Goal: Task Accomplishment & Management: Manage account settings

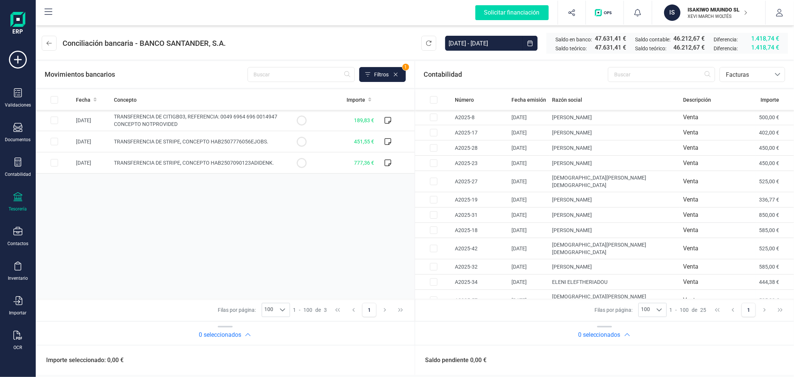
scroll to position [194, 0]
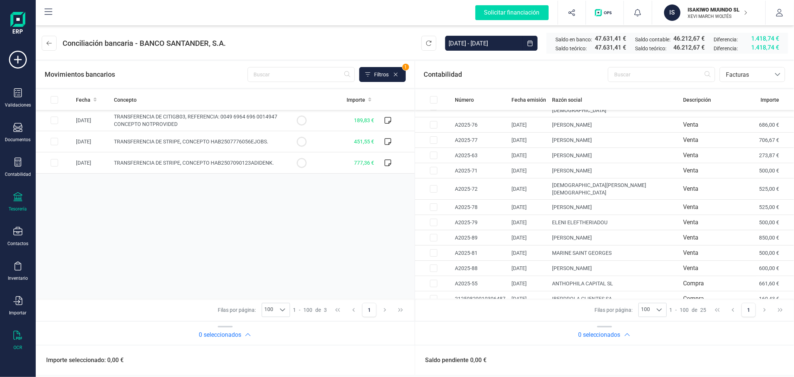
click at [12, 341] on div "OCR" at bounding box center [18, 341] width 30 height 20
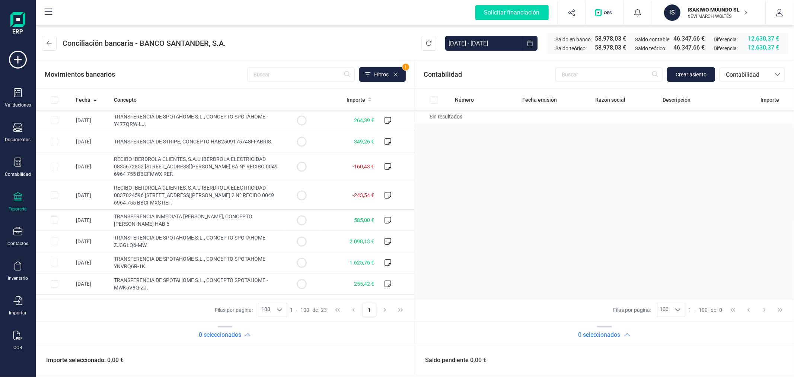
scroll to position [322, 0]
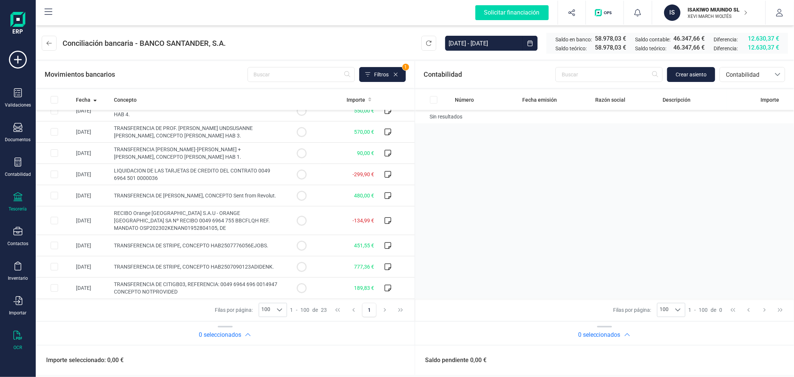
click at [18, 337] on icon at bounding box center [17, 335] width 9 height 9
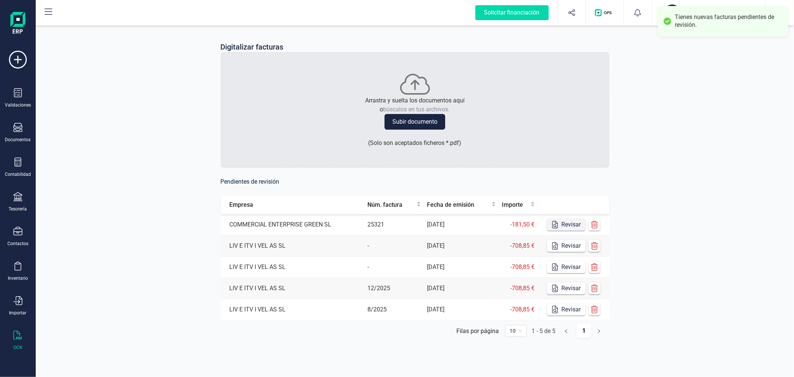
click at [572, 226] on button "Revisar" at bounding box center [566, 225] width 39 height 12
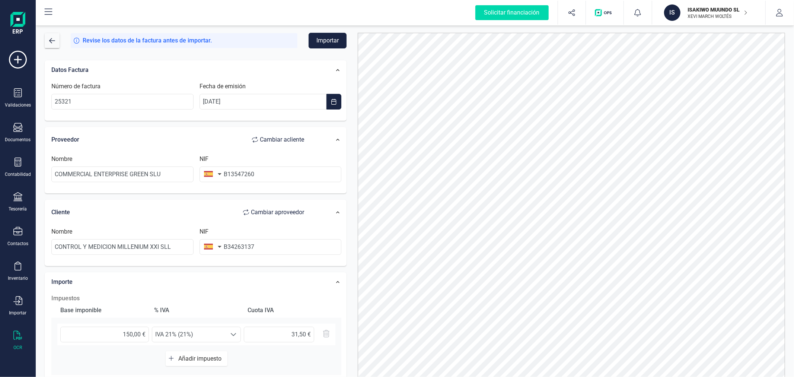
click at [283, 140] on span "Cambiar a cliente" at bounding box center [282, 139] width 44 height 9
type input "CONTROL Y MEDICION MILLENIUM XXI SLL"
type input "B34263137"
type input "COMMERCIAL ENTERPRISE GREEN SLU"
type input "B13547260"
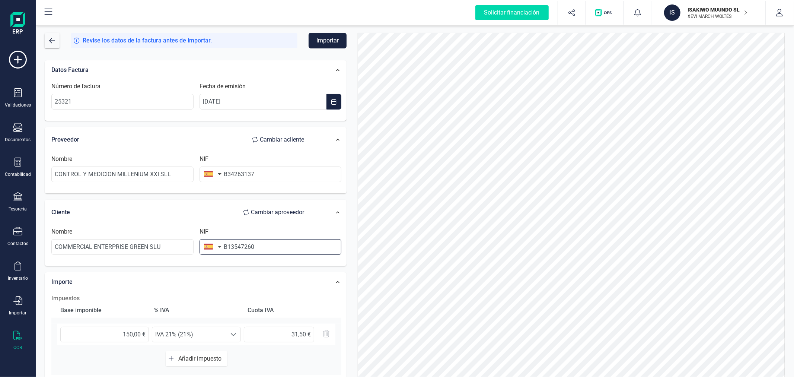
click at [263, 248] on input "B13547260" at bounding box center [271, 247] width 142 height 16
click at [267, 172] on input "B34263137" at bounding box center [271, 174] width 142 height 16
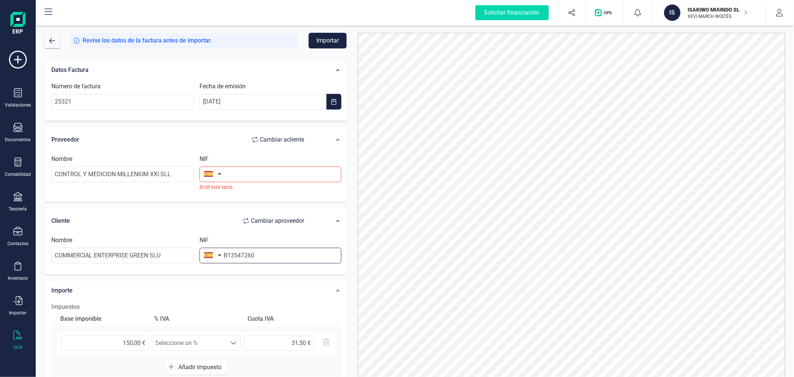
click at [263, 248] on input "B13547260" at bounding box center [271, 256] width 142 height 16
paste input "34263137"
type input "B34263137"
click at [248, 172] on input "text" at bounding box center [271, 174] width 142 height 16
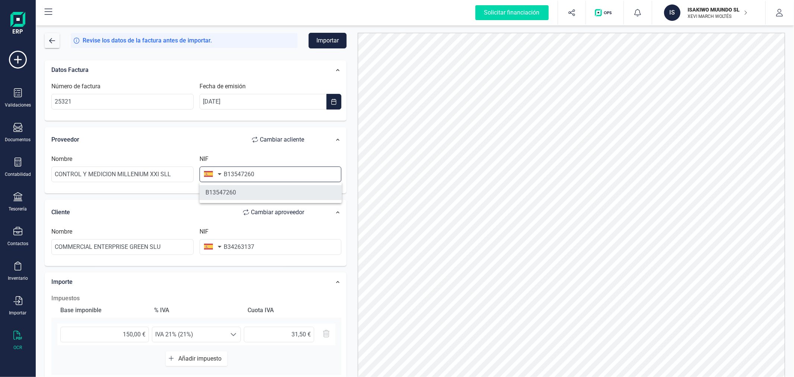
type input "B13547260"
click at [247, 197] on li "B13547260" at bounding box center [271, 192] width 142 height 15
type input "CONTROL Y MEDICION ELECTRONICA MILLENIUM-XXI SL"
click at [311, 39] on button "Importar" at bounding box center [328, 41] width 38 height 16
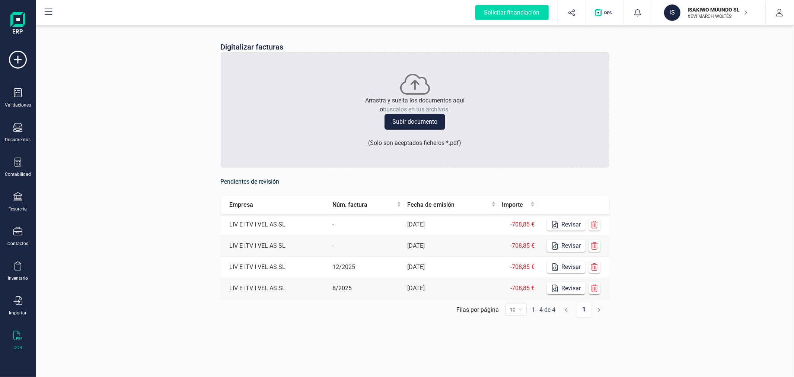
click at [712, 11] on p "ISAKIWO MUUNDO SL" at bounding box center [718, 9] width 60 height 7
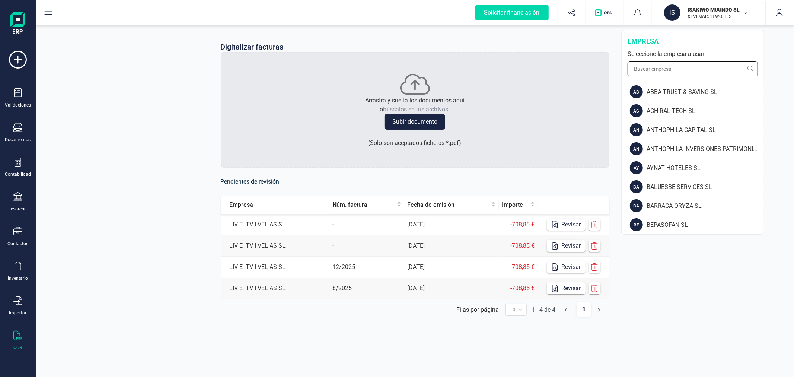
click at [670, 71] on input "text" at bounding box center [693, 68] width 130 height 15
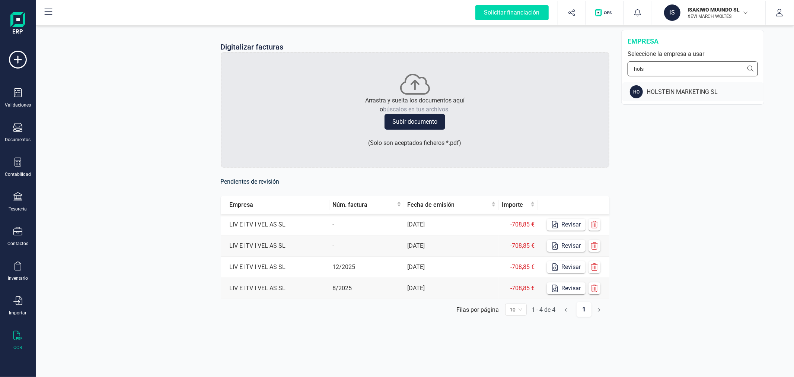
type input "hols"
click at [674, 90] on div "HOLSTEIN MARKETING SL" at bounding box center [705, 92] width 117 height 9
click at [26, 93] on div "Validaciones" at bounding box center [18, 98] width 30 height 20
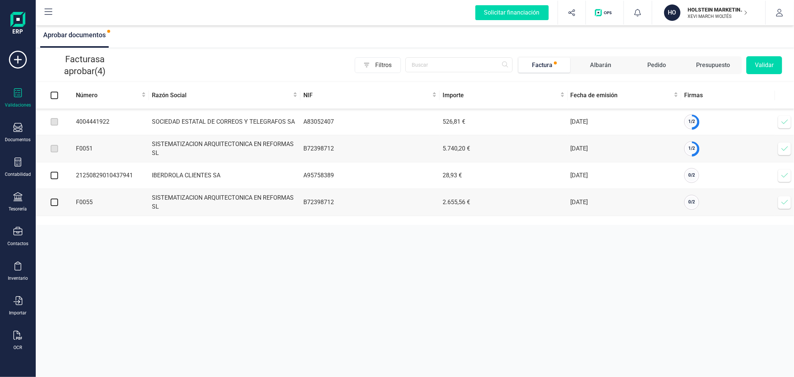
click at [239, 307] on div "Aprobar documentos Facturas a aprobar (4) Filtros Factura Albarán Pedido Presup…" at bounding box center [415, 188] width 759 height 377
click at [251, 267] on div "Aprobar documentos Facturas a aprobar (4) Filtros Factura Albarán Pedido Presup…" at bounding box center [415, 188] width 759 height 377
click at [415, 279] on div "Aprobar documentos Facturas a aprobar (4) Filtros Factura Albarán Pedido Presup…" at bounding box center [415, 188] width 759 height 377
click at [715, 8] on p "HOLSTEIN MARKETING SL" at bounding box center [718, 9] width 60 height 7
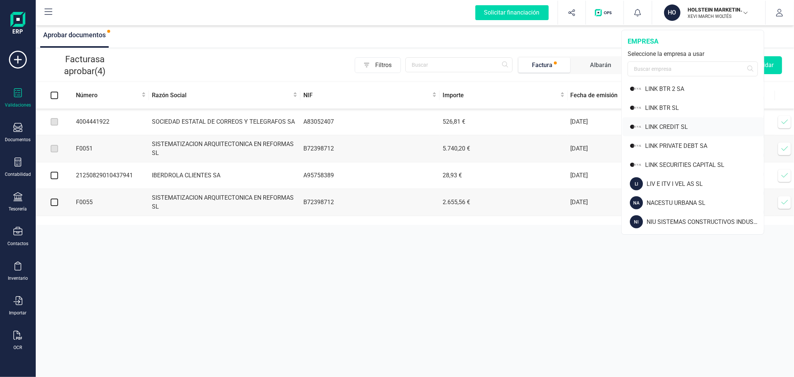
scroll to position [538, 0]
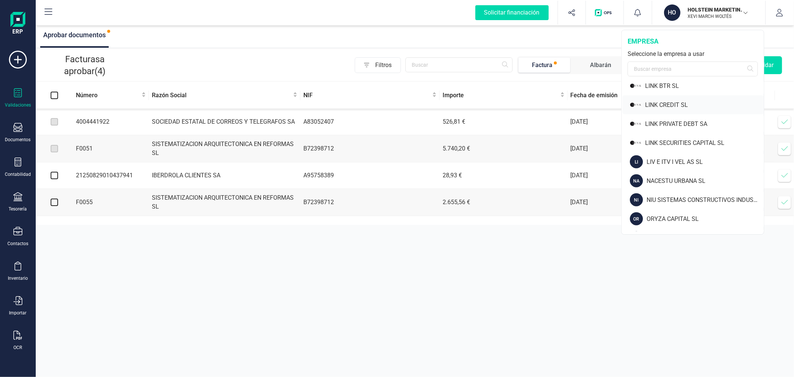
click at [658, 181] on div "NACESTU URBANA SL" at bounding box center [705, 181] width 117 height 9
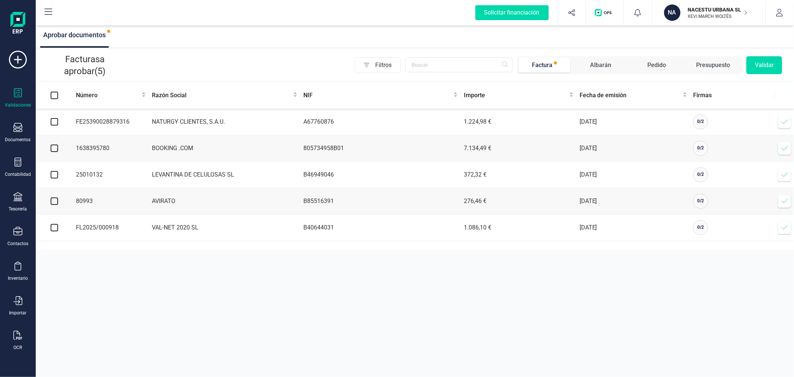
click at [784, 228] on icon at bounding box center [784, 227] width 7 height 7
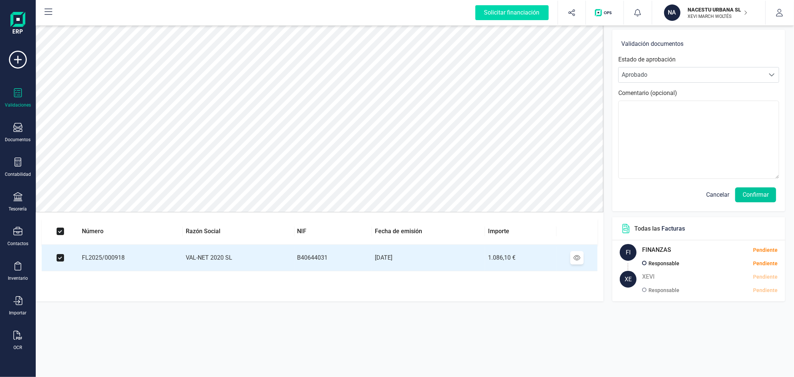
click at [765, 191] on button "Confirmar" at bounding box center [755, 194] width 41 height 15
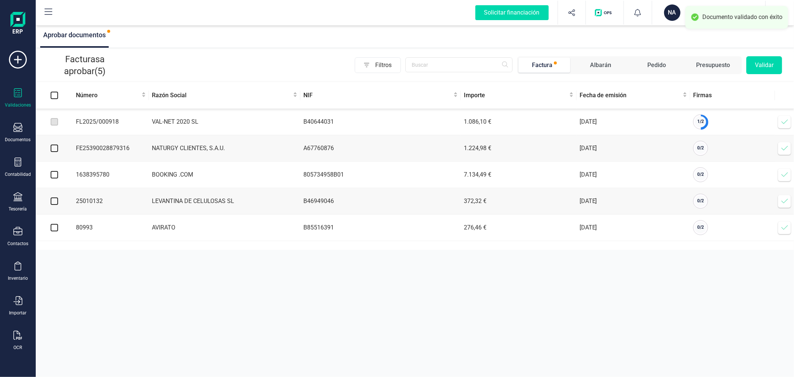
click at [787, 115] on span at bounding box center [785, 121] width 15 height 15
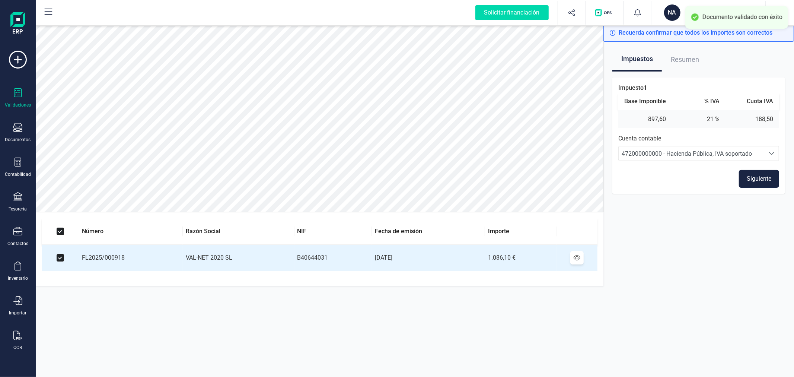
click at [763, 181] on button "Siguiente" at bounding box center [759, 179] width 40 height 18
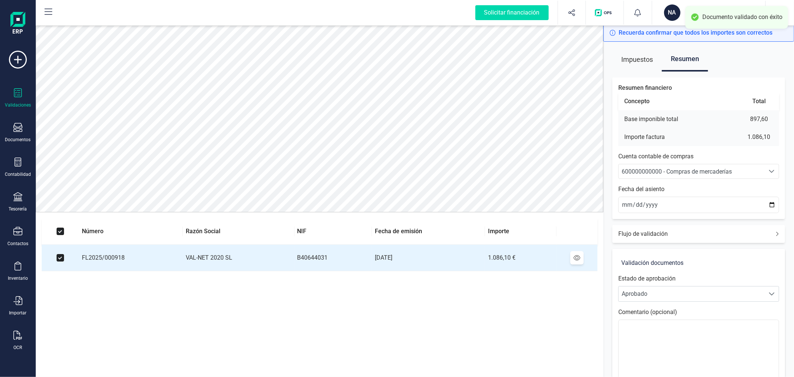
click at [768, 171] on div "Seleccione una cuenta" at bounding box center [772, 171] width 14 height 14
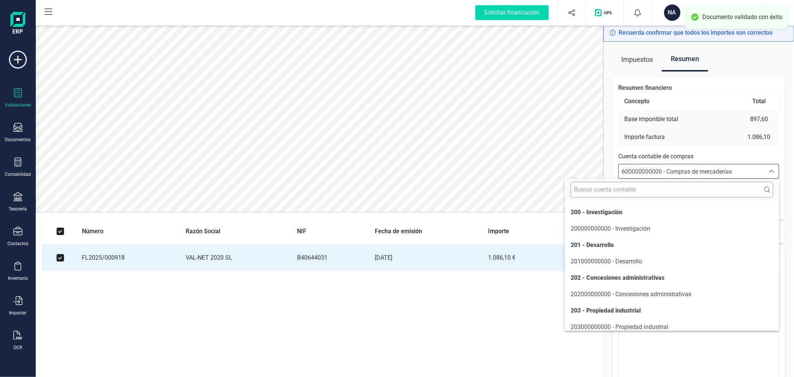
scroll to position [3590, 0]
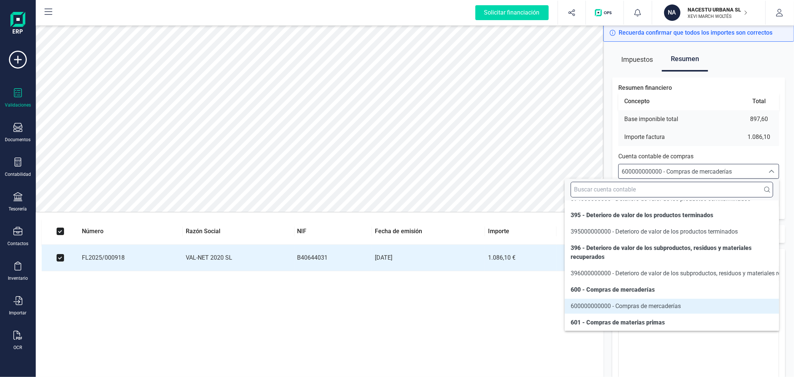
click at [698, 194] on input "text" at bounding box center [672, 190] width 203 height 16
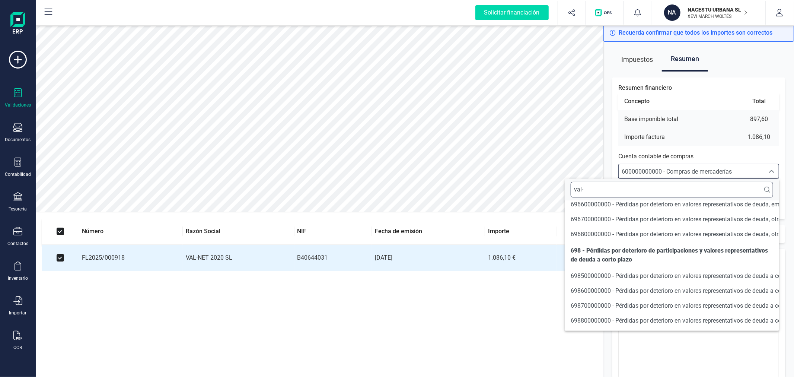
scroll to position [0, 0]
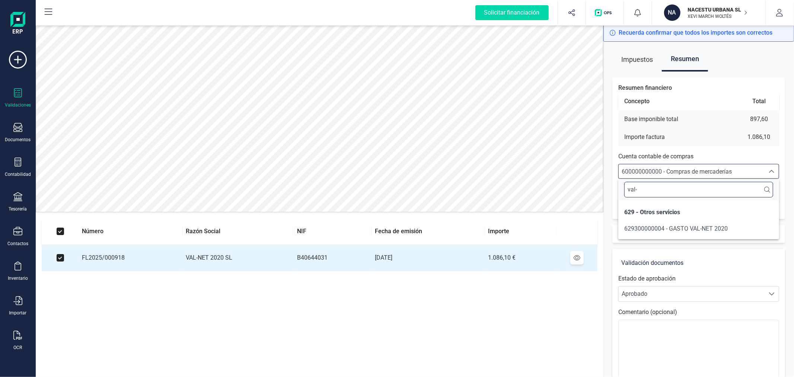
type input "val-"
click at [703, 225] on span "629300000004 - GASTO VAL-NET 2020" at bounding box center [677, 228] width 104 height 7
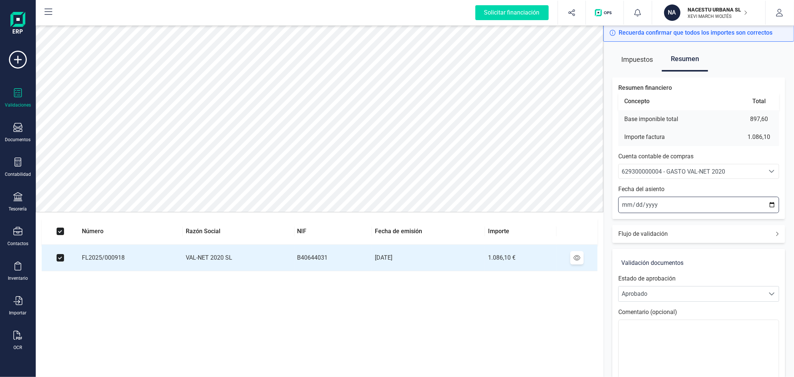
click at [775, 203] on input "2025-09-12" at bounding box center [699, 205] width 161 height 16
type input "2025-08-30"
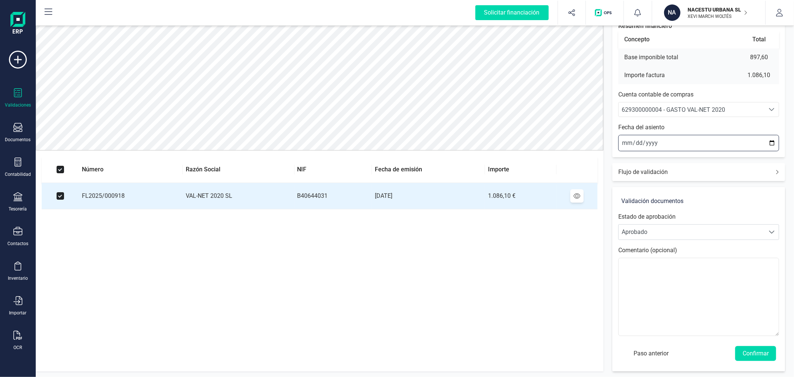
scroll to position [62, 0]
click at [757, 355] on button "Confirmar" at bounding box center [755, 353] width 41 height 15
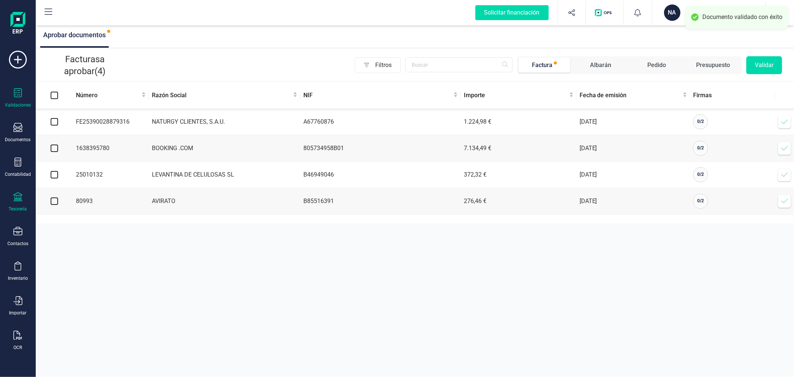
click at [20, 196] on icon at bounding box center [17, 196] width 9 height 9
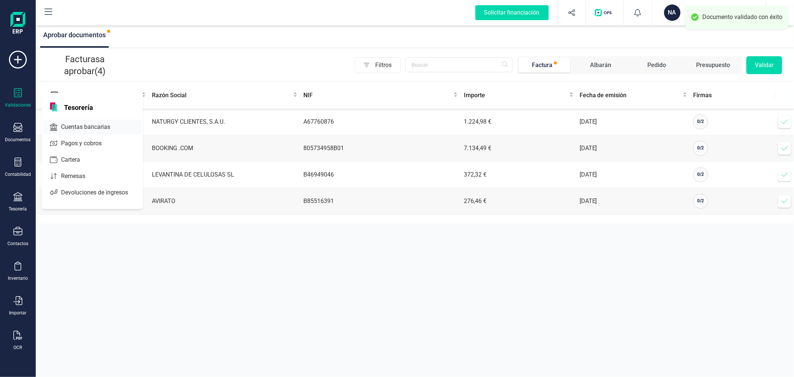
click at [79, 122] on div "Cuentas bancarias" at bounding box center [92, 127] width 98 height 15
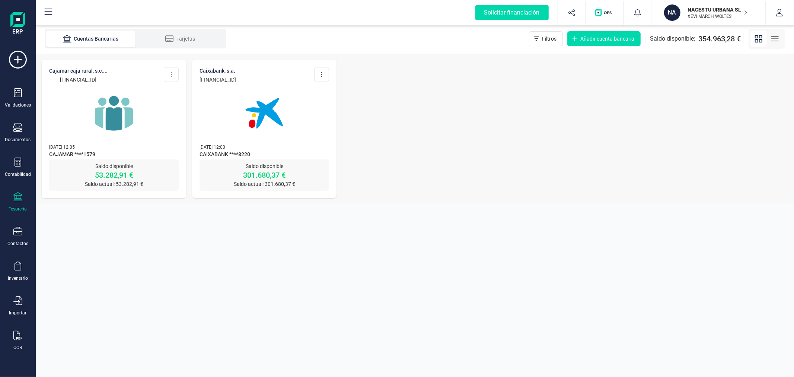
click at [132, 116] on img at bounding box center [114, 113] width 63 height 63
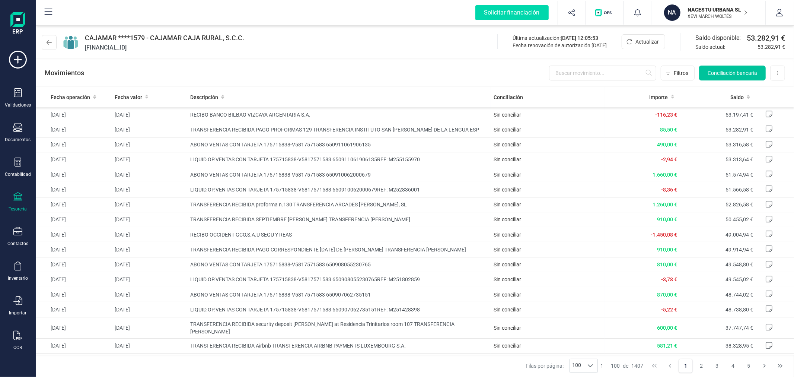
click at [728, 67] on button "Conciliación bancaria" at bounding box center [732, 73] width 67 height 15
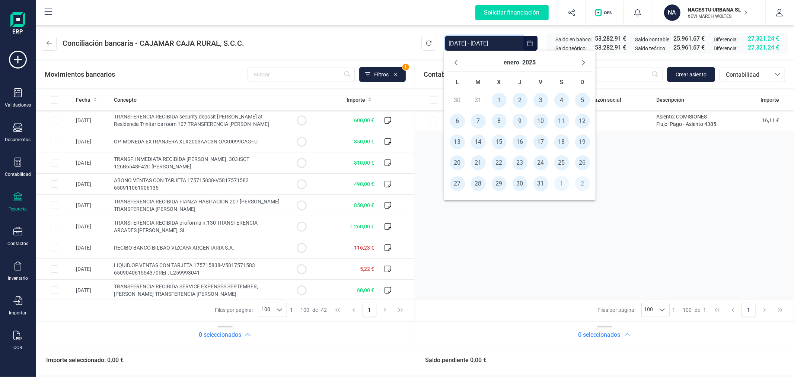
click at [476, 44] on input "[DATE] - [DATE]" at bounding box center [483, 43] width 77 height 15
click at [499, 96] on span "1" at bounding box center [499, 100] width 15 height 15
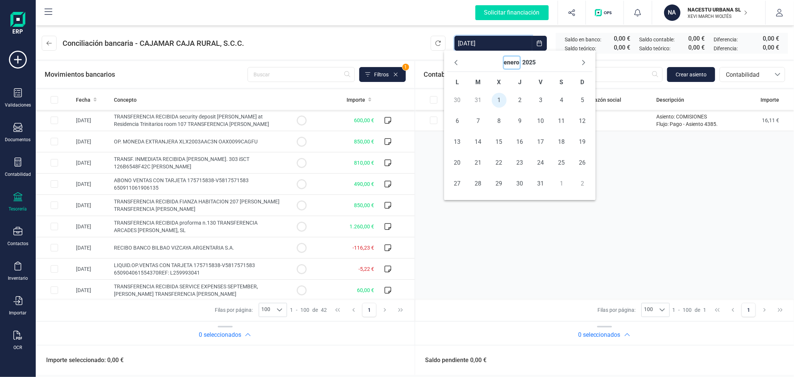
click at [510, 64] on button "enero" at bounding box center [512, 63] width 16 height 12
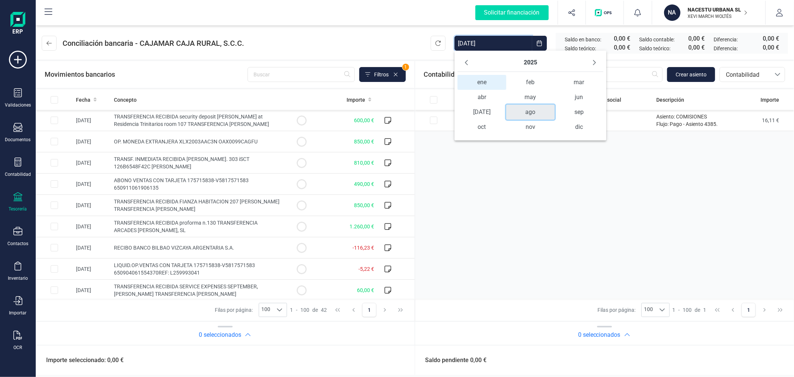
click at [531, 111] on span "ago" at bounding box center [530, 112] width 48 height 15
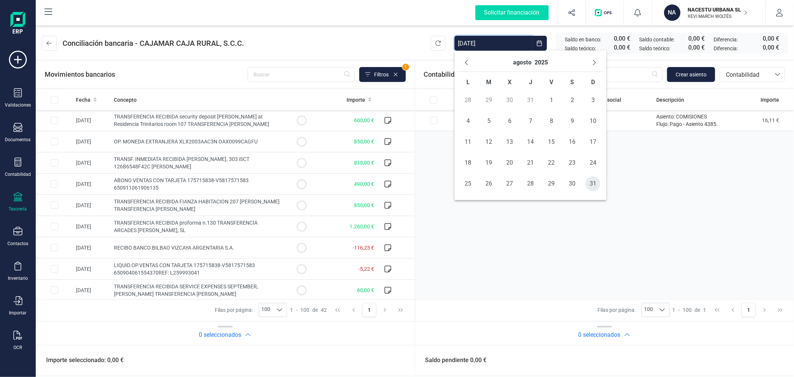
click at [592, 177] on span "31" at bounding box center [593, 183] width 15 height 15
type input "01/01/2025 - 31/08/2025"
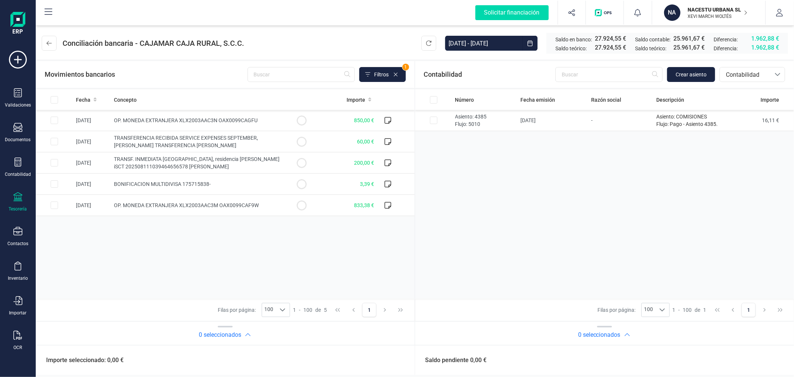
click at [263, 275] on div "Fecha Concepto Importe 07/08/2025 OP. MONEDA EXTRANJERA XLX2003AAC3N OAX0099CAG…" at bounding box center [225, 193] width 379 height 209
click at [308, 156] on td at bounding box center [301, 162] width 37 height 21
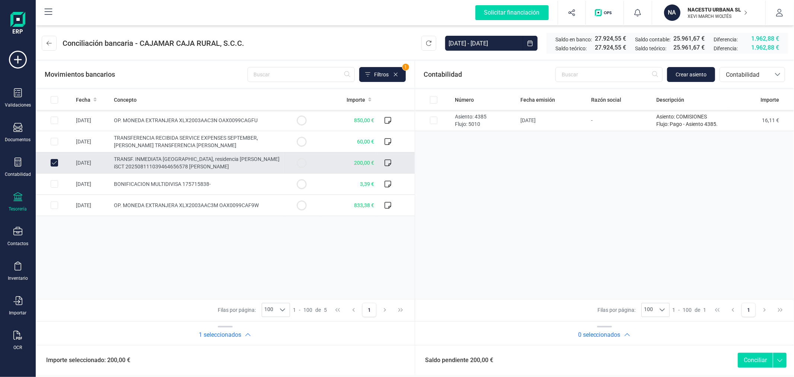
click at [308, 156] on td at bounding box center [301, 162] width 37 height 21
checkbox input "false"
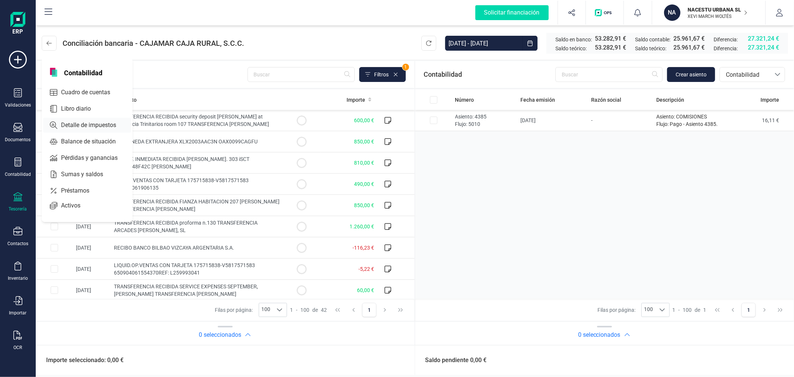
click at [92, 93] on span "Cuadro de cuentas" at bounding box center [91, 92] width 66 height 9
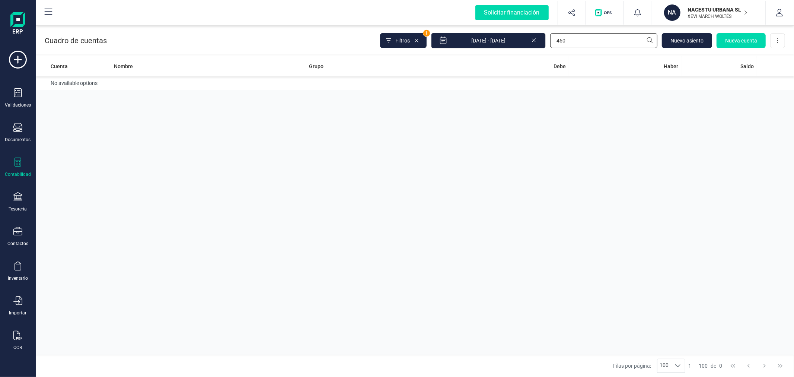
click at [590, 46] on input "460" at bounding box center [603, 40] width 107 height 15
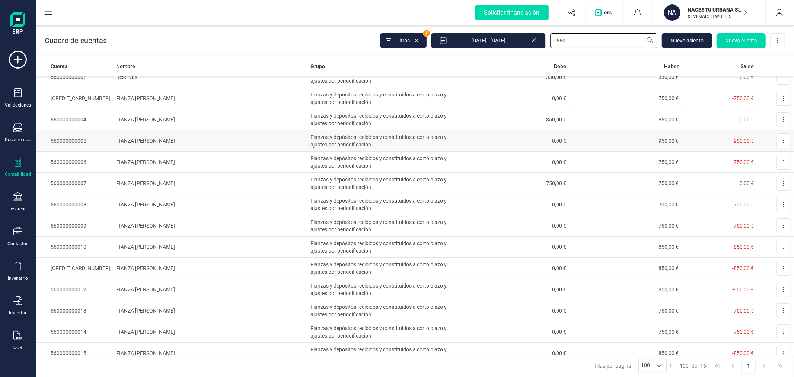
scroll to position [75, 0]
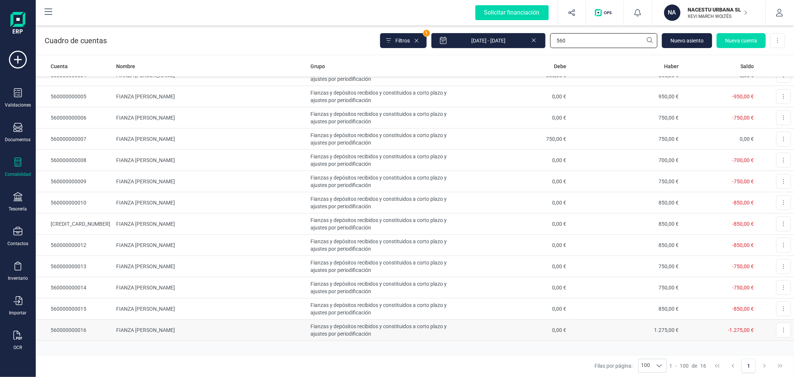
type input "560"
click at [155, 326] on td "FIANZA JOEL GEIER" at bounding box center [210, 330] width 194 height 21
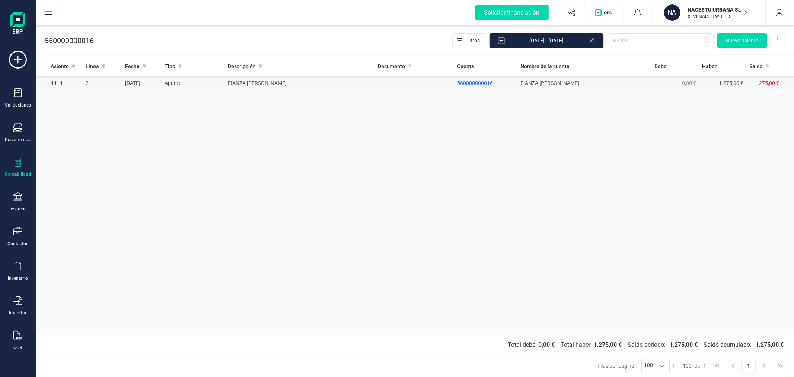
click at [269, 82] on td "FIANZA JOEL GEIER" at bounding box center [300, 83] width 150 height 14
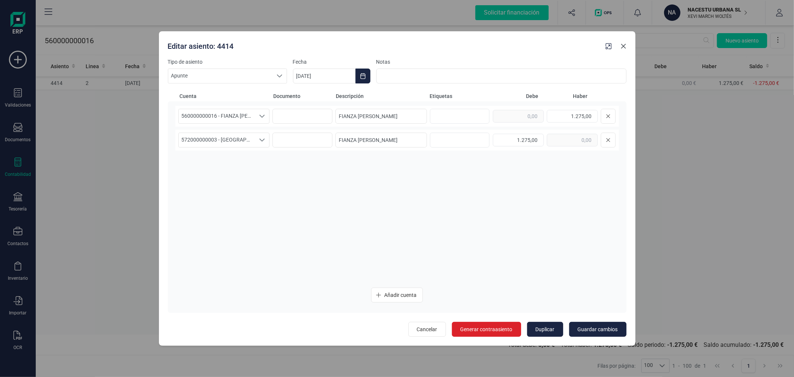
click at [625, 47] on icon "button" at bounding box center [623, 46] width 5 height 5
type input "[DATE]"
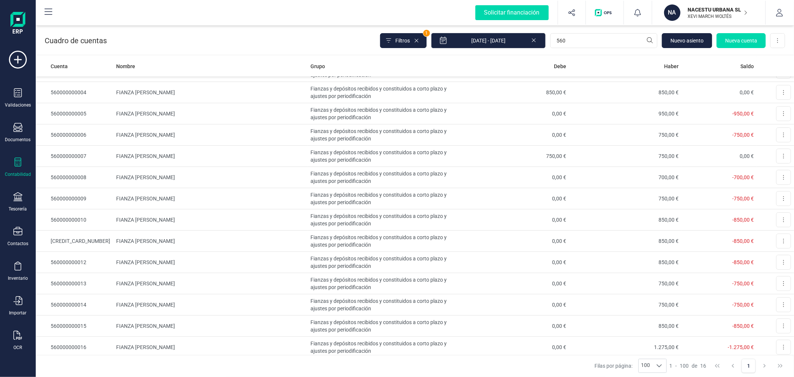
scroll to position [75, 0]
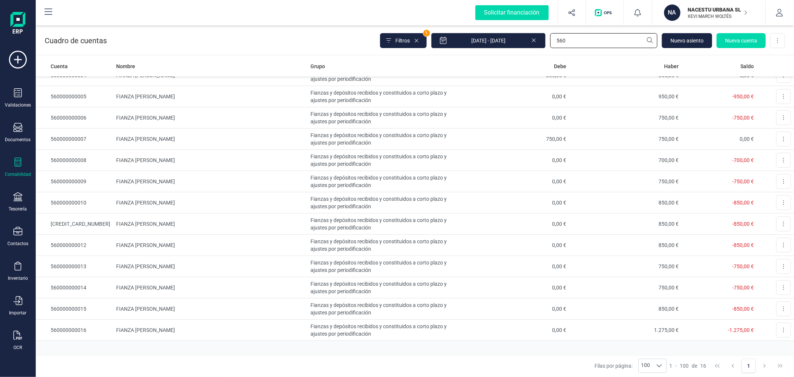
click at [578, 38] on input "560" at bounding box center [603, 40] width 107 height 15
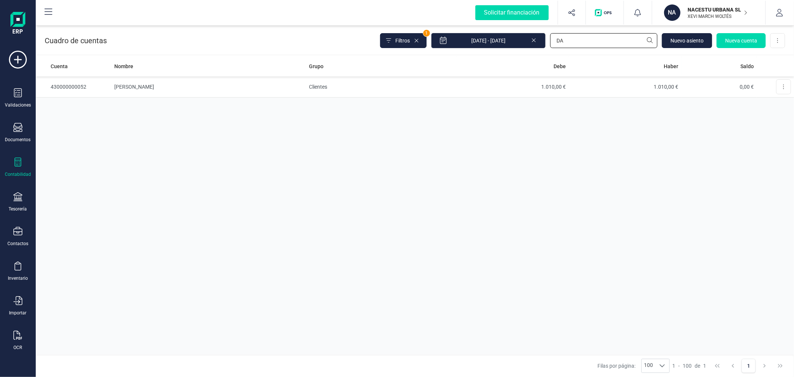
type input "D"
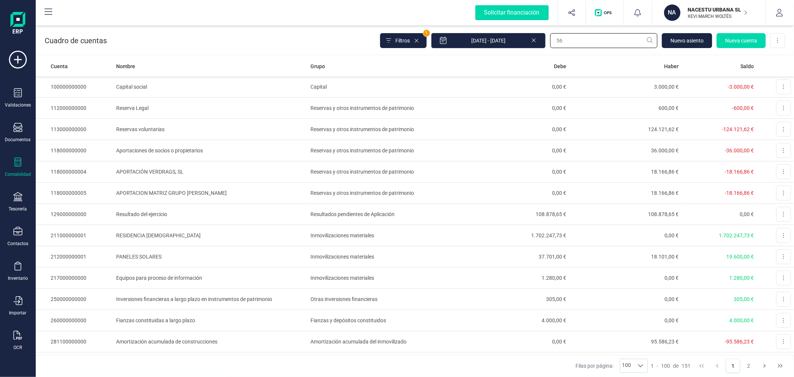
type input "560"
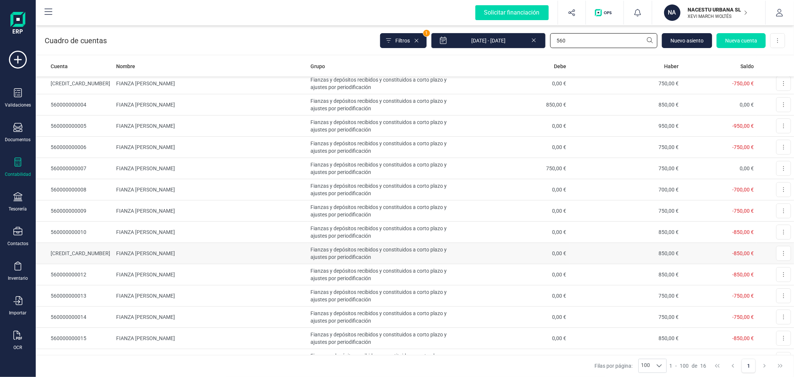
scroll to position [75, 0]
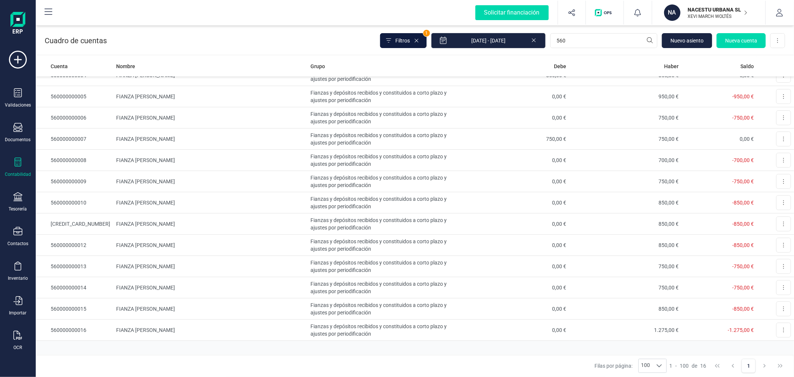
click at [406, 43] on span "Filtros" at bounding box center [402, 40] width 15 height 7
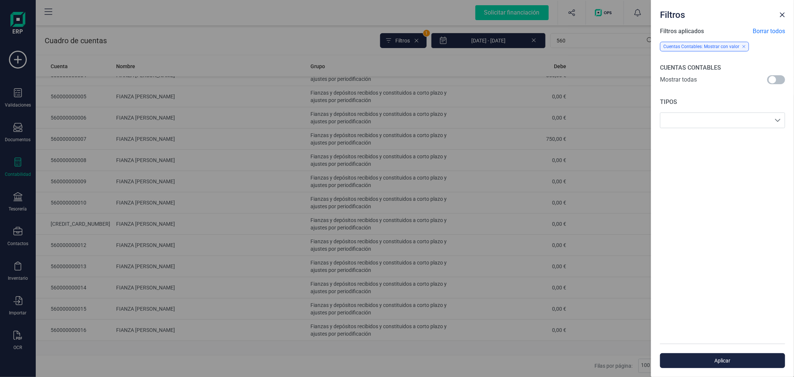
click at [781, 79] on span at bounding box center [777, 79] width 18 height 9
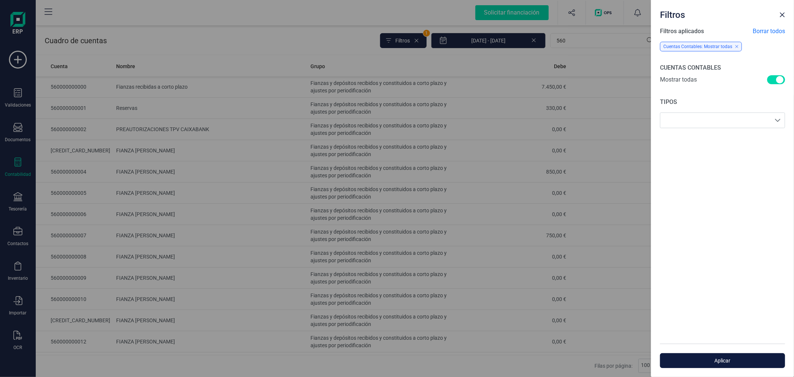
click at [713, 356] on button "Aplicar" at bounding box center [722, 360] width 125 height 15
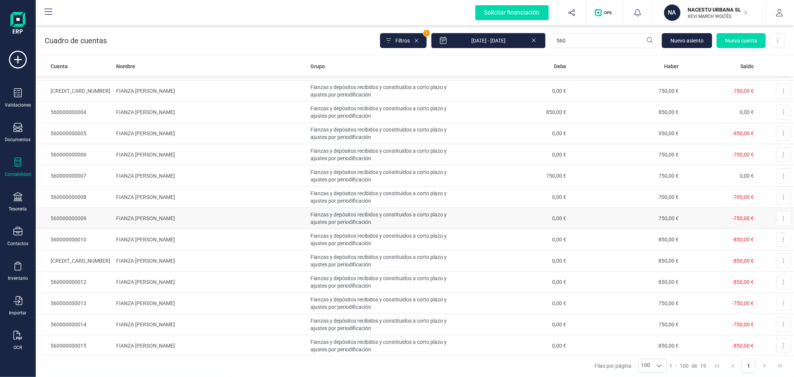
scroll to position [139, 0]
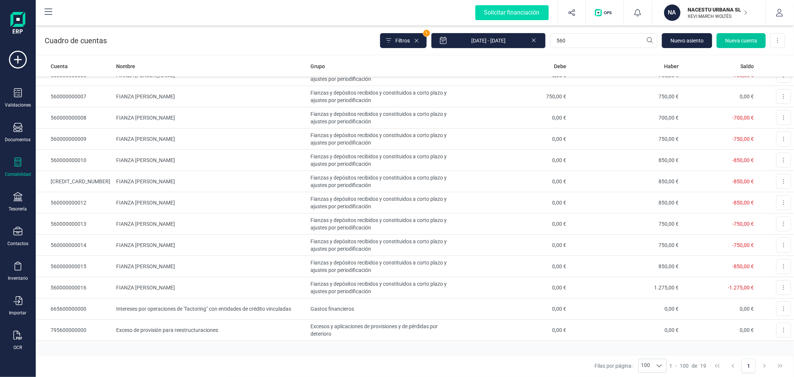
click at [733, 39] on span "Nueva cuenta" at bounding box center [741, 40] width 32 height 7
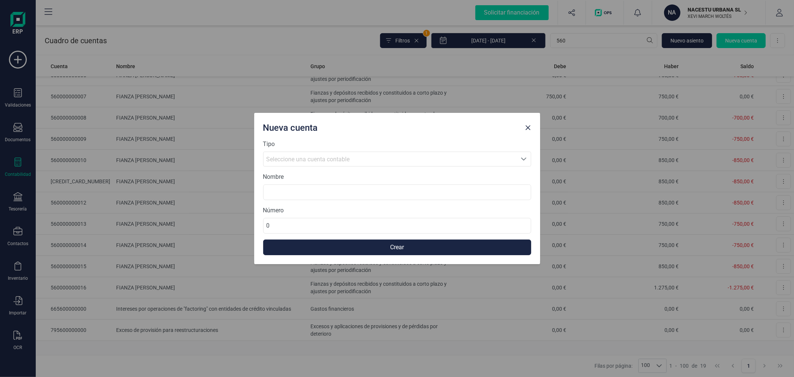
click at [302, 159] on span "Seleccione una cuenta contable" at bounding box center [308, 159] width 83 height 7
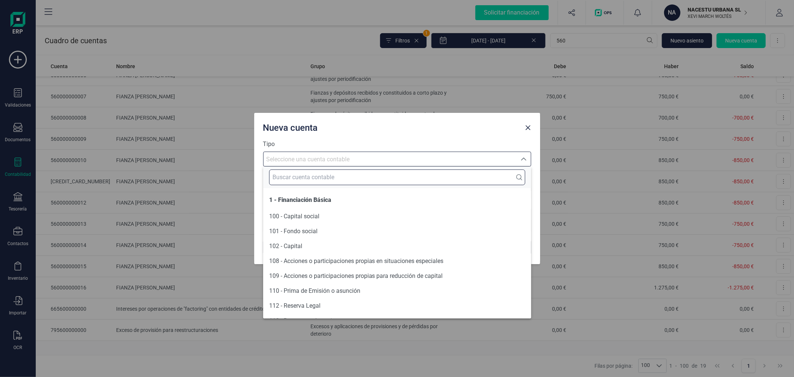
click at [311, 181] on input "text" at bounding box center [397, 177] width 256 height 16
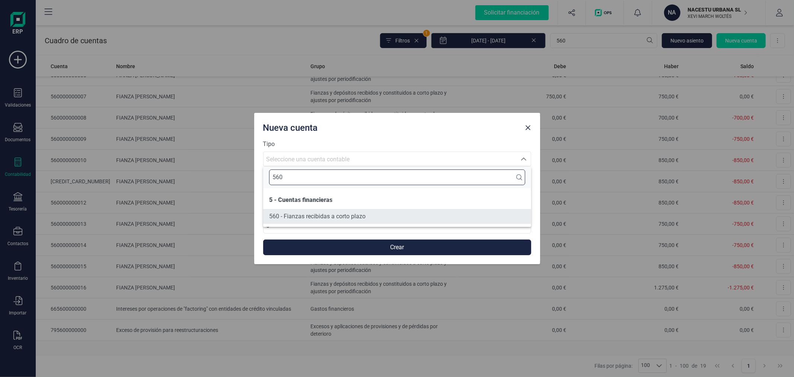
type input "560"
click at [328, 213] on span "560 - Fianzas recibidas a corto plazo" at bounding box center [317, 216] width 96 height 7
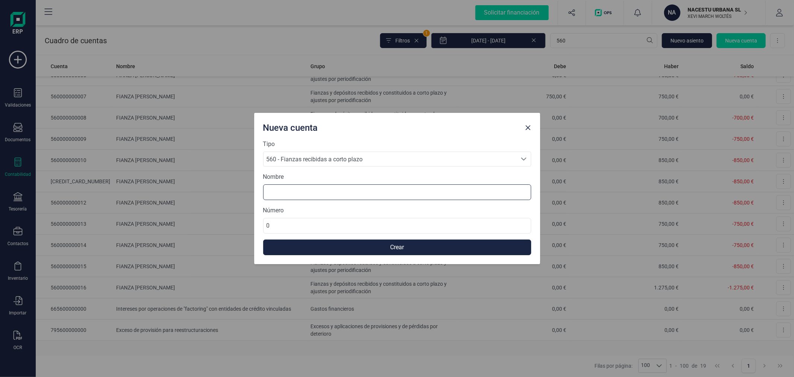
click at [325, 193] on input at bounding box center [397, 192] width 268 height 16
type input "FIANZA DANIEL GEBERT LOOR"
type input "560000000017"
click at [345, 247] on button "Crear" at bounding box center [397, 247] width 268 height 16
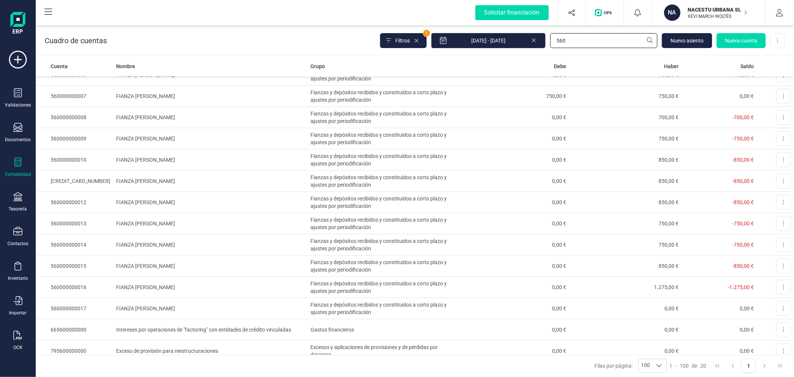
click at [579, 42] on input "560" at bounding box center [603, 40] width 107 height 15
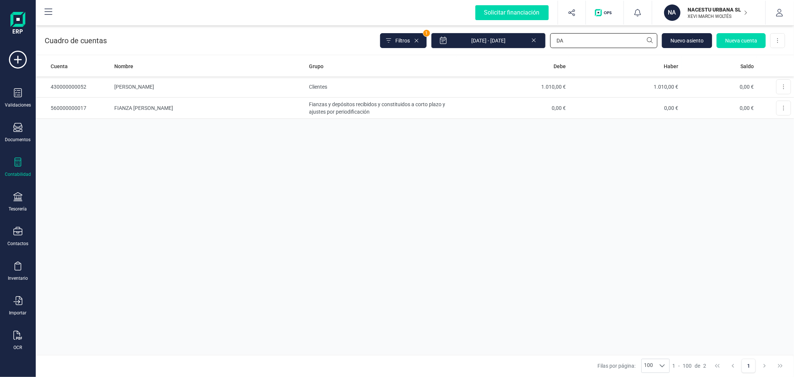
type input "D"
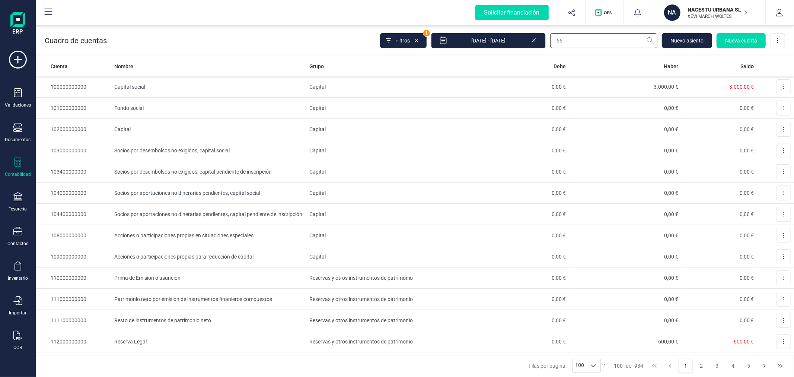
type input "560"
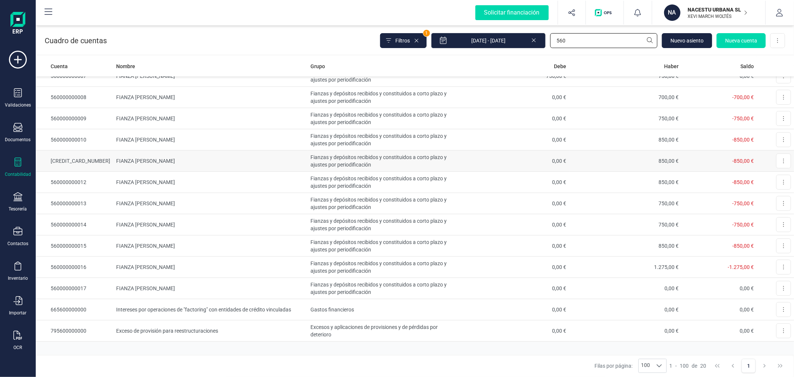
scroll to position [161, 0]
click at [738, 34] on button "Nueva cuenta" at bounding box center [741, 40] width 49 height 15
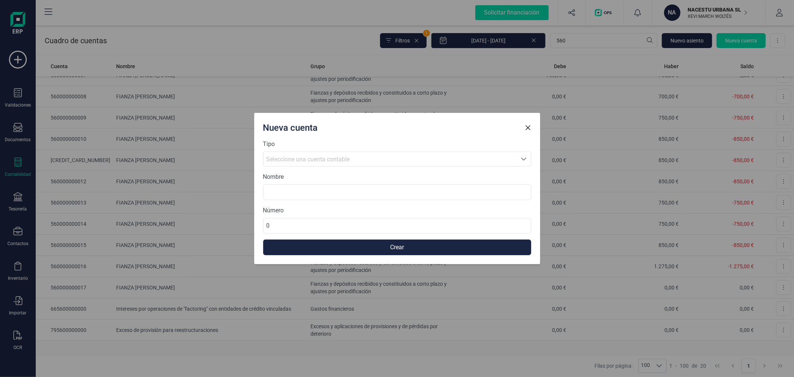
click at [354, 155] on div "Seleccione una cuenta contable" at bounding box center [390, 159] width 247 height 9
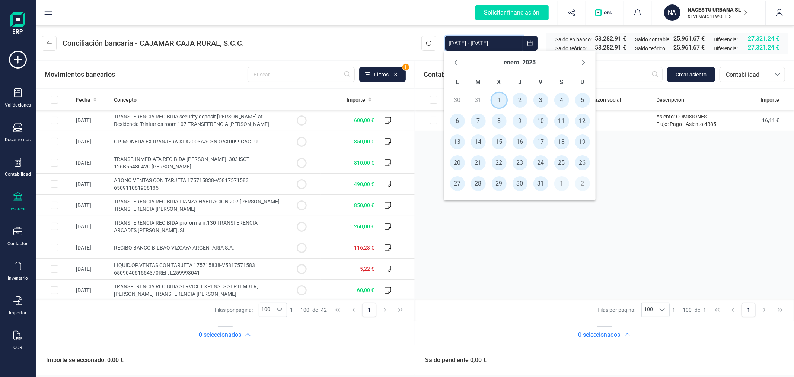
click at [502, 101] on span "1" at bounding box center [499, 100] width 15 height 15
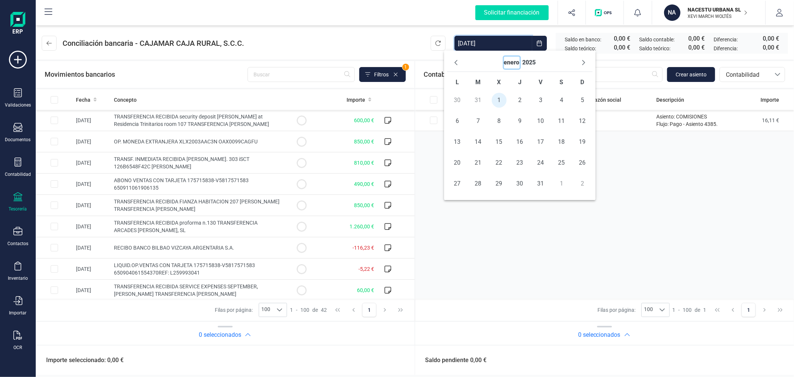
click at [509, 63] on button "enero" at bounding box center [512, 63] width 16 height 12
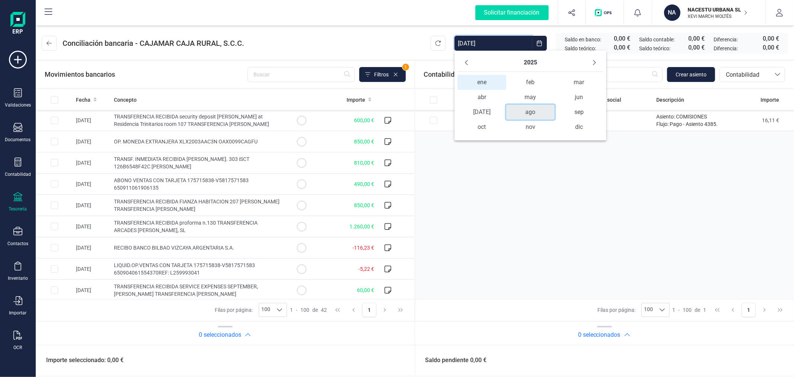
click at [527, 112] on span "ago" at bounding box center [530, 112] width 48 height 15
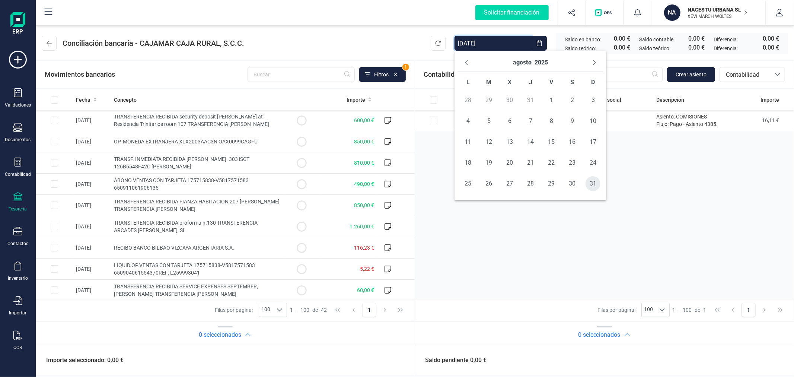
click at [591, 181] on span "31" at bounding box center [593, 183] width 15 height 15
type input "[DATE] - [DATE]"
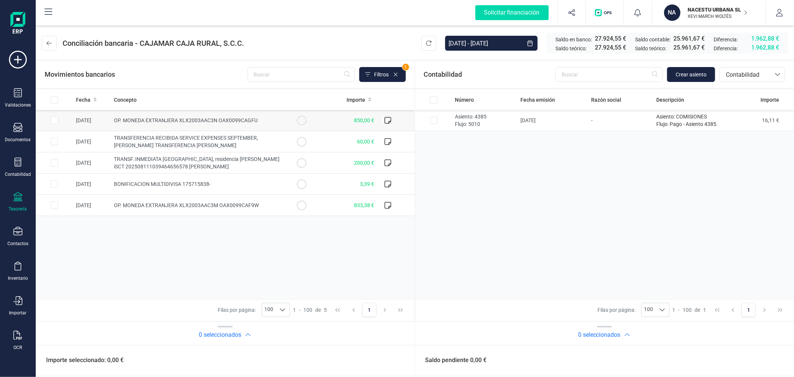
click at [51, 117] on input "Row Selected 5c6af55f-2539-49b7-9e6c-027f49811cc3" at bounding box center [54, 120] width 7 height 7
checkbox input "true"
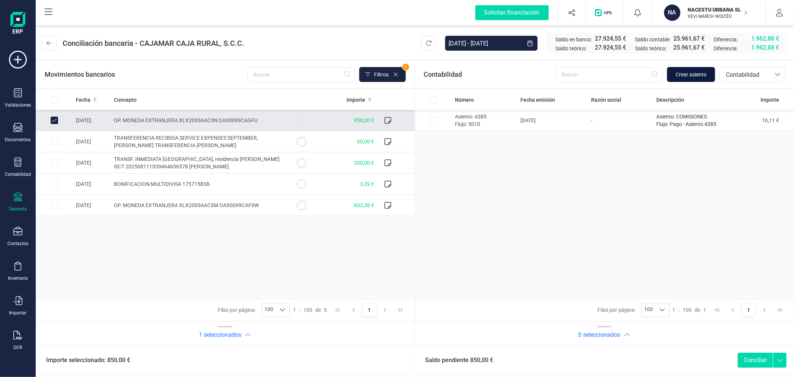
click at [695, 73] on span "Crear asiento" at bounding box center [691, 74] width 31 height 7
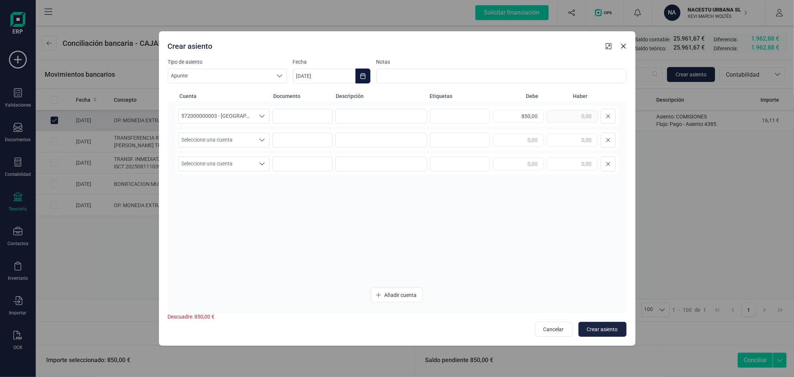
click at [364, 77] on icon "Choose Date" at bounding box center [363, 76] width 6 height 6
click at [304, 96] on button "Previous Month" at bounding box center [308, 98] width 12 height 12
click at [393, 161] on span "7" at bounding box center [392, 162] width 15 height 15
type input "[DATE]"
click at [375, 112] on input at bounding box center [382, 116] width 92 height 15
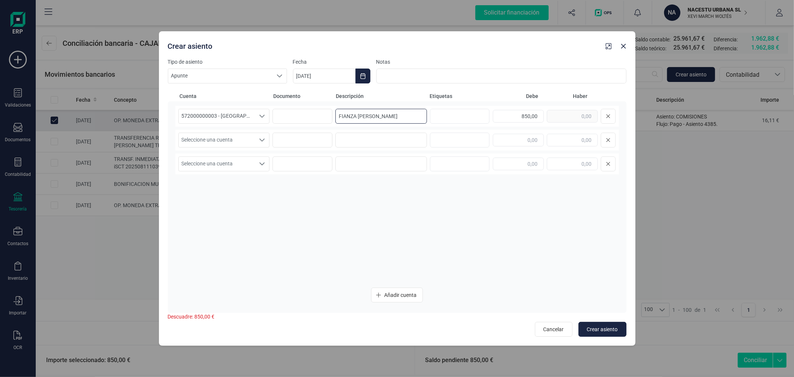
scroll to position [0, 0]
type input "FIANZA [PERSON_NAME]"
click at [210, 140] on span "Seleccione una cuenta" at bounding box center [217, 140] width 77 height 14
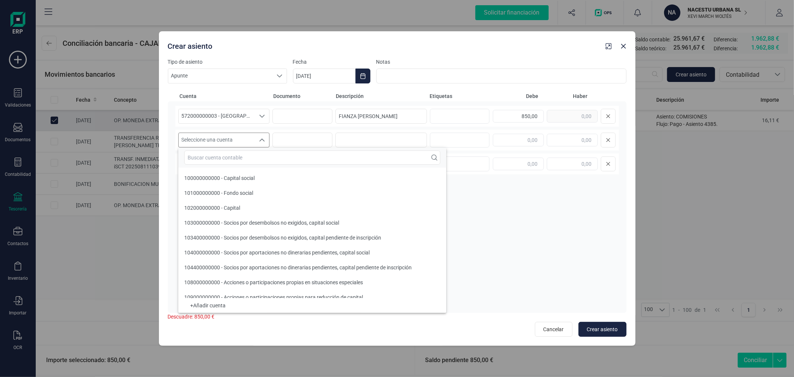
click at [216, 158] on input "text" at bounding box center [312, 157] width 256 height 14
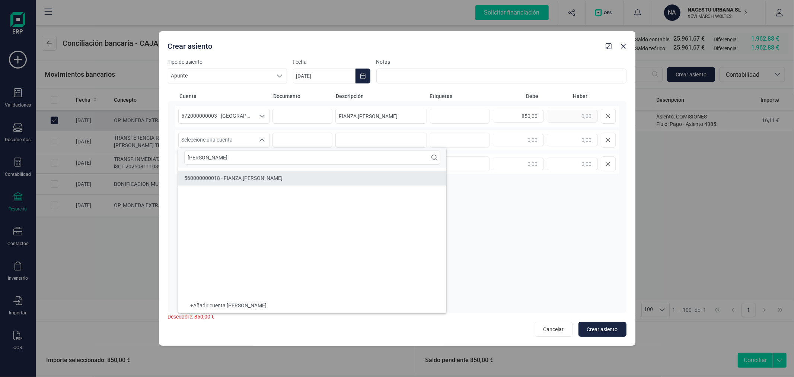
type input "[PERSON_NAME]"
click at [248, 182] on li "560000000018 - FIANZA DANIELA FLORES CARRILLO" at bounding box center [312, 178] width 268 height 15
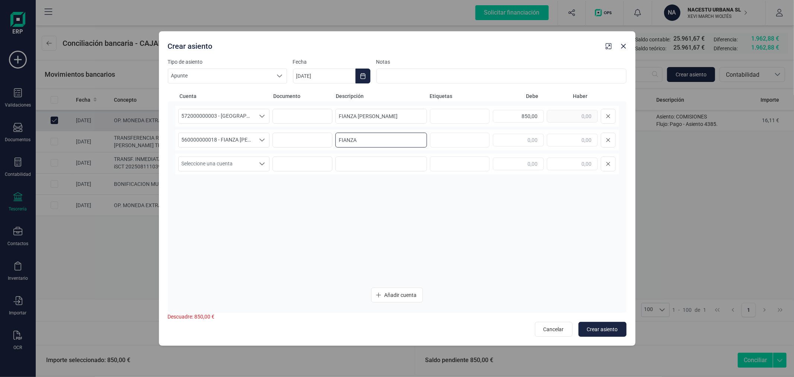
type input "FIANZA"
type input "850,00"
click at [603, 325] on button "Crear asiento" at bounding box center [603, 329] width 48 height 15
type input "[DATE]"
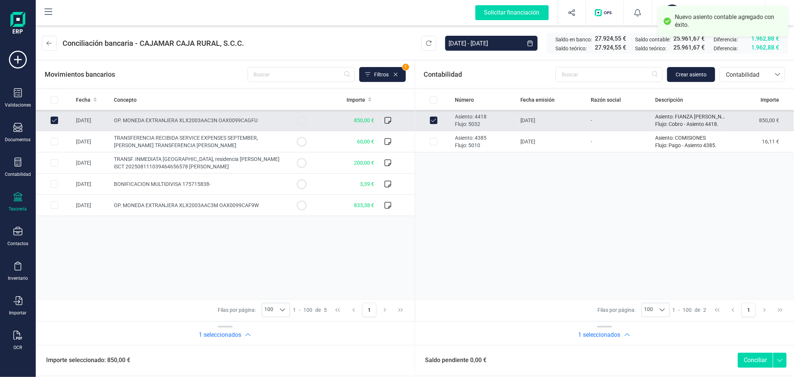
click at [753, 358] on button "Conciliar" at bounding box center [755, 360] width 35 height 15
checkbox input "false"
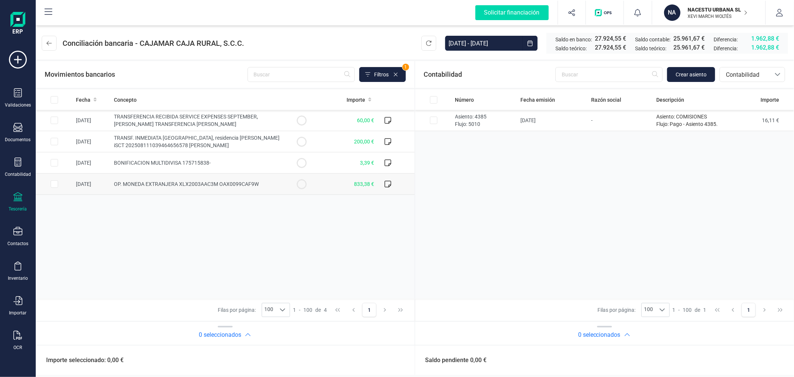
click at [56, 185] on input "Row Selected 58f9bd51-7540-403e-b85c-d170c27d6e9a" at bounding box center [54, 183] width 7 height 7
checkbox input "true"
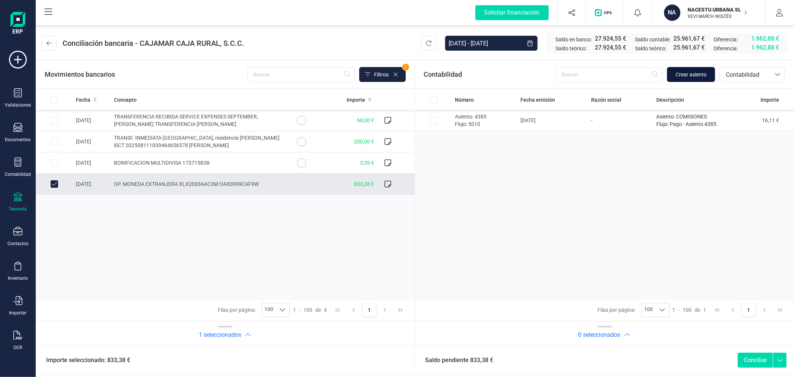
click at [689, 77] on span "Crear asiento" at bounding box center [691, 74] width 31 height 7
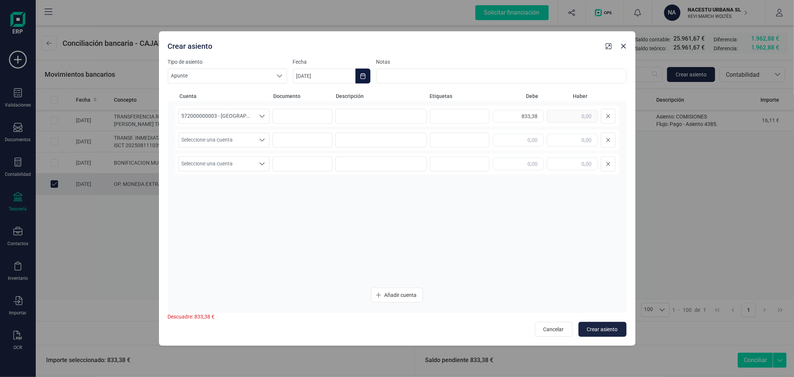
drag, startPoint x: 369, startPoint y: 73, endPoint x: 363, endPoint y: 74, distance: 5.9
click at [368, 73] on button "Choose Date" at bounding box center [363, 76] width 15 height 15
click at [305, 99] on icon "Previous Month" at bounding box center [308, 98] width 6 height 6
click at [391, 162] on span "7" at bounding box center [392, 162] width 15 height 15
type input "[DATE]"
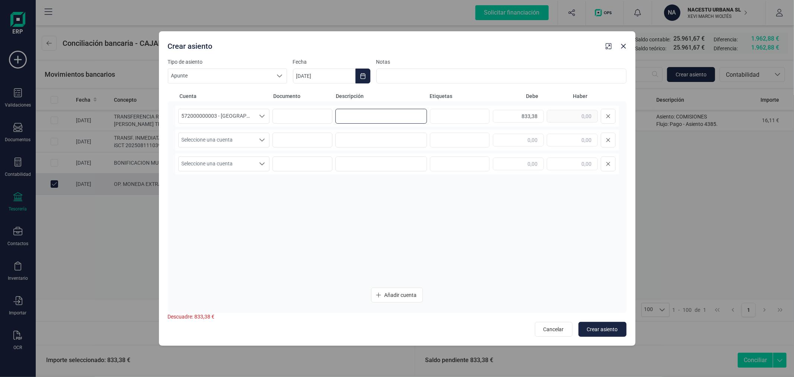
click at [367, 114] on input at bounding box center [382, 116] width 92 height 15
type input "FIANZA [PERSON_NAME]"
click at [224, 143] on span "Seleccione una cuenta" at bounding box center [217, 140] width 77 height 14
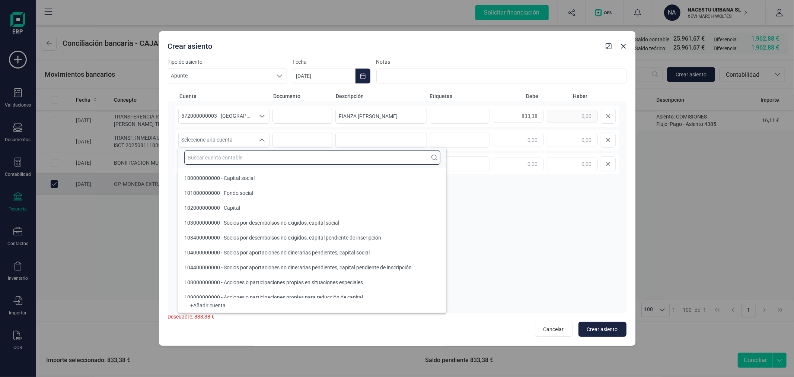
click at [237, 161] on input "text" at bounding box center [312, 157] width 256 height 14
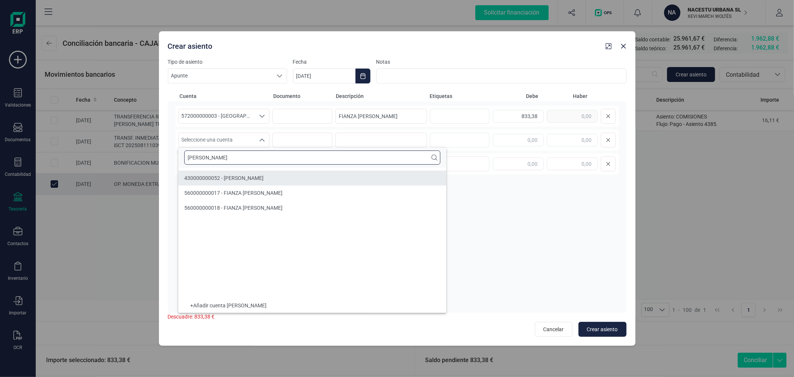
type input "[PERSON_NAME]"
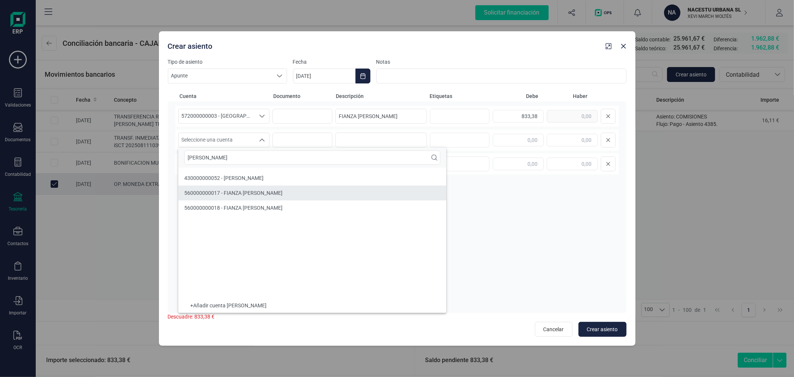
click at [282, 191] on span "560000000017 - FIANZA DANIEL GEBERT LOOR" at bounding box center [233, 193] width 98 height 6
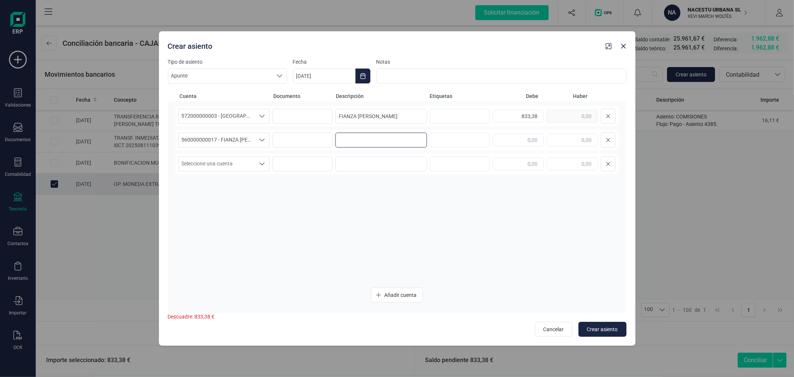
click at [358, 146] on input at bounding box center [382, 140] width 92 height 15
type input "FIANZA"
type input "833,38"
click at [604, 333] on button "Crear asiento" at bounding box center [603, 329] width 48 height 15
type input "[DATE]"
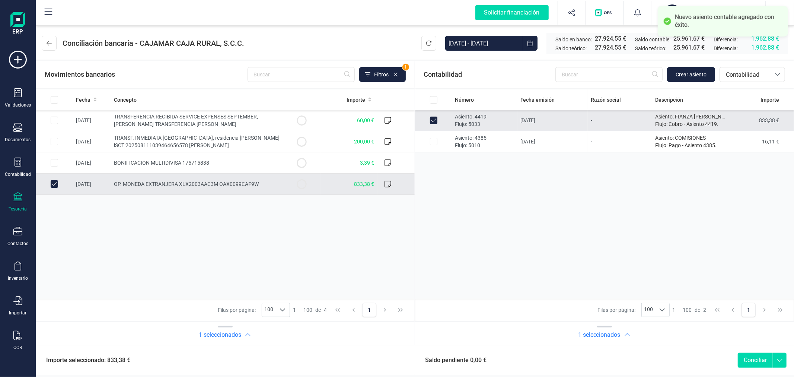
click at [763, 356] on button "Conciliar" at bounding box center [755, 360] width 35 height 15
checkbox input "false"
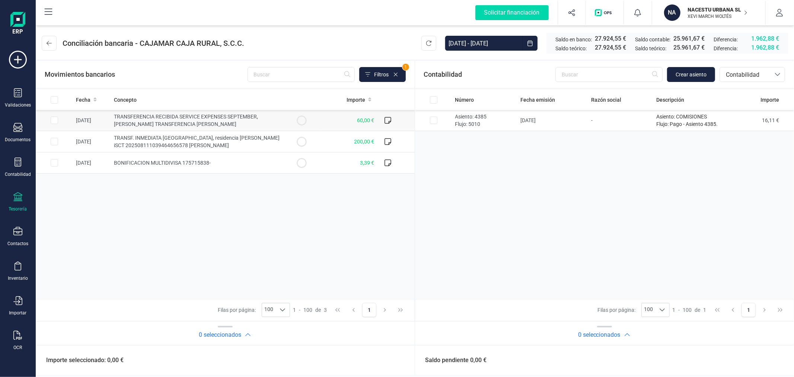
click at [49, 118] on td at bounding box center [54, 120] width 37 height 21
checkbox input "true"
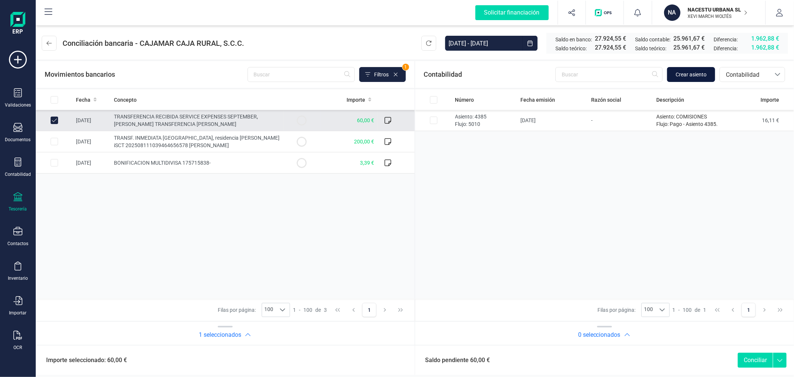
click at [684, 78] on button "Crear asiento" at bounding box center [691, 74] width 48 height 15
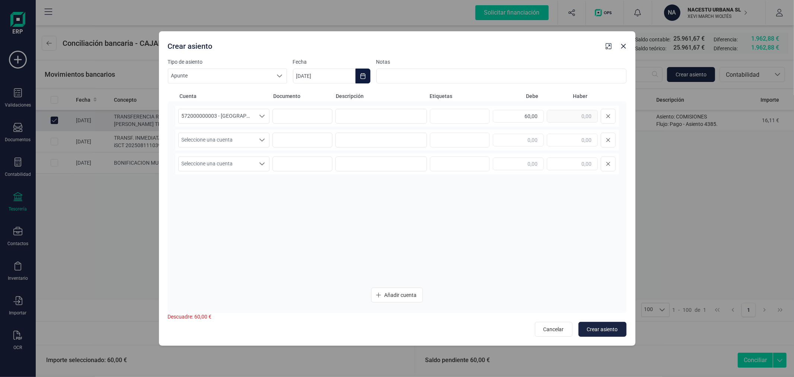
click at [361, 77] on icon "Choose Date" at bounding box center [363, 76] width 6 height 6
click at [308, 97] on icon "Previous Month" at bounding box center [307, 98] width 3 height 5
click at [335, 224] on span "26" at bounding box center [338, 225] width 15 height 15
type input "[DATE]"
click at [360, 117] on input at bounding box center [382, 116] width 92 height 15
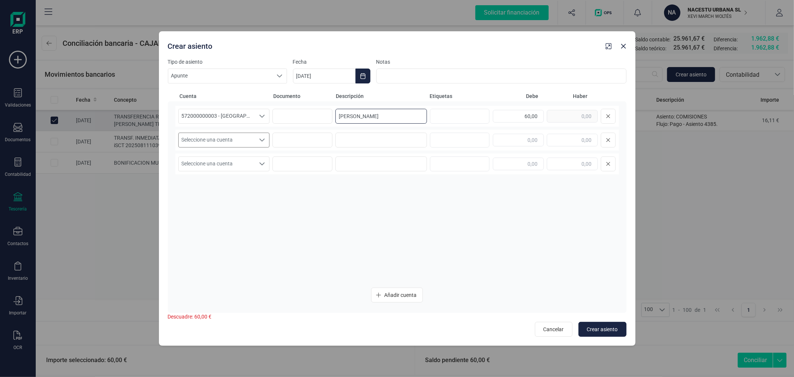
type input "JOEL GEIER"
click at [231, 140] on span "Seleccione una cuenta" at bounding box center [217, 140] width 77 height 14
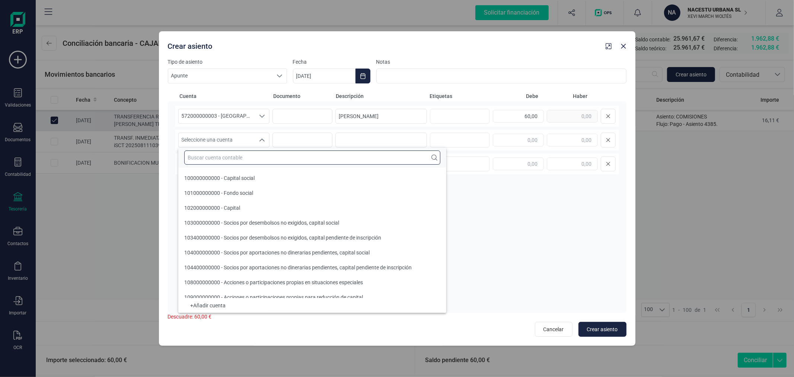
click at [231, 159] on input "text" at bounding box center [312, 157] width 256 height 14
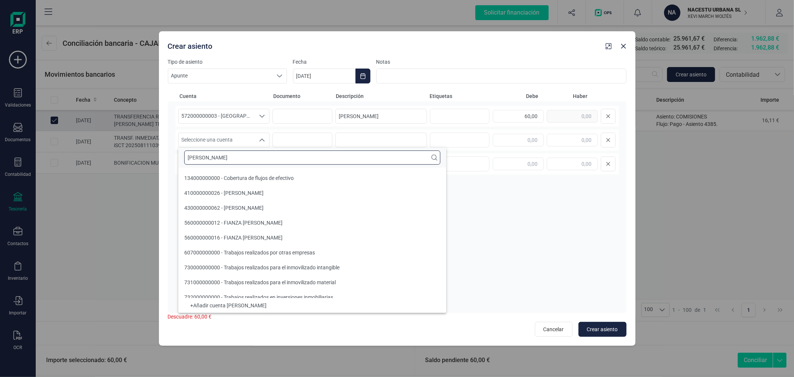
type input "JOEL"
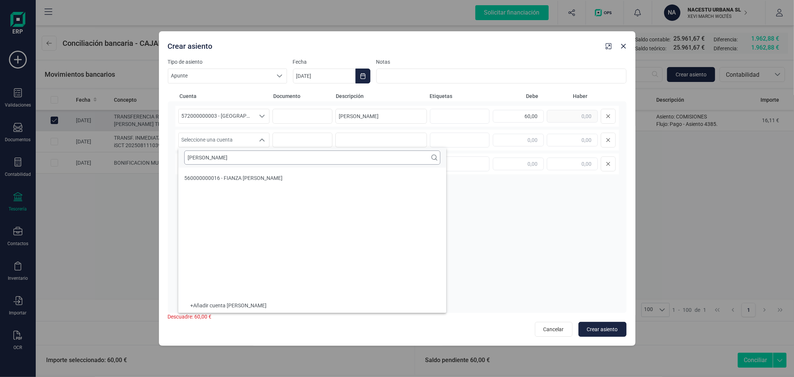
type input "[DATE]"
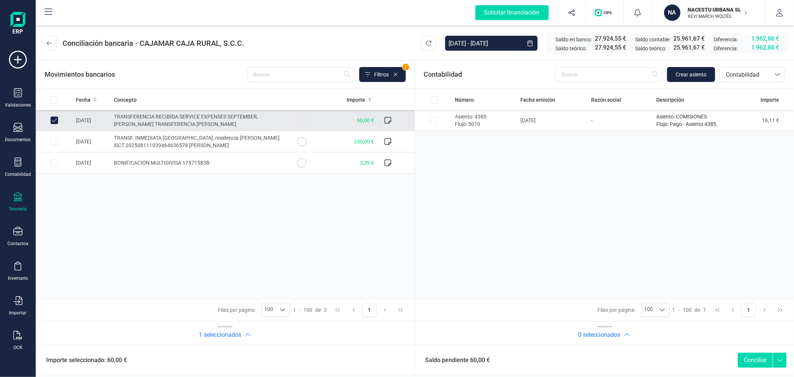
click at [318, 241] on div "Fecha Concepto Importe 26/08/2025 TRANSFERENCIA RECIBIDA SERVICE EXPENSES SEPTE…" at bounding box center [225, 193] width 379 height 209
click at [266, 230] on div "Fecha Concepto Importe 26/08/2025 TRANSFERENCIA RECIBIDA SERVICE EXPENSES SEPTE…" at bounding box center [225, 193] width 379 height 209
click at [54, 45] on button at bounding box center [49, 43] width 15 height 15
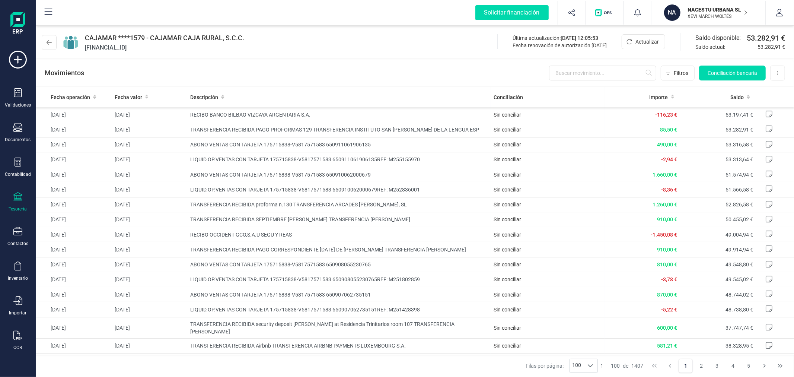
click at [54, 45] on button at bounding box center [49, 42] width 15 height 15
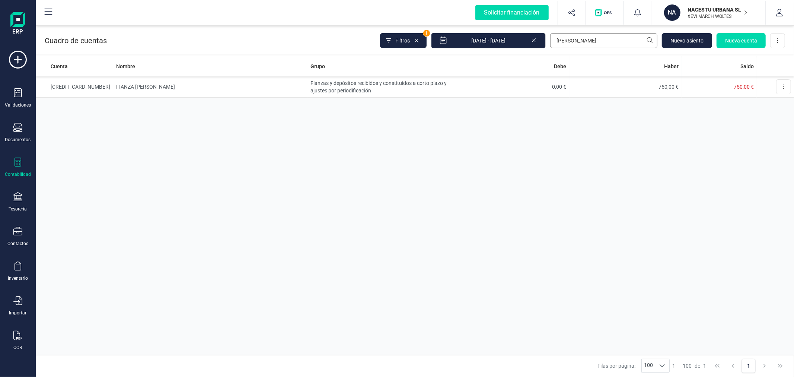
click at [585, 43] on input "[PERSON_NAME]" at bounding box center [603, 40] width 107 height 15
click at [585, 42] on input "[PERSON_NAME]" at bounding box center [603, 40] width 107 height 15
click at [393, 42] on span at bounding box center [388, 40] width 7 height 7
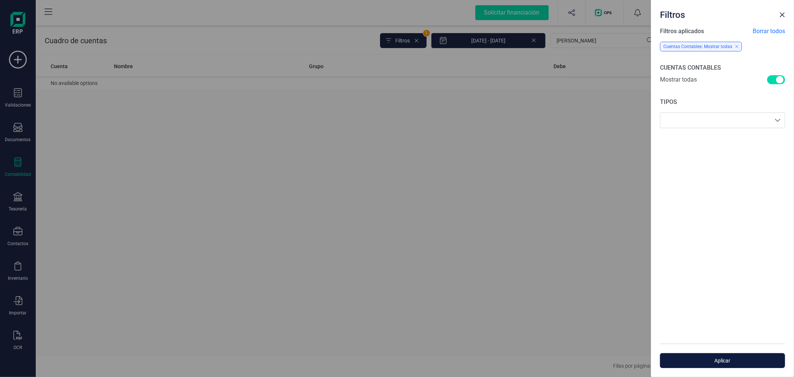
click at [718, 361] on span "Aplicar" at bounding box center [723, 360] width 108 height 7
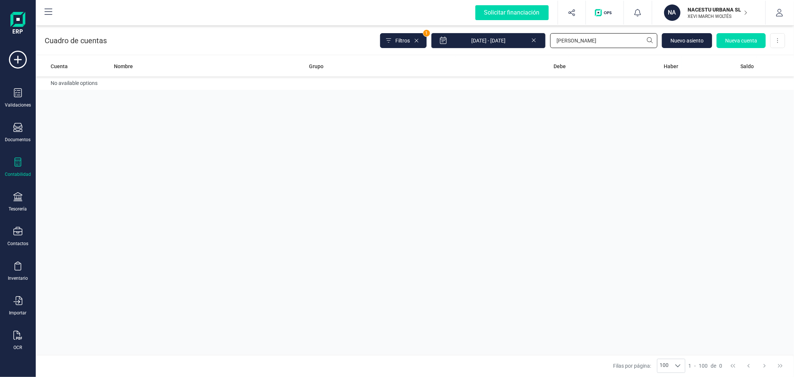
click at [579, 39] on input "ALVA" at bounding box center [603, 40] width 107 height 15
type input "I"
type input "F"
click at [576, 45] on input "JOEL" at bounding box center [603, 40] width 107 height 15
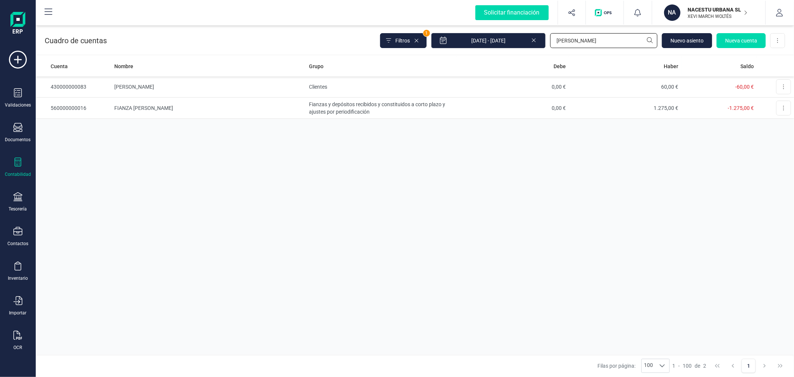
click at [576, 45] on input "JOEL" at bounding box center [603, 40] width 107 height 15
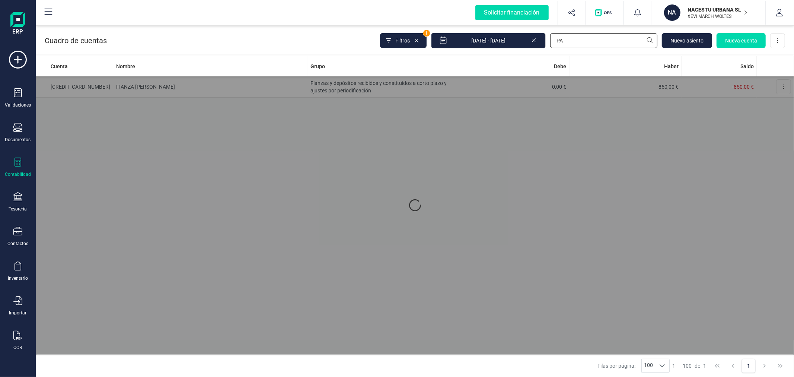
type input "P"
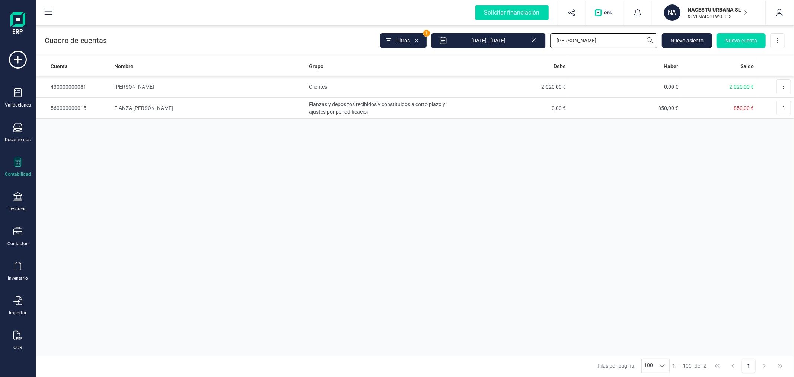
click at [607, 40] on input "JULIA" at bounding box center [603, 40] width 107 height 15
click at [572, 41] on input "ELIA" at bounding box center [603, 40] width 107 height 15
click at [572, 41] on input "SARA" at bounding box center [603, 40] width 107 height 15
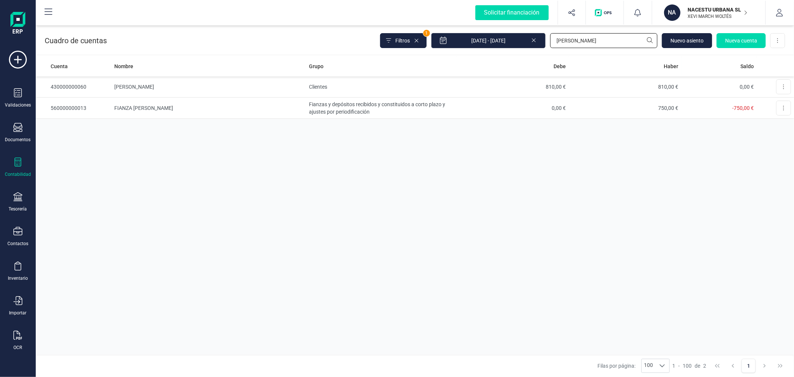
click at [572, 41] on input "SARA" at bounding box center [603, 40] width 107 height 15
click at [416, 215] on div "Cuenta Nombre Grupo Debe Haber Saldo 430000000050 ALEJANDRO TOMEU MESTRE Client…" at bounding box center [415, 205] width 759 height 299
click at [590, 40] on input "ALEJANDRO" at bounding box center [603, 40] width 107 height 15
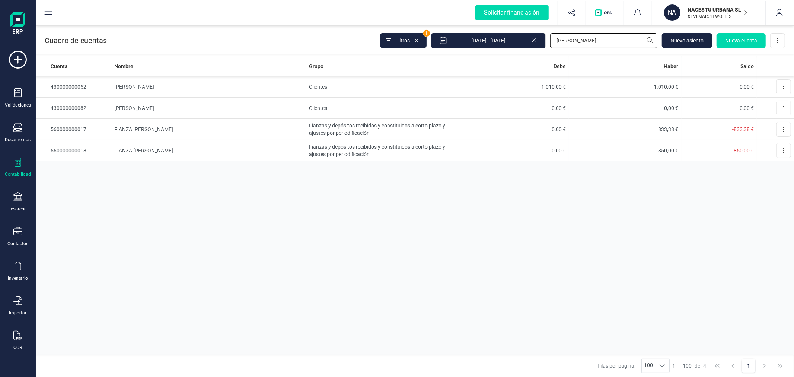
click at [593, 40] on input "[PERSON_NAME]" at bounding box center [603, 40] width 107 height 15
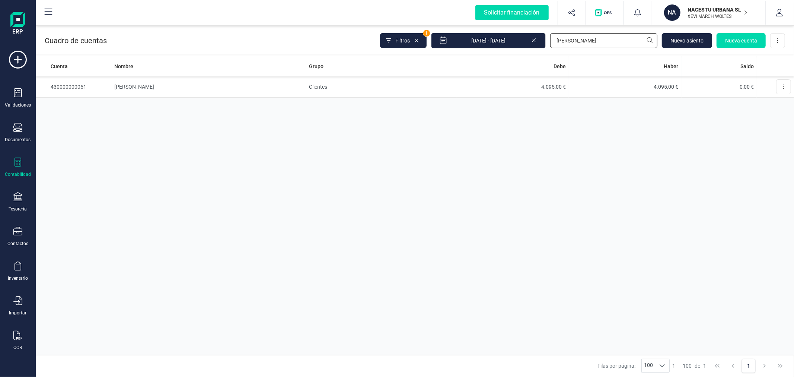
click at [576, 40] on input "ALICIA" at bounding box center [603, 40] width 107 height 15
click at [576, 40] on input "IVAN" at bounding box center [603, 40] width 107 height 15
click at [573, 38] on input "JOSEFA" at bounding box center [603, 40] width 107 height 15
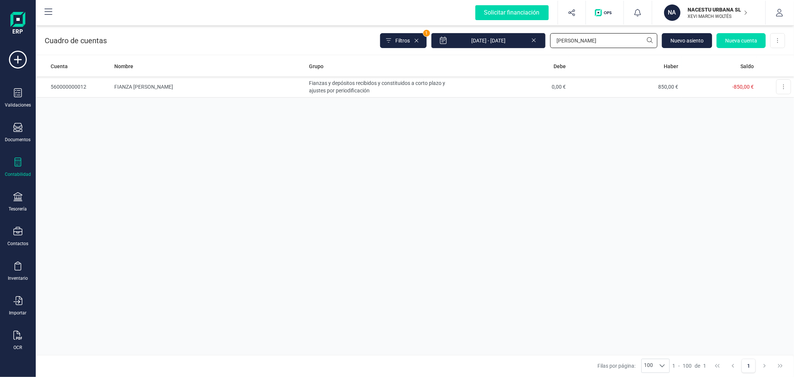
click at [573, 38] on input "JOSEFA" at bounding box center [603, 40] width 107 height 15
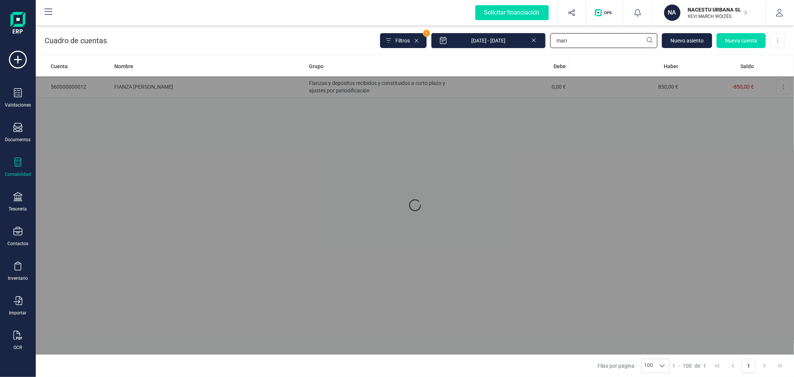
type input "maria"
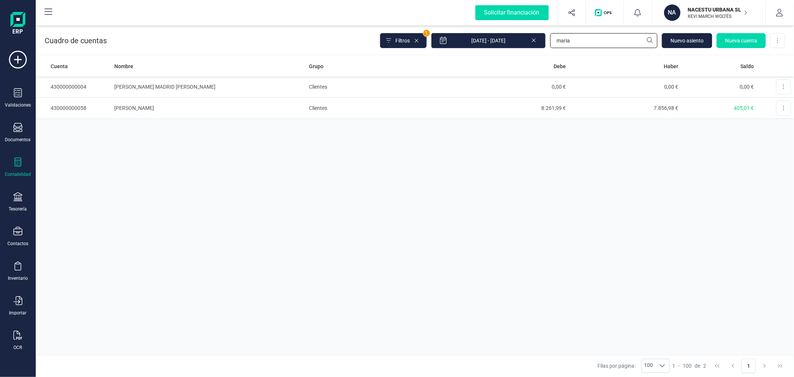
click at [573, 38] on input "maria" at bounding box center [603, 40] width 107 height 15
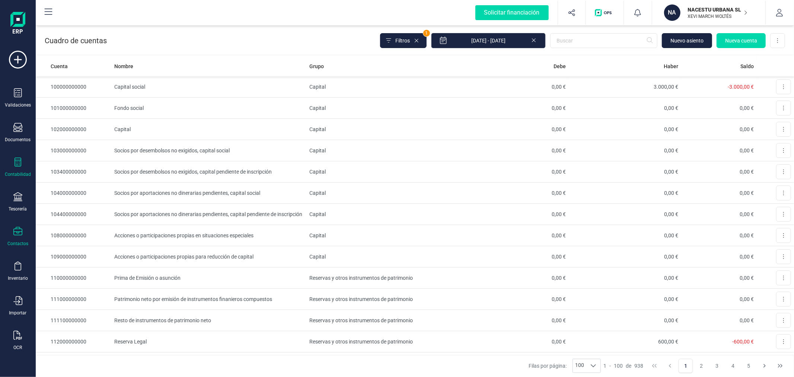
click at [20, 242] on div "Contactos" at bounding box center [17, 244] width 21 height 6
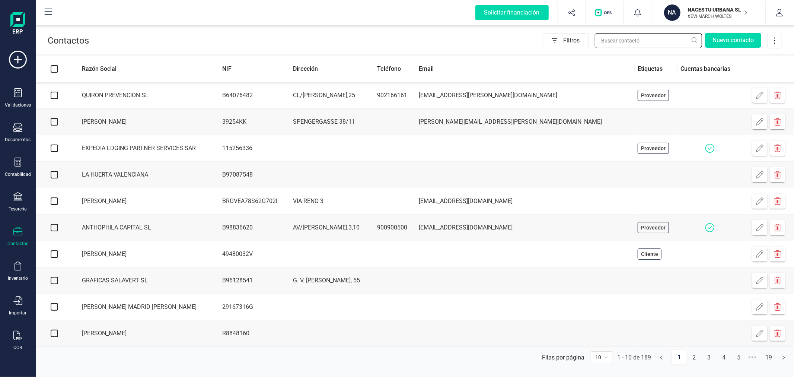
click at [609, 42] on input "text" at bounding box center [648, 40] width 107 height 15
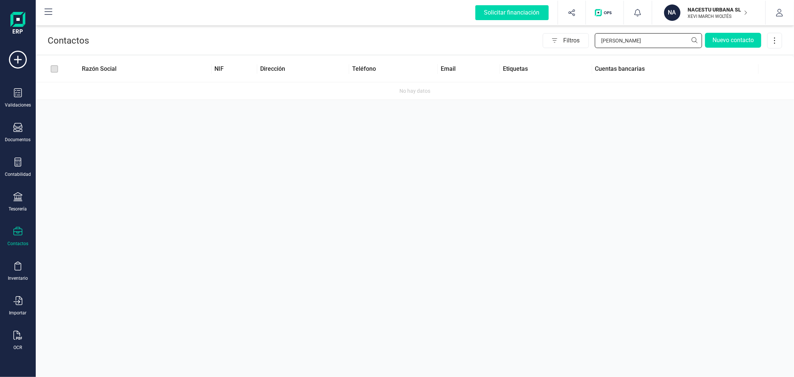
click at [609, 42] on input "joel" at bounding box center [648, 40] width 107 height 15
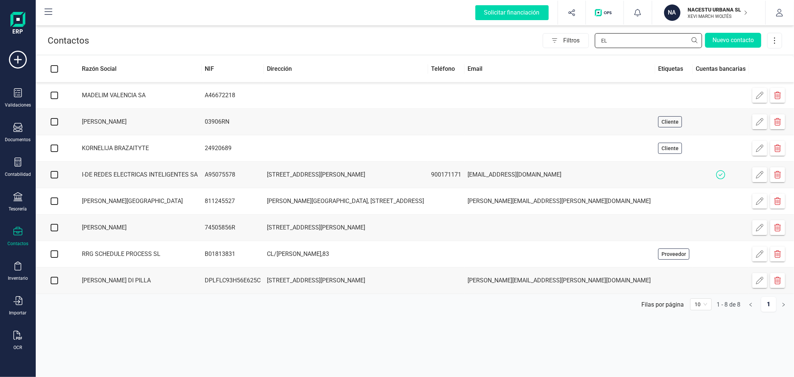
type input "E"
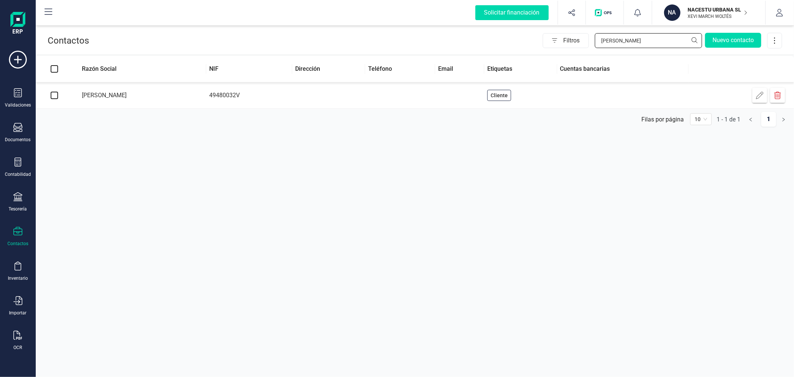
click at [640, 39] on input "ALEJANDRO" at bounding box center [648, 40] width 107 height 15
type input "D"
type input "ALICIA"
click at [19, 169] on div "Contabilidad" at bounding box center [18, 168] width 30 height 20
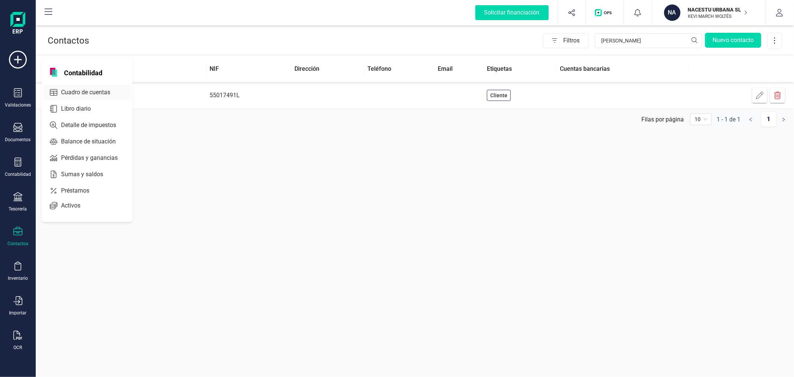
click at [112, 89] on span "Cuadro de cuentas" at bounding box center [91, 92] width 66 height 9
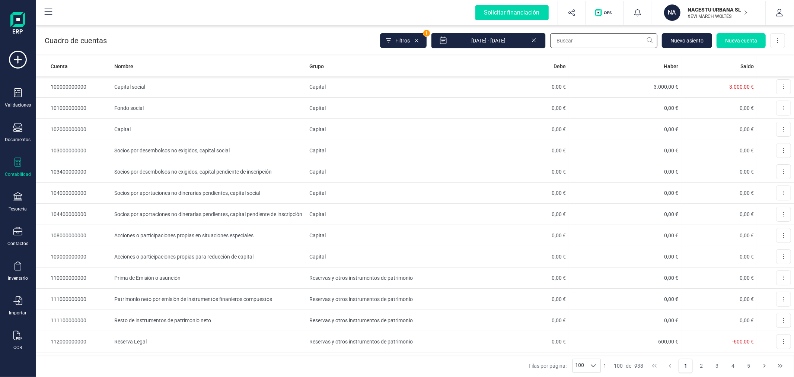
click at [569, 41] on input "text" at bounding box center [603, 40] width 107 height 15
type input "[PERSON_NAME]"
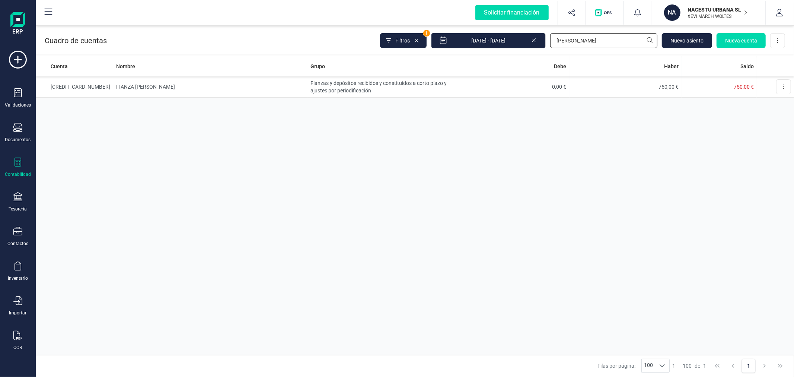
click at [588, 40] on input "[PERSON_NAME]" at bounding box center [603, 40] width 107 height 15
click at [588, 40] on input "CLAUD" at bounding box center [603, 40] width 107 height 15
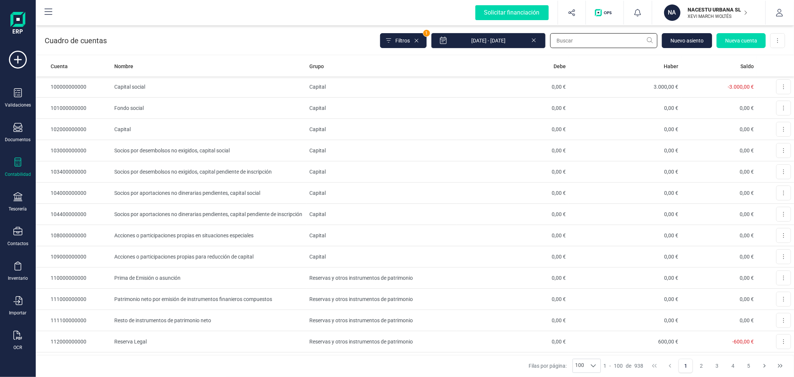
click at [587, 42] on input "text" at bounding box center [603, 40] width 107 height 15
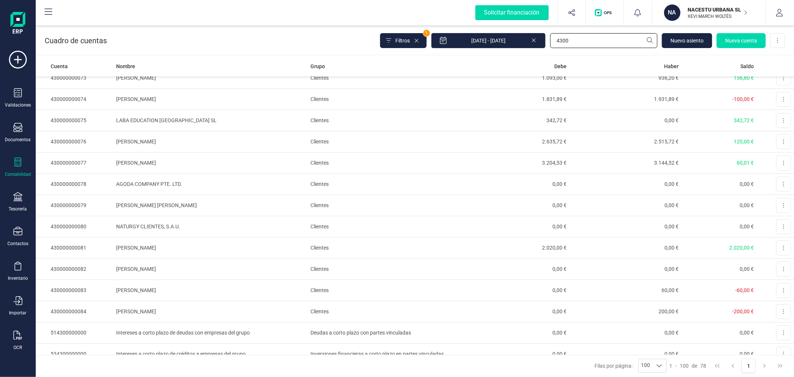
scroll to position [1394, 0]
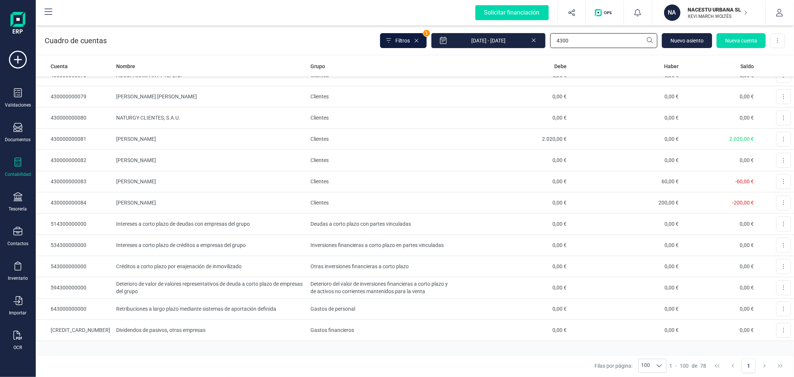
type input "4300"
click at [403, 46] on button "Filtros" at bounding box center [403, 40] width 47 height 15
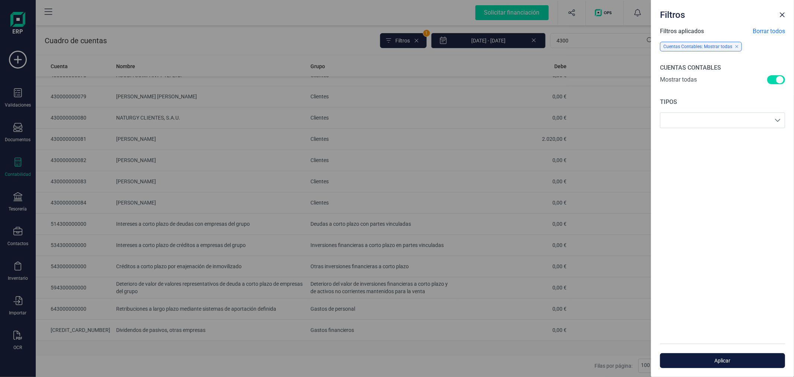
click at [742, 353] on button "Aplicar" at bounding box center [722, 360] width 125 height 15
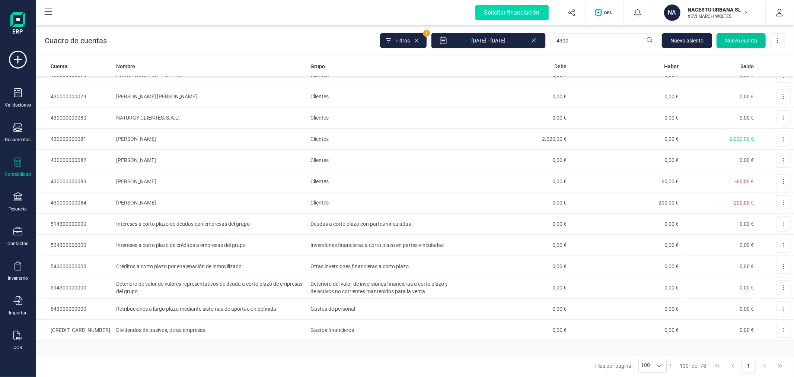
click at [740, 37] on span "Nueva cuenta" at bounding box center [741, 40] width 32 height 7
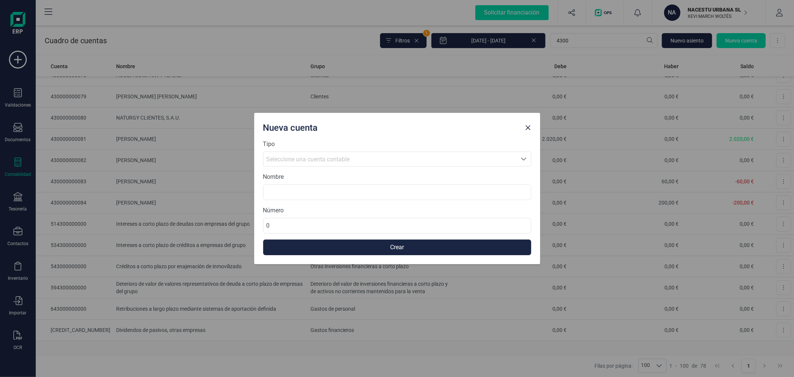
click at [275, 156] on span "Seleccione una cuenta contable" at bounding box center [308, 159] width 83 height 7
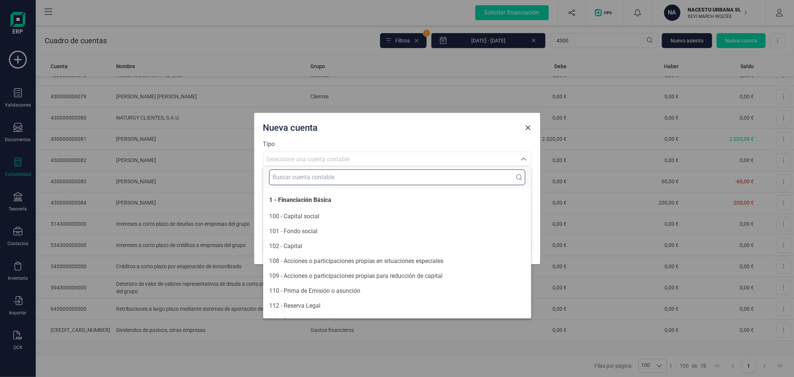
click at [283, 176] on input "text" at bounding box center [397, 177] width 256 height 16
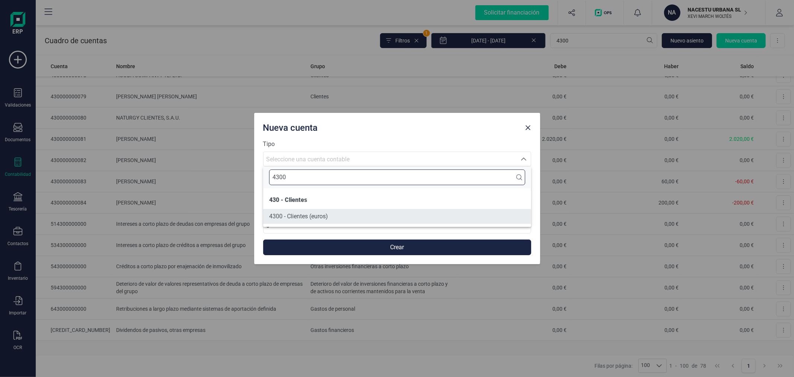
type input "4300"
click at [293, 215] on span "4300 - Clientes (euros)" at bounding box center [298, 216] width 59 height 7
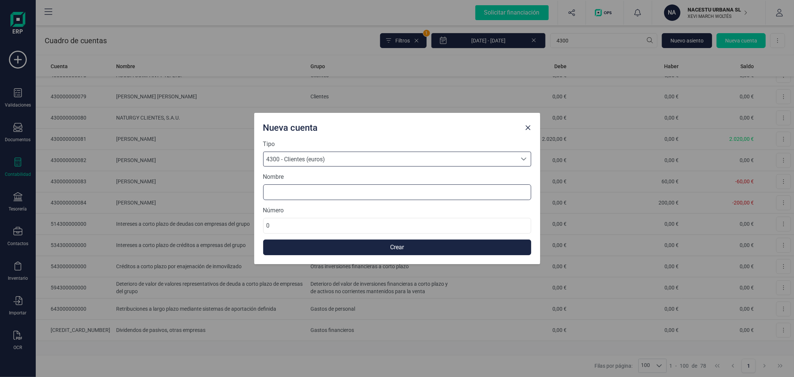
click at [306, 191] on input at bounding box center [397, 192] width 268 height 16
type input "CLAUDIO FLANDI"
type input "430000000085"
click at [359, 251] on button "Crear" at bounding box center [397, 247] width 268 height 16
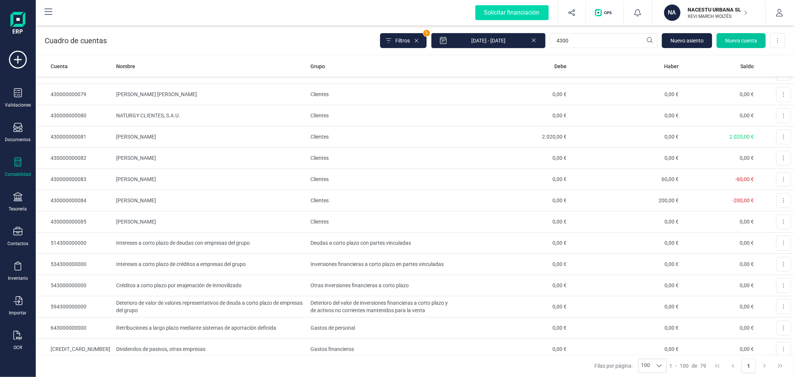
click at [751, 40] on span "Nueva cuenta" at bounding box center [741, 40] width 32 height 7
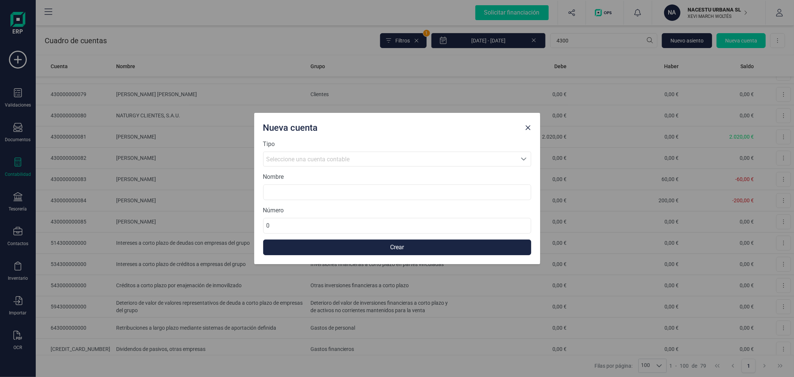
click at [368, 162] on div "Seleccione una cuenta contable" at bounding box center [390, 159] width 247 height 9
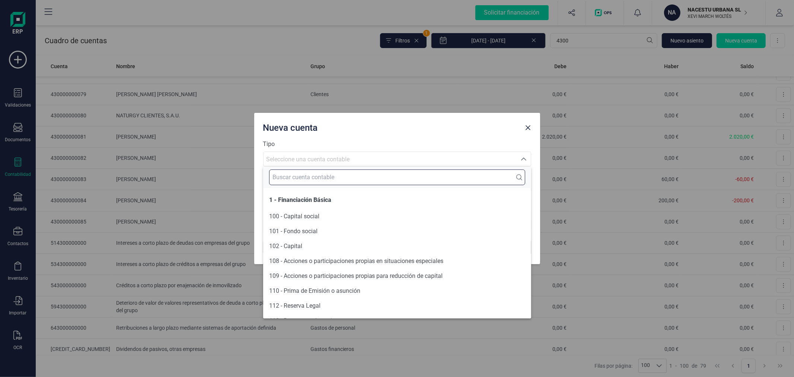
click at [343, 176] on input "text" at bounding box center [397, 177] width 256 height 16
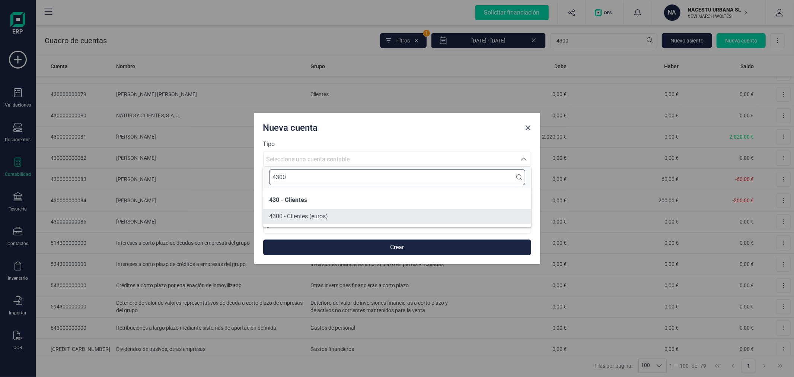
type input "4300"
click at [310, 221] on li "4300 - Clientes (euros)" at bounding box center [397, 216] width 268 height 15
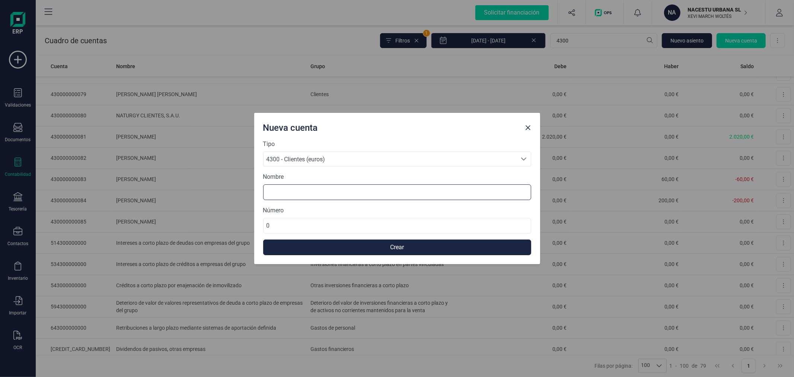
click at [310, 192] on input at bounding box center [397, 192] width 268 height 16
type input "ALVARO VILAR PONS"
paste input "43000000008"
type input "430000000086"
click at [374, 250] on button "Crear" at bounding box center [397, 247] width 268 height 16
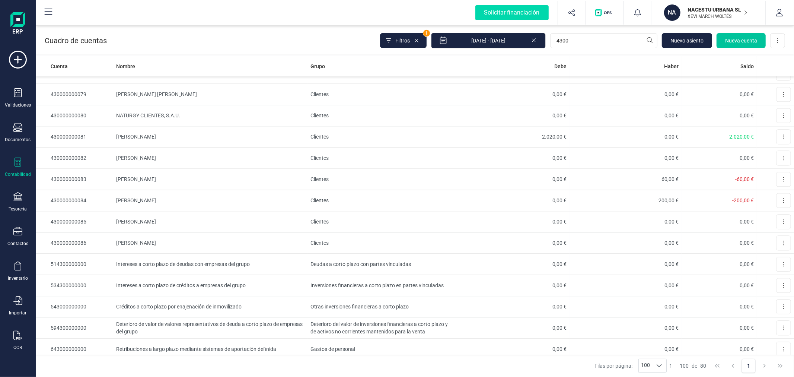
click at [737, 39] on span "Nueva cuenta" at bounding box center [741, 40] width 32 height 7
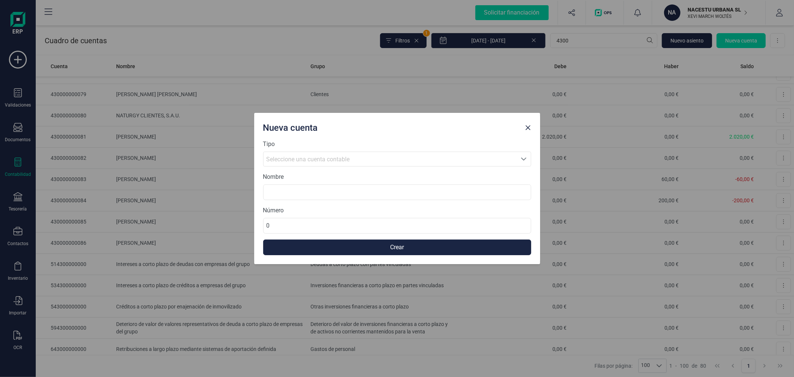
click at [306, 151] on div "Tipo Seleccione una cuenta Seleccione una cuenta contable" at bounding box center [397, 153] width 268 height 27
click at [309, 159] on span "Seleccione una cuenta contable" at bounding box center [308, 159] width 83 height 7
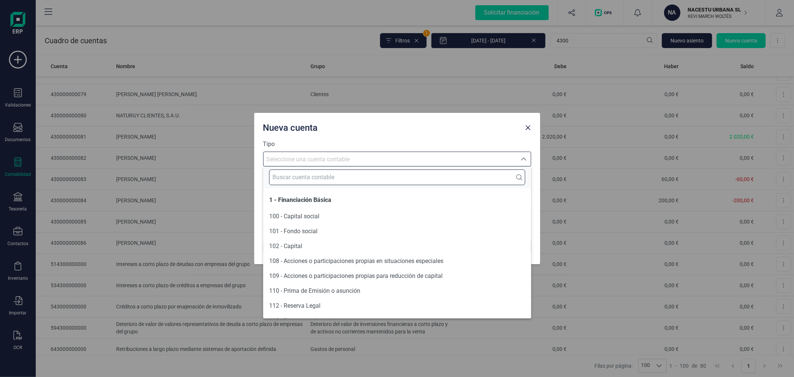
click at [308, 174] on input "text" at bounding box center [397, 177] width 256 height 16
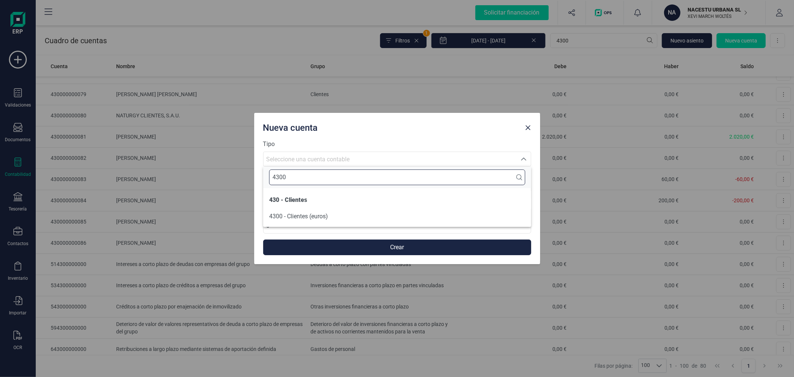
type input "4300"
click at [303, 219] on span "4300 - Clientes (euros)" at bounding box center [298, 216] width 59 height 7
click at [301, 193] on input at bounding box center [397, 192] width 268 height 16
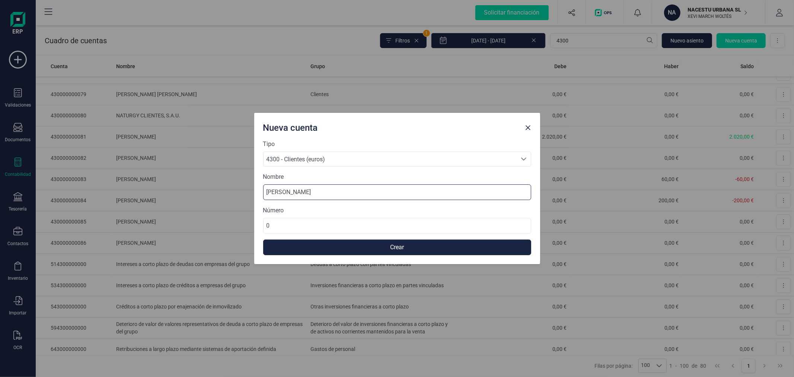
type input "IRIA GARCIA GONZALES"
paste input "43000000008"
type input "430000000087"
click at [344, 254] on button "Crear" at bounding box center [397, 247] width 268 height 16
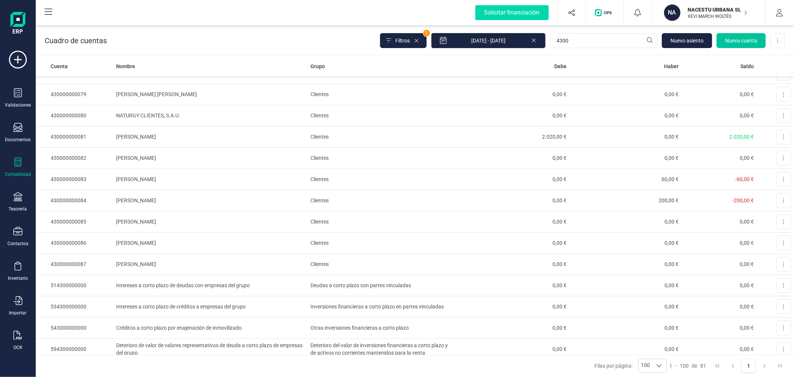
click at [741, 36] on button "Nueva cuenta" at bounding box center [741, 40] width 49 height 15
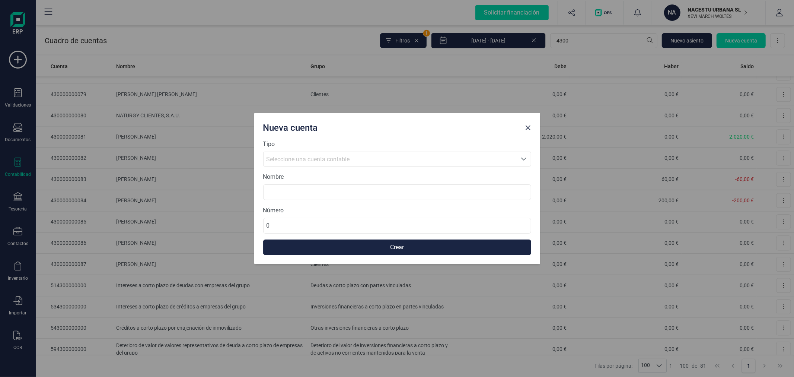
click at [330, 154] on span "Seleccione una cuenta contable" at bounding box center [390, 159] width 253 height 14
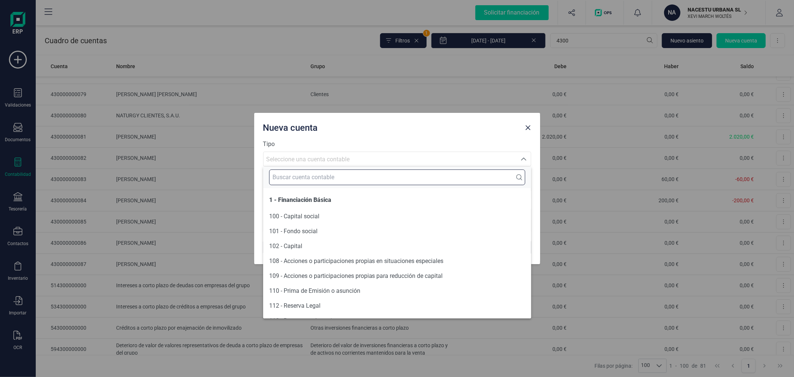
click at [323, 177] on input "text" at bounding box center [397, 177] width 256 height 16
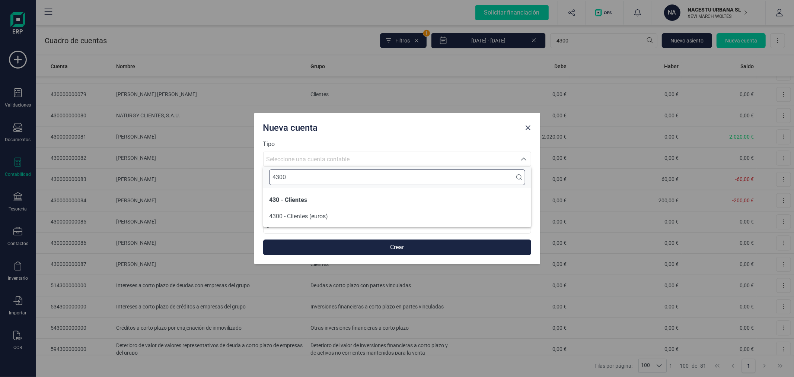
type input "4300"
click at [309, 217] on span "4300 - Clientes (euros)" at bounding box center [298, 216] width 59 height 7
click at [307, 196] on input at bounding box center [397, 192] width 268 height 16
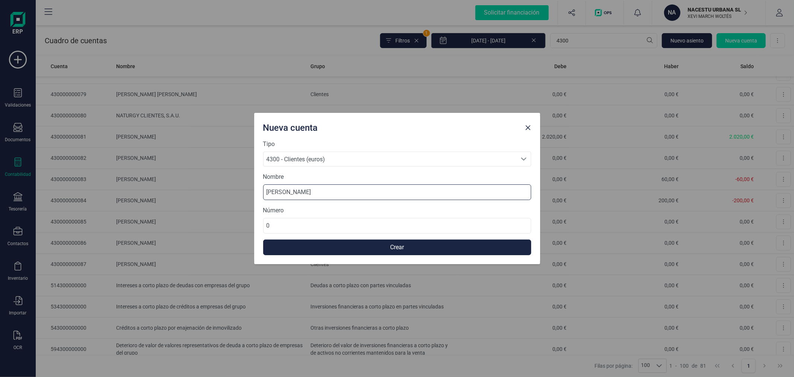
type input "FEDERICA SOFIA GONZALES"
paste input "43000000008"
type input "430000000088"
click at [336, 247] on button "Crear" at bounding box center [397, 247] width 268 height 16
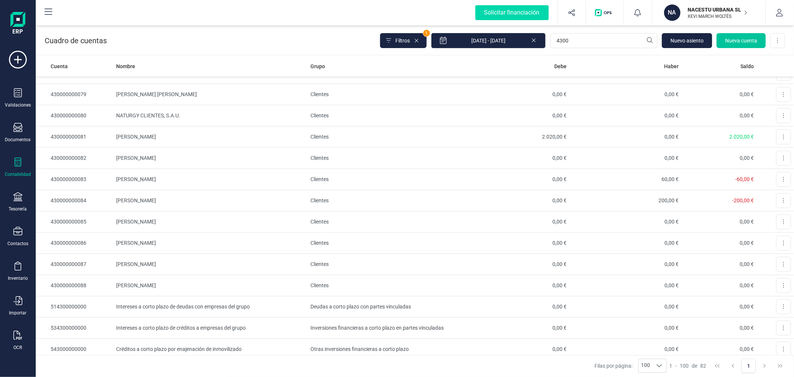
click at [735, 39] on span "Nueva cuenta" at bounding box center [741, 40] width 32 height 7
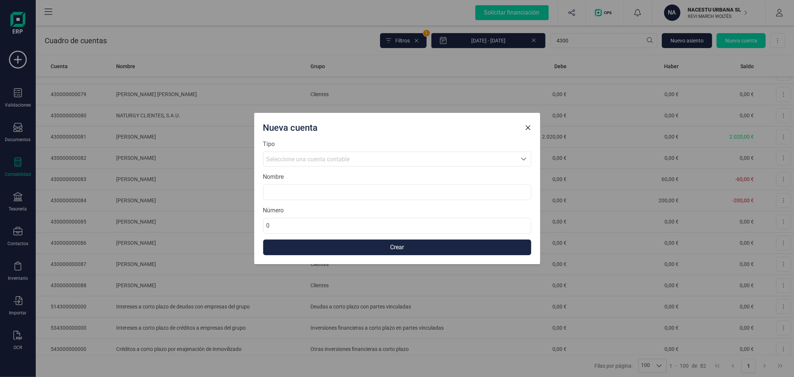
click at [351, 158] on div "Seleccione una cuenta contable" at bounding box center [390, 159] width 247 height 9
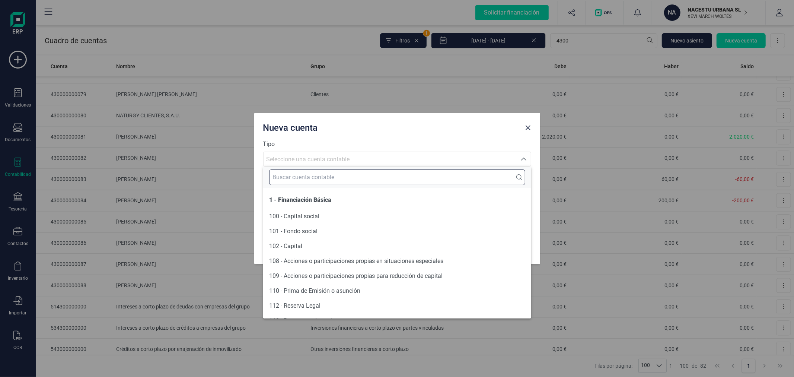
click at [349, 173] on input "text" at bounding box center [397, 177] width 256 height 16
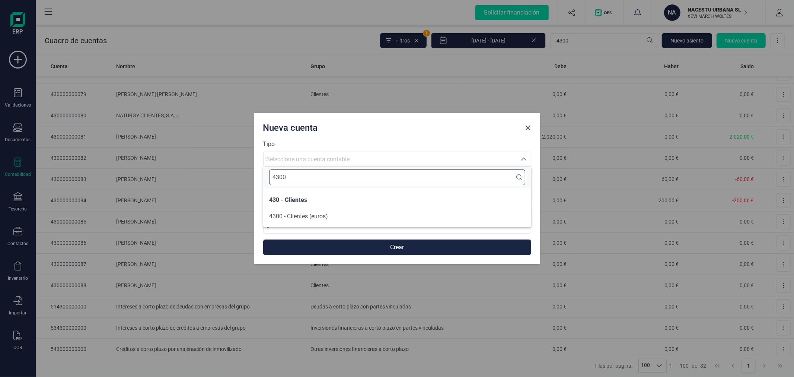
type input "4300"
click at [330, 216] on li "4300 - Clientes (euros)" at bounding box center [397, 216] width 268 height 15
click at [327, 192] on input at bounding box center [397, 192] width 268 height 16
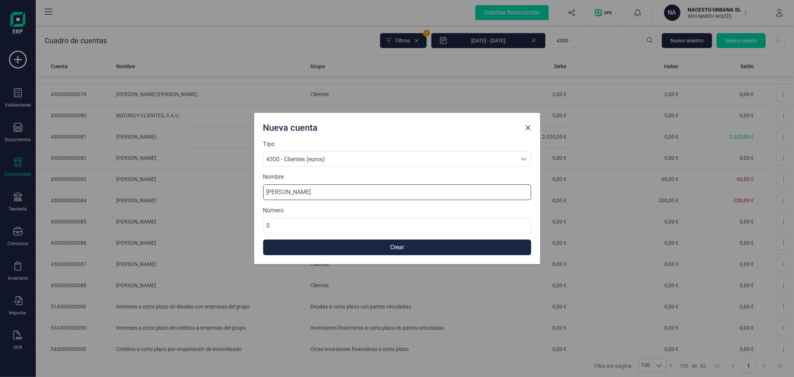
type input "PABLO CAMACHO SANCHEZ"
paste input "43000000008"
type input "430000000089"
click at [358, 250] on button "Crear" at bounding box center [397, 247] width 268 height 16
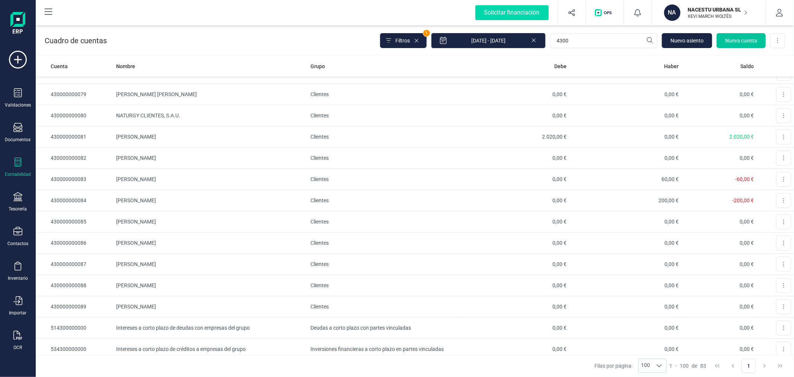
click at [743, 37] on span "Nueva cuenta" at bounding box center [741, 40] width 32 height 7
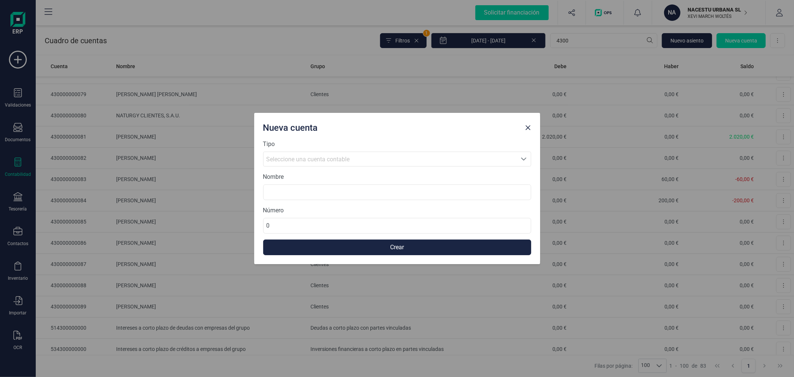
click at [314, 156] on span "Seleccione una cuenta contable" at bounding box center [308, 159] width 83 height 7
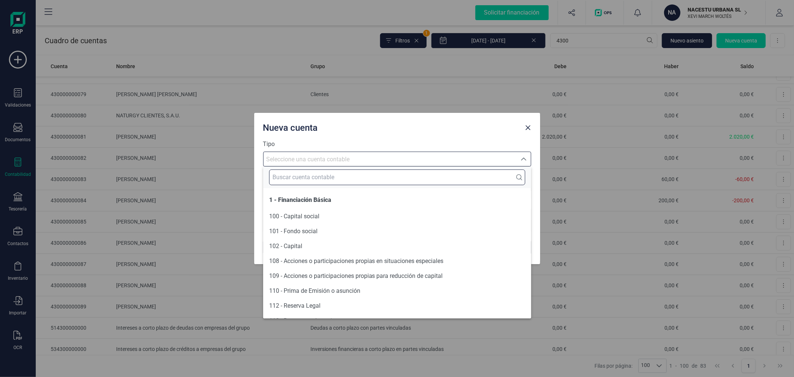
click at [313, 175] on input "text" at bounding box center [397, 177] width 256 height 16
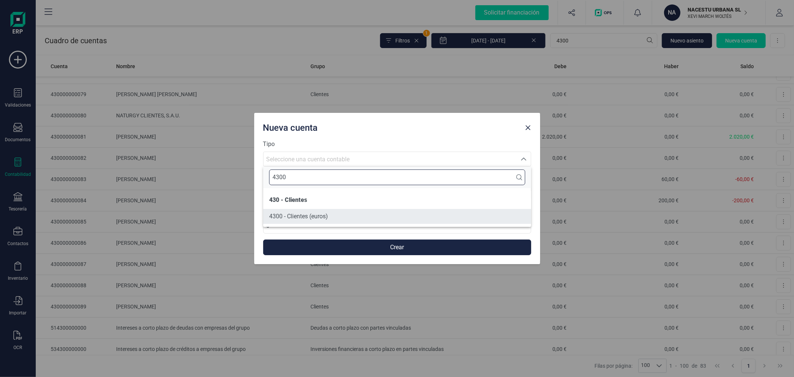
type input "4300"
click at [292, 218] on span "4300 - Clientes (euros)" at bounding box center [298, 216] width 59 height 7
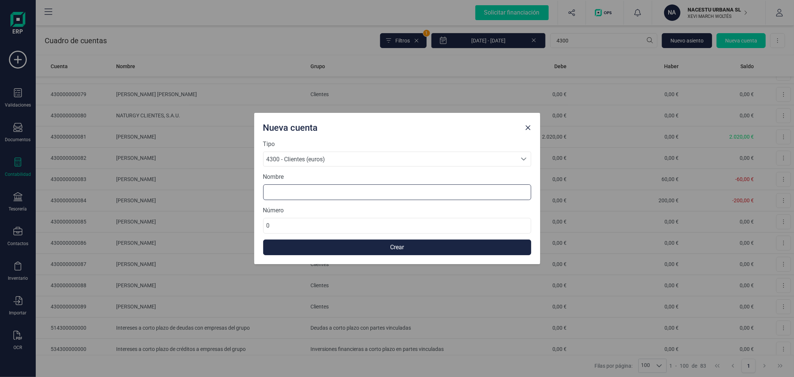
click at [295, 194] on input at bounding box center [397, 192] width 268 height 16
type input "JULIA CRESPI"
paste input "43000000008"
type input "430000000090"
click at [307, 250] on button "Crear" at bounding box center [397, 247] width 268 height 16
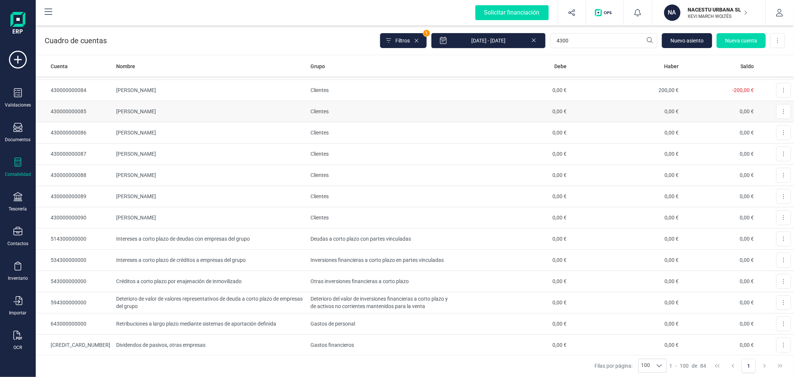
scroll to position [1521, 0]
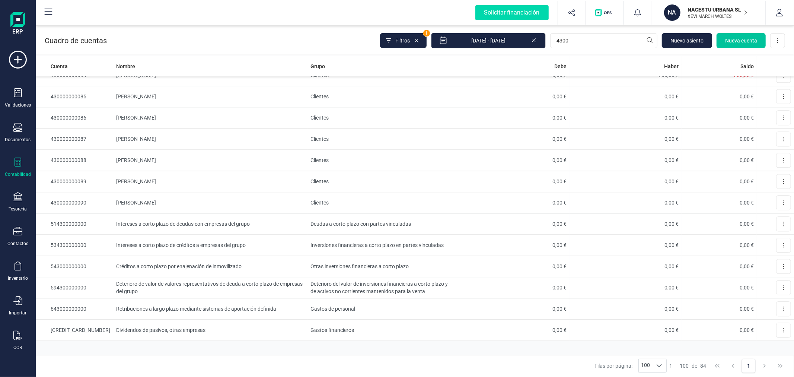
click at [734, 39] on span "Nueva cuenta" at bounding box center [741, 40] width 32 height 7
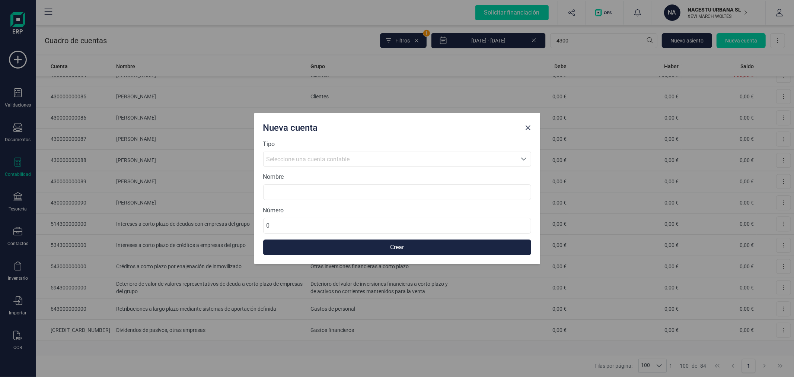
click at [334, 158] on span "Seleccione una cuenta contable" at bounding box center [308, 159] width 83 height 7
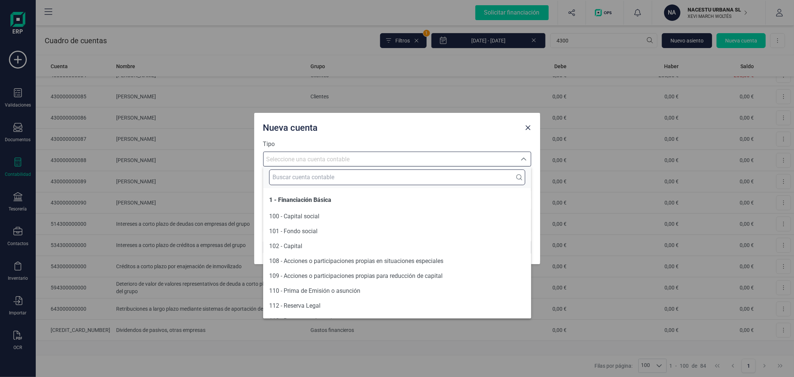
click at [327, 174] on input "text" at bounding box center [397, 177] width 256 height 16
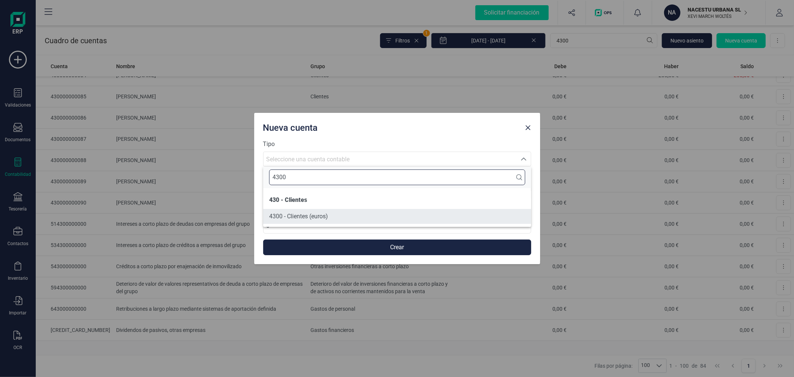
type input "4300"
click at [327, 217] on span "4300 - Clientes (euros)" at bounding box center [298, 216] width 59 height 7
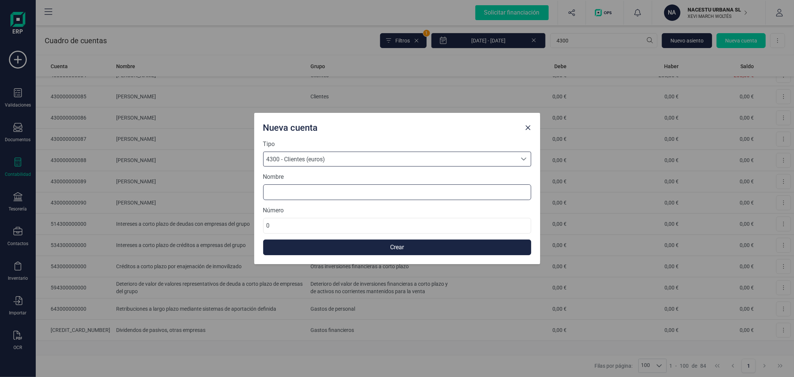
click at [320, 185] on input at bounding box center [397, 192] width 268 height 16
type input "SARA TORTORELLI"
paste input "43000000009"
type input "430000000091"
click at [366, 250] on button "Crear" at bounding box center [397, 247] width 268 height 16
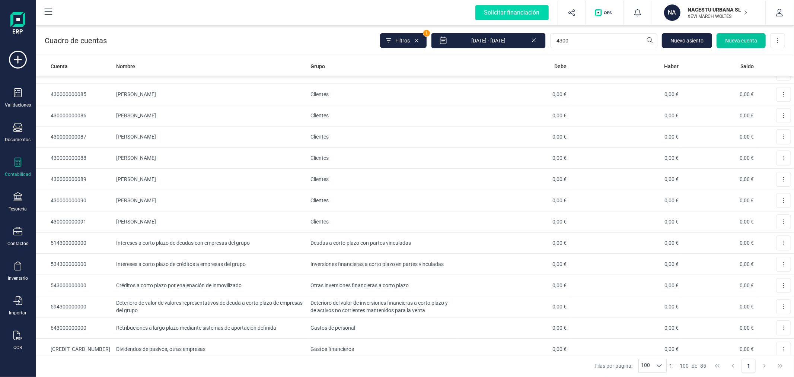
click at [746, 35] on button "Nueva cuenta" at bounding box center [741, 40] width 49 height 15
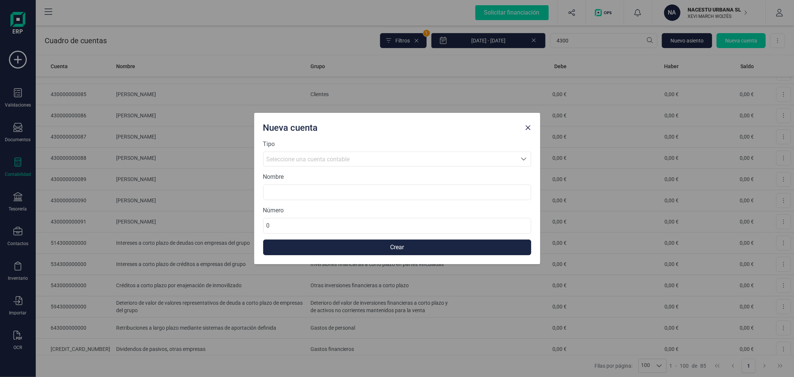
click at [317, 164] on span "Seleccione una cuenta contable" at bounding box center [390, 159] width 253 height 14
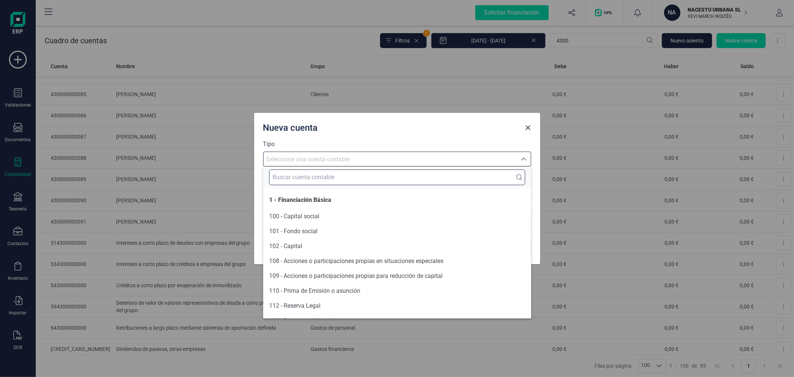
click at [313, 179] on input "text" at bounding box center [397, 177] width 256 height 16
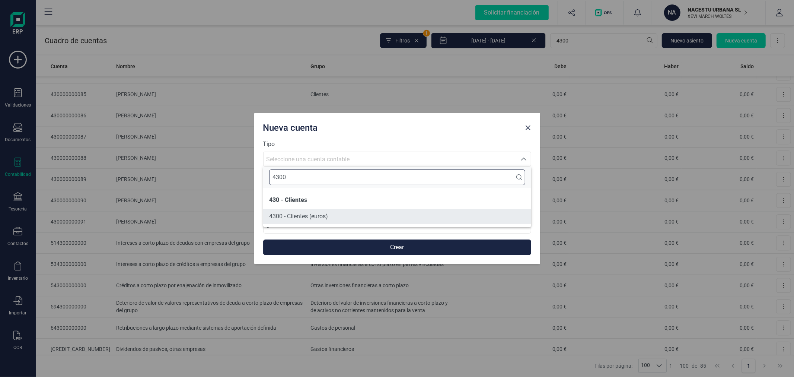
type input "4300"
click at [299, 217] on span "4300 - Clientes (euros)" at bounding box center [298, 216] width 59 height 7
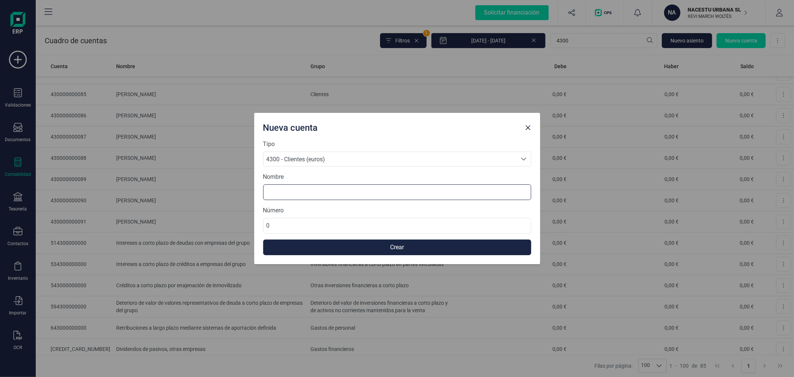
click at [306, 192] on input at bounding box center [397, 192] width 268 height 16
type input "DANIELA FLORES CARRILLO"
paste input "43000000009"
type input "430000000092"
click at [330, 250] on button "Crear" at bounding box center [397, 247] width 268 height 16
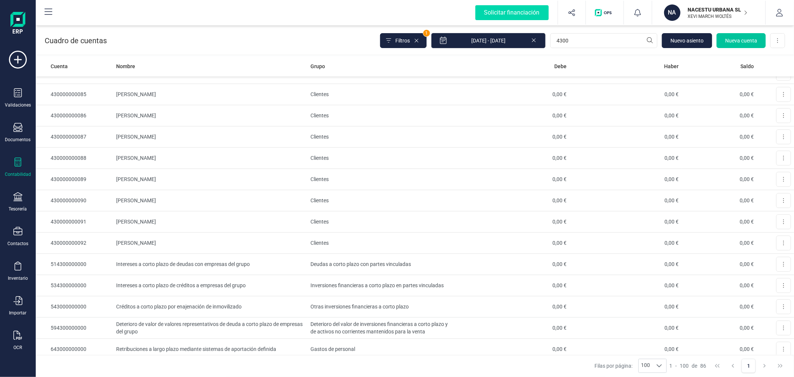
click at [732, 42] on span "Nueva cuenta" at bounding box center [741, 40] width 32 height 7
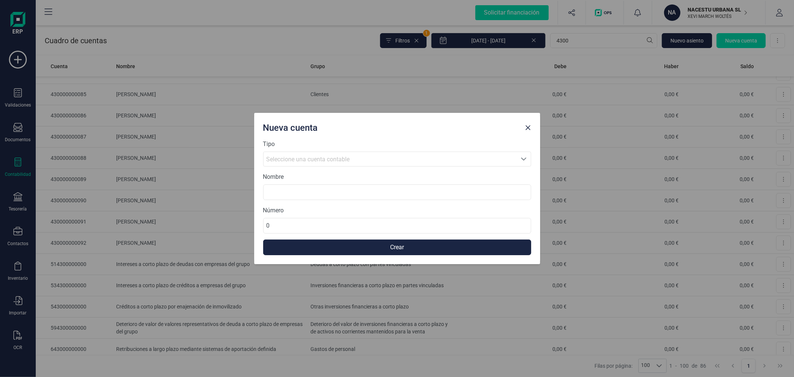
click at [343, 156] on span "Seleccione una cuenta contable" at bounding box center [308, 159] width 83 height 7
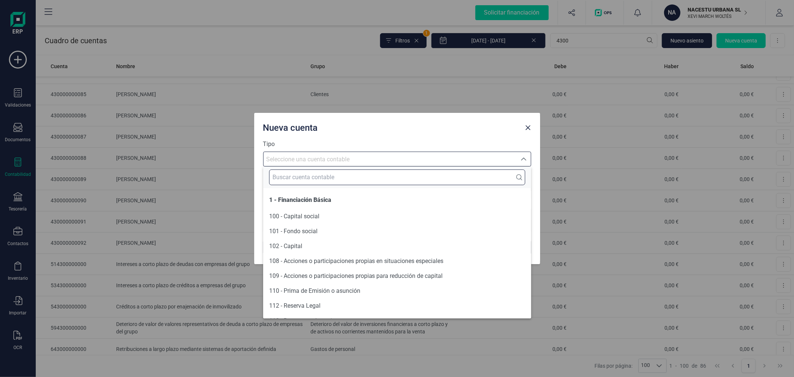
click at [344, 173] on input "text" at bounding box center [397, 177] width 256 height 16
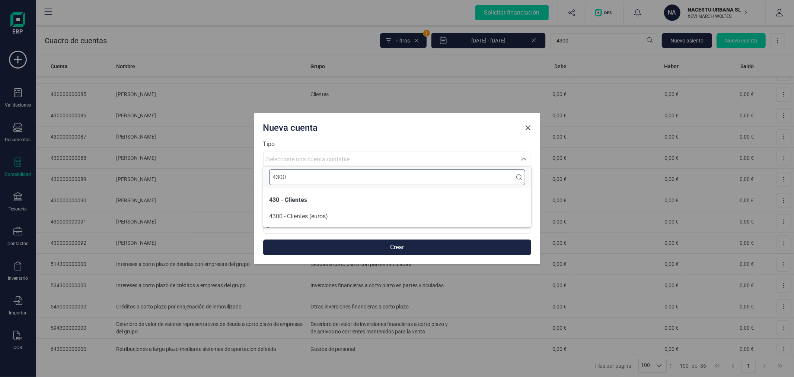
type input "4300"
click at [323, 218] on span "4300 - Clientes (euros)" at bounding box center [298, 216] width 59 height 7
click at [322, 192] on input at bounding box center [397, 192] width 268 height 16
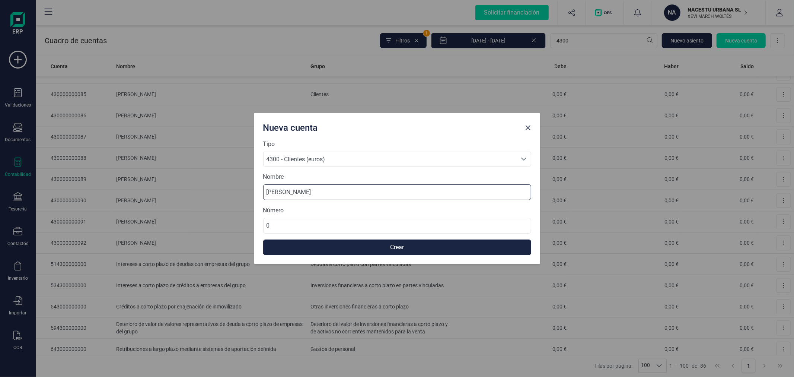
type input "IVAN MARICEVIC"
paste input "43000000009"
type input "430000000093"
click at [341, 250] on button "Crear" at bounding box center [397, 247] width 268 height 16
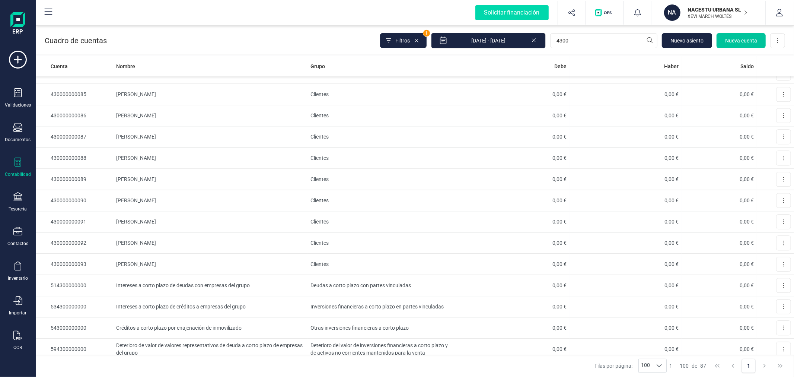
click at [744, 38] on span "Nueva cuenta" at bounding box center [741, 40] width 32 height 7
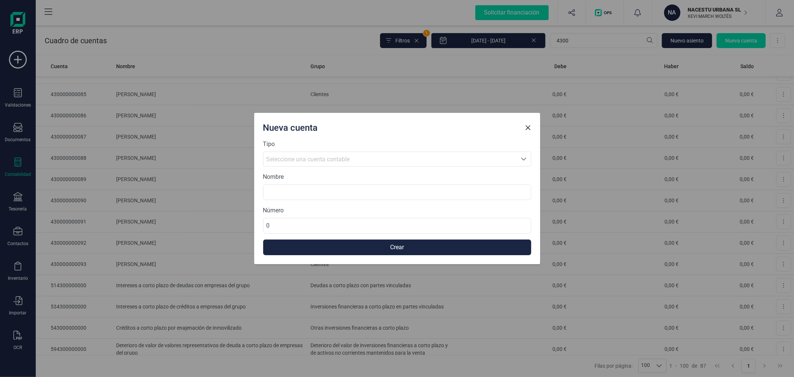
click at [297, 158] on span "Seleccione una cuenta contable" at bounding box center [308, 159] width 83 height 7
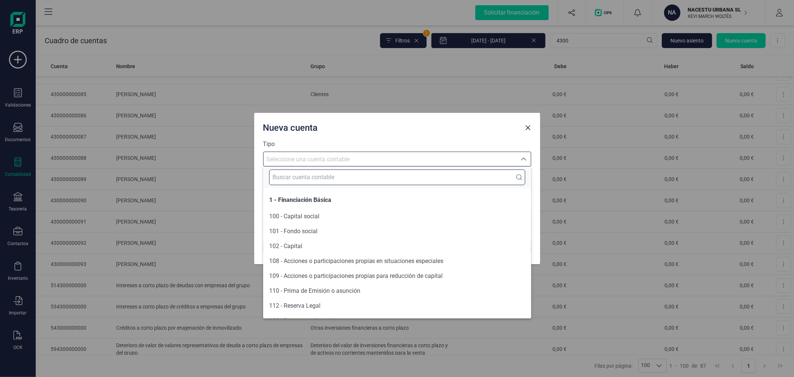
click at [297, 177] on input "text" at bounding box center [397, 177] width 256 height 16
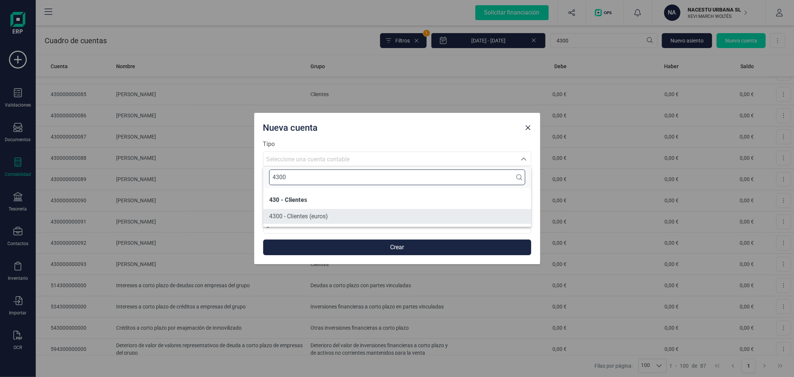
type input "4300"
click at [308, 216] on span "4300 - Clientes (euros)" at bounding box center [298, 216] width 59 height 7
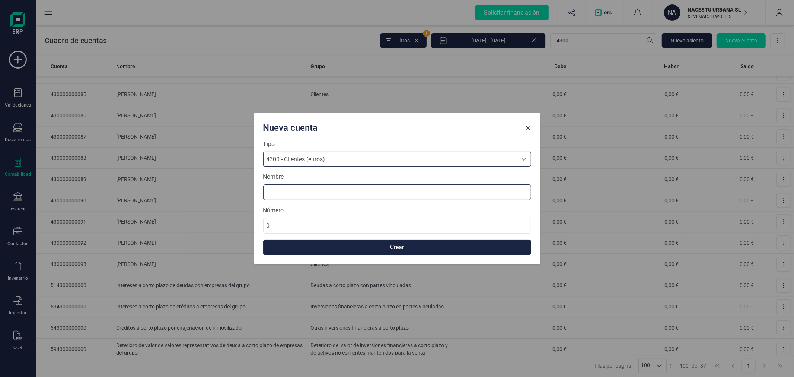
click at [313, 193] on input at bounding box center [397, 192] width 268 height 16
type input "JOSEFA CORBI NAVARRO"
type input "430000000094"
click at [379, 244] on button "Crear" at bounding box center [397, 247] width 268 height 16
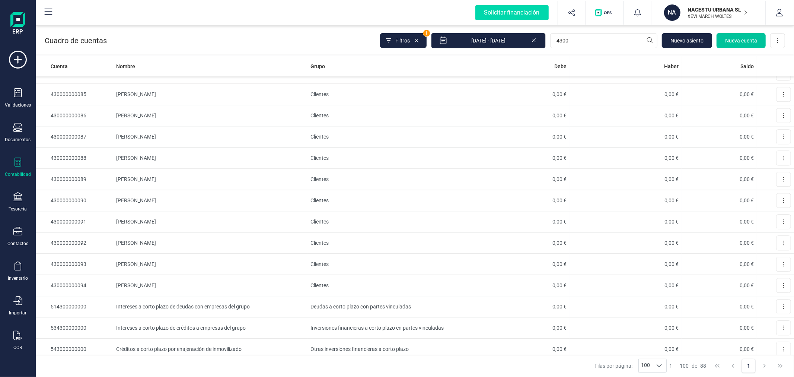
click at [734, 38] on span "Nueva cuenta" at bounding box center [741, 40] width 32 height 7
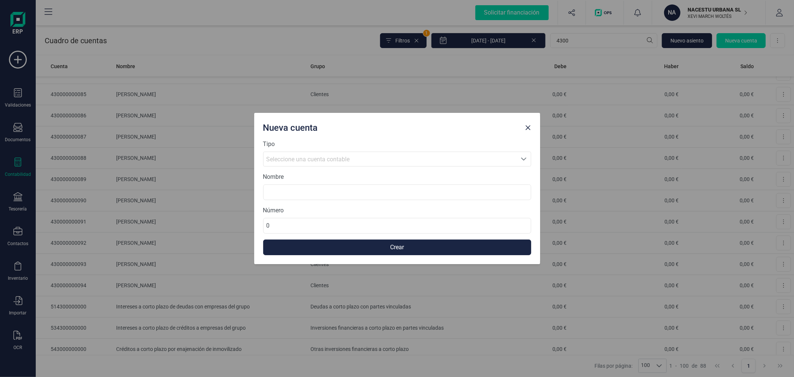
click at [283, 162] on span "Seleccione una cuenta contable" at bounding box center [308, 159] width 83 height 7
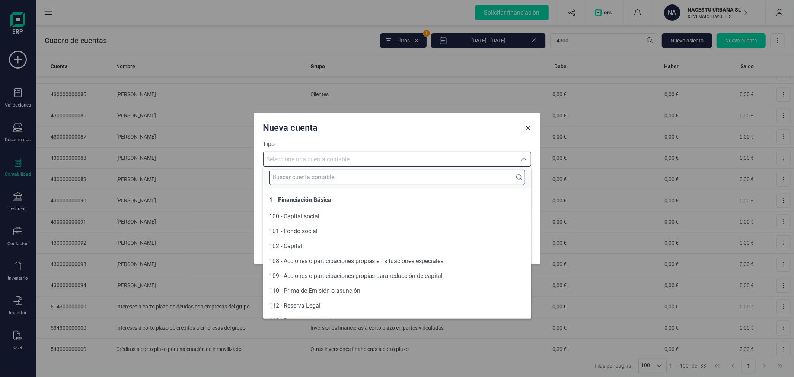
click at [290, 178] on input "text" at bounding box center [397, 177] width 256 height 16
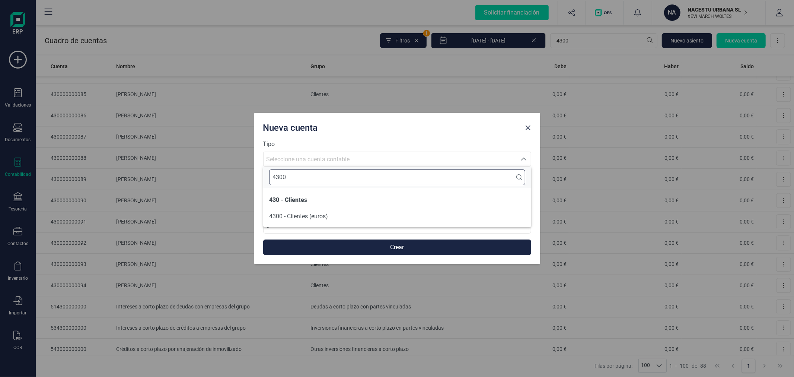
type input "4300"
click at [283, 220] on span "4300 - Clientes (euros)" at bounding box center [298, 216] width 59 height 7
click at [299, 195] on input at bounding box center [397, 192] width 268 height 16
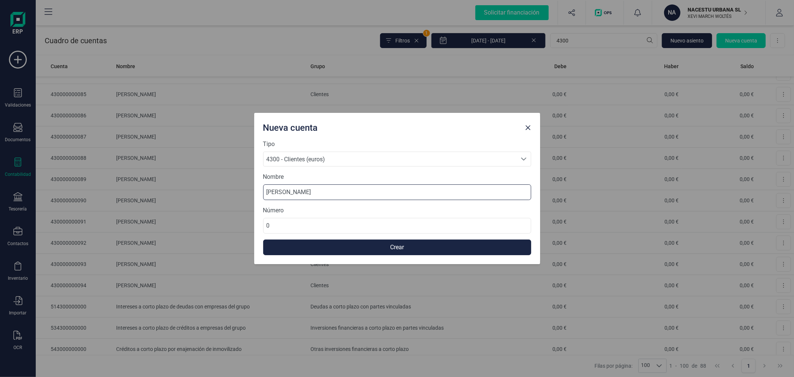
type input "MARIA-SOPHIE"
paste input "43000000009"
type input "430000000095"
click at [303, 247] on button "Crear" at bounding box center [397, 247] width 268 height 16
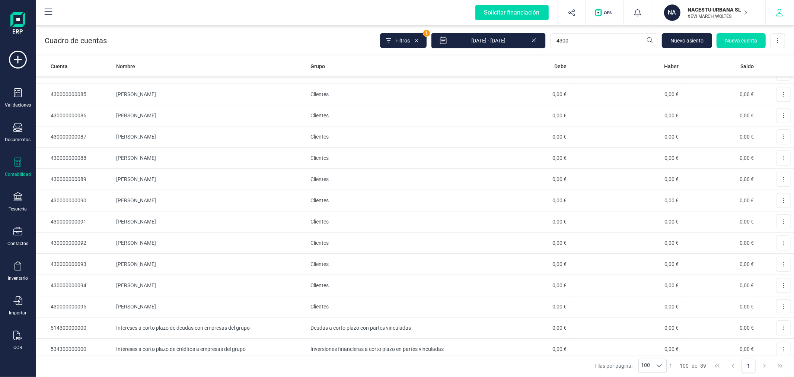
click at [778, 13] on icon "button" at bounding box center [779, 12] width 7 height 7
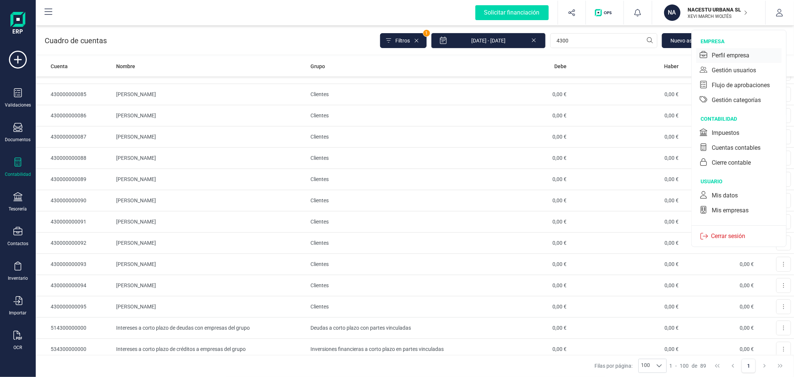
click at [735, 55] on div "Perfil empresa" at bounding box center [731, 55] width 38 height 9
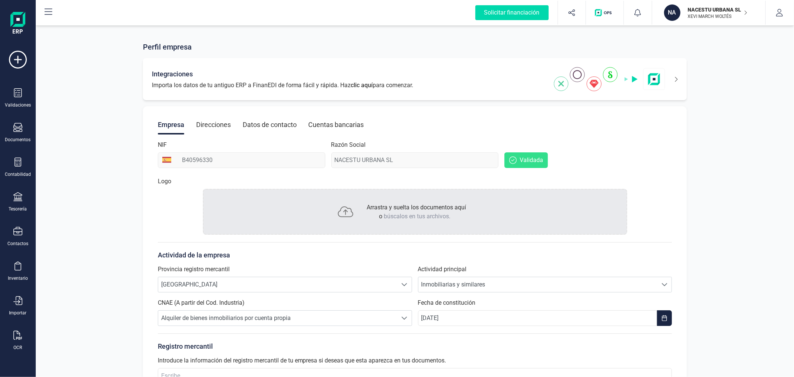
click at [677, 74] on icon at bounding box center [671, 79] width 13 height 12
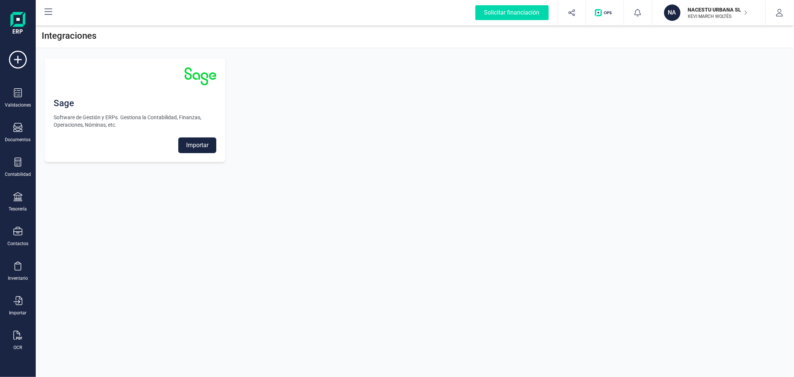
click at [199, 145] on button "Importar" at bounding box center [197, 145] width 38 height 16
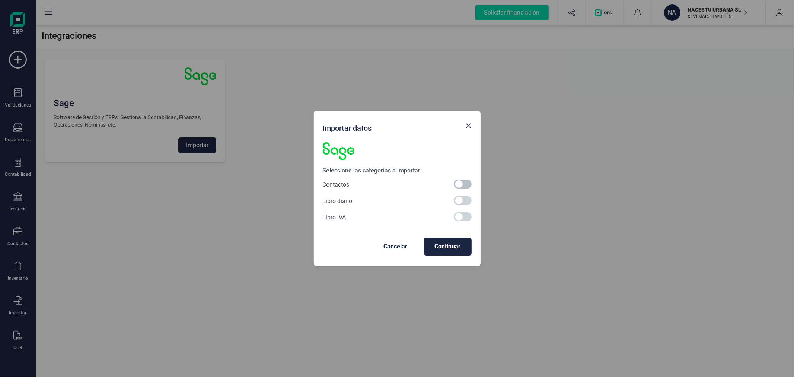
click at [464, 184] on span at bounding box center [463, 183] width 18 height 9
click at [452, 238] on button "Continuar" at bounding box center [448, 247] width 48 height 18
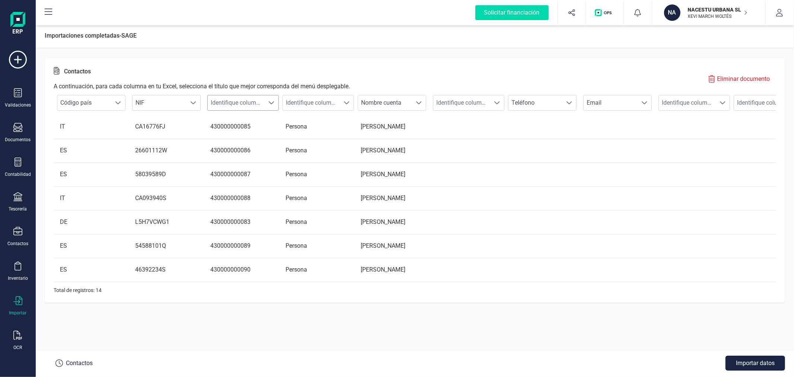
click at [253, 97] on span "Identifique columna" at bounding box center [236, 102] width 57 height 15
click at [263, 174] on li "Cuenta contable cliente" at bounding box center [248, 175] width 82 height 15
click at [320, 101] on span "Identifique columna" at bounding box center [311, 102] width 57 height 15
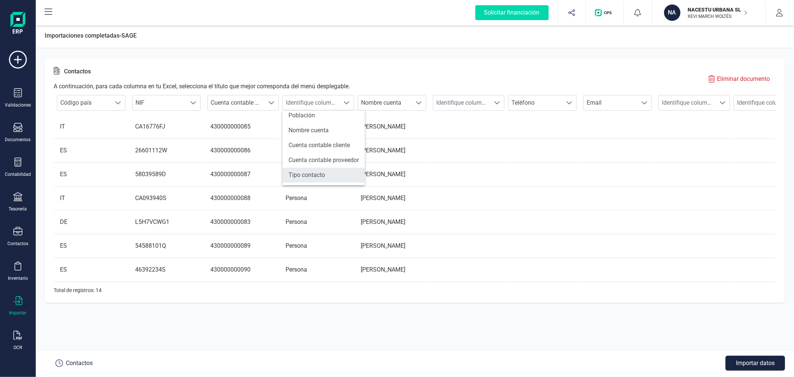
click at [319, 174] on li "Tipo contacto" at bounding box center [324, 175] width 82 height 15
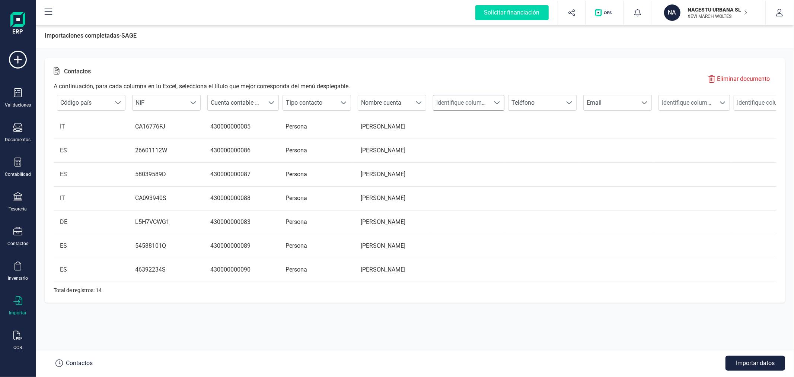
click at [478, 105] on span "Identifique columna" at bounding box center [461, 102] width 57 height 15
click at [483, 126] on li "Código postal" at bounding box center [474, 127] width 82 height 15
click at [706, 101] on span "Identifique columna" at bounding box center [687, 102] width 57 height 15
click at [680, 143] on li "Dirección" at bounding box center [682, 142] width 82 height 15
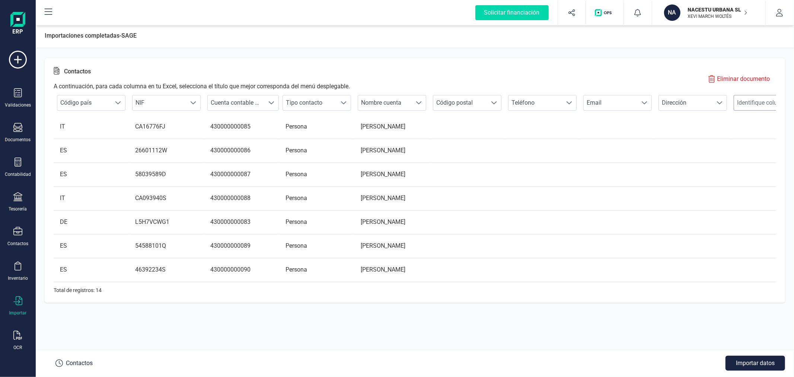
click at [753, 102] on span "Identifique columna" at bounding box center [762, 102] width 57 height 15
click at [728, 149] on li "Población" at bounding box center [757, 146] width 82 height 15
click at [738, 360] on button "Importar datos" at bounding box center [756, 363] width 60 height 15
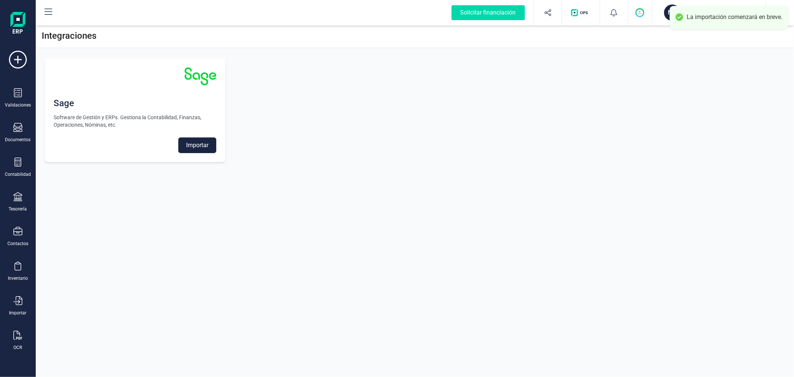
click at [426, 176] on div "Integraciones Sage Software de Gestión y ERPs. Gestiona la Contabilidad, Finanz…" at bounding box center [415, 188] width 759 height 377
click at [685, 12] on div "NACESTU URBANA SL XEVI MARCH WOLTÉS" at bounding box center [713, 12] width 57 height 16
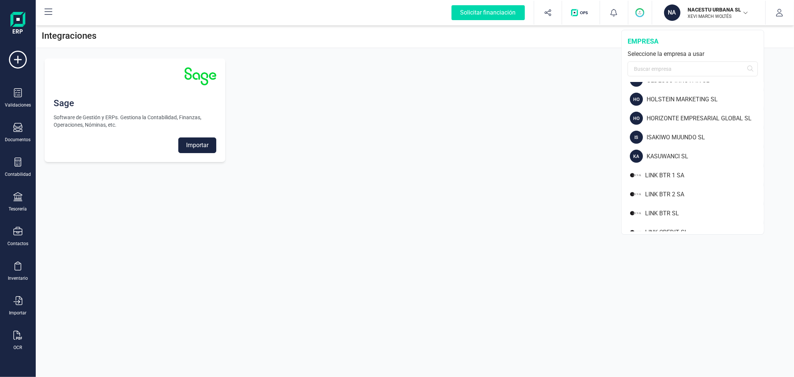
scroll to position [414, 0]
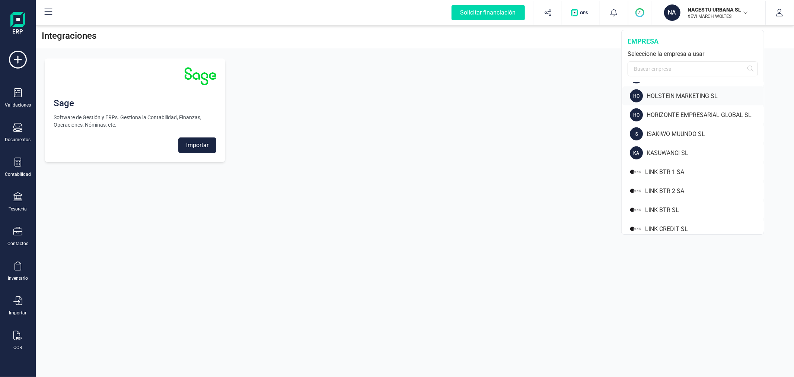
click at [664, 98] on div "HOLSTEIN MARKETING SL" at bounding box center [705, 96] width 117 height 9
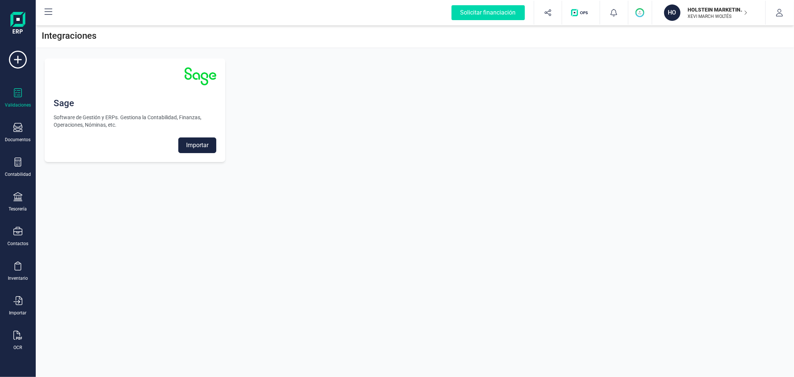
click at [23, 97] on div "Validaciones" at bounding box center [18, 98] width 30 height 20
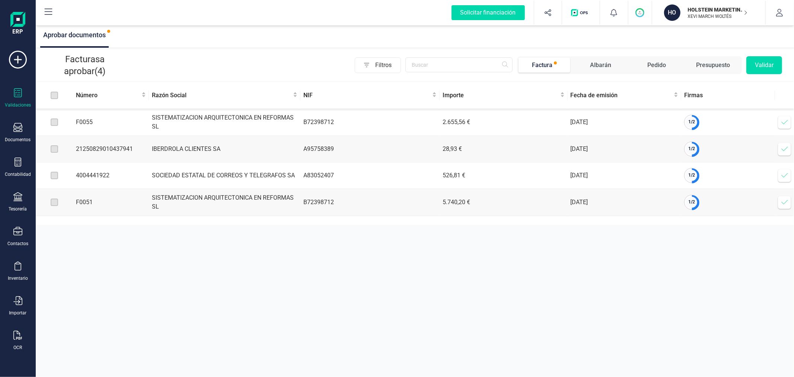
click at [786, 124] on icon at bounding box center [784, 121] width 7 height 7
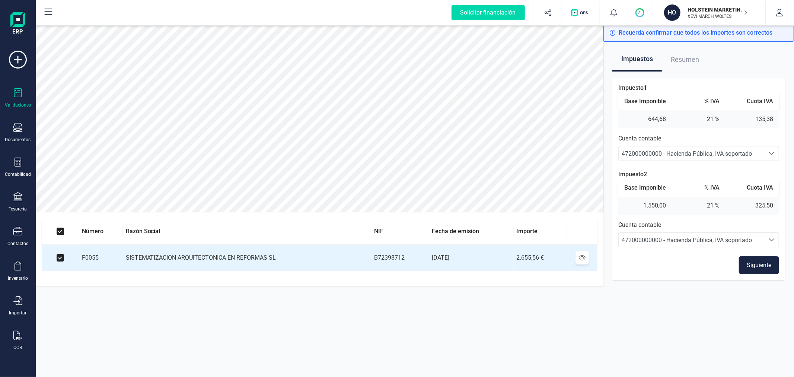
click at [750, 267] on button "Siguiente" at bounding box center [759, 265] width 40 height 18
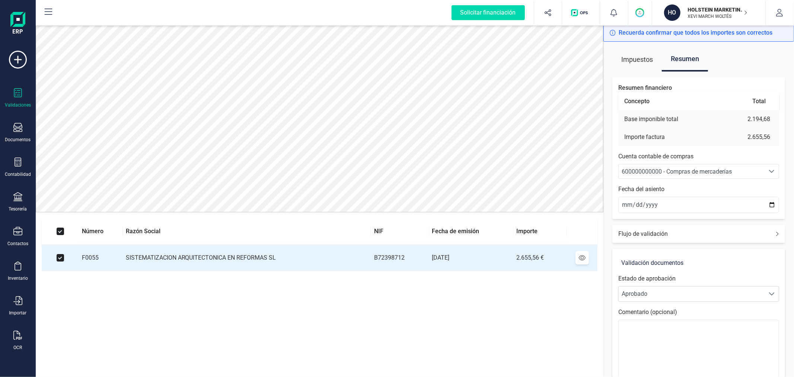
click at [674, 172] on span "600000000000 - Compras de mercaderías" at bounding box center [677, 171] width 110 height 7
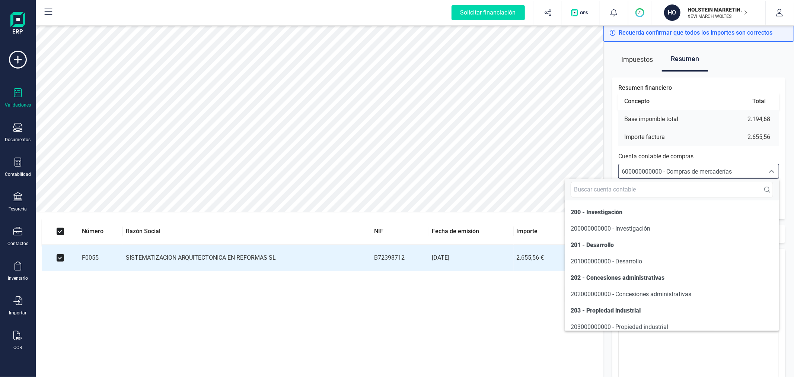
scroll to position [3590, 0]
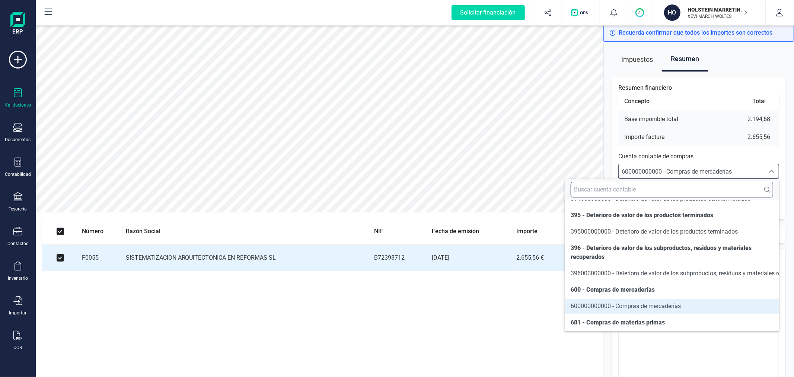
click at [664, 191] on input "text" at bounding box center [672, 190] width 203 height 16
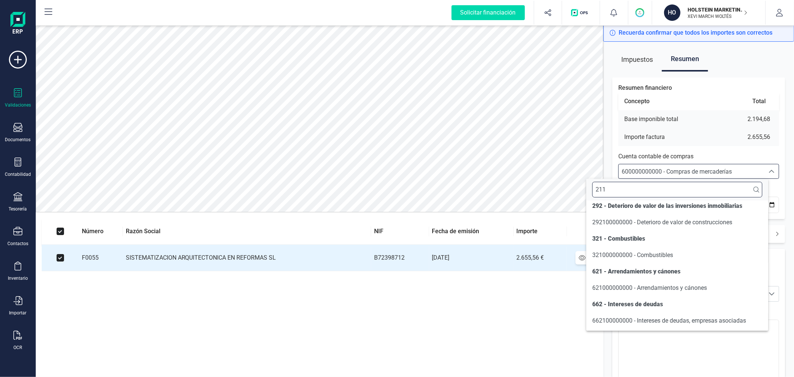
scroll to position [0, 0]
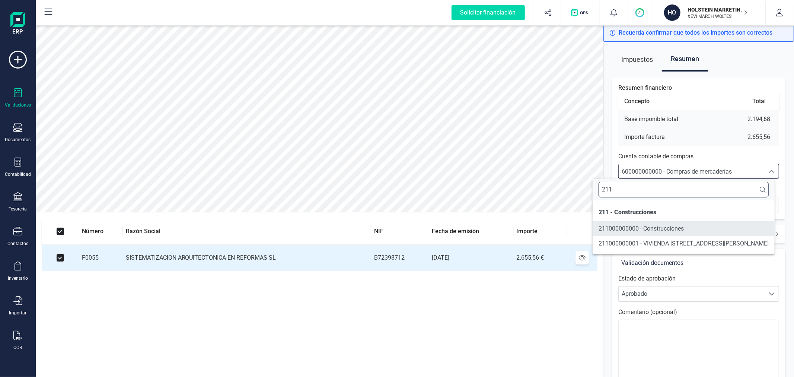
type input "211"
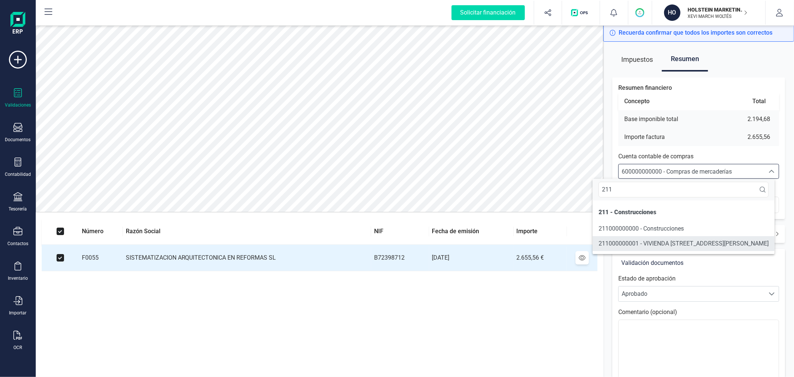
click at [679, 242] on span "211000000001 - VIVIENDA C/ SANT CRISTOFOL 23 ALMUSSAFES" at bounding box center [684, 243] width 170 height 7
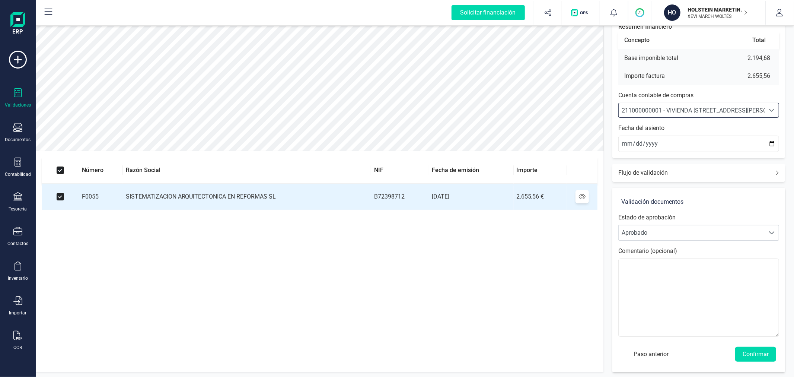
scroll to position [62, 0]
click at [759, 348] on button "Confirmar" at bounding box center [755, 353] width 41 height 15
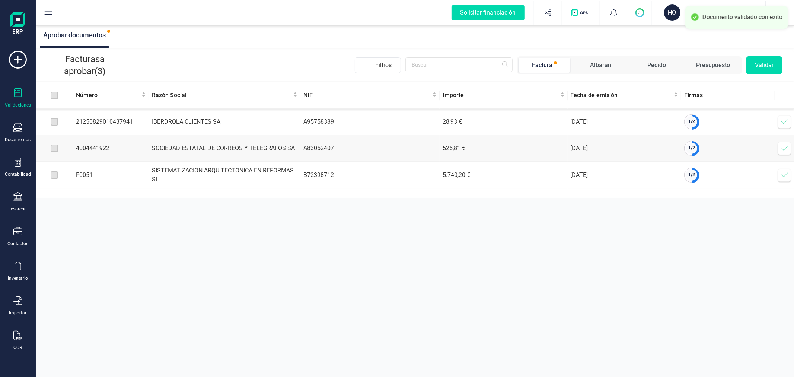
click at [786, 120] on icon at bounding box center [784, 121] width 7 height 7
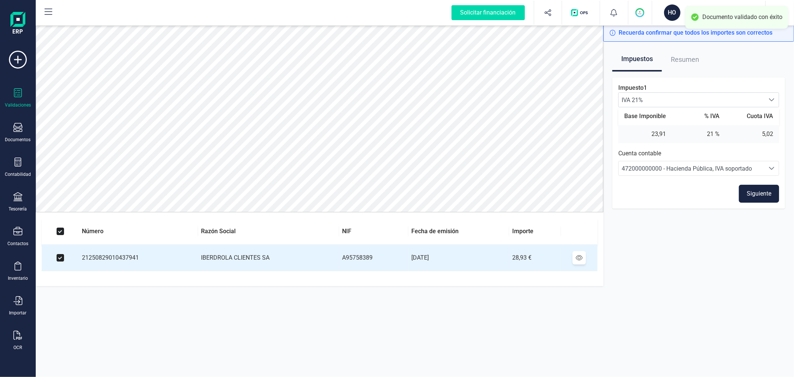
click at [757, 188] on button "Siguiente" at bounding box center [759, 194] width 40 height 18
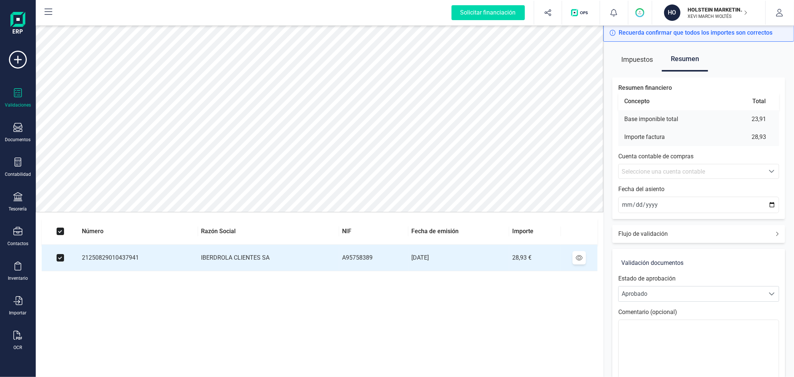
click at [697, 170] on span "Seleccione una cuenta contable" at bounding box center [663, 171] width 83 height 7
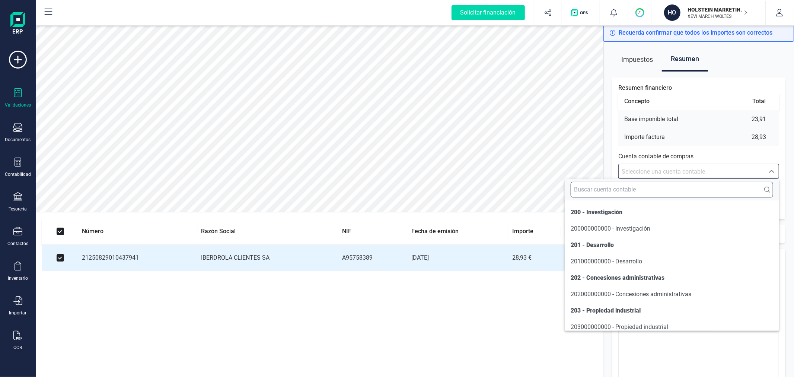
click at [693, 187] on input "text" at bounding box center [672, 190] width 203 height 16
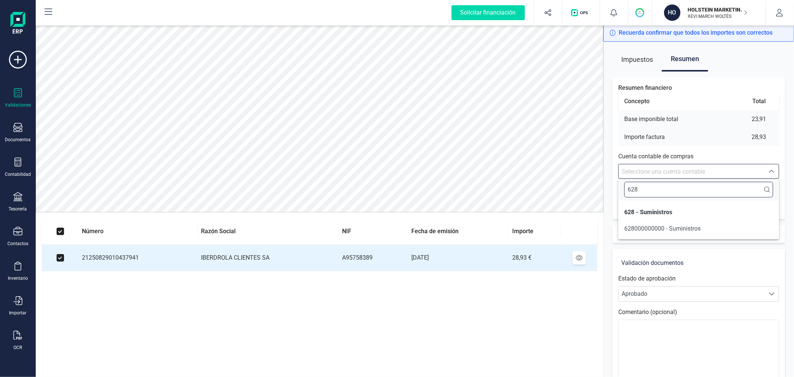
type input "628"
click at [692, 227] on span "628000000000 - Suministros" at bounding box center [663, 228] width 76 height 7
click at [769, 203] on input "2025-09-12" at bounding box center [699, 205] width 161 height 16
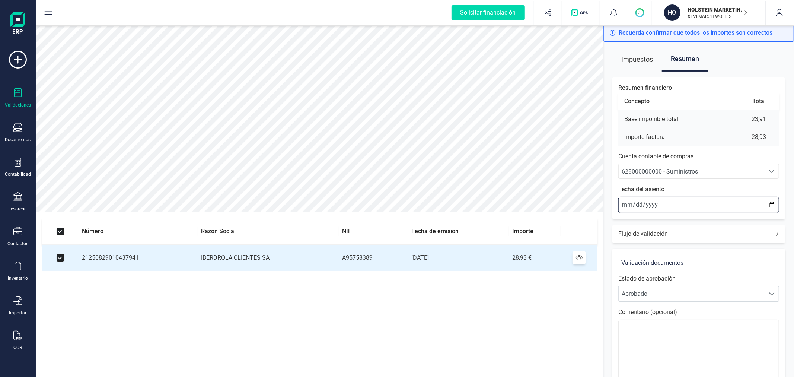
type input "2025-08-29"
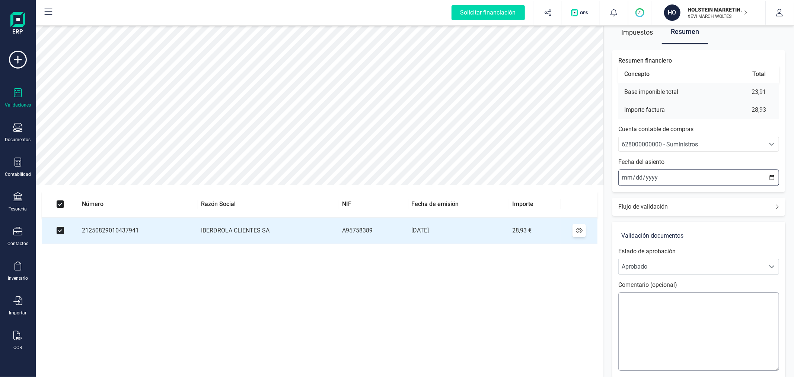
scroll to position [62, 0]
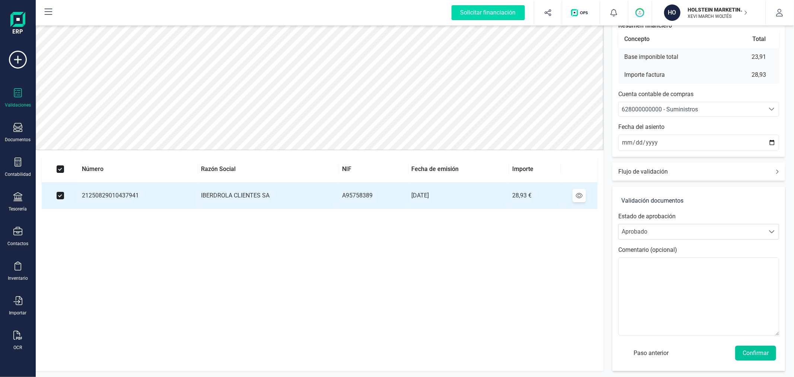
click at [750, 350] on button "Confirmar" at bounding box center [755, 353] width 41 height 15
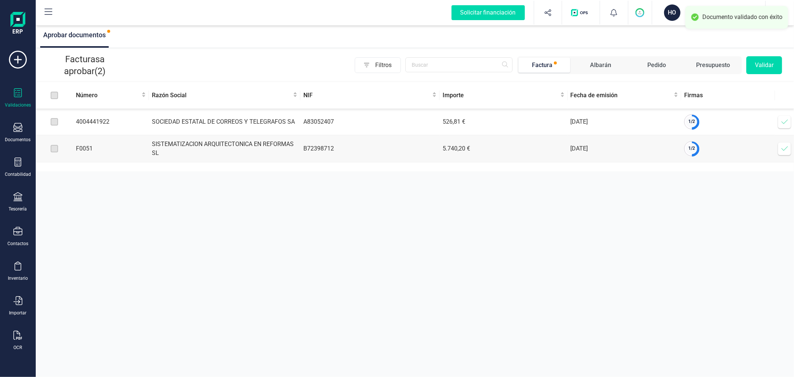
click at [784, 120] on icon at bounding box center [784, 121] width 7 height 7
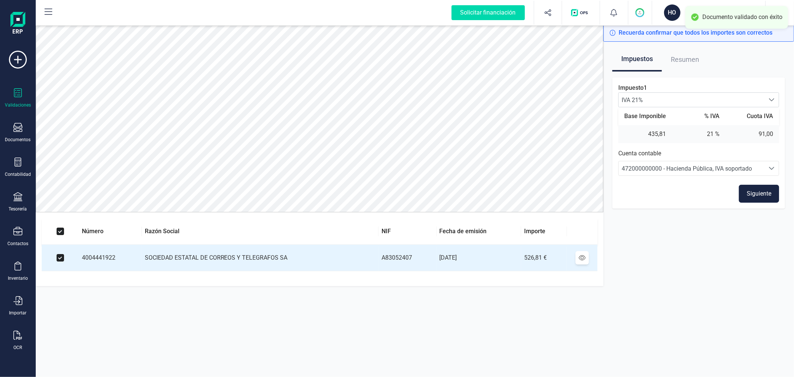
click at [751, 193] on button "Siguiente" at bounding box center [759, 194] width 40 height 18
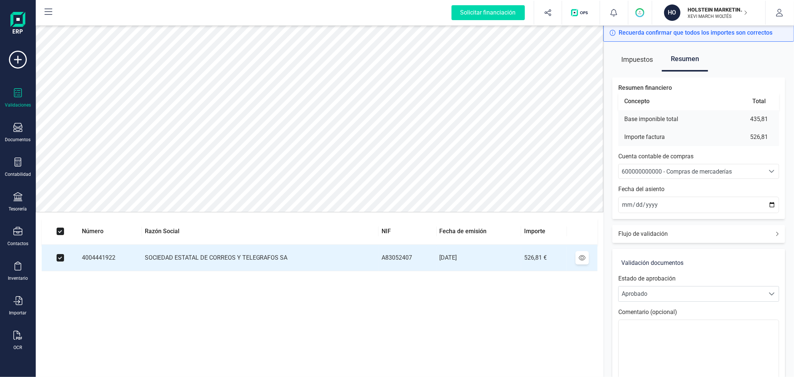
click at [744, 172] on div "600000000000 - Compras de mercaderías" at bounding box center [692, 171] width 140 height 9
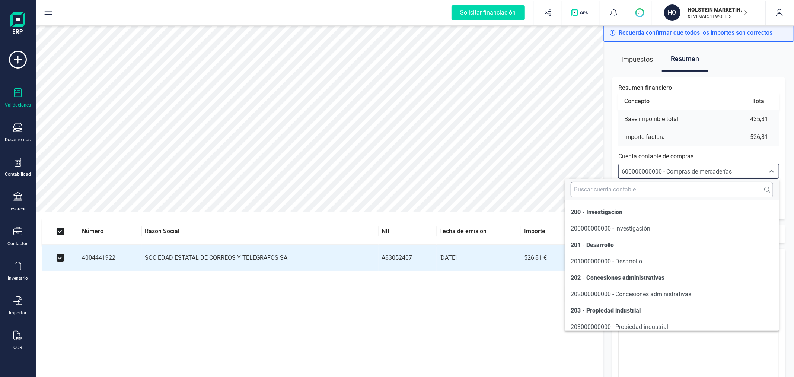
scroll to position [3590, 0]
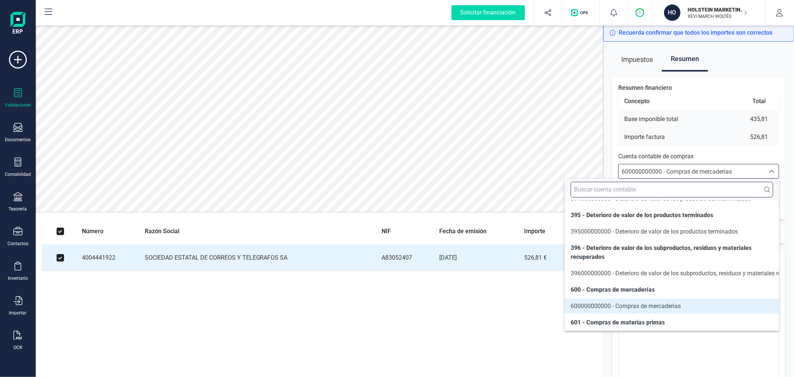
click at [720, 194] on input "text" at bounding box center [672, 190] width 203 height 16
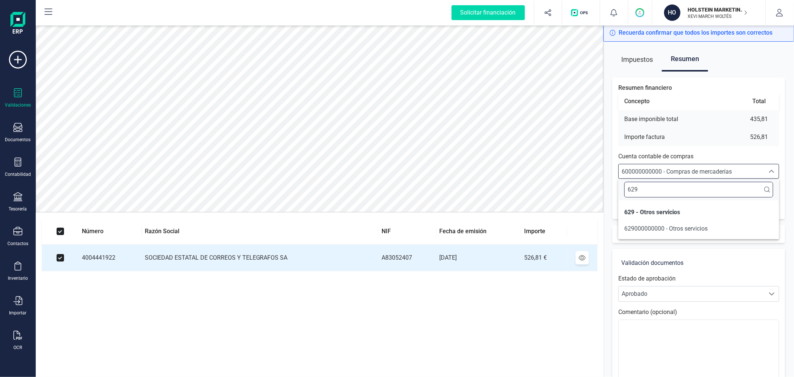
scroll to position [0, 0]
type input "629"
click at [696, 226] on span "629000000000 - Otros servicios" at bounding box center [666, 228] width 83 height 7
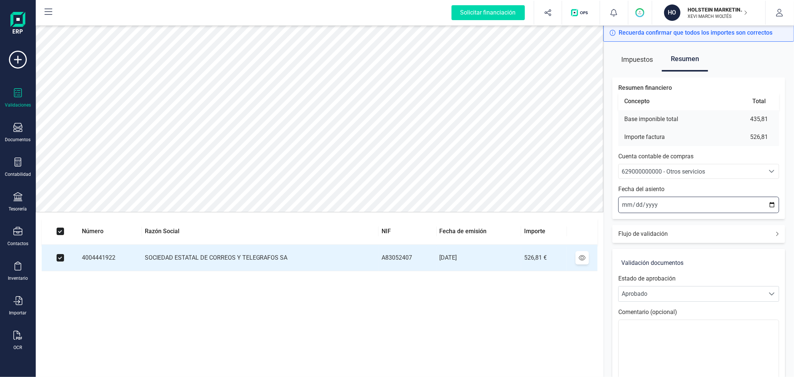
click at [770, 205] on input "2025-09-12" at bounding box center [699, 205] width 161 height 16
type input "2025-08-31"
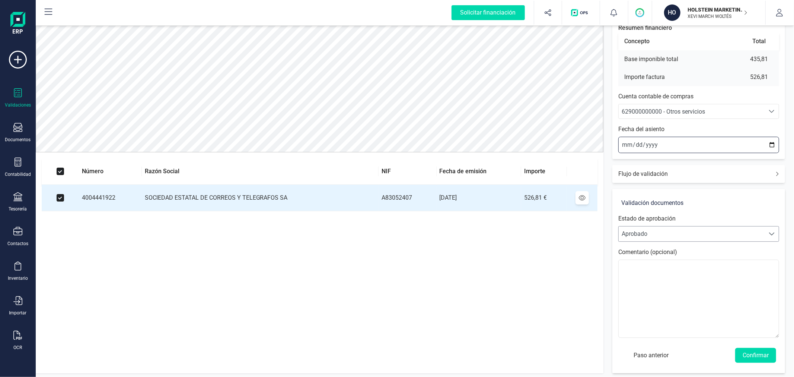
scroll to position [62, 0]
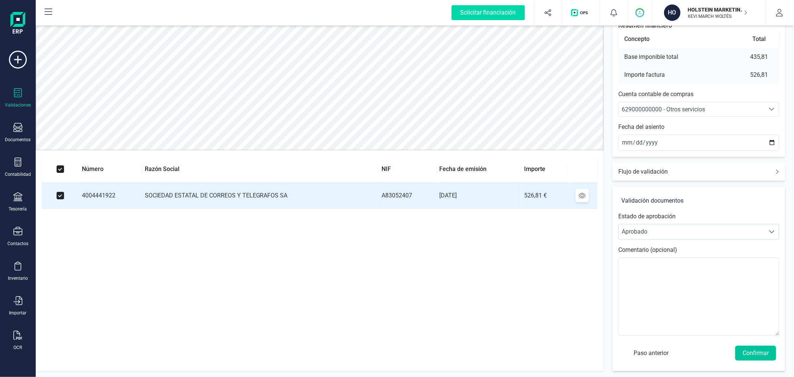
click at [761, 348] on button "Confirmar" at bounding box center [755, 353] width 41 height 15
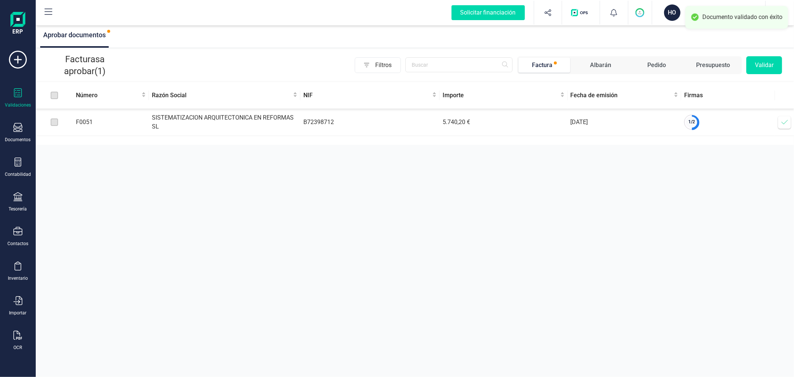
click at [783, 121] on icon at bounding box center [784, 121] width 7 height 7
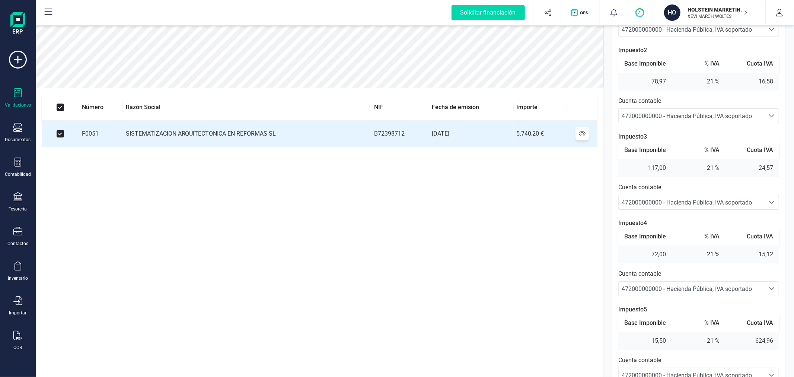
scroll to position [162, 0]
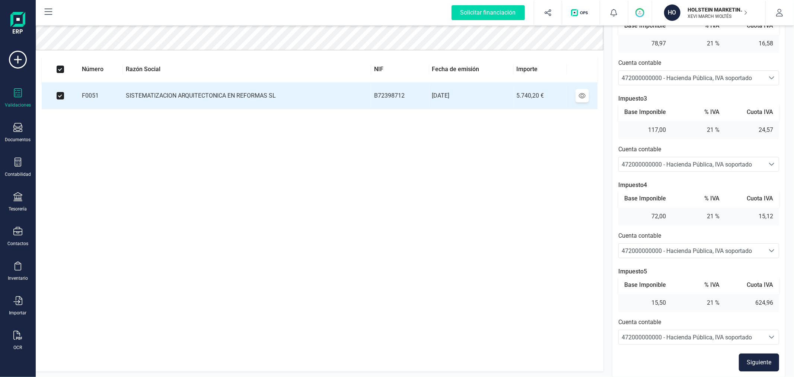
click at [764, 363] on button "Siguiente" at bounding box center [759, 362] width 40 height 18
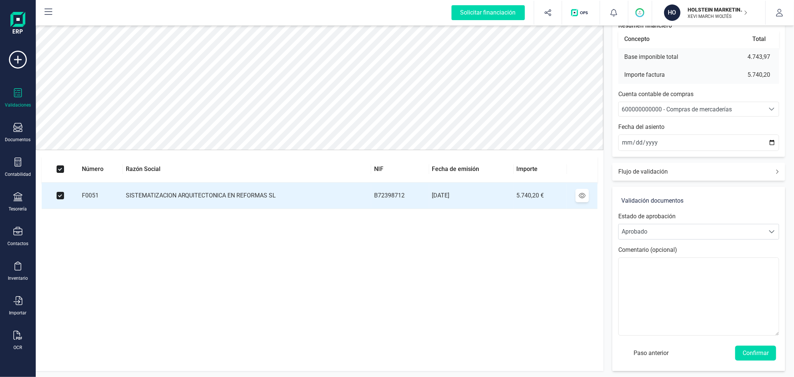
click at [727, 107] on span "600000000000 - Compras de mercaderías" at bounding box center [677, 109] width 110 height 7
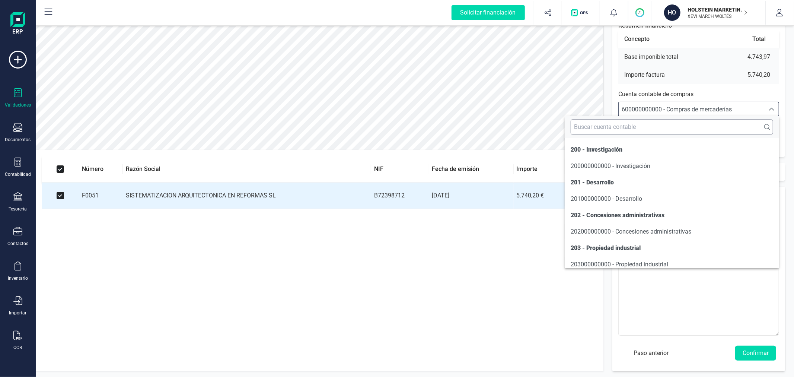
scroll to position [3590, 0]
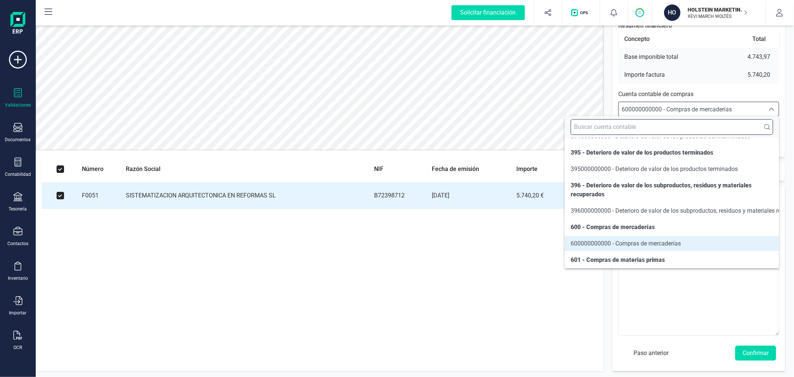
click at [721, 126] on input "text" at bounding box center [672, 127] width 203 height 16
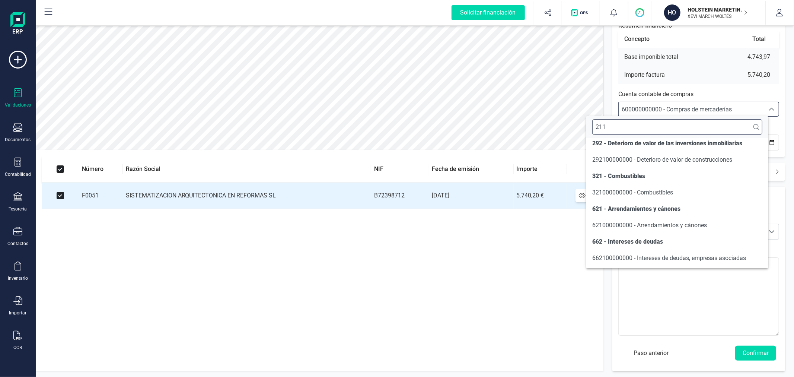
scroll to position [0, 0]
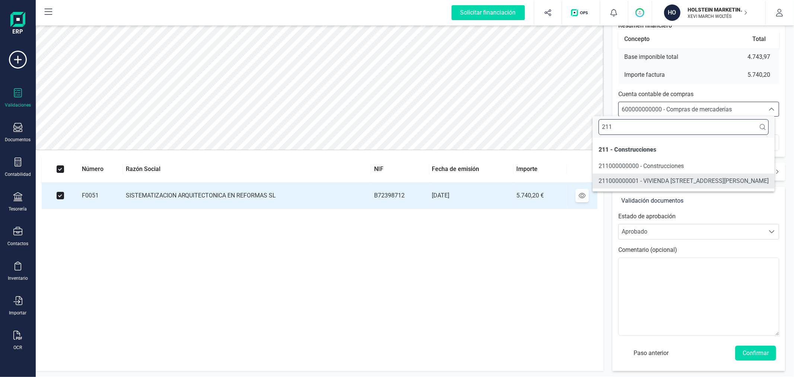
type input "211"
click at [680, 184] on span "211000000001 - VIVIENDA C/ SANT CRISTOFOL 23 ALMUSSAFES" at bounding box center [684, 180] width 170 height 7
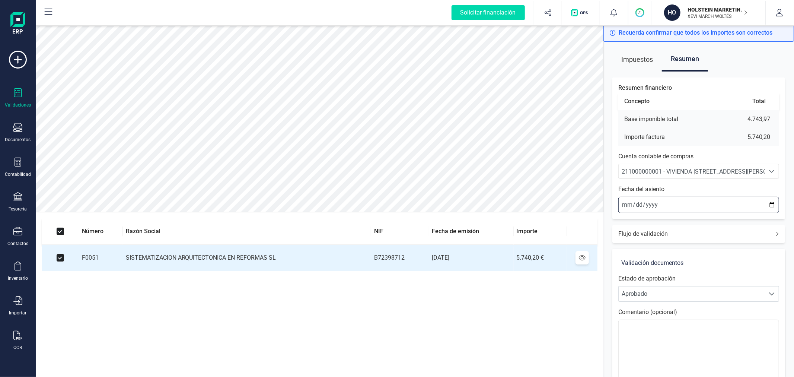
click at [772, 205] on input "2025-09-12" at bounding box center [699, 205] width 161 height 16
type input "2025-09-01"
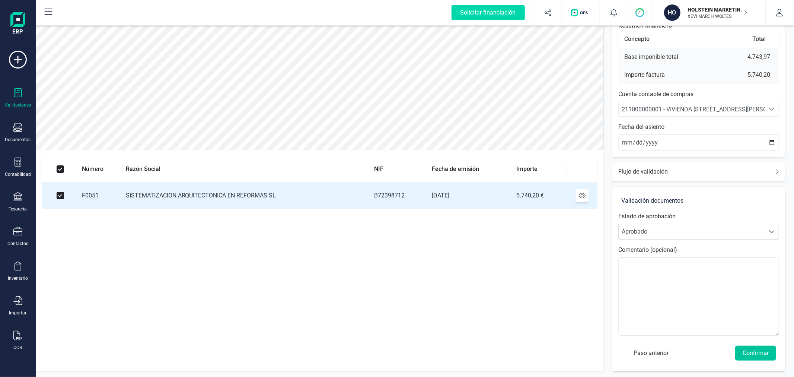
click at [757, 352] on button "Confirmar" at bounding box center [755, 353] width 41 height 15
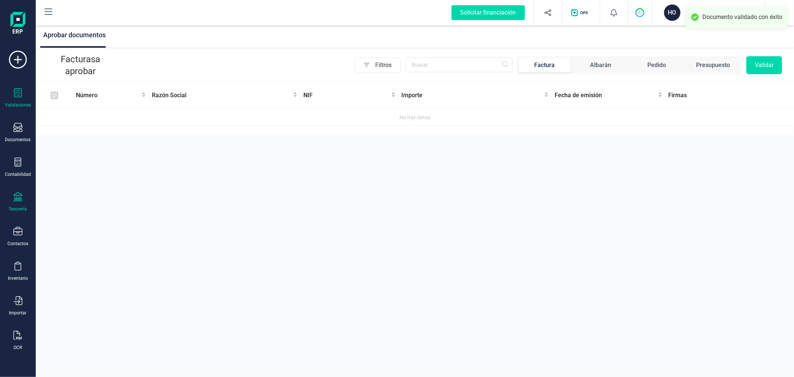
click at [19, 203] on div at bounding box center [17, 197] width 9 height 11
click at [75, 158] on span "Cartera" at bounding box center [75, 159] width 35 height 9
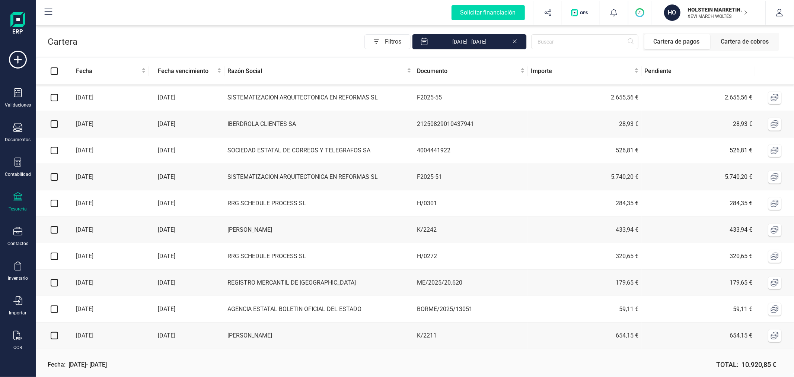
click at [53, 96] on input "checkbox" at bounding box center [54, 97] width 7 height 7
checkbox input "true"
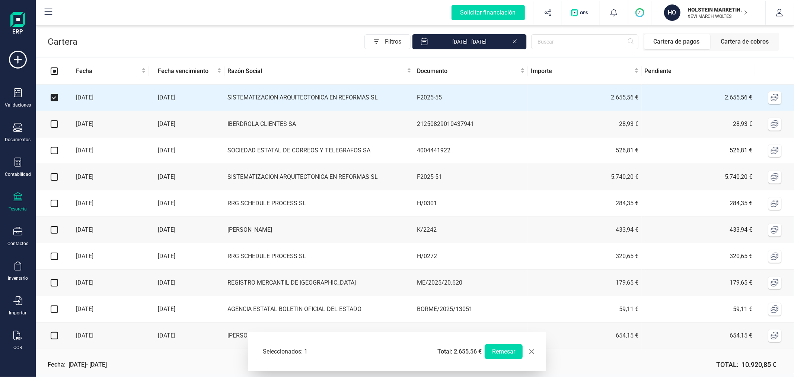
click at [54, 180] on input "checkbox" at bounding box center [54, 176] width 7 height 7
checkbox input "true"
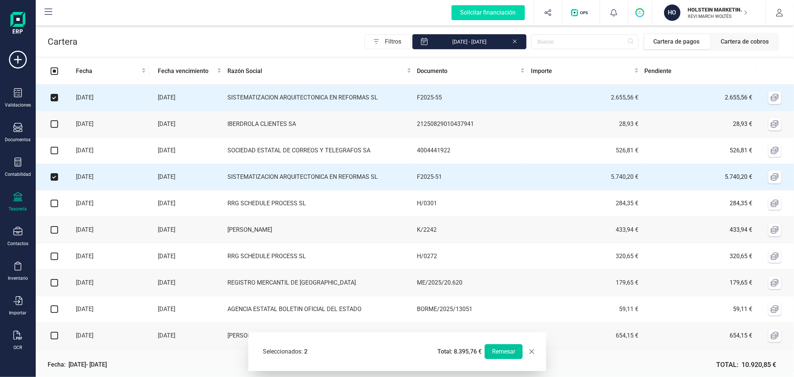
click at [504, 348] on button "Remesar" at bounding box center [504, 351] width 38 height 15
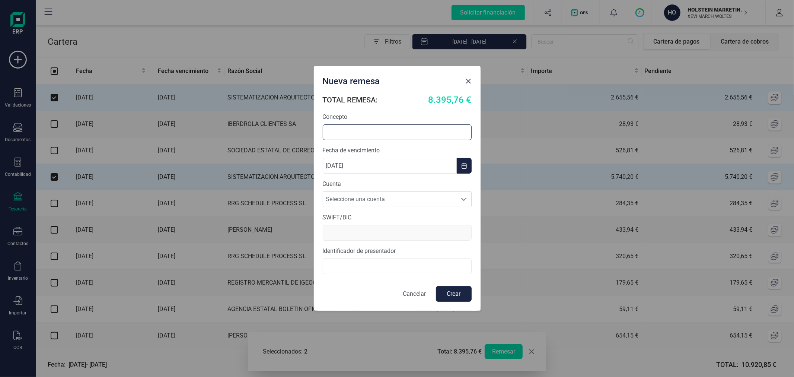
click at [374, 131] on input "text" at bounding box center [397, 132] width 149 height 16
type input "REMESA SISTEMARQ"
click at [389, 196] on span "Seleccione una cuenta" at bounding box center [390, 199] width 134 height 15
click at [378, 224] on li "ES0421008622650200141462" at bounding box center [397, 217] width 149 height 15
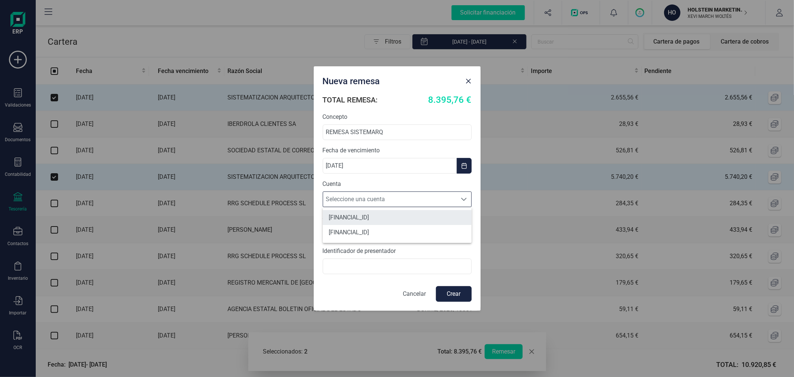
type input "CAIXESBBXXX"
type input "B72399348"
click at [452, 299] on button "Crear" at bounding box center [454, 294] width 36 height 16
checkbox input "false"
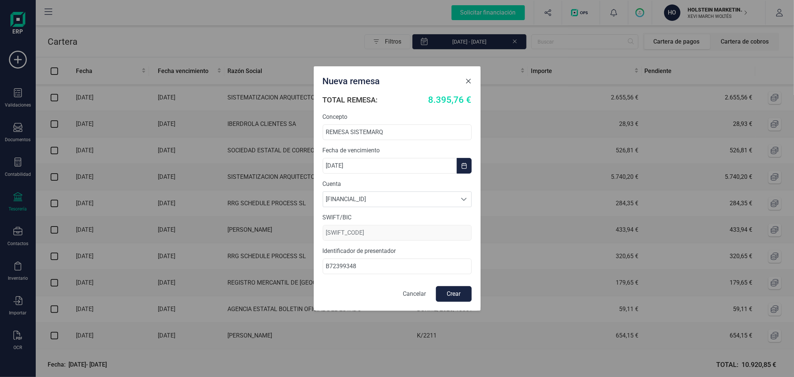
click at [470, 82] on span "Close" at bounding box center [469, 81] width 6 height 6
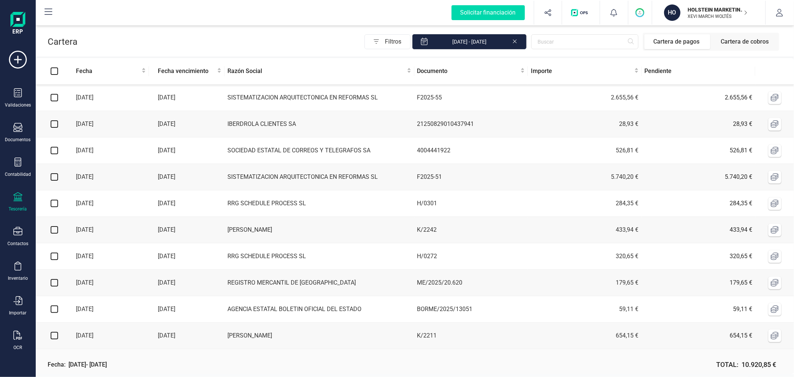
click at [709, 8] on p "HOLSTEIN MARKETING SL" at bounding box center [718, 9] width 60 height 7
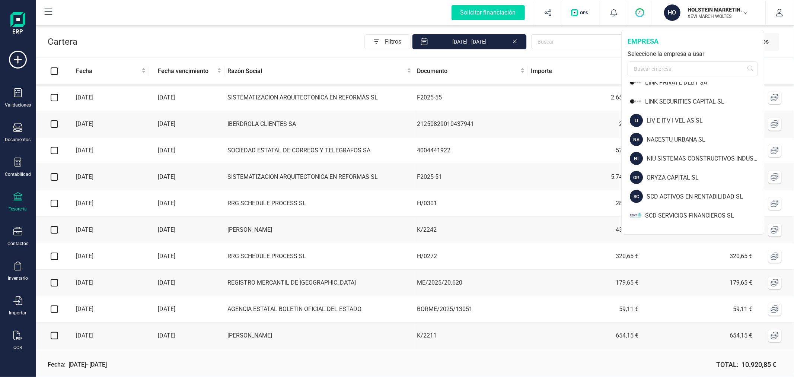
scroll to position [620, 0]
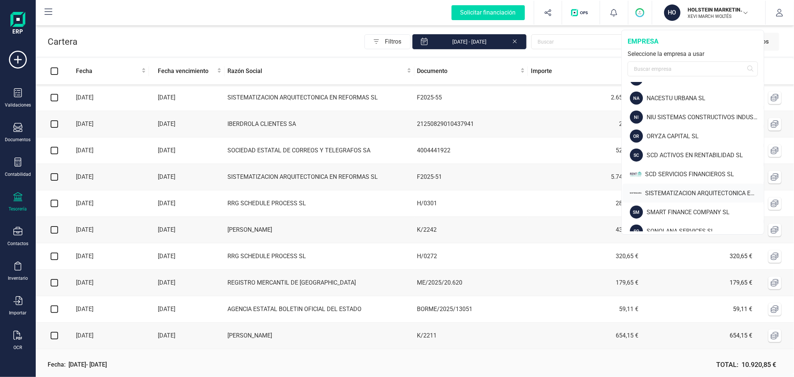
click at [657, 189] on div "SISTEMATIZACION ARQUITECTONICA EN REFORMAS SL" at bounding box center [704, 193] width 119 height 9
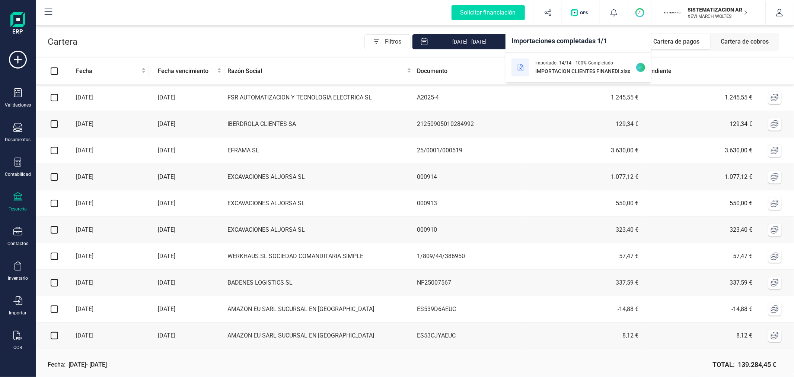
click at [17, 196] on icon at bounding box center [17, 196] width 9 height 9
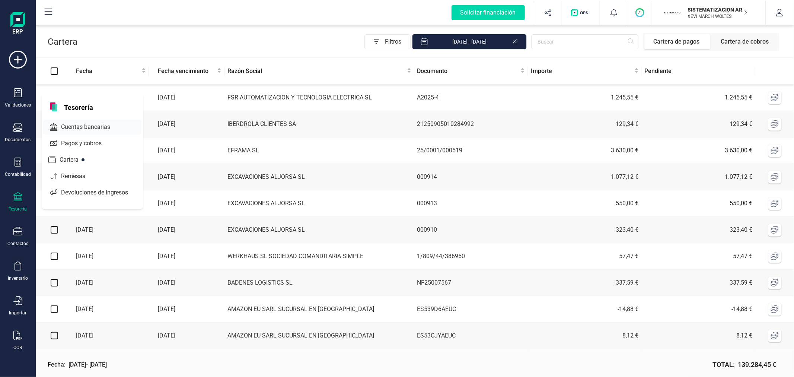
click at [66, 128] on span "Cuentas bancarias" at bounding box center [91, 127] width 66 height 9
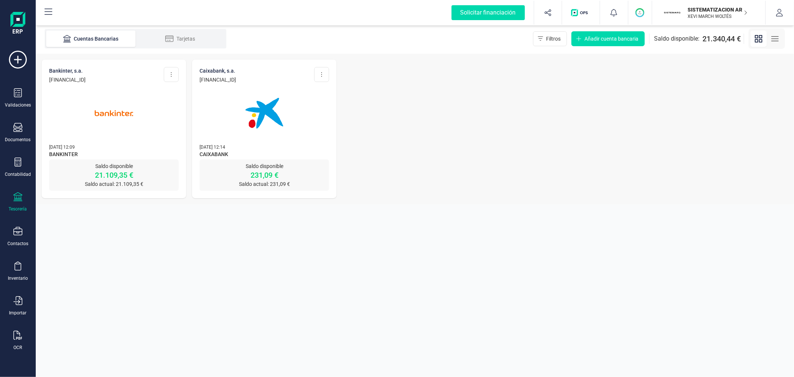
drag, startPoint x: 130, startPoint y: 79, endPoint x: 45, endPoint y: 79, distance: 84.2
click at [45, 79] on div "BANKINTER, S.A. ES73 0128 0605 6001 0004 3345 Editar cuenta Actualizar Desconec…" at bounding box center [114, 110] width 144 height 100
copy p "ES73 0128 0605 6001 0004 3345"
click at [708, 14] on p "XEVI MARCH WOLTÉS" at bounding box center [718, 16] width 60 height 6
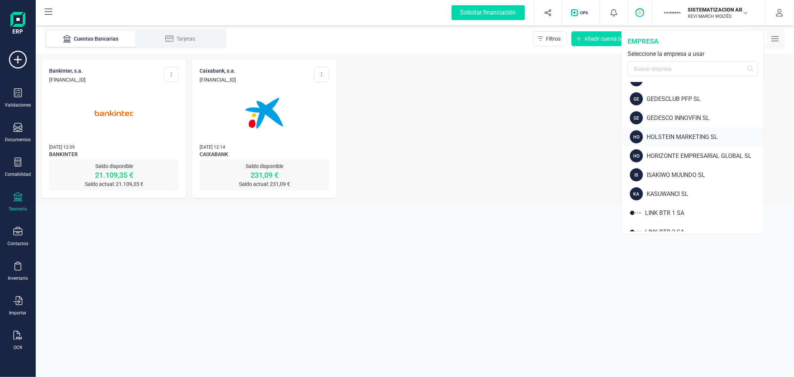
scroll to position [372, 0]
click at [690, 134] on div "HOLSTEIN MARKETING SL" at bounding box center [705, 137] width 117 height 9
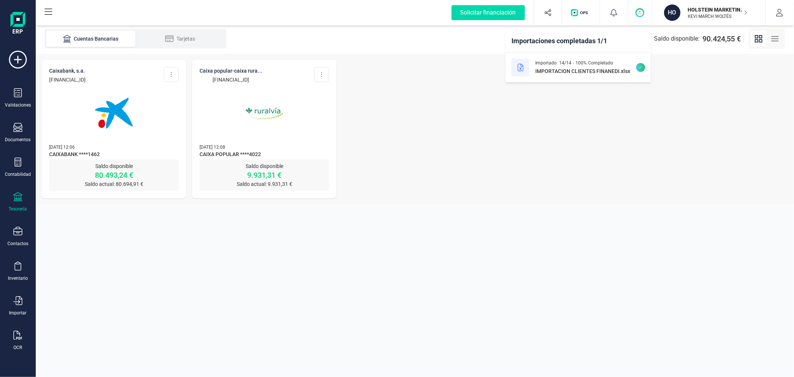
click at [16, 203] on div "Tesorería" at bounding box center [18, 202] width 30 height 20
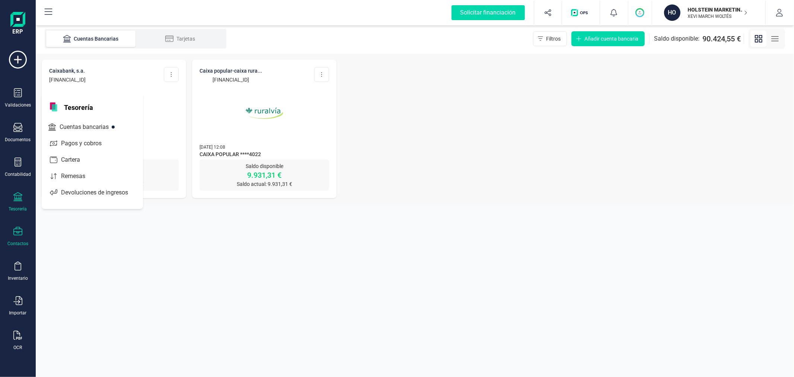
click at [19, 237] on div at bounding box center [17, 232] width 9 height 11
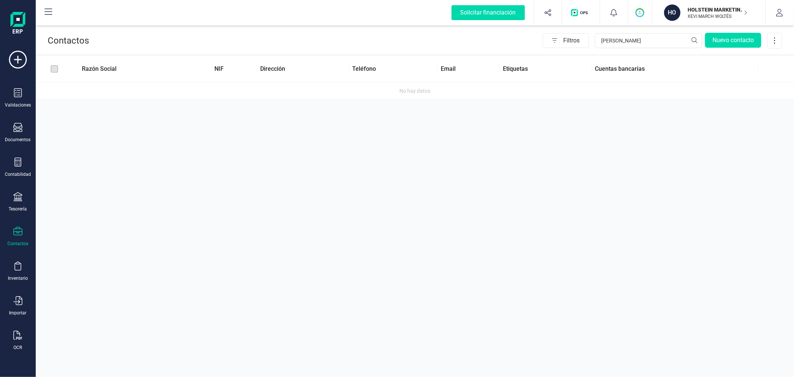
click at [16, 238] on div "Contactos" at bounding box center [18, 237] width 30 height 20
click at [641, 31] on div "Contactos Filtros ALICIA Nuevo contacto" at bounding box center [415, 39] width 759 height 31
click at [623, 41] on input "ALICIA" at bounding box center [648, 40] width 107 height 15
click at [623, 40] on input "ALICIA" at bounding box center [648, 40] width 107 height 15
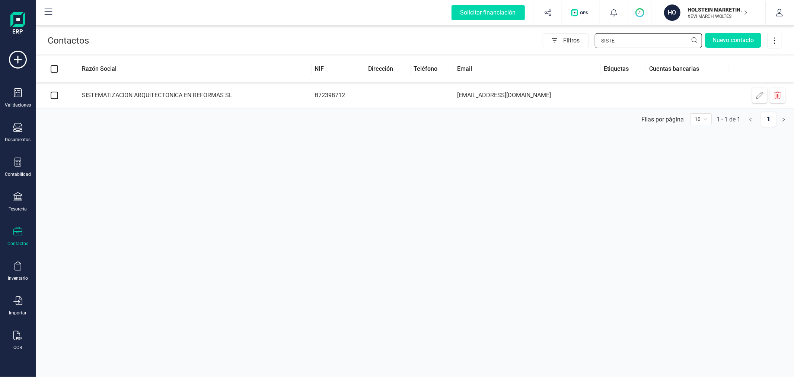
type input "SISTE"
click at [355, 96] on td "B72398712" at bounding box center [339, 95] width 54 height 26
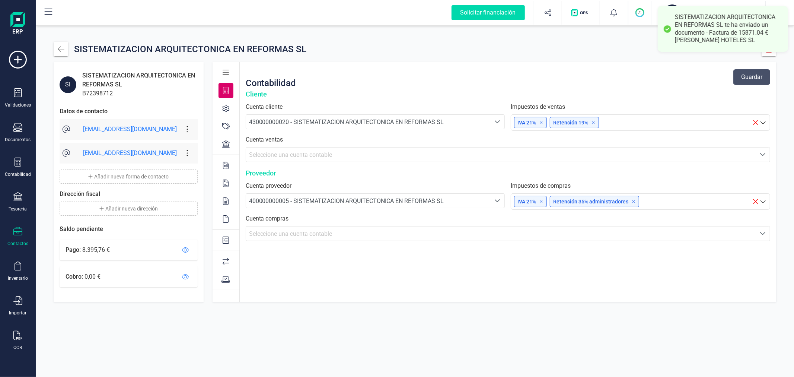
click at [224, 125] on icon at bounding box center [225, 126] width 7 height 7
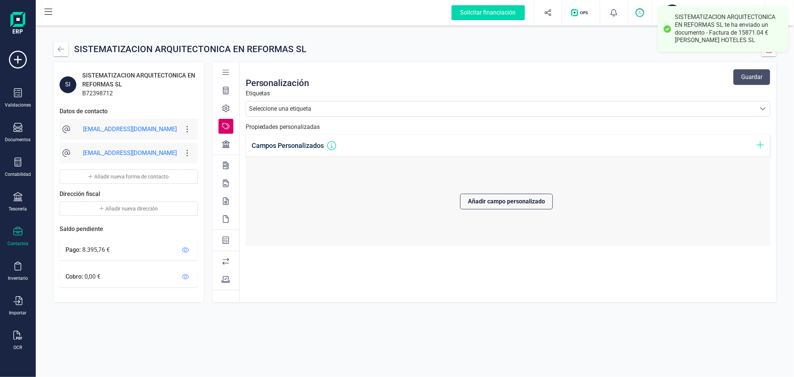
click at [301, 107] on div "Seleccione una etiqueta" at bounding box center [280, 108] width 63 height 9
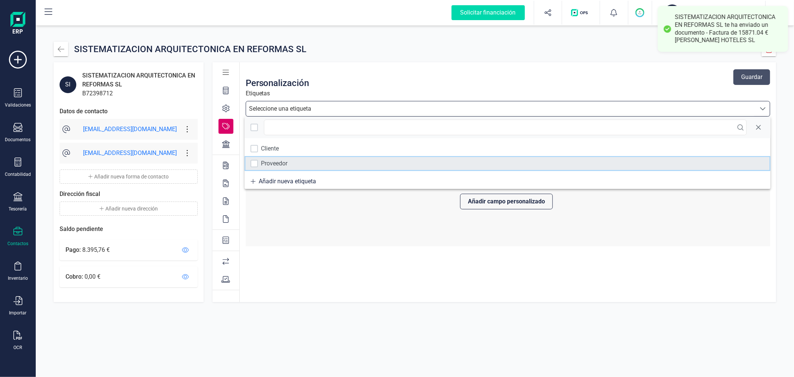
click at [276, 157] on li "Proveedor" at bounding box center [508, 163] width 526 height 15
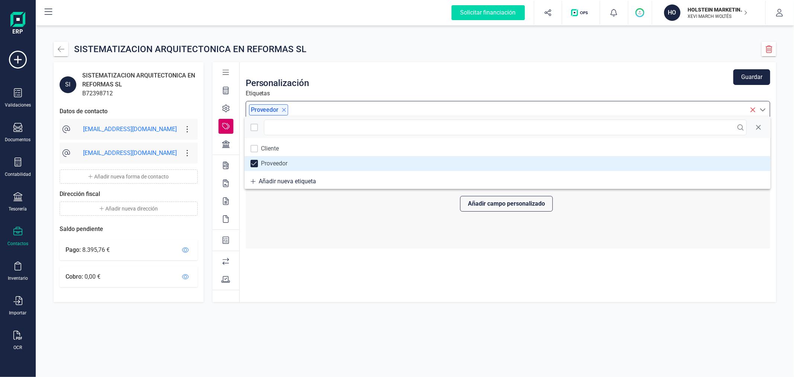
click at [754, 76] on button "Guardar" at bounding box center [752, 77] width 37 height 16
click at [228, 144] on icon at bounding box center [225, 143] width 7 height 7
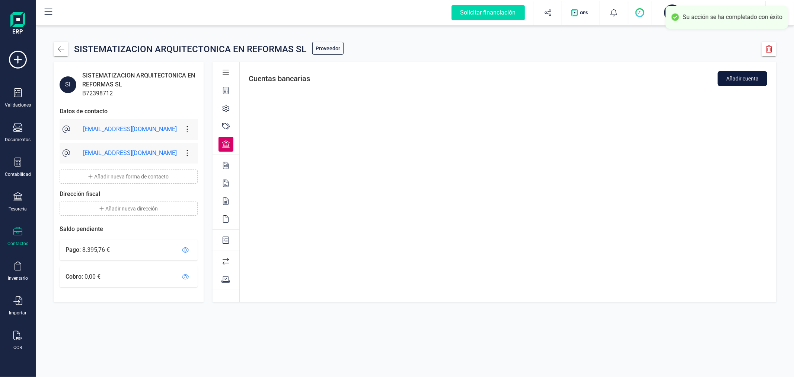
click at [750, 77] on span "Añadir cuenta" at bounding box center [743, 78] width 32 height 7
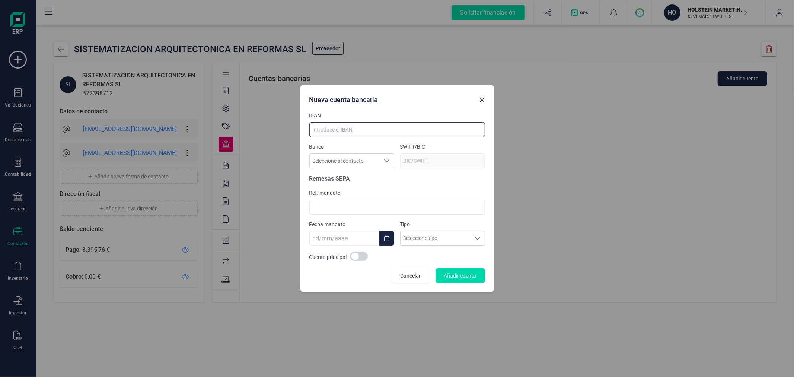
click at [363, 127] on input at bounding box center [397, 129] width 176 height 15
paste input "ES73 0128 0605 6001 0004 3345"
type input "ES73 0128 0605 6001 0004 3345"
type input "BKBKESMM"
type input "ES73 0128 0605 6001 0004 3345"
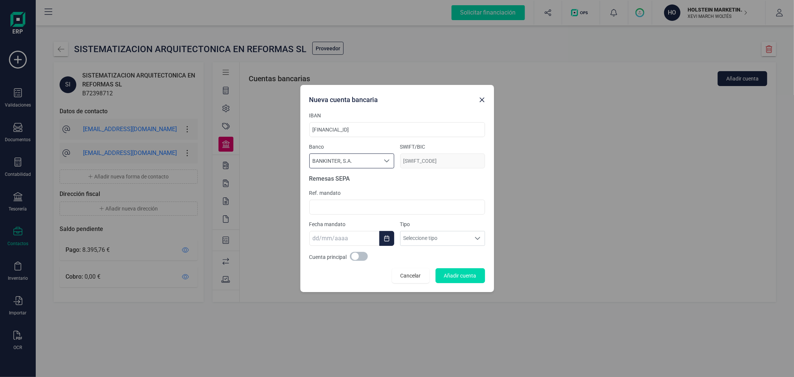
click at [360, 252] on span at bounding box center [359, 256] width 18 height 9
click at [466, 276] on span "Añadir cuenta" at bounding box center [460, 275] width 32 height 7
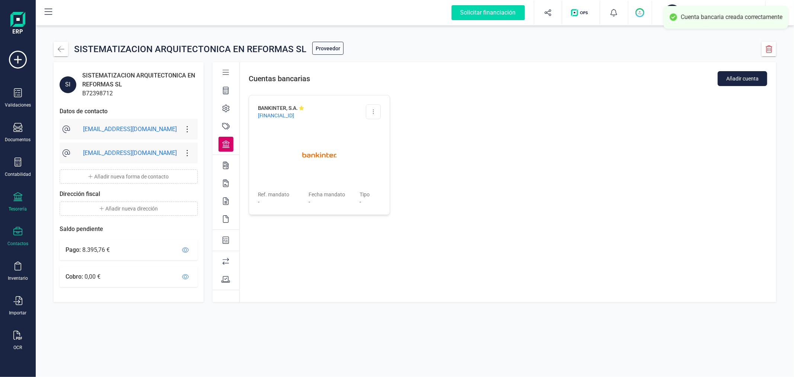
click at [21, 196] on icon at bounding box center [17, 196] width 9 height 9
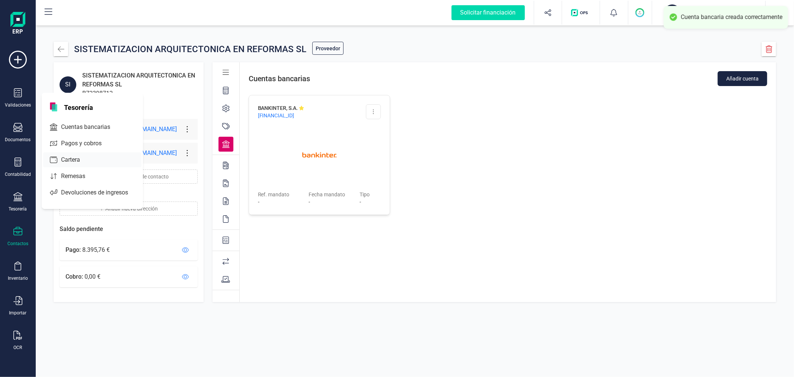
click at [86, 158] on div at bounding box center [84, 159] width 3 height 3
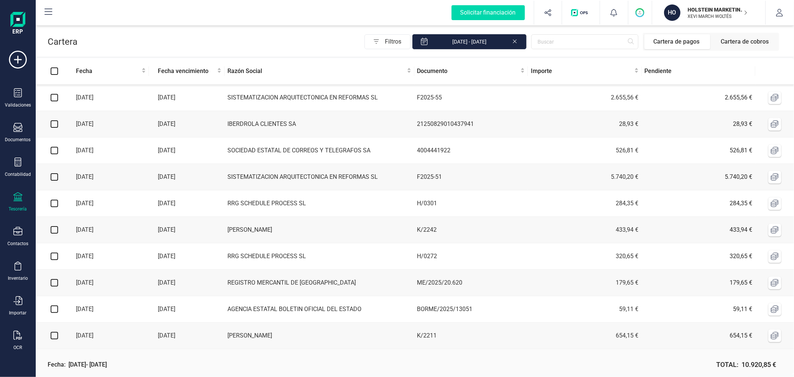
click at [55, 97] on input "checkbox" at bounding box center [54, 97] width 7 height 7
checkbox input "true"
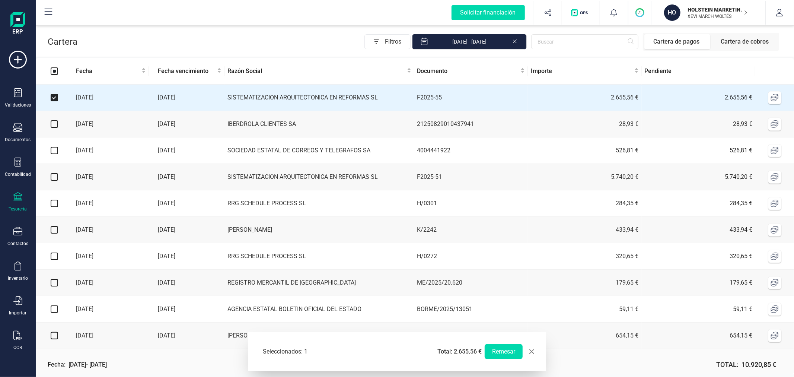
click at [52, 179] on input "checkbox" at bounding box center [54, 176] width 7 height 7
checkbox input "true"
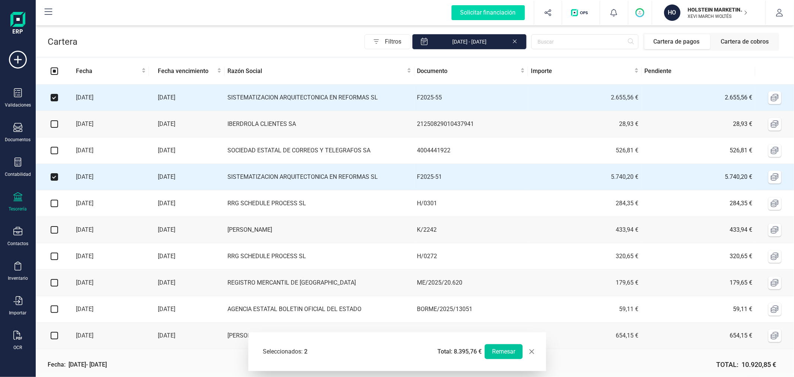
click at [506, 353] on button "Remesar" at bounding box center [504, 351] width 38 height 15
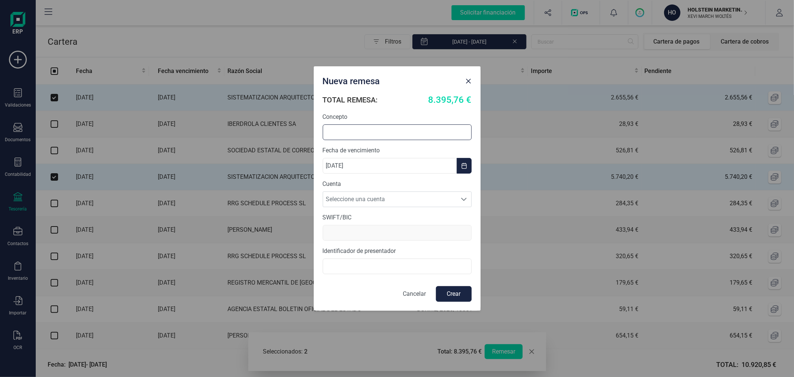
click at [380, 128] on input "text" at bounding box center [397, 132] width 149 height 16
type input "REMESA SISTEMARQ"
click at [389, 200] on span "Seleccione una cuenta" at bounding box center [390, 199] width 134 height 15
click at [390, 221] on li "ES0421008622650200141462" at bounding box center [397, 217] width 149 height 15
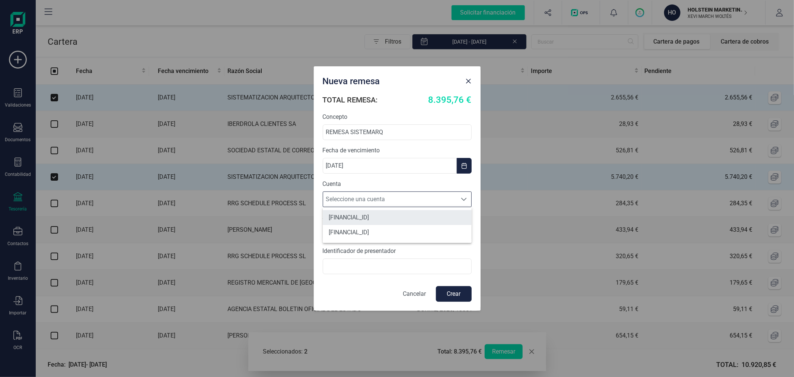
type input "CAIXESBBXXX"
type input "B72399348"
click at [453, 296] on button "Crear" at bounding box center [454, 294] width 36 height 16
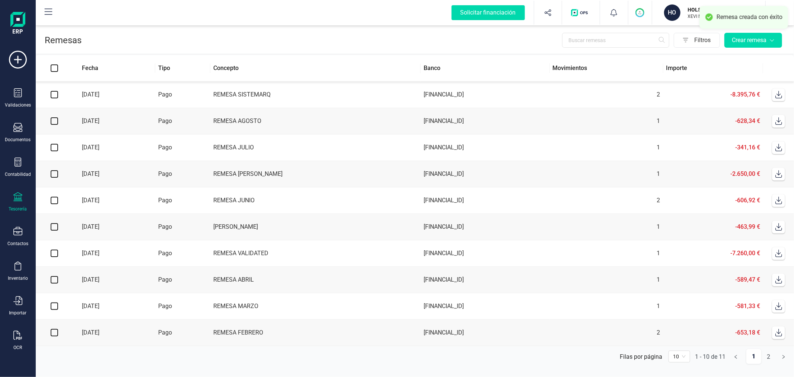
click at [779, 92] on icon at bounding box center [779, 94] width 7 height 7
click at [710, 16] on p "XEVI MARCH WOLTÉS" at bounding box center [718, 16] width 60 height 6
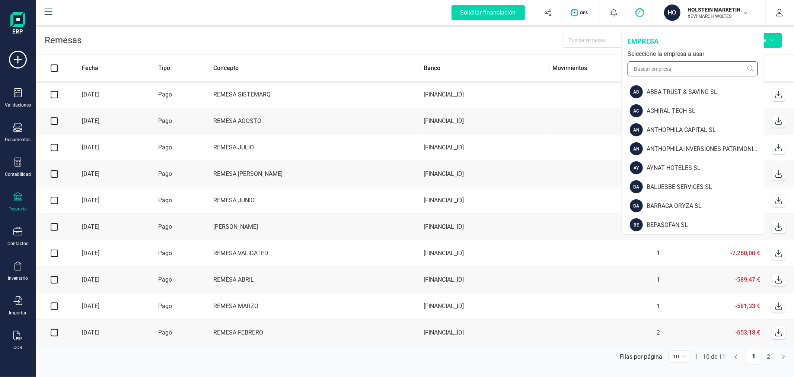
click at [690, 64] on input "text" at bounding box center [693, 68] width 130 height 15
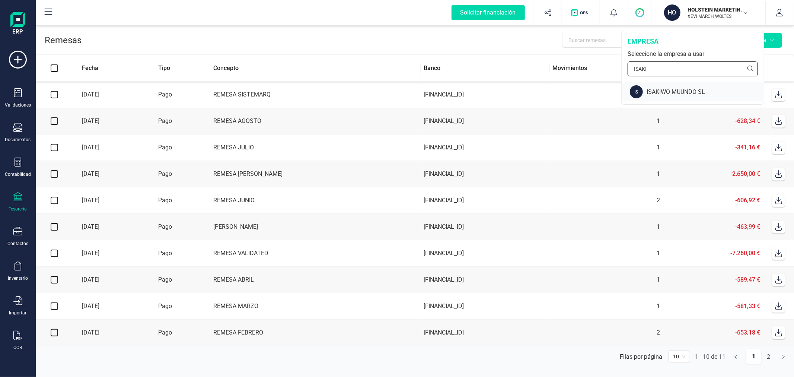
type input "ISAKI"
click at [688, 92] on div "ISAKIWO MUUNDO SL" at bounding box center [705, 92] width 117 height 9
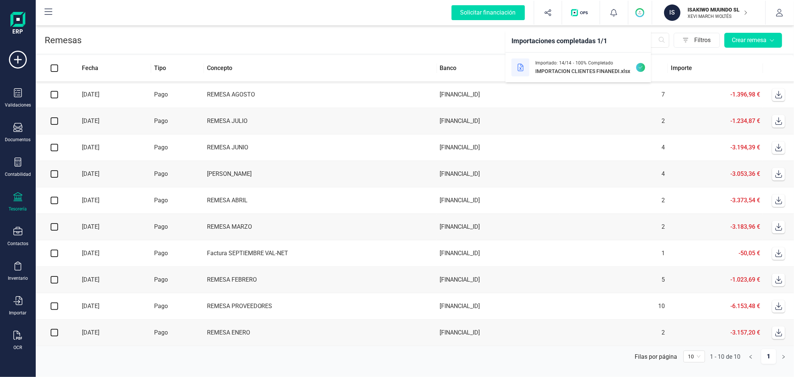
click at [383, 56] on th "Concepto" at bounding box center [320, 68] width 233 height 26
click at [24, 125] on div "Documentos" at bounding box center [18, 133] width 30 height 20
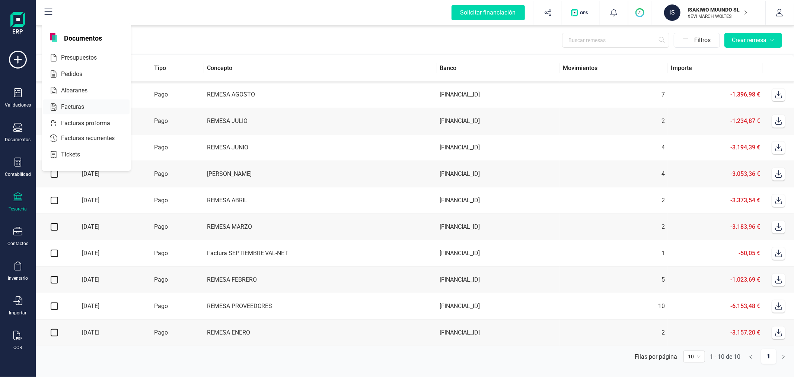
click at [66, 106] on span "Facturas" at bounding box center [77, 106] width 39 height 9
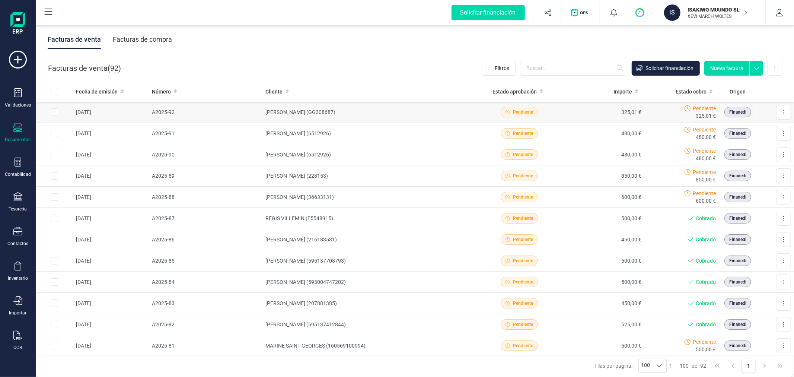
click at [308, 113] on td "[PERSON_NAME] [PERSON_NAME] (GG308687)" at bounding box center [370, 112] width 215 height 21
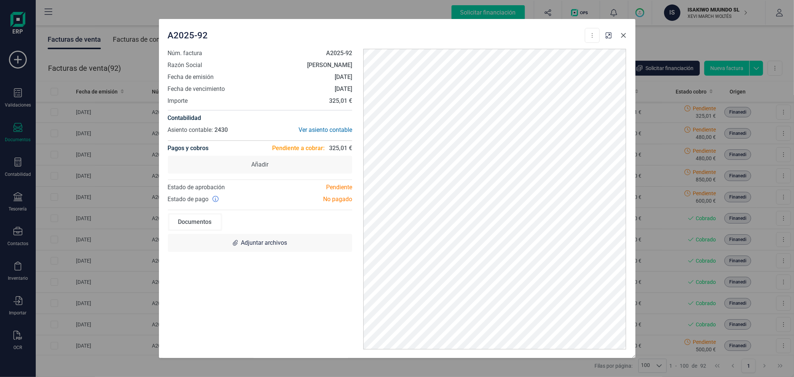
click at [621, 35] on icon "button" at bounding box center [624, 35] width 6 height 6
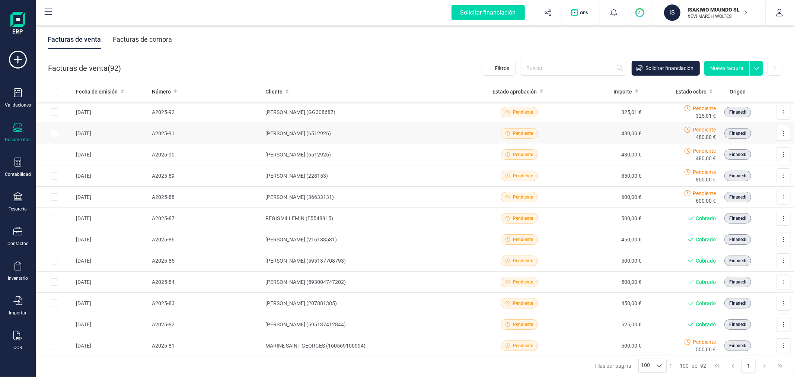
click at [274, 138] on td "[PERSON_NAME] (6512926)" at bounding box center [370, 133] width 215 height 21
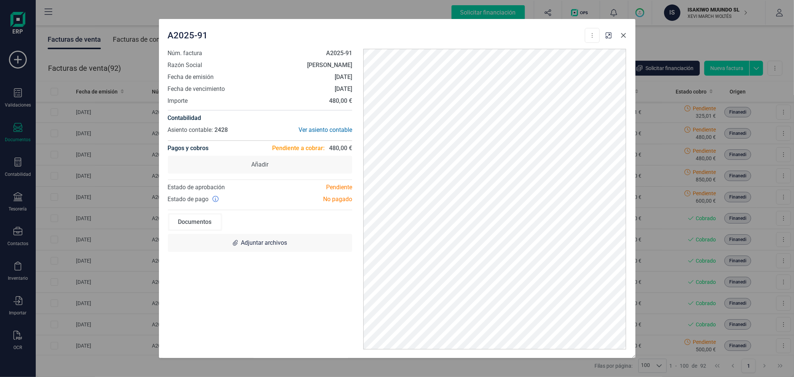
click at [624, 34] on icon "button" at bounding box center [623, 35] width 5 height 5
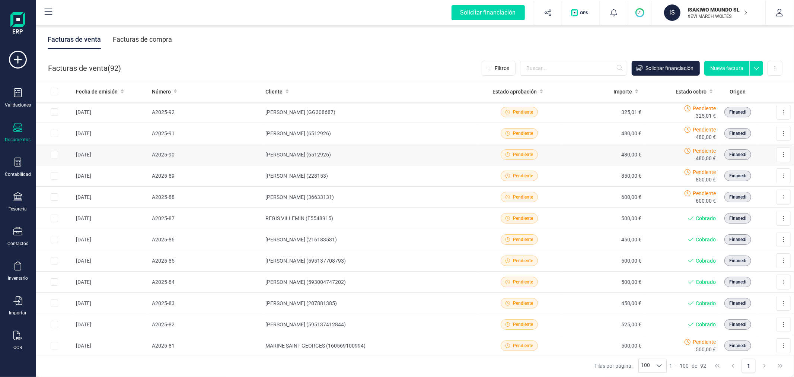
click at [296, 158] on td "[PERSON_NAME] (6512926)" at bounding box center [370, 154] width 215 height 21
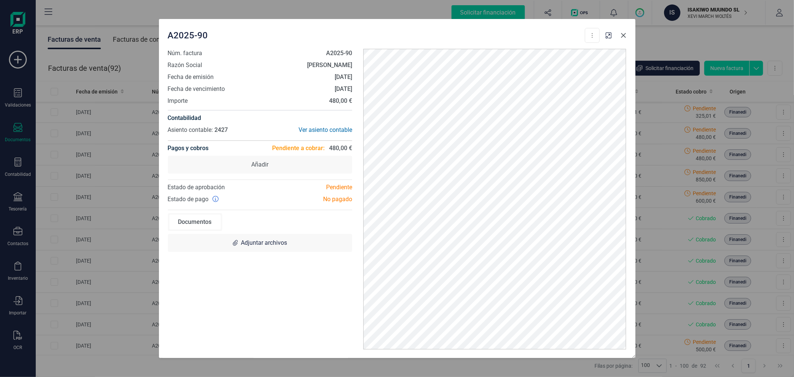
click at [625, 35] on icon "button" at bounding box center [624, 35] width 6 height 6
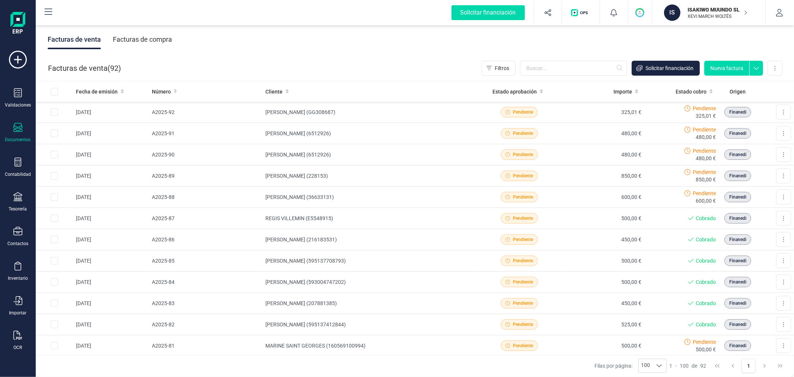
click at [728, 70] on button "Nueva factura" at bounding box center [727, 68] width 45 height 15
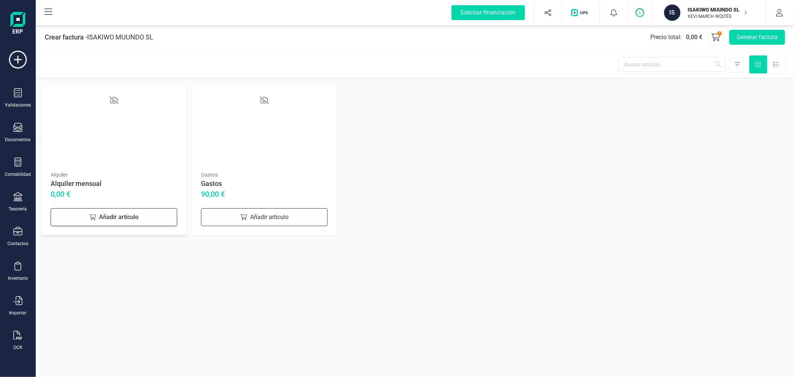
click at [115, 219] on div "Añadir artículo" at bounding box center [114, 217] width 127 height 18
click at [288, 213] on div "Añadir artículo" at bounding box center [264, 217] width 127 height 18
click at [224, 219] on div at bounding box center [217, 216] width 32 height 16
click at [749, 35] on button "Generar factura" at bounding box center [758, 37] width 56 height 15
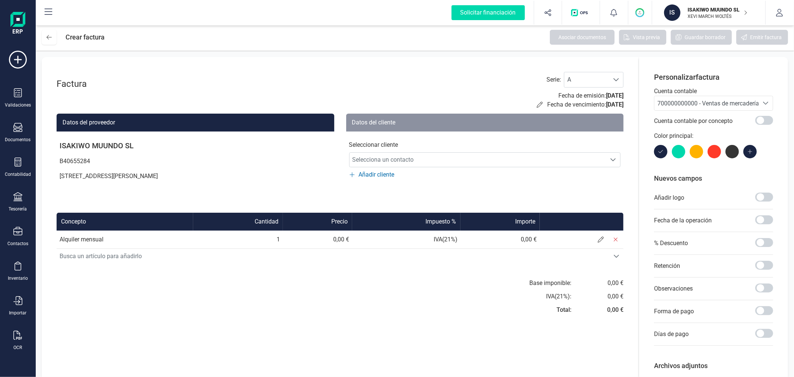
click at [680, 102] on span "700000000000 - Ventas de mercaderías" at bounding box center [710, 103] width 105 height 7
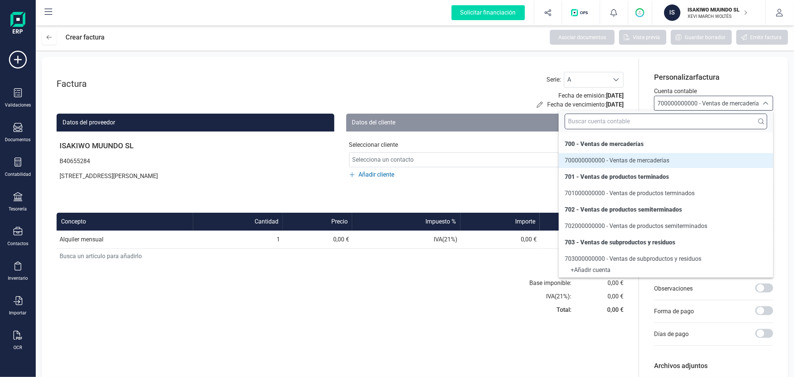
click at [668, 120] on input "text" at bounding box center [666, 122] width 203 height 16
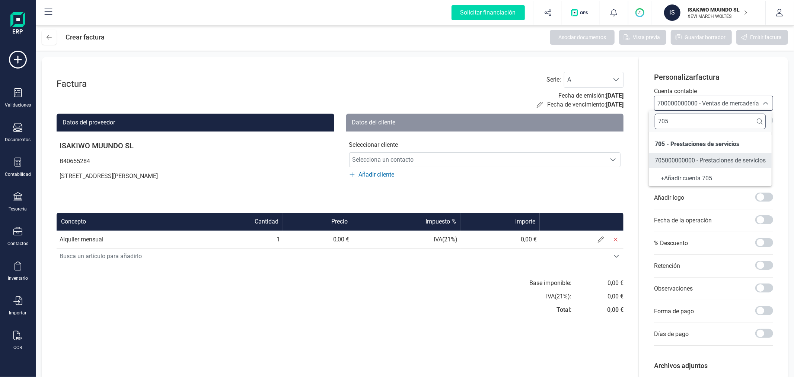
type input "705"
click at [687, 160] on span "705000000000 - Prestaciones de servicios" at bounding box center [710, 160] width 111 height 7
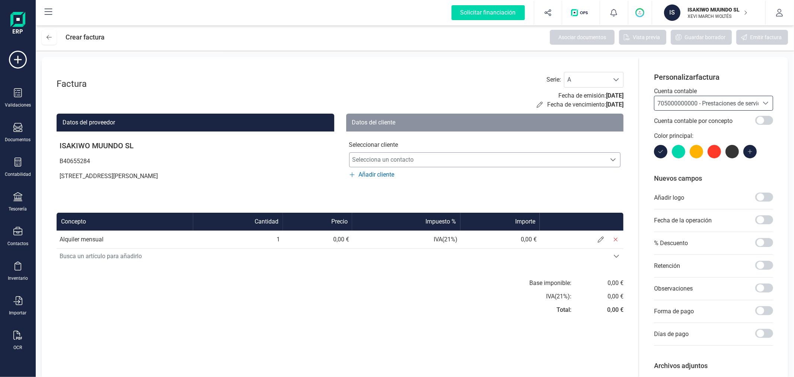
click at [404, 155] on span "Selecciona un contacto" at bounding box center [478, 159] width 257 height 15
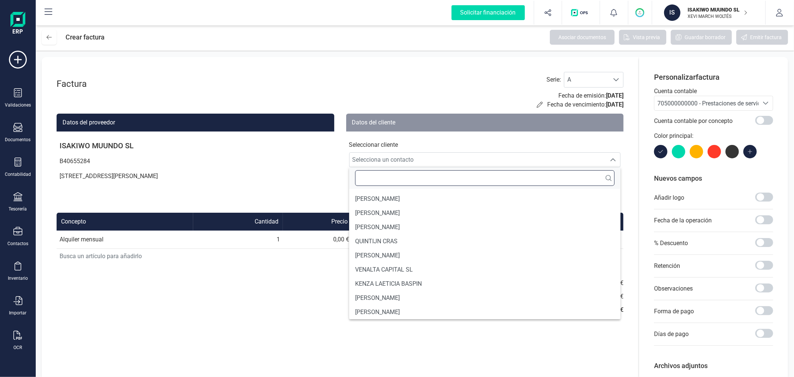
click at [410, 176] on input "text" at bounding box center [485, 178] width 260 height 16
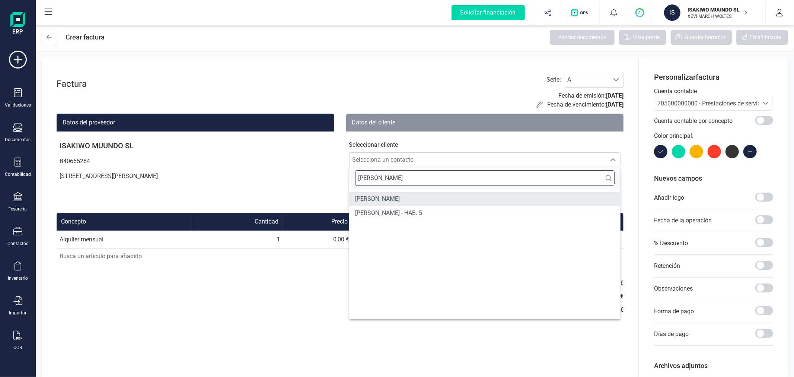
type input "SARA"
click at [419, 197] on li "SARA ROGGEMAN" at bounding box center [485, 199] width 272 height 14
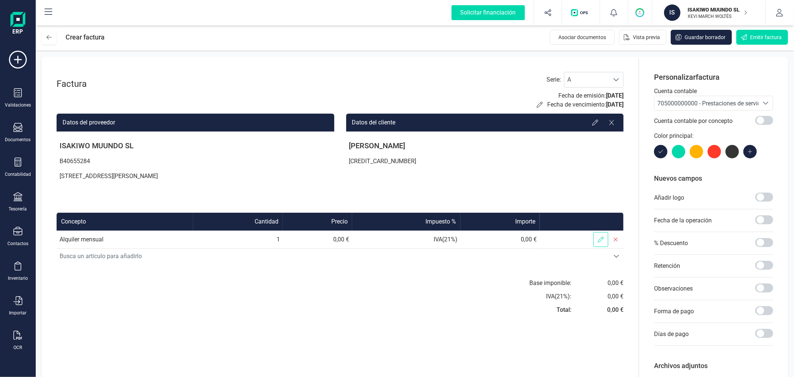
click at [600, 237] on icon at bounding box center [601, 239] width 6 height 6
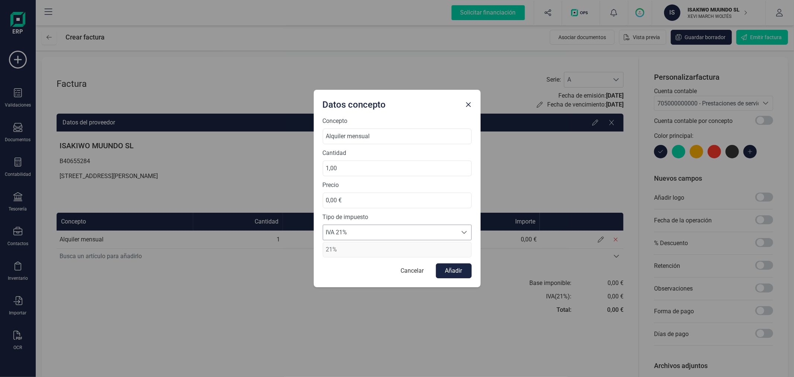
click at [381, 231] on span "IVA 21%" at bounding box center [390, 232] width 134 height 15
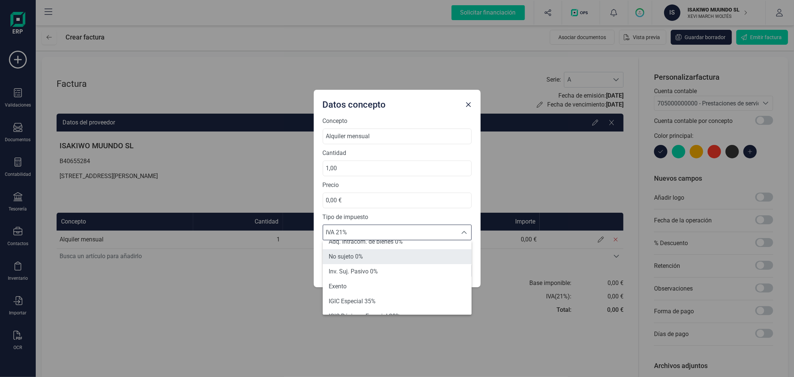
scroll to position [83, 0]
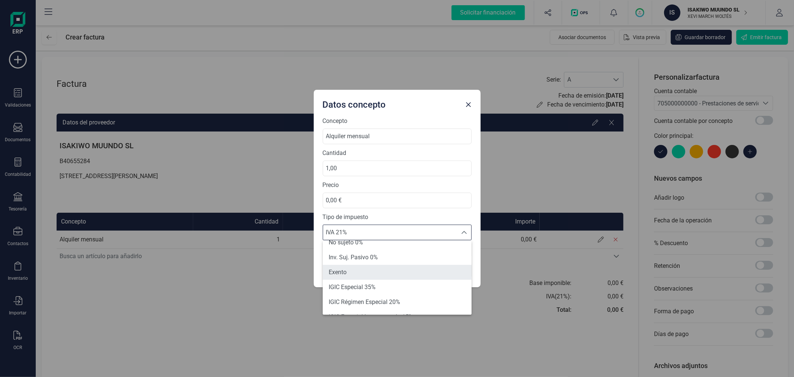
click at [359, 267] on li "Exento" at bounding box center [397, 272] width 149 height 15
type input "0%"
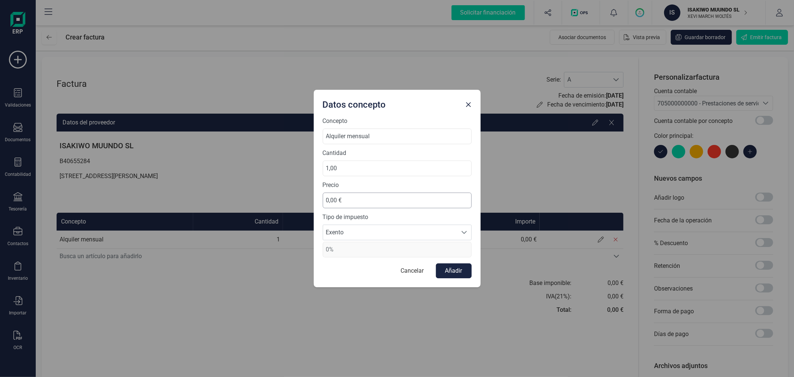
scroll to position [0, 0]
drag, startPoint x: 371, startPoint y: 192, endPoint x: 321, endPoint y: 204, distance: 51.3
click at [321, 204] on div "Concepto Alquiler mensual Cantidad 1,00 Precio 0,00 € Tipo de impuesto Exento E…" at bounding box center [397, 202] width 167 height 171
drag, startPoint x: 354, startPoint y: 203, endPoint x: 298, endPoint y: 201, distance: 55.9
click at [298, 201] on div "Datos concepto Concepto Alquiler mensual Cantidad 1,00 Precio 0,00 € Tipo de im…" at bounding box center [397, 188] width 794 height 377
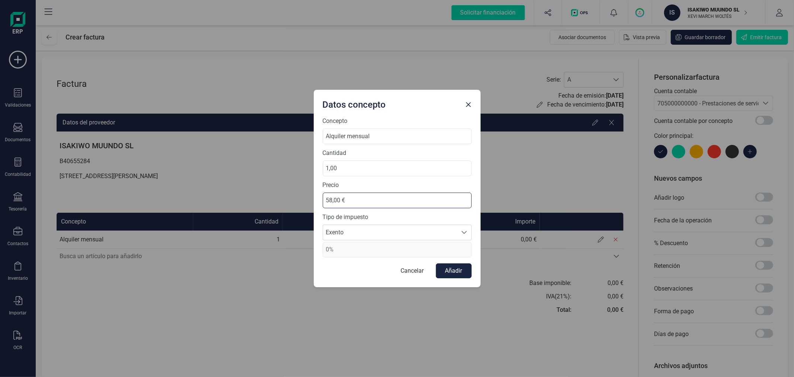
type input "585,00 €"
click at [452, 269] on button "Añadir" at bounding box center [454, 270] width 36 height 15
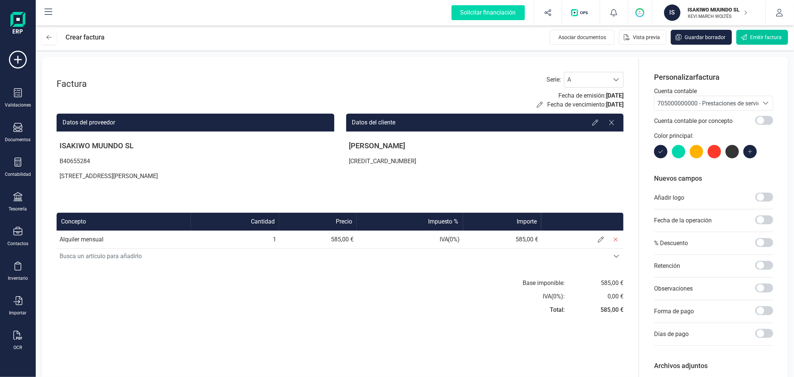
click at [756, 35] on span "Emitir factura" at bounding box center [766, 37] width 32 height 7
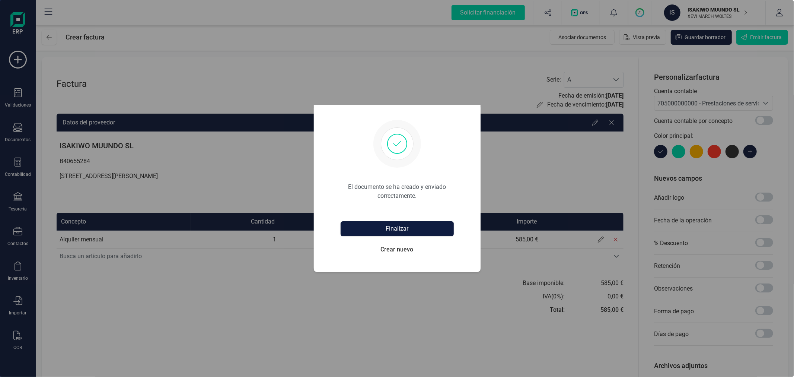
click at [419, 226] on button "Finalizar" at bounding box center [397, 228] width 113 height 15
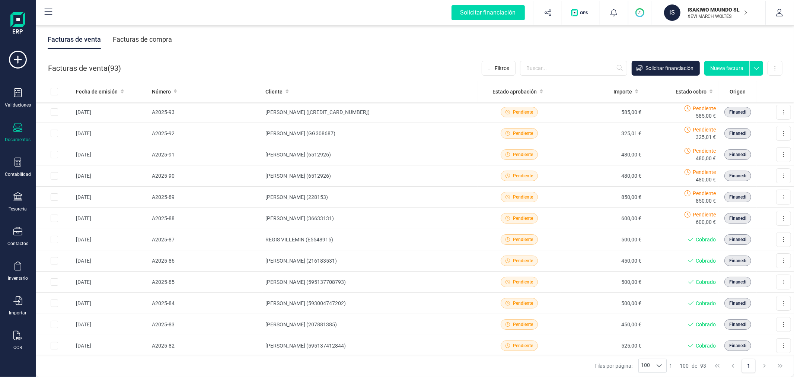
click at [732, 67] on button "Nueva factura" at bounding box center [727, 68] width 45 height 15
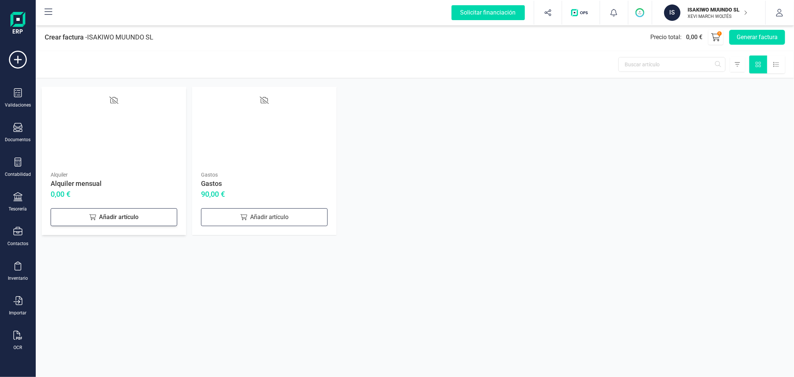
click at [110, 216] on div "Añadir artículo" at bounding box center [114, 217] width 127 height 18
click at [737, 37] on button "Generar factura" at bounding box center [758, 37] width 56 height 15
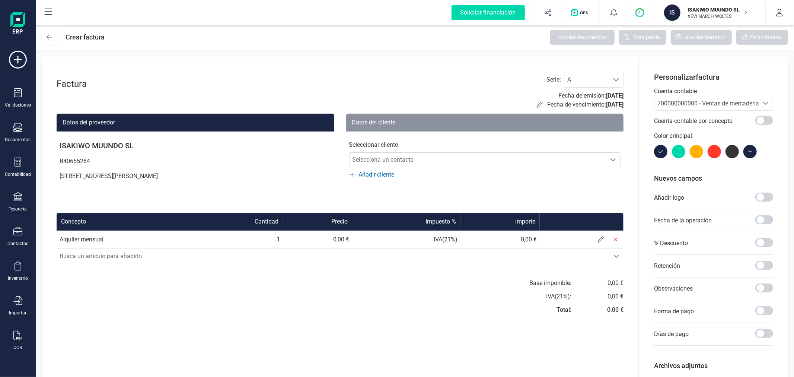
click at [703, 105] on span "700000000000 - Ventas de mercaderías" at bounding box center [710, 103] width 105 height 7
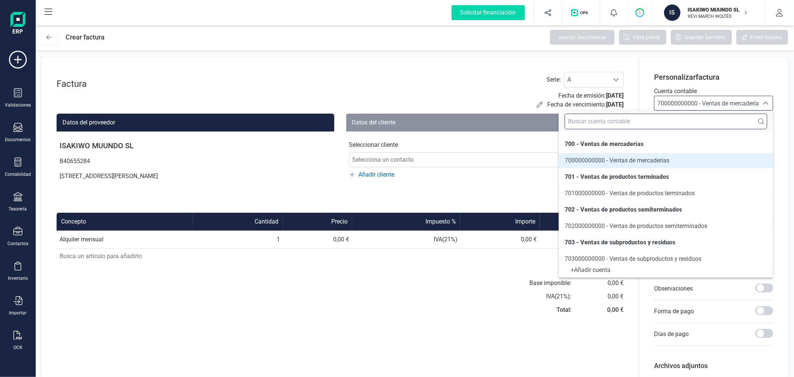
click at [692, 120] on input "text" at bounding box center [666, 122] width 203 height 16
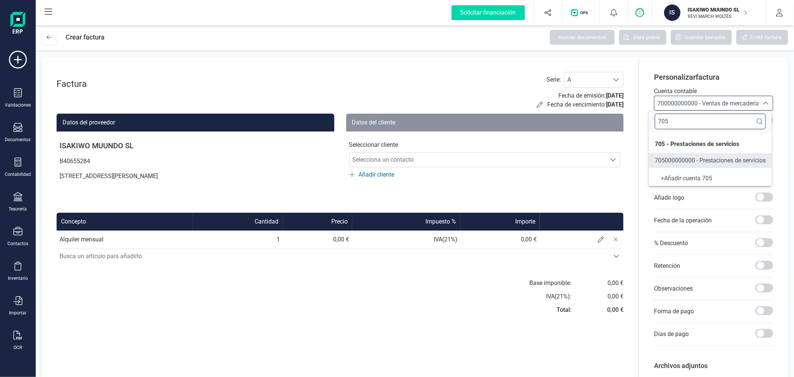
type input "705"
click at [692, 155] on li "705000000000 - Prestaciones de servicios" at bounding box center [710, 160] width 123 height 15
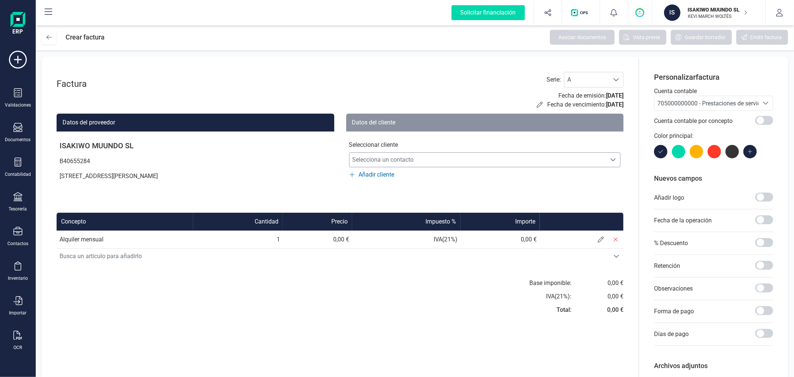
click at [435, 153] on span "Selecciona un contacto" at bounding box center [478, 159] width 257 height 15
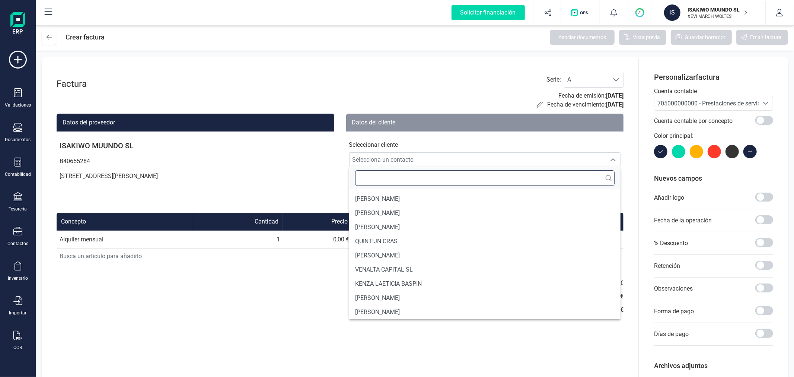
click at [440, 177] on input "text" at bounding box center [485, 178] width 260 height 16
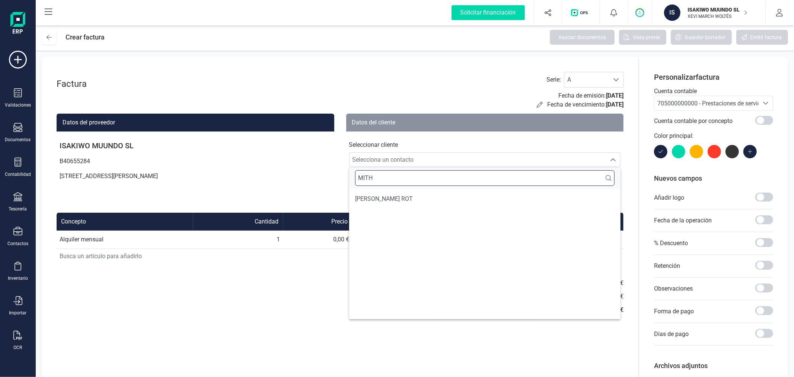
type input "MITH"
click at [435, 199] on li "[PERSON_NAME] ROT" at bounding box center [485, 199] width 272 height 14
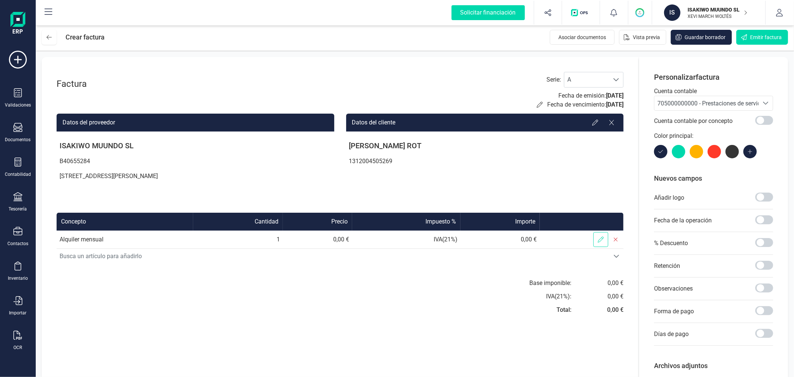
click at [597, 240] on span at bounding box center [601, 239] width 15 height 15
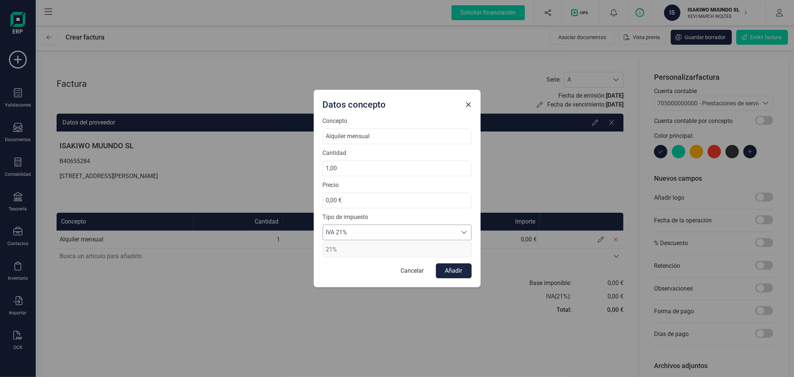
click at [376, 228] on span "IVA 21%" at bounding box center [390, 232] width 134 height 15
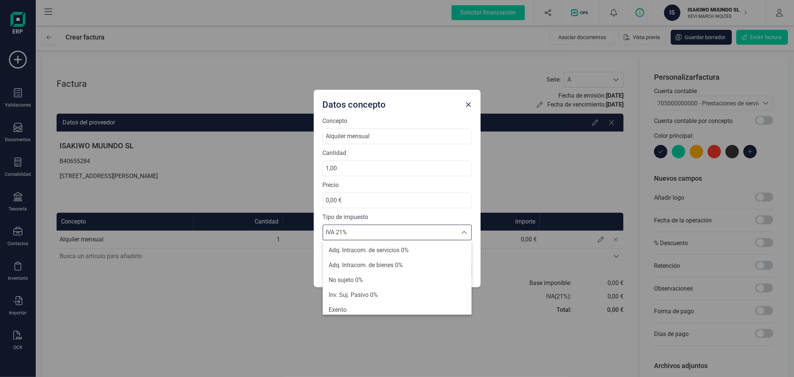
scroll to position [83, 0]
click at [367, 267] on li "Exento" at bounding box center [397, 272] width 149 height 15
type input "0%"
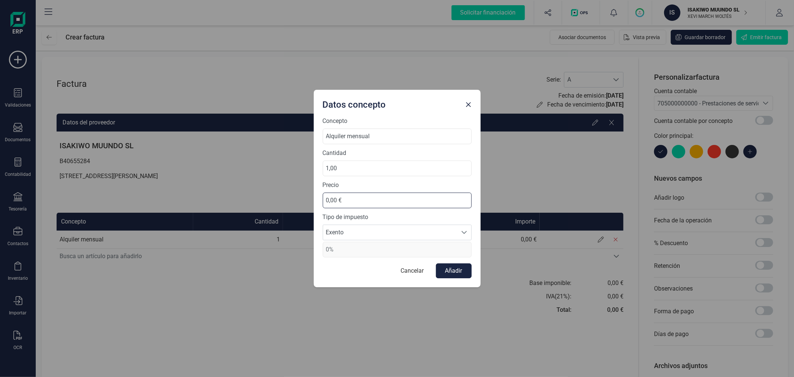
drag, startPoint x: 360, startPoint y: 199, endPoint x: 317, endPoint y: 196, distance: 43.7
click at [317, 196] on div "Concepto Alquiler mensual Cantidad 1,00 Precio 0,00 € Tipo de impuesto Exento E…" at bounding box center [397, 202] width 167 height 171
type input "480,00 €"
click at [455, 273] on button "Añadir" at bounding box center [454, 270] width 36 height 15
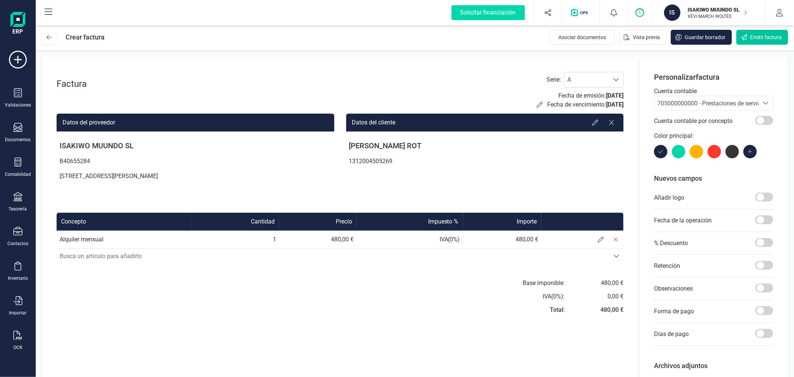
click at [750, 36] on button "Emitir factura" at bounding box center [763, 37] width 52 height 15
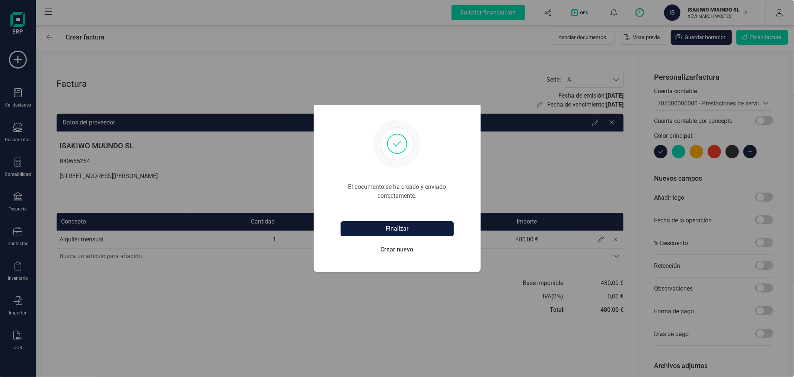
click at [410, 229] on button "Finalizar" at bounding box center [397, 228] width 113 height 15
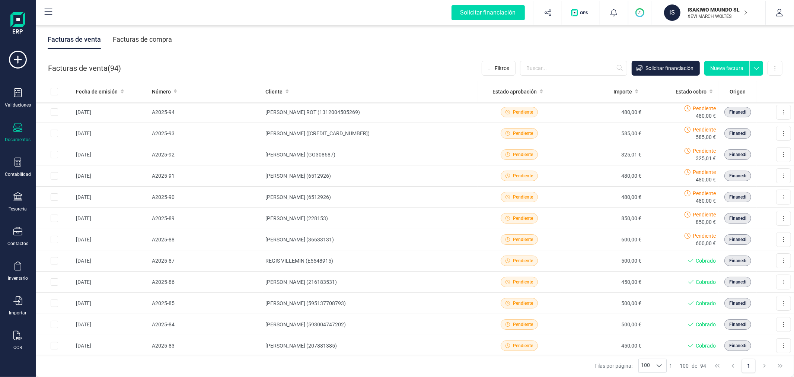
click at [737, 69] on button "Nueva factura" at bounding box center [727, 68] width 45 height 15
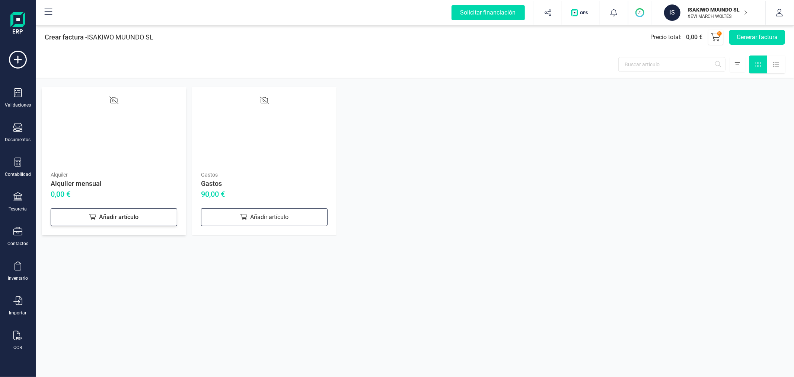
click at [128, 216] on div "Añadir artículo" at bounding box center [114, 217] width 127 height 18
click at [751, 42] on button "Generar factura" at bounding box center [758, 37] width 56 height 15
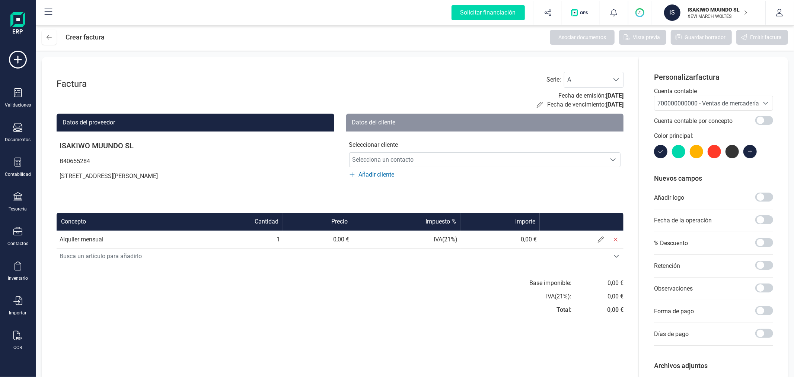
click at [687, 98] on span "700000000000 - Ventas de mercaderías" at bounding box center [707, 103] width 104 height 14
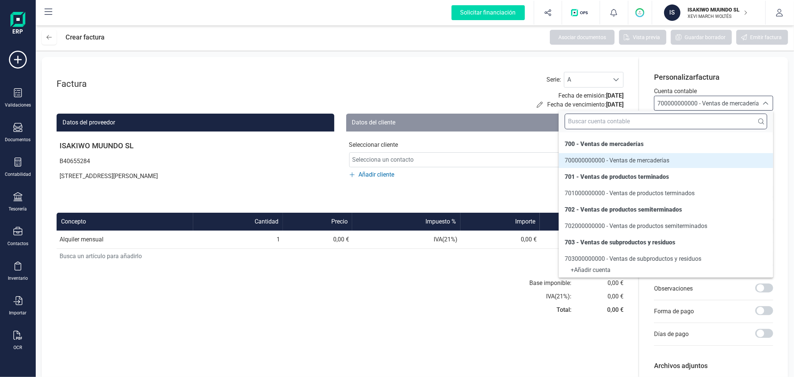
click at [676, 120] on input "text" at bounding box center [666, 122] width 203 height 16
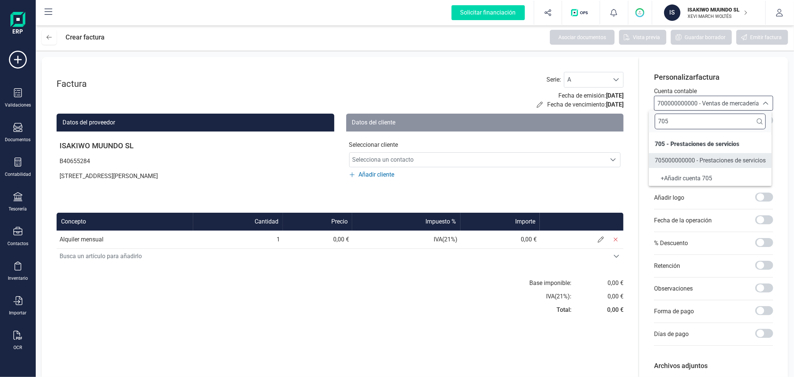
type input "705"
click at [683, 157] on span "705000000000 - Prestaciones de servicios" at bounding box center [710, 160] width 111 height 7
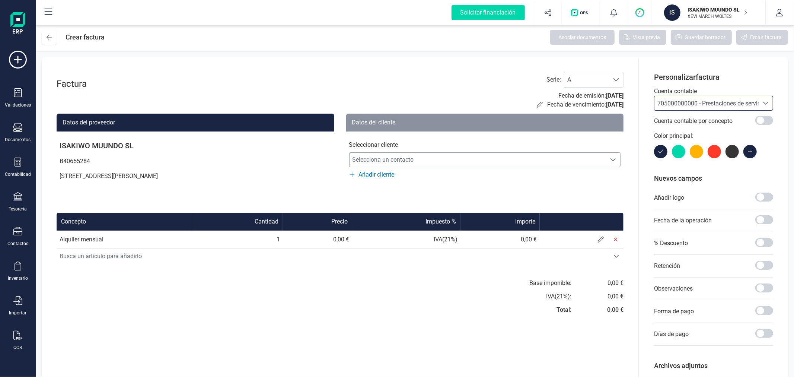
click at [477, 155] on span "Selecciona un contacto" at bounding box center [478, 159] width 257 height 15
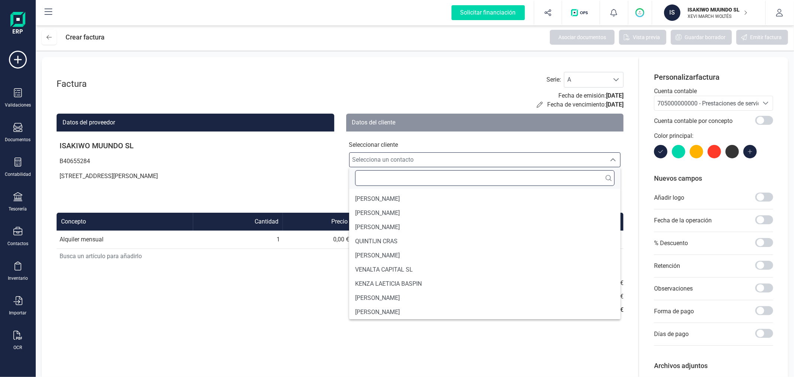
click at [473, 177] on input "text" at bounding box center [485, 178] width 260 height 16
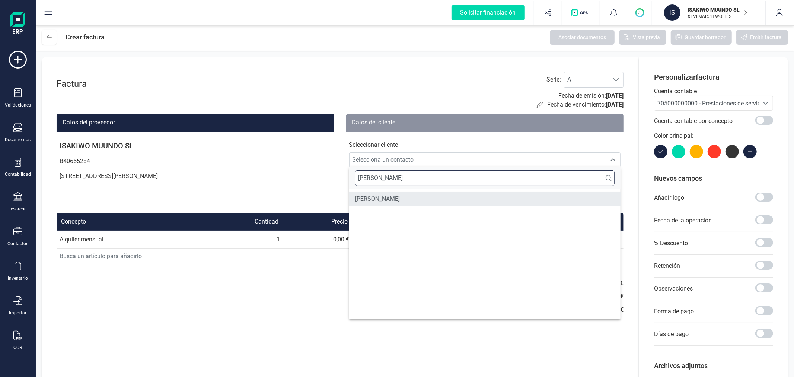
type input "VERONICA"
click at [470, 193] on li "[PERSON_NAME]" at bounding box center [485, 199] width 272 height 14
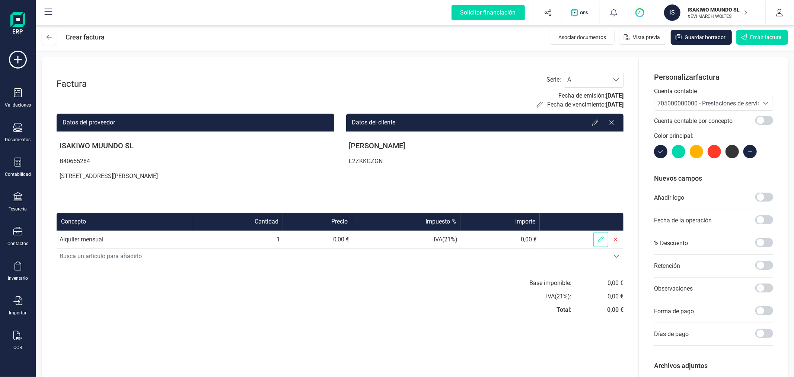
click at [600, 237] on icon at bounding box center [601, 239] width 6 height 6
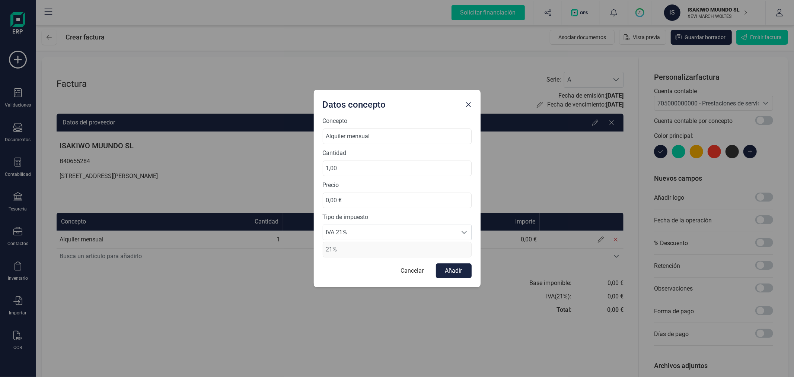
click at [369, 240] on div "Tipo de impuesto IVA 21% IVA 21% IVA 21% 21%" at bounding box center [397, 235] width 149 height 45
click at [374, 232] on span "IVA 21%" at bounding box center [390, 232] width 134 height 15
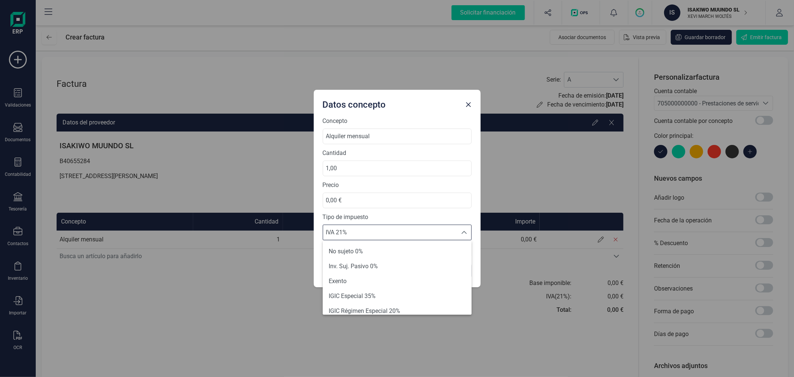
scroll to position [83, 0]
click at [376, 273] on li "Exento" at bounding box center [397, 272] width 149 height 15
type input "0%"
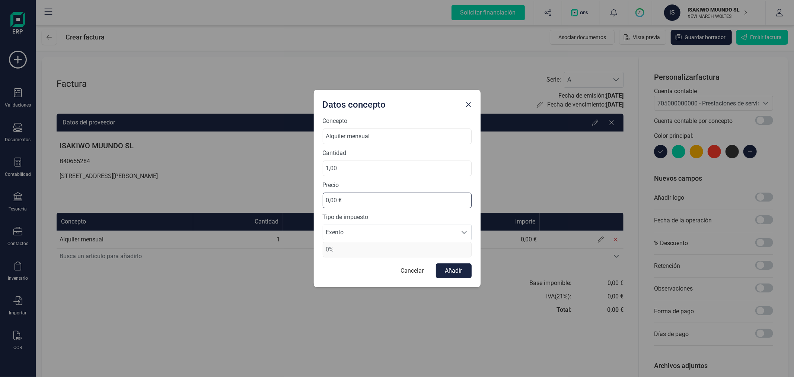
drag, startPoint x: 367, startPoint y: 203, endPoint x: 317, endPoint y: 200, distance: 50.0
click at [317, 200] on div "Concepto Alquiler mensual Cantidad 1,00 Precio 0,00 € Tipo de impuesto Exento E…" at bounding box center [397, 202] width 167 height 171
type input "570,00 €"
click at [458, 270] on button "Añadir" at bounding box center [454, 270] width 36 height 15
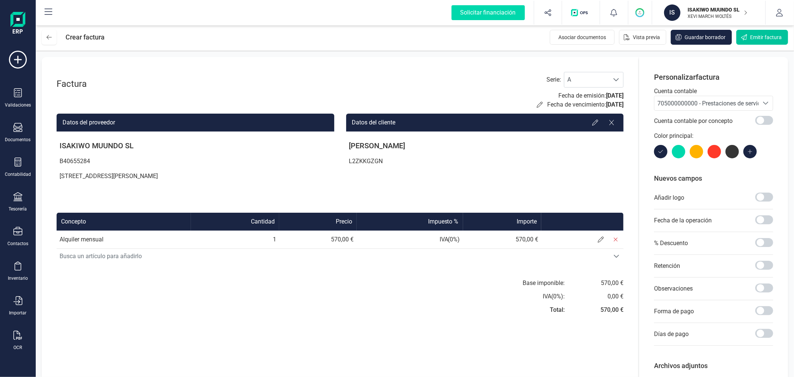
click at [749, 36] on button "Emitir factura" at bounding box center [763, 37] width 52 height 15
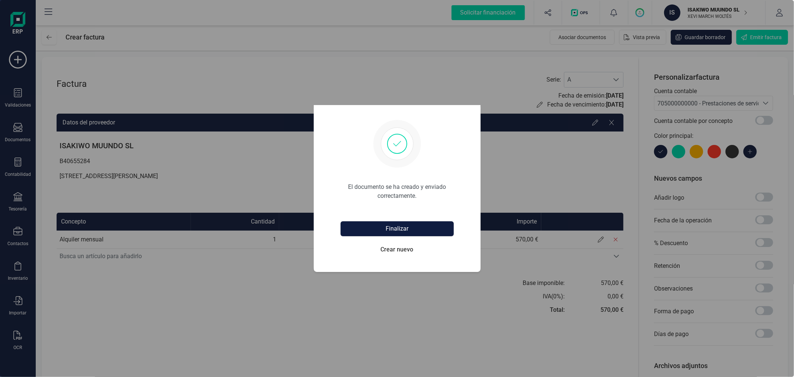
click at [381, 229] on button "Finalizar" at bounding box center [397, 228] width 113 height 15
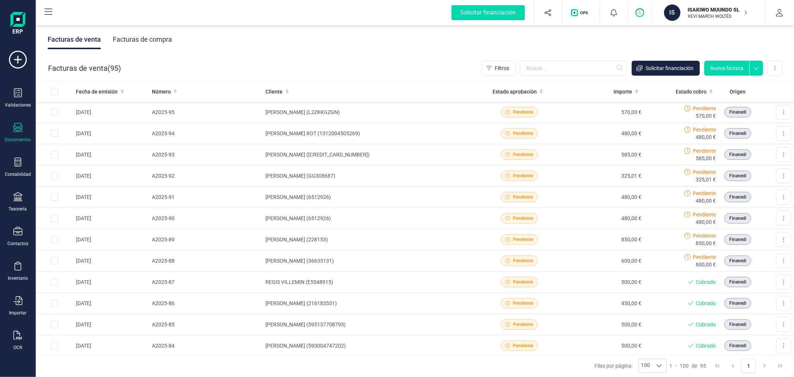
click at [734, 64] on button "Nueva factura" at bounding box center [727, 68] width 45 height 15
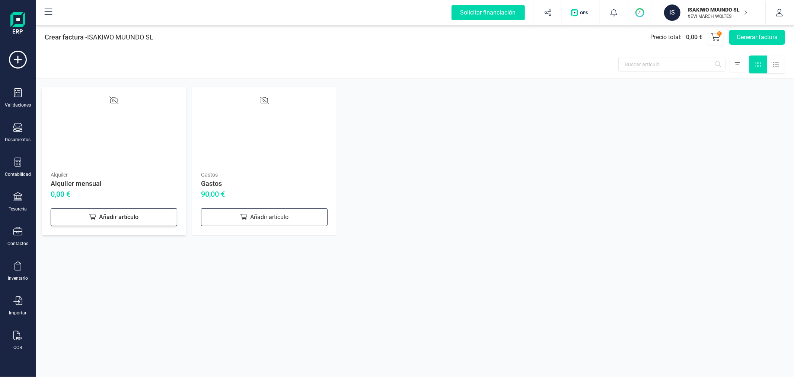
click at [111, 220] on div "Añadir artículo" at bounding box center [114, 217] width 127 height 18
click at [750, 42] on button "Generar factura" at bounding box center [758, 37] width 56 height 15
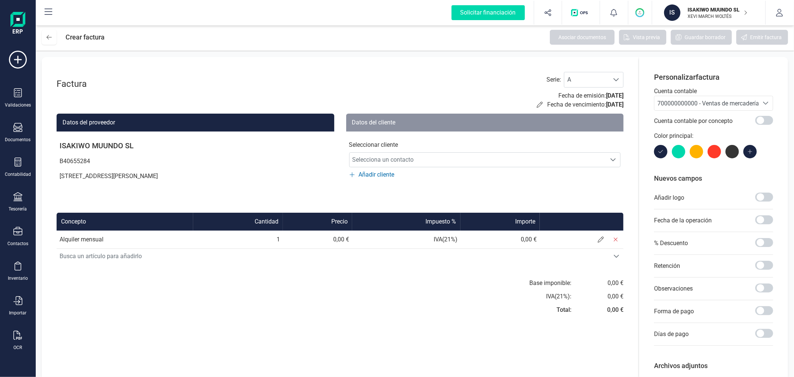
click at [699, 101] on span "700000000000 - Ventas de mercaderías" at bounding box center [710, 103] width 105 height 7
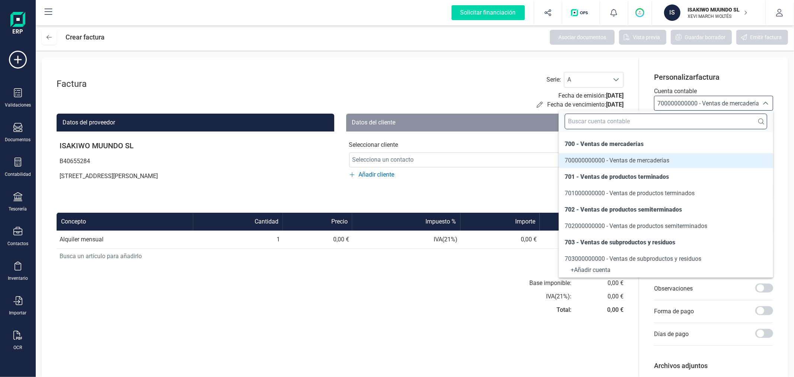
click at [660, 125] on input "text" at bounding box center [666, 122] width 203 height 16
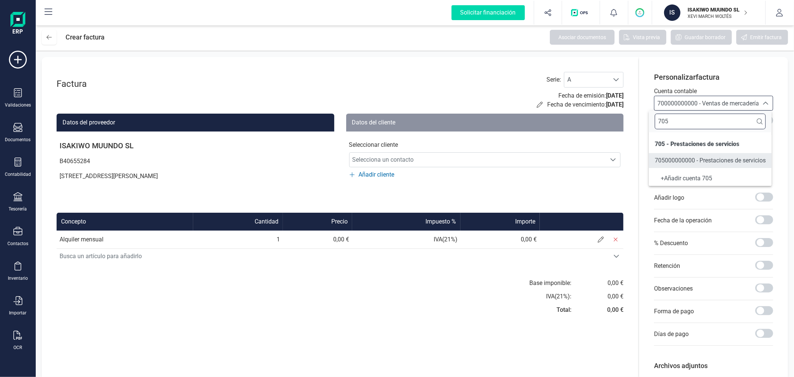
type input "705"
click at [676, 158] on span "705000000000 - Prestaciones de servicios" at bounding box center [710, 160] width 111 height 7
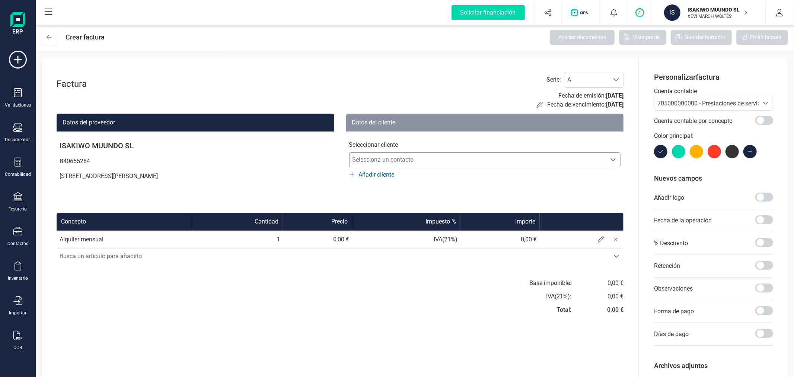
click at [494, 157] on span "Selecciona un contacto" at bounding box center [478, 159] width 257 height 15
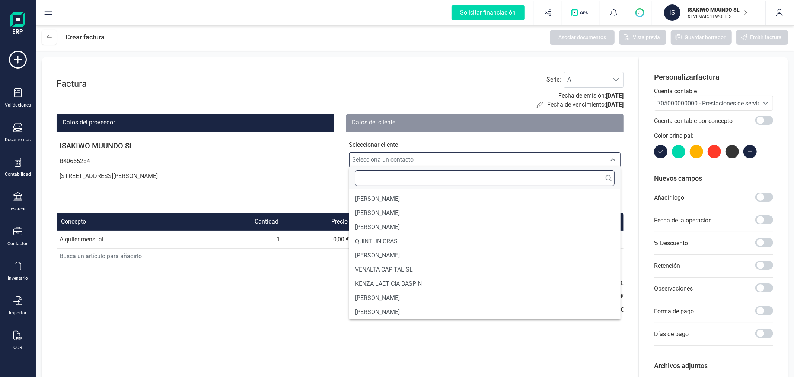
click at [486, 179] on input "text" at bounding box center [485, 178] width 260 height 16
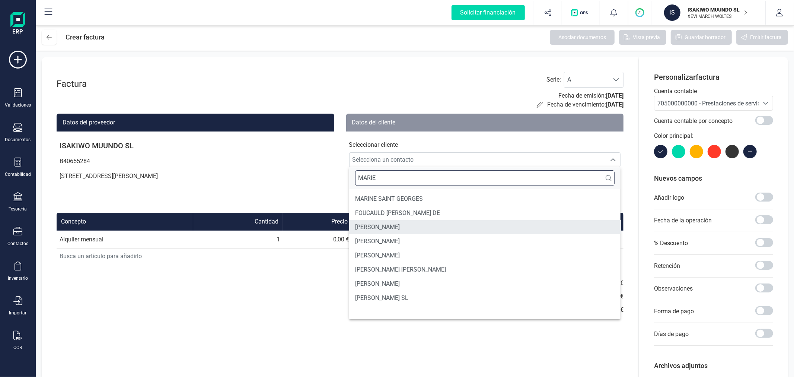
type input "MARIE"
click at [434, 241] on li "[PERSON_NAME]" at bounding box center [485, 241] width 272 height 14
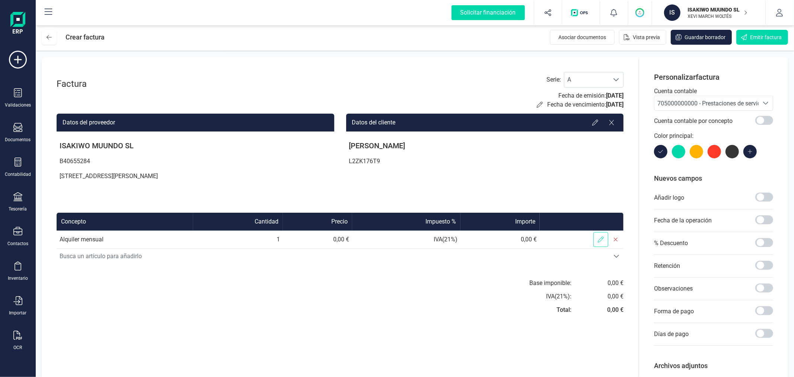
click at [600, 233] on span at bounding box center [601, 239] width 15 height 15
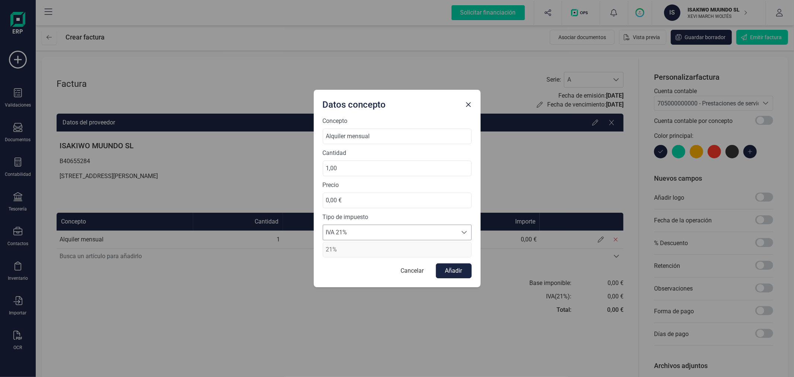
click at [408, 234] on span "IVA 21%" at bounding box center [390, 232] width 134 height 15
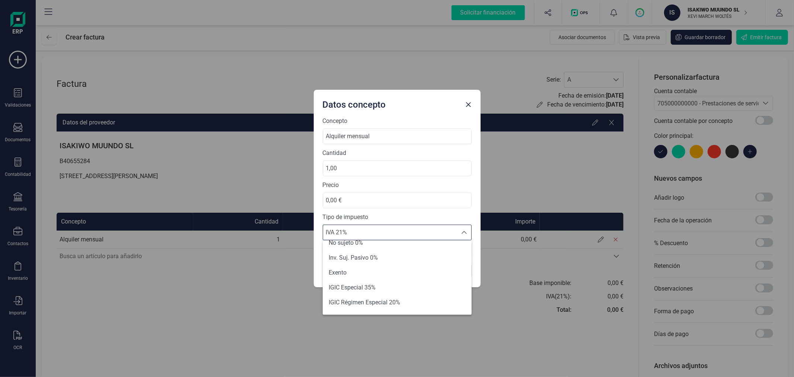
scroll to position [83, 0]
click at [394, 265] on li "Exento" at bounding box center [397, 272] width 149 height 15
type input "0%"
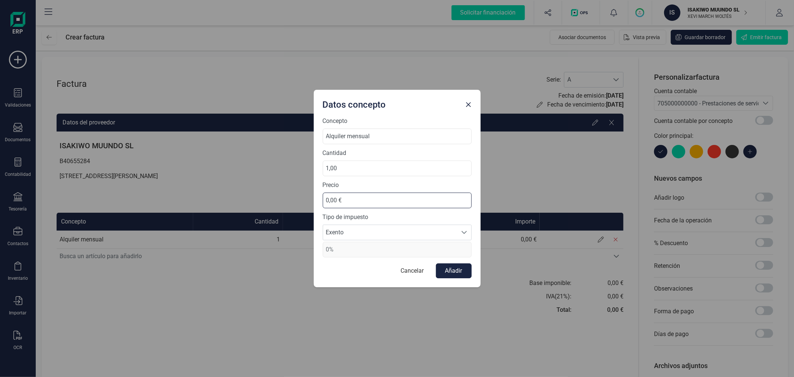
drag, startPoint x: 385, startPoint y: 199, endPoint x: 289, endPoint y: 194, distance: 95.8
click at [289, 194] on div "Datos concepto Concepto Alquiler mensual Cantidad 1,00 Precio 0,00 € Tipo de im…" at bounding box center [397, 188] width 794 height 377
type input "550,00 €"
click at [447, 270] on button "Añadir" at bounding box center [454, 270] width 36 height 15
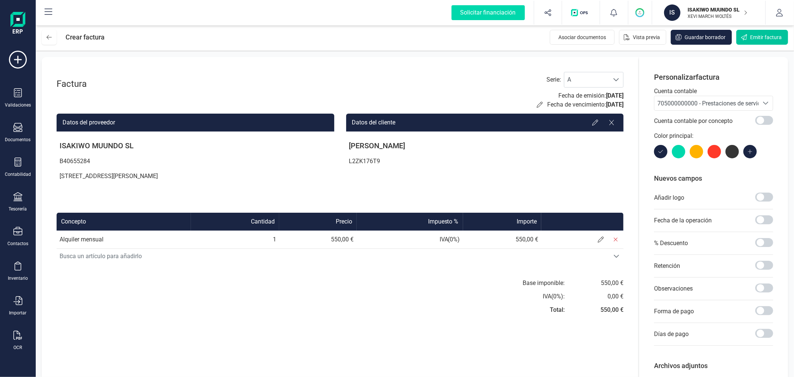
click at [754, 39] on span "Emitir factura" at bounding box center [766, 37] width 32 height 7
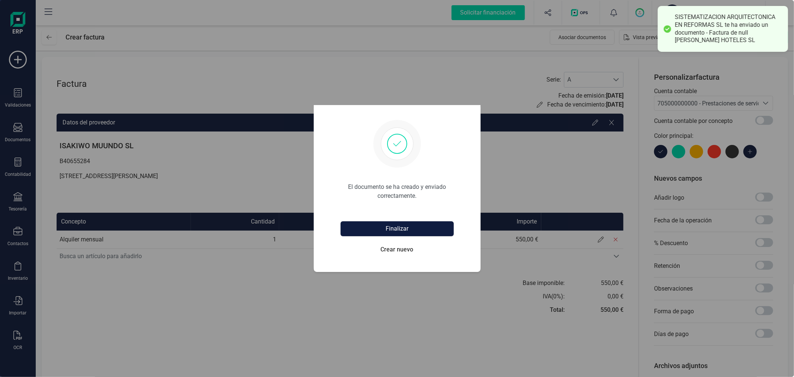
click at [392, 231] on button "Finalizar" at bounding box center [397, 228] width 113 height 15
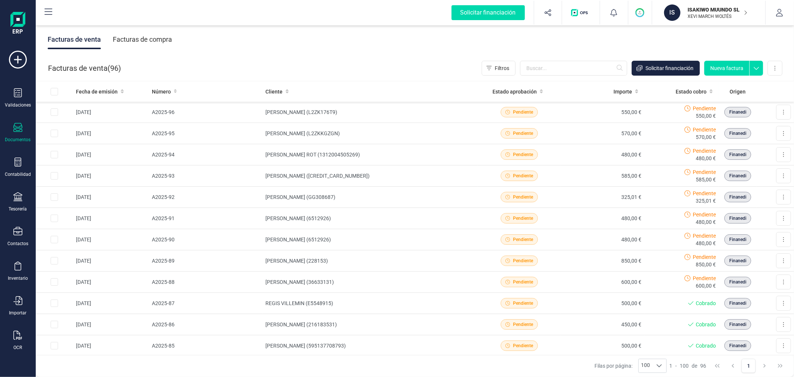
click at [725, 69] on button "Nueva factura" at bounding box center [727, 68] width 45 height 15
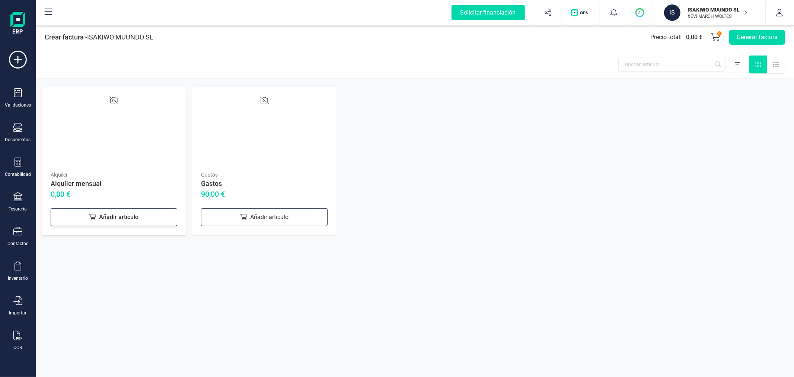
click at [92, 212] on div "Añadir artículo" at bounding box center [114, 217] width 127 height 18
click at [747, 38] on button "Generar factura" at bounding box center [758, 37] width 56 height 15
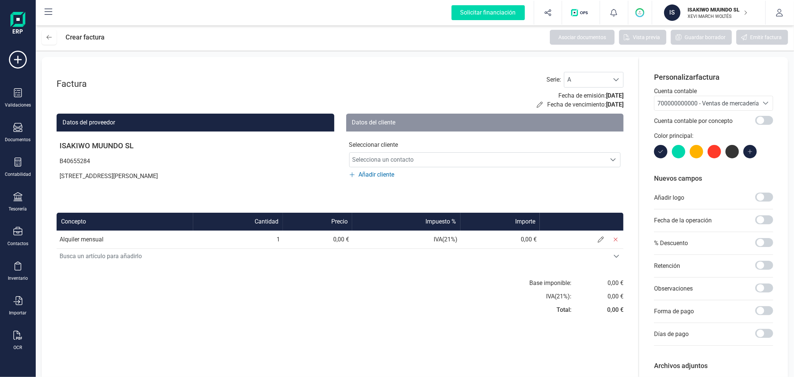
click at [661, 105] on span "700000000000 - Ventas de mercaderías" at bounding box center [710, 103] width 105 height 7
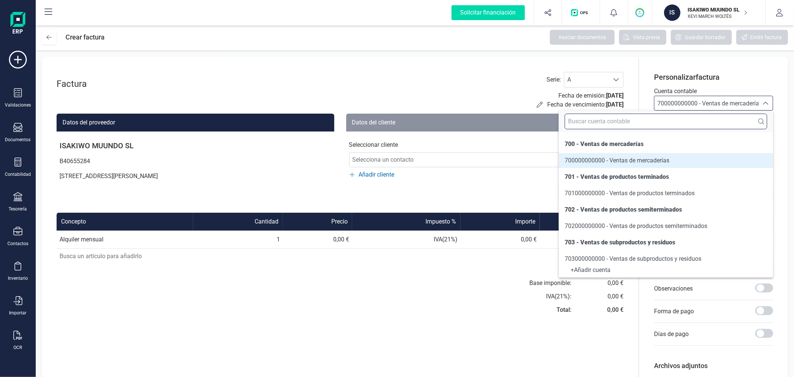
click at [661, 124] on input "text" at bounding box center [666, 122] width 203 height 16
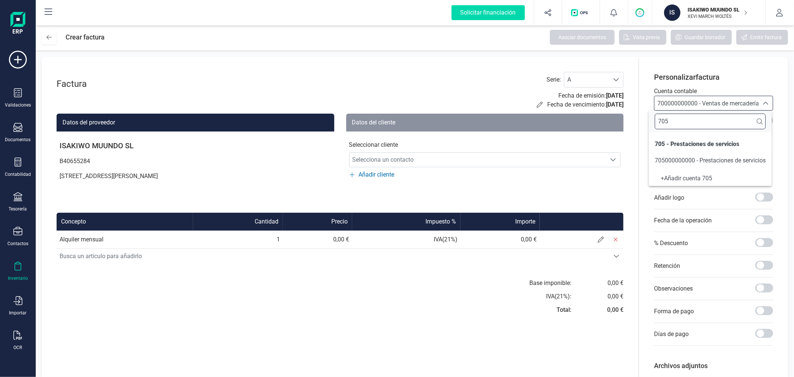
type input "705"
click at [9, 265] on div "Inventario" at bounding box center [18, 271] width 30 height 20
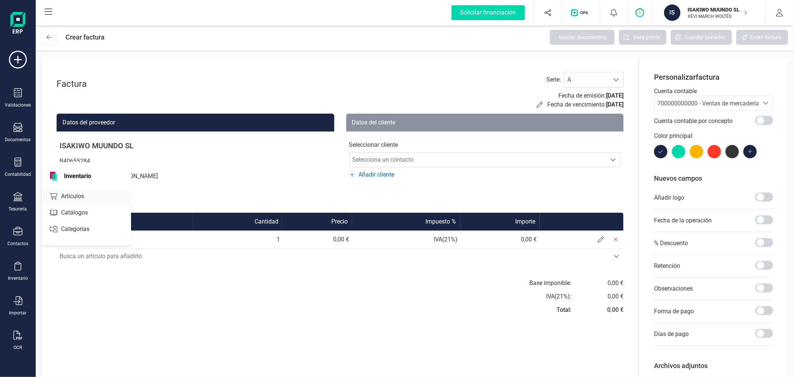
click at [77, 196] on span "Artículos" at bounding box center [77, 196] width 39 height 9
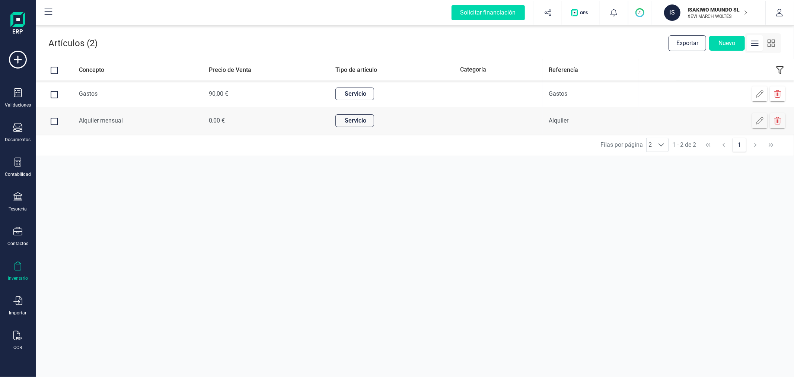
click at [122, 122] on td "Alquiler mensual" at bounding box center [138, 120] width 130 height 27
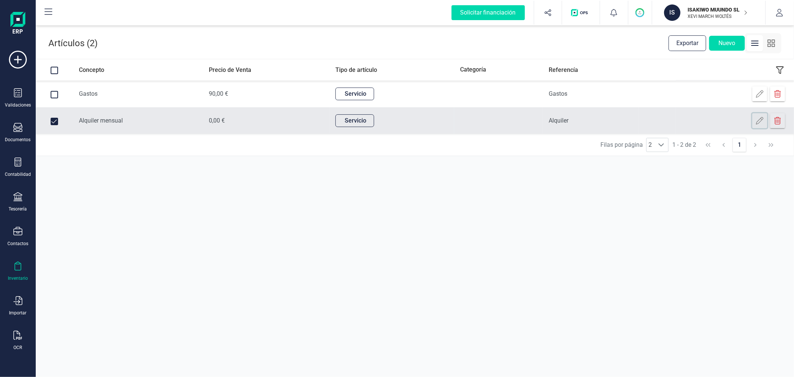
click at [758, 120] on icon at bounding box center [759, 120] width 7 height 7
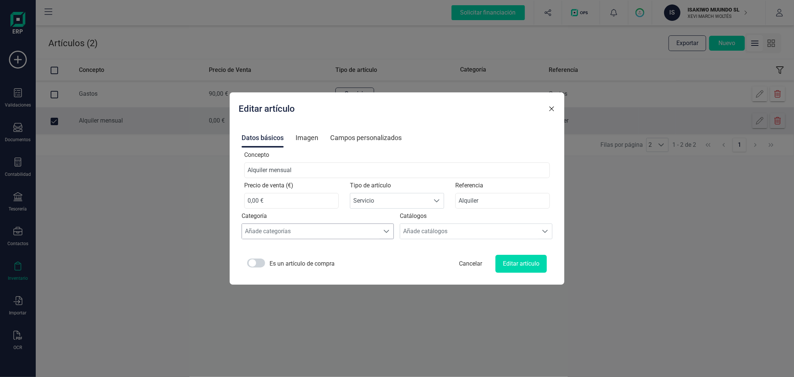
click at [386, 230] on span at bounding box center [387, 231] width 6 height 6
click at [464, 233] on div "Añade catálogos" at bounding box center [469, 231] width 138 height 15
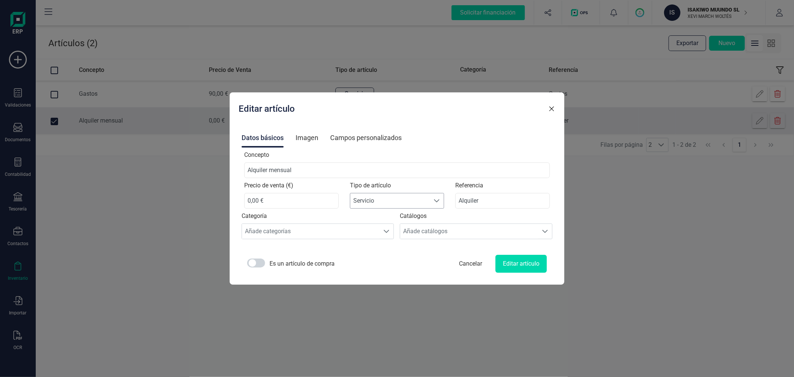
click at [380, 199] on span "Servicio" at bounding box center [390, 200] width 80 height 15
click at [318, 133] on div "Imagen" at bounding box center [307, 137] width 23 height 19
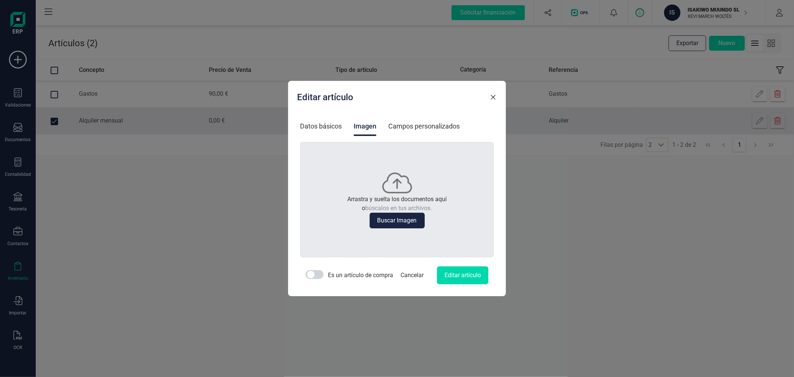
click at [414, 125] on div "Campos personalizados" at bounding box center [424, 126] width 72 height 19
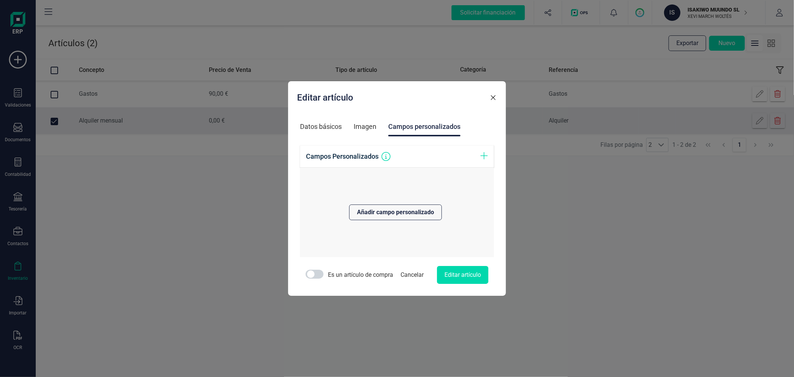
click at [314, 125] on div "Datos básicos" at bounding box center [321, 126] width 42 height 19
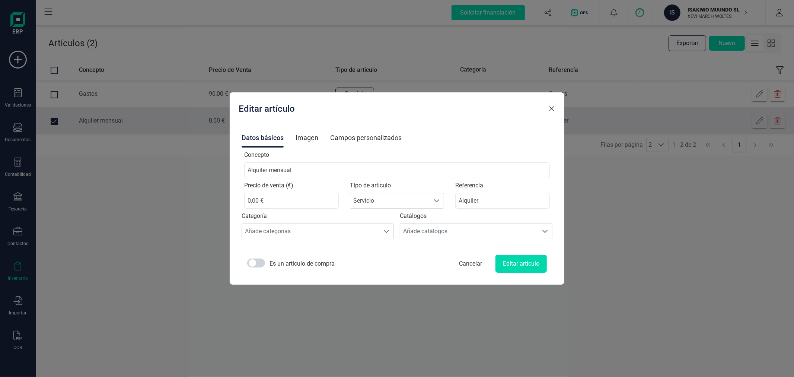
click at [458, 261] on span "Cancelar" at bounding box center [471, 264] width 38 height 18
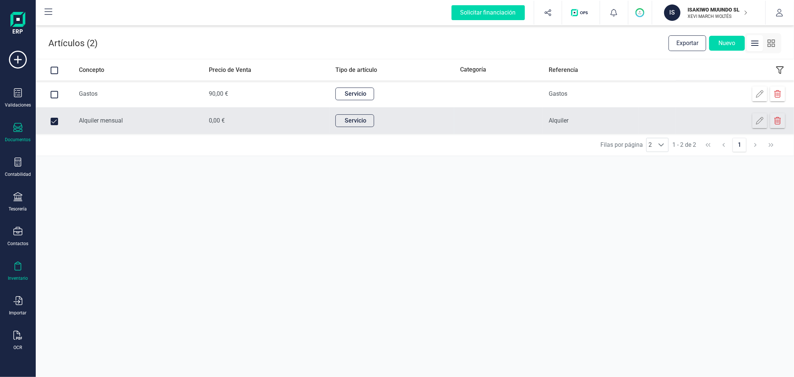
click at [19, 134] on div "Documentos" at bounding box center [18, 133] width 30 height 20
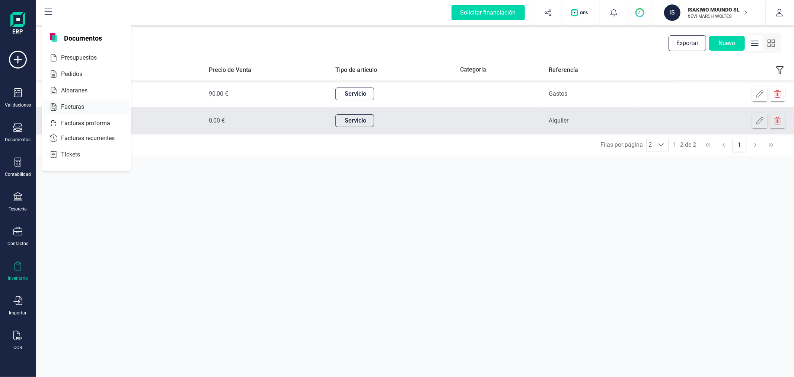
click at [103, 107] on div "Facturas" at bounding box center [86, 106] width 86 height 15
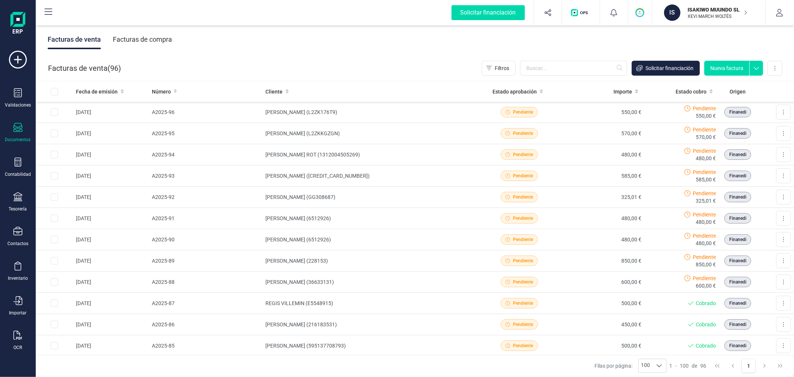
click at [731, 63] on button "Nueva factura" at bounding box center [727, 68] width 45 height 15
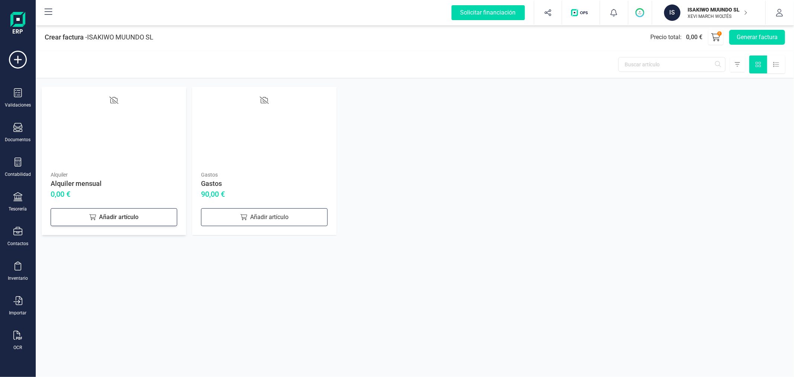
click at [122, 220] on div "Añadir artículo" at bounding box center [114, 217] width 127 height 18
click at [754, 39] on button "Generar factura" at bounding box center [758, 37] width 56 height 15
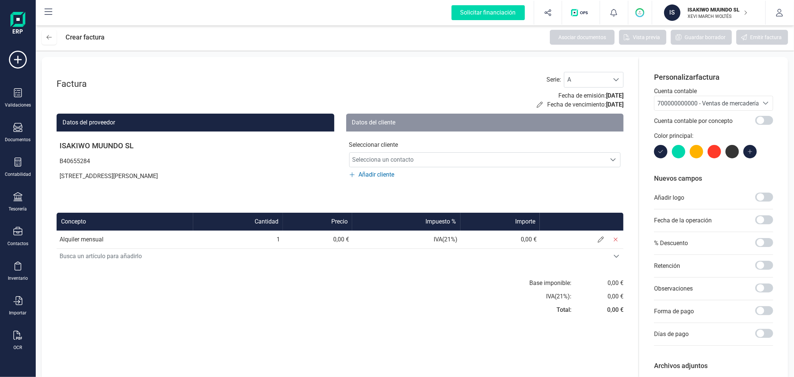
click at [734, 103] on span "700000000000 - Ventas de mercaderías" at bounding box center [710, 103] width 105 height 7
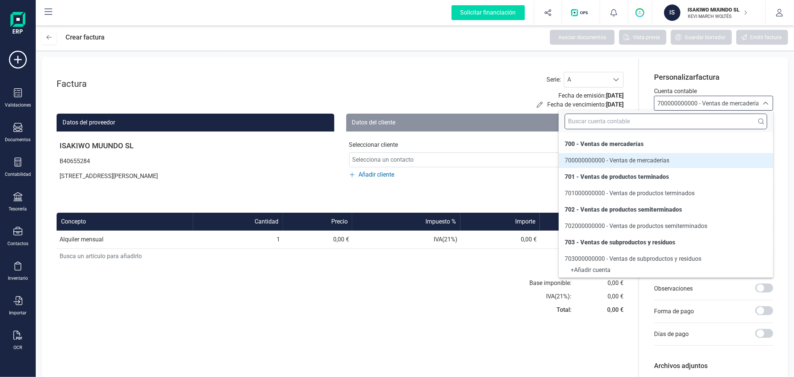
click at [662, 125] on input "text" at bounding box center [666, 122] width 203 height 16
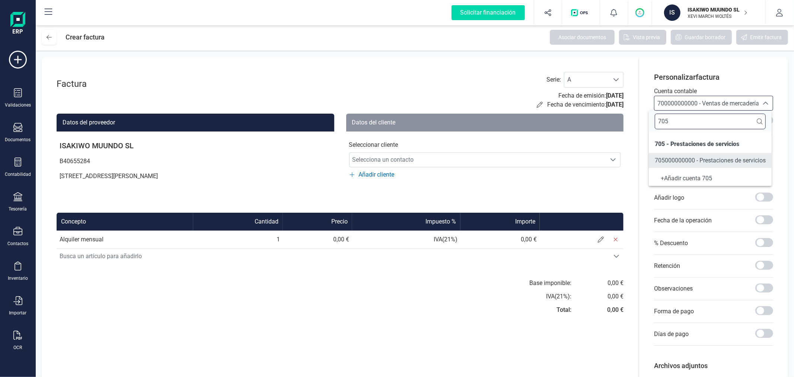
type input "705"
click at [672, 161] on span "705000000000 - Prestaciones de servicios" at bounding box center [710, 160] width 111 height 7
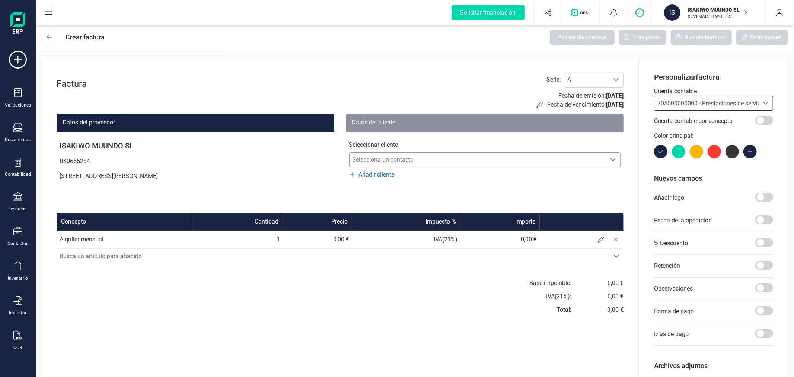
click at [366, 159] on span "Selecciona un contacto" at bounding box center [478, 159] width 257 height 15
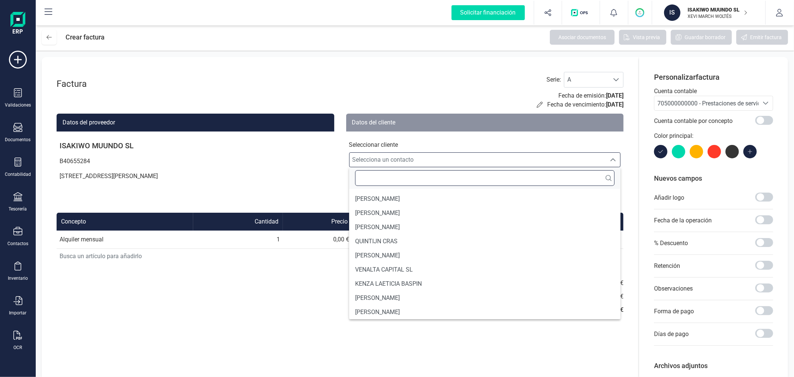
click at [374, 180] on input "text" at bounding box center [485, 178] width 260 height 16
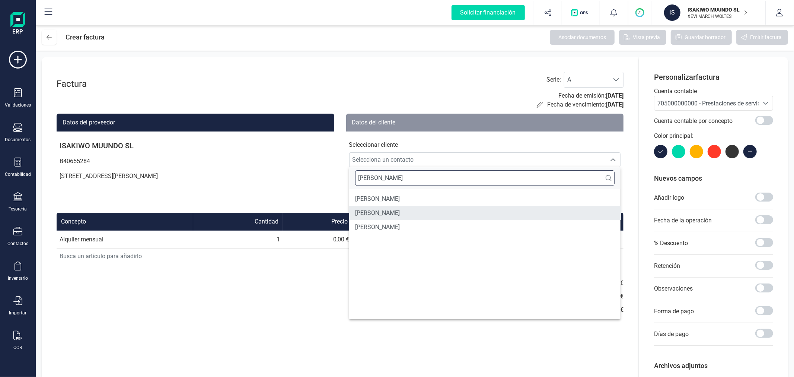
type input "[PERSON_NAME]"
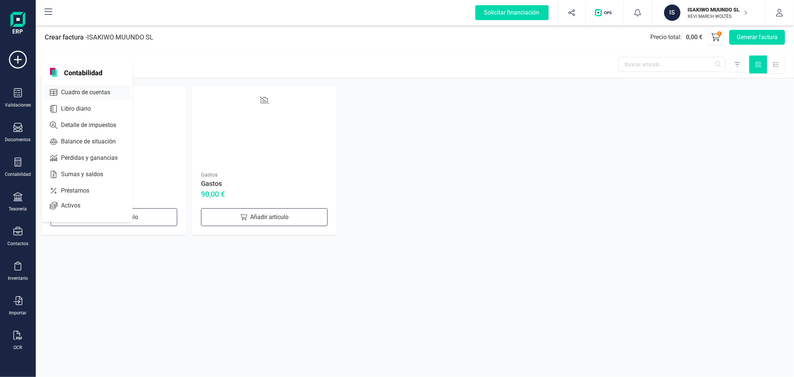
click at [88, 86] on div "Cuadro de cuentas" at bounding box center [87, 92] width 88 height 15
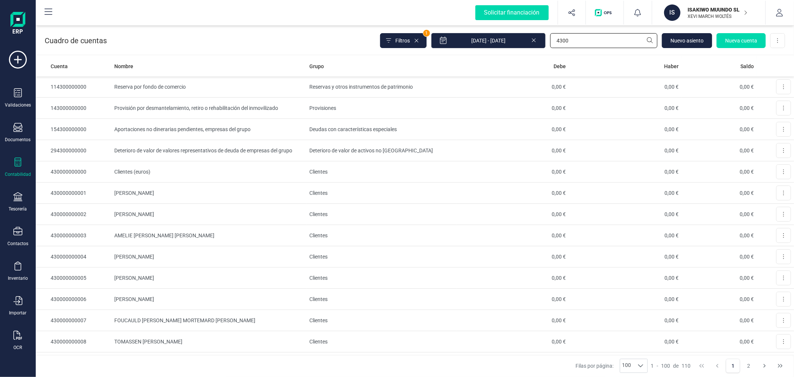
click at [575, 34] on input "4300" at bounding box center [603, 40] width 107 height 15
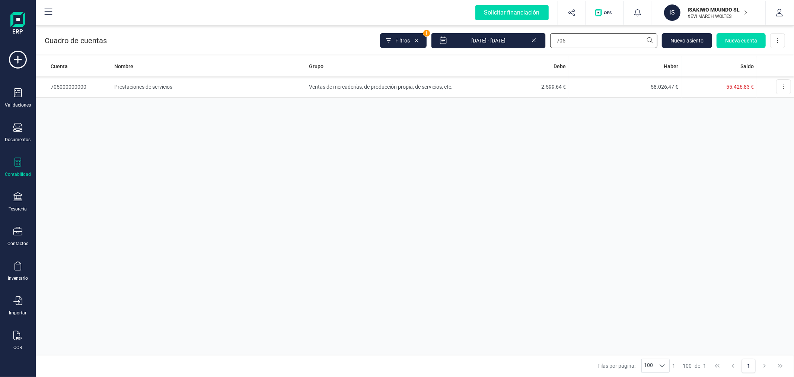
click at [575, 34] on input "705" at bounding box center [603, 40] width 107 height 15
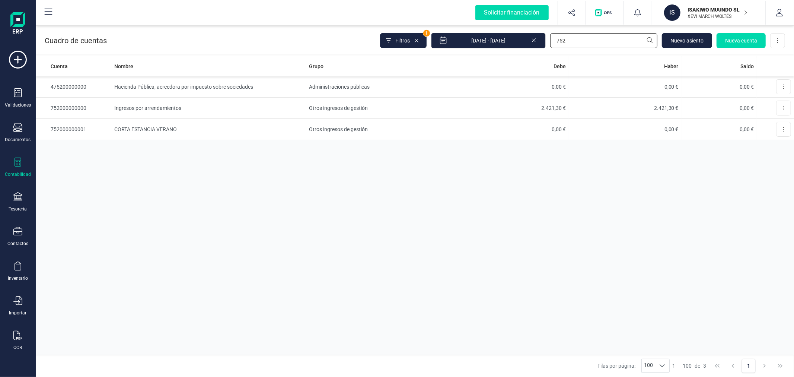
click at [575, 34] on input "752" at bounding box center [603, 40] width 107 height 15
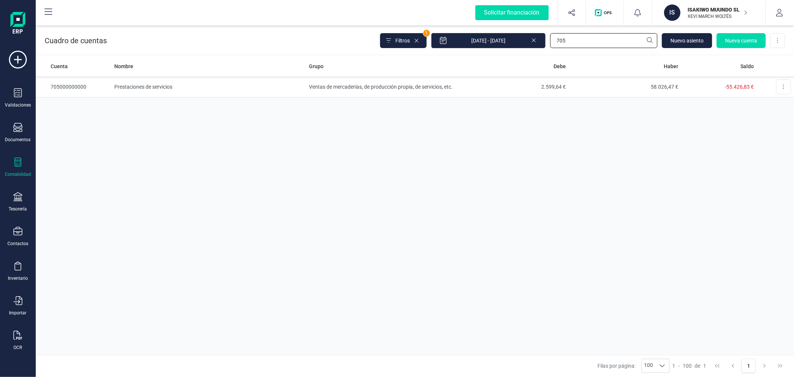
type input "705"
click at [584, 38] on input "705" at bounding box center [603, 40] width 107 height 15
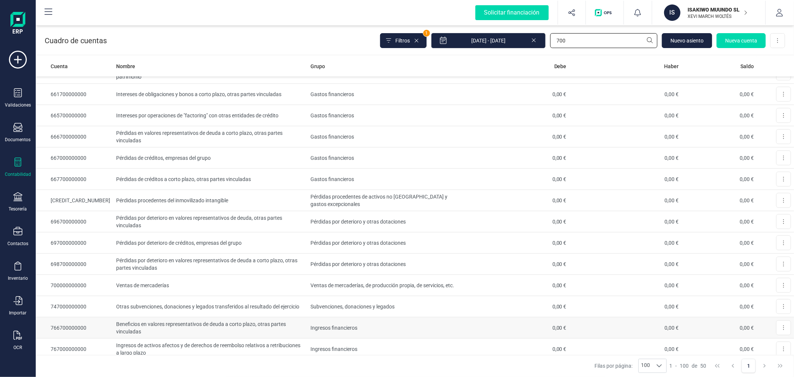
scroll to position [632, 0]
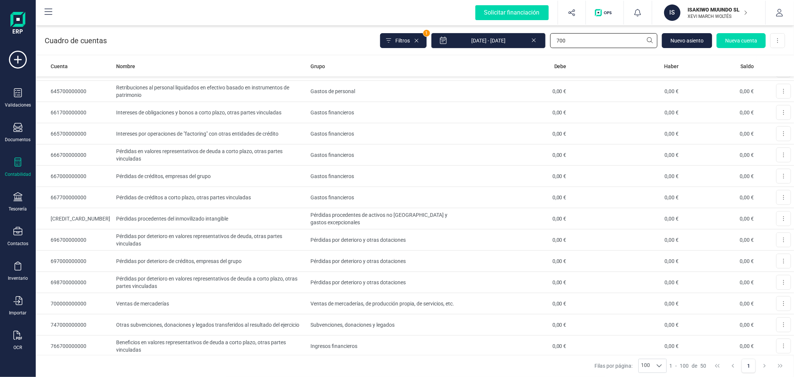
click at [579, 38] on input "700" at bounding box center [603, 40] width 107 height 15
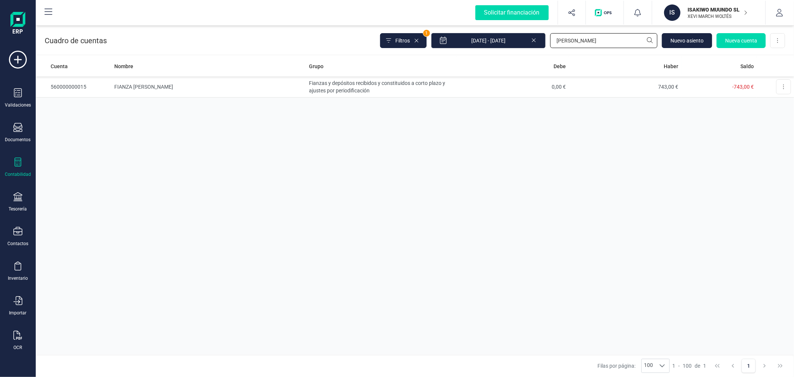
click at [587, 39] on input "FRANCESCA" at bounding box center [603, 40] width 107 height 15
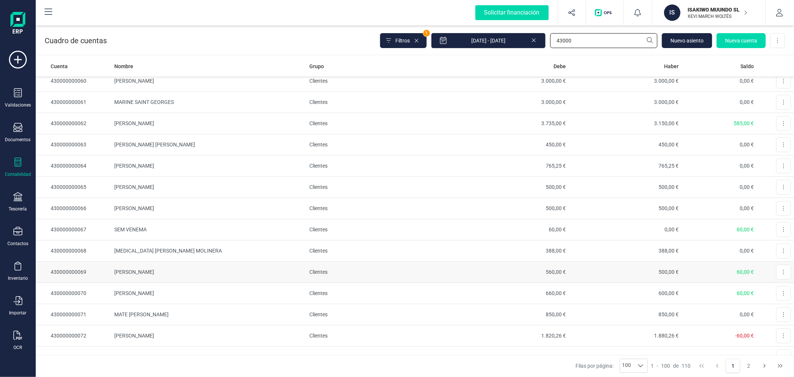
scroll to position [1861, 0]
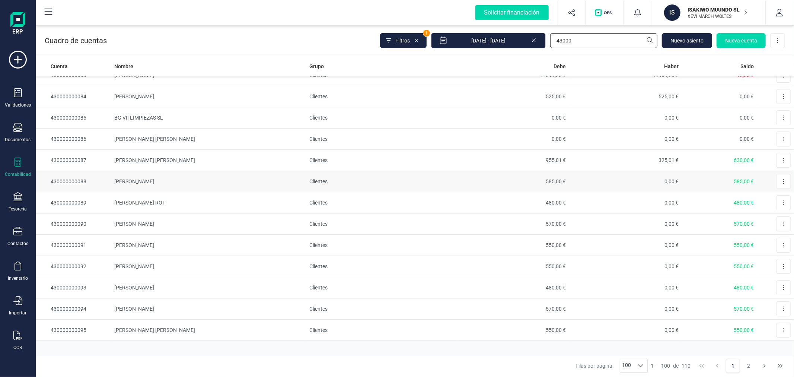
type input "43000"
click at [210, 173] on td "SARA ROGGEMAN" at bounding box center [208, 181] width 195 height 21
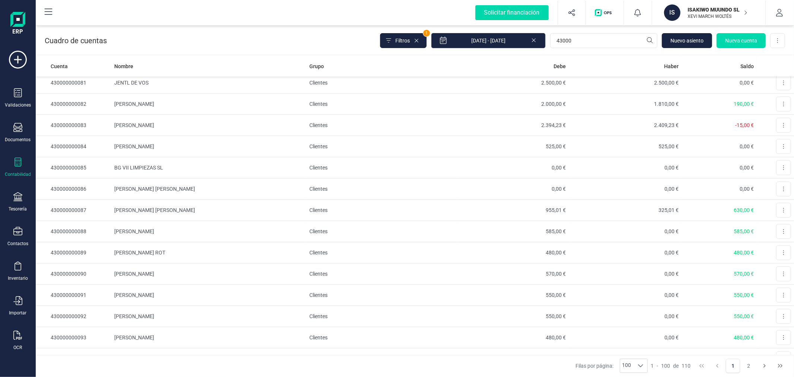
scroll to position [1861, 0]
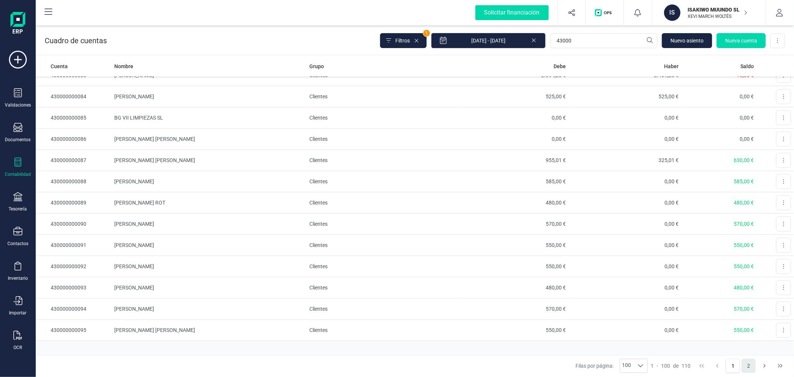
click at [747, 363] on button "2" at bounding box center [749, 366] width 14 height 14
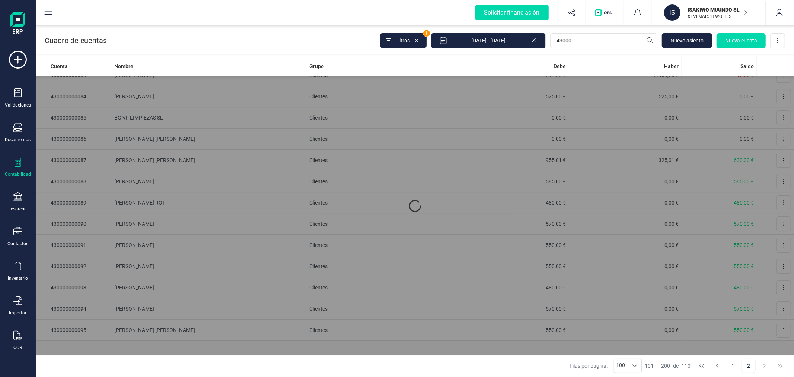
scroll to position [0, 0]
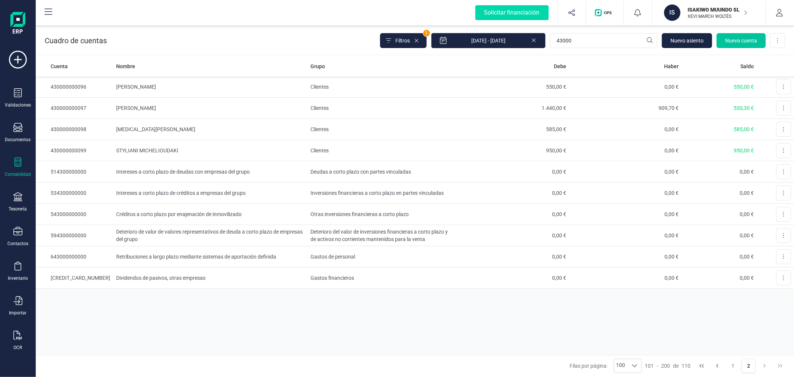
click at [722, 42] on button "Nueva cuenta" at bounding box center [741, 40] width 49 height 15
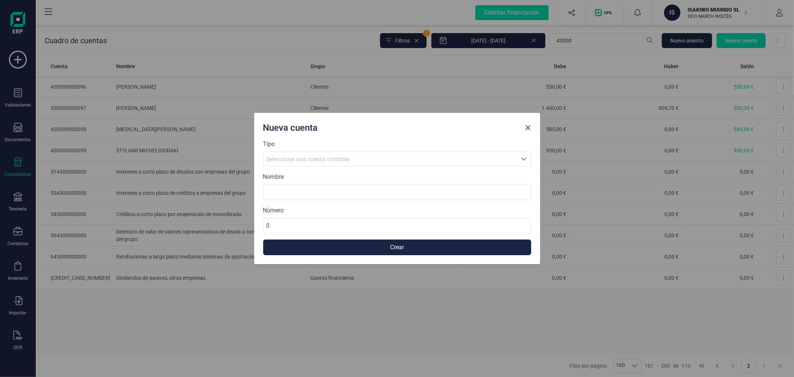
click at [307, 159] on span "Seleccione una cuenta contable" at bounding box center [308, 159] width 83 height 7
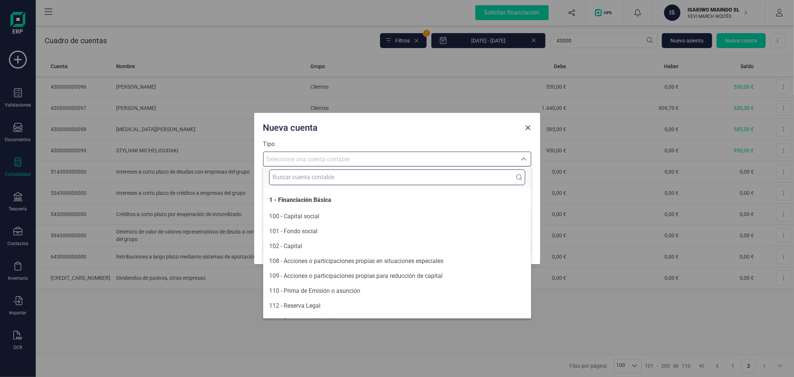
click at [306, 174] on input "text" at bounding box center [397, 177] width 256 height 16
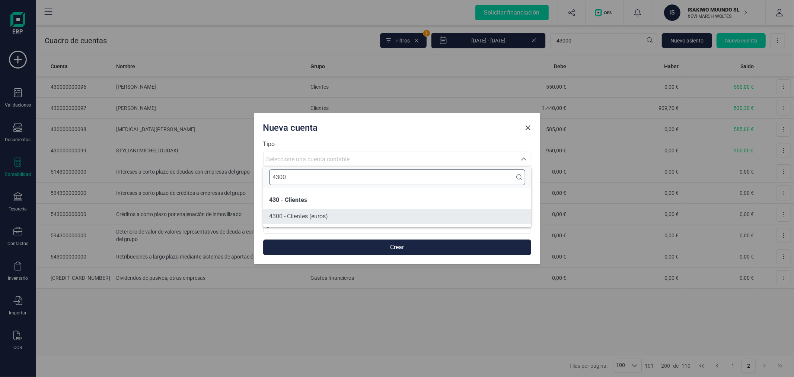
type input "4300"
click at [302, 217] on span "4300 - Clientes (euros)" at bounding box center [298, 216] width 59 height 7
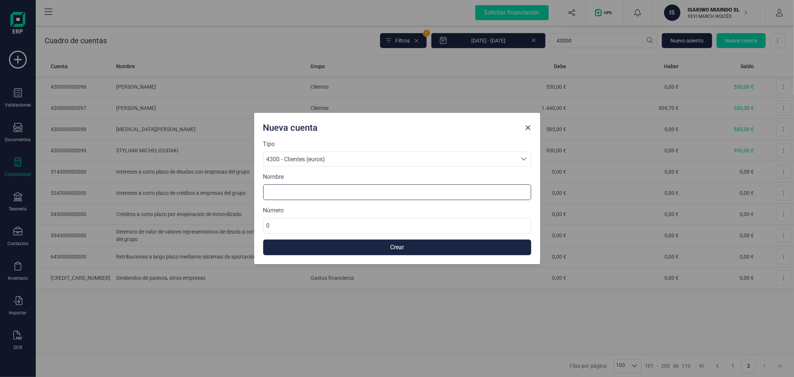
click at [305, 191] on input at bounding box center [397, 192] width 268 height 16
type input "FRANCESCA FABRIS"
type input "430000000100"
click at [355, 248] on button "Crear" at bounding box center [397, 247] width 268 height 16
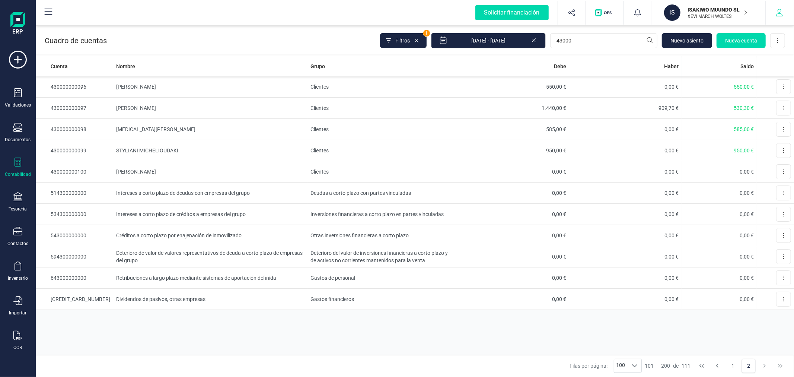
click at [781, 10] on icon "button" at bounding box center [779, 12] width 7 height 7
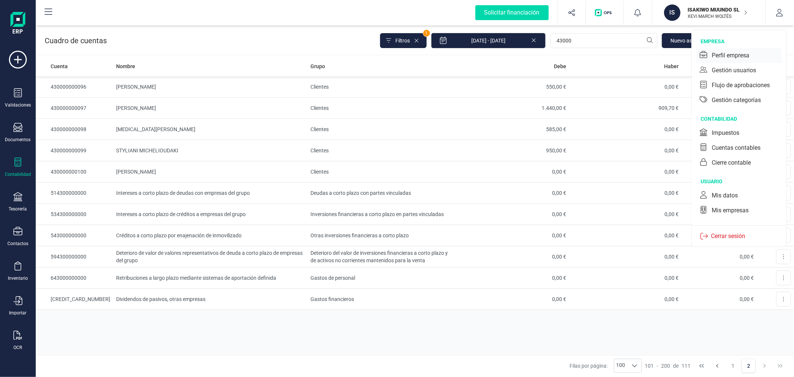
click at [721, 53] on div "Perfil empresa" at bounding box center [731, 55] width 38 height 9
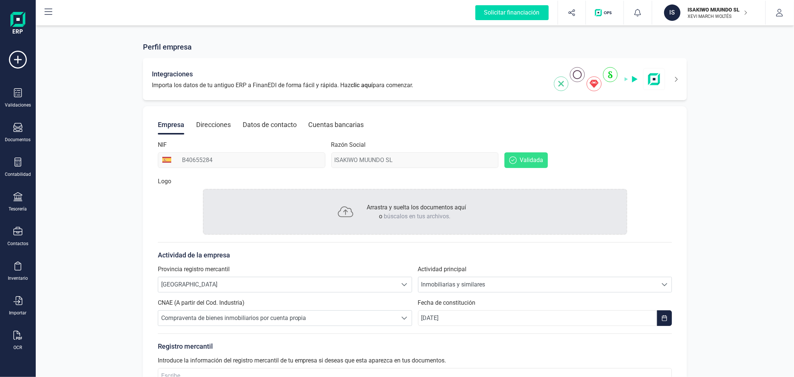
click at [678, 79] on icon at bounding box center [671, 79] width 13 height 12
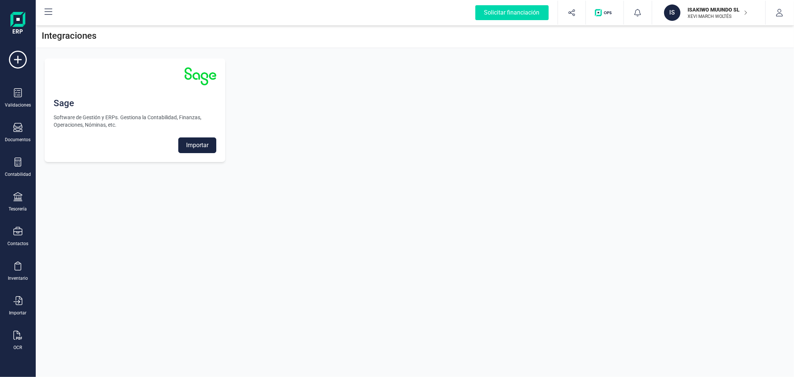
click at [196, 149] on button "Importar" at bounding box center [197, 145] width 38 height 16
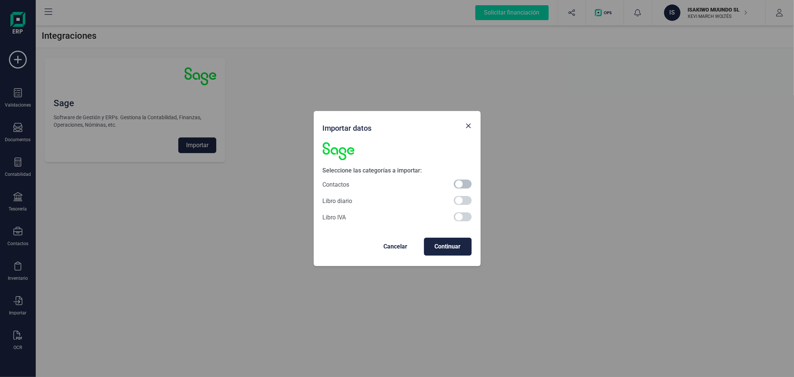
click at [467, 184] on span at bounding box center [463, 183] width 18 height 9
click at [455, 240] on button "Continuar" at bounding box center [448, 247] width 48 height 18
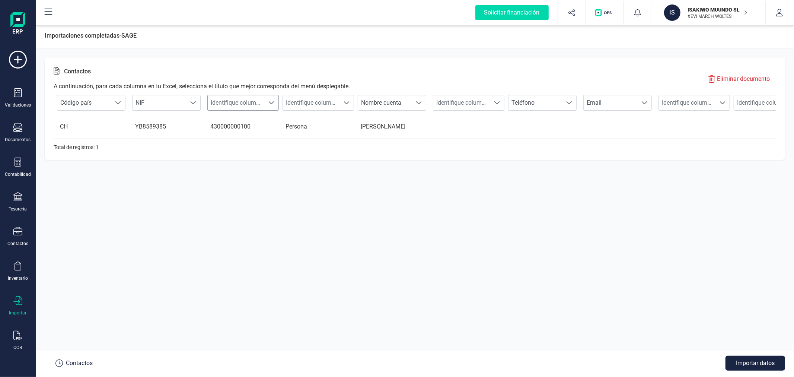
click at [232, 105] on span "Identifique columna" at bounding box center [236, 102] width 57 height 15
click at [243, 173] on li "Cuenta contable cliente" at bounding box center [248, 175] width 82 height 15
click at [336, 105] on span "Identifique columna" at bounding box center [311, 102] width 57 height 15
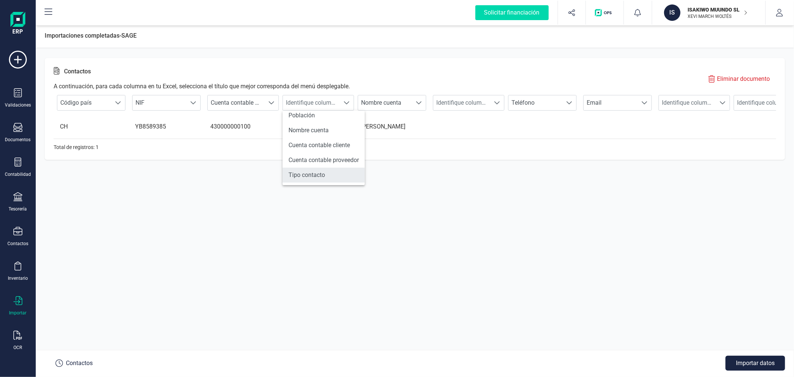
click at [340, 172] on li "Tipo contacto" at bounding box center [324, 175] width 82 height 15
click at [466, 102] on span "Identifique columna" at bounding box center [461, 102] width 57 height 15
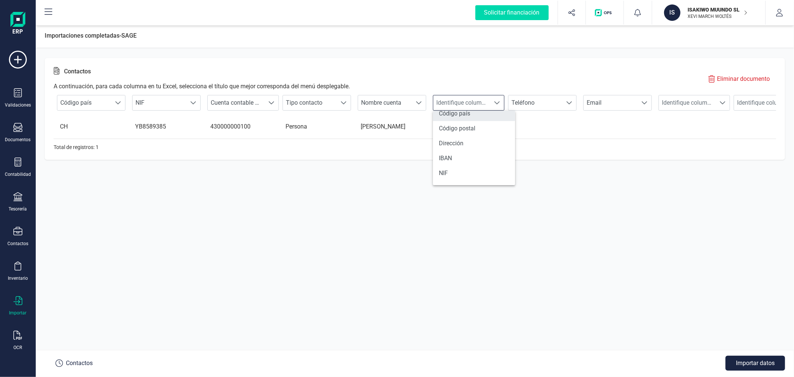
scroll to position [83, 0]
click at [471, 125] on li "Código postal" at bounding box center [474, 127] width 82 height 15
click at [675, 99] on span "Identifique columna" at bounding box center [687, 102] width 57 height 15
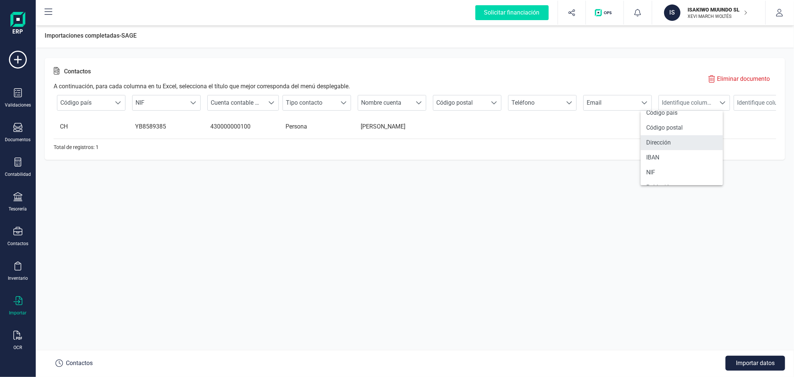
click at [655, 142] on li "Dirección" at bounding box center [682, 142] width 82 height 15
click at [758, 102] on span "Identifique columna" at bounding box center [762, 102] width 57 height 15
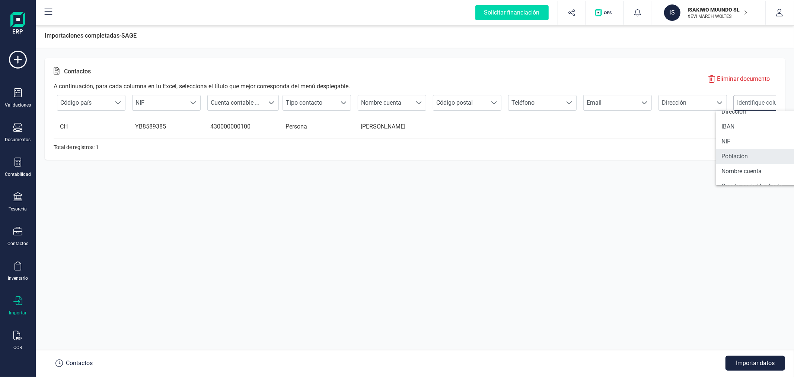
scroll to position [113, 0]
click at [745, 153] on li "Población" at bounding box center [757, 156] width 82 height 15
click at [770, 360] on button "Importar datos" at bounding box center [756, 363] width 60 height 15
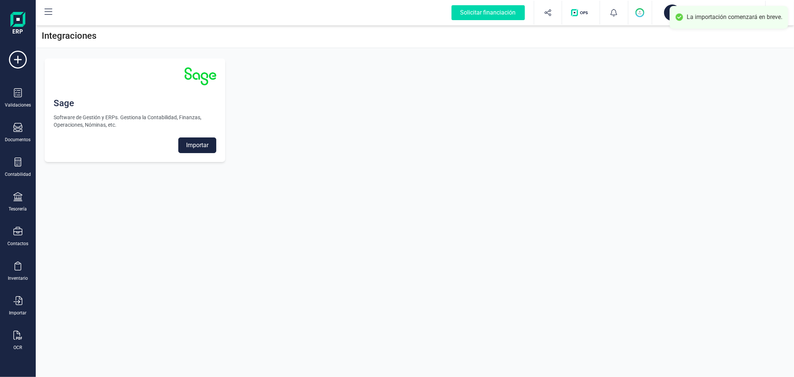
click at [365, 164] on div "Sage Software de Gestión y ERPs. Gestiona la Contabilidad, Finanzas, Operacione…" at bounding box center [415, 110] width 759 height 121
click at [17, 134] on div "Documentos" at bounding box center [18, 133] width 30 height 20
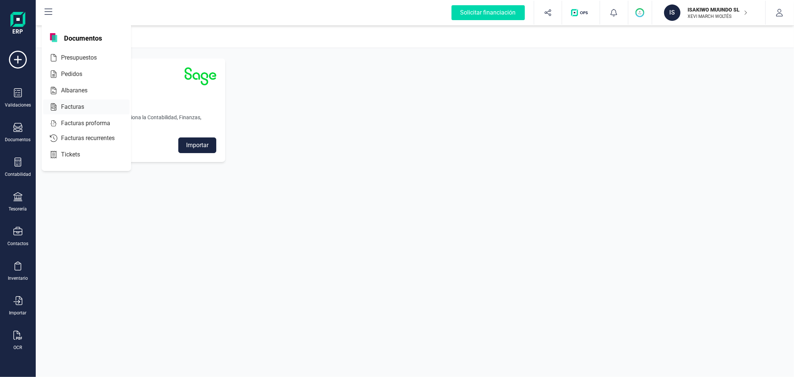
click at [86, 104] on div at bounding box center [90, 106] width 13 height 9
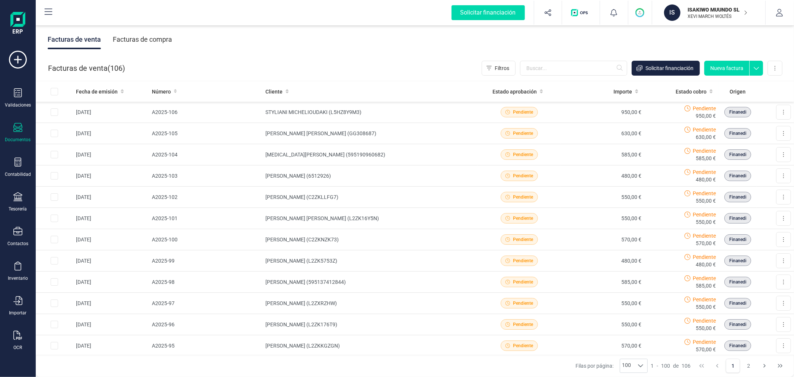
click at [725, 66] on button "Nueva factura" at bounding box center [727, 68] width 45 height 15
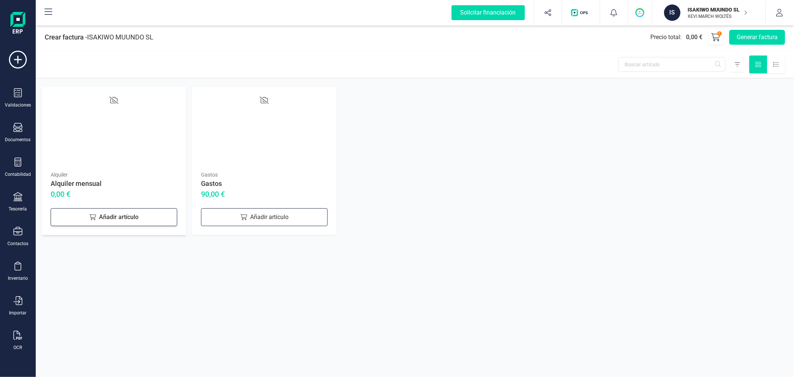
click at [138, 219] on div "Añadir artículo" at bounding box center [114, 217] width 127 height 18
click at [745, 39] on button "Generar factura" at bounding box center [758, 37] width 56 height 15
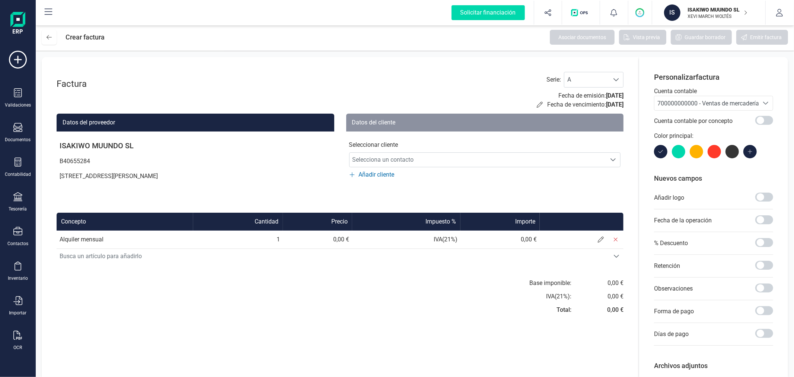
click at [698, 102] on span "700000000000 - Ventas de mercaderías" at bounding box center [710, 103] width 105 height 7
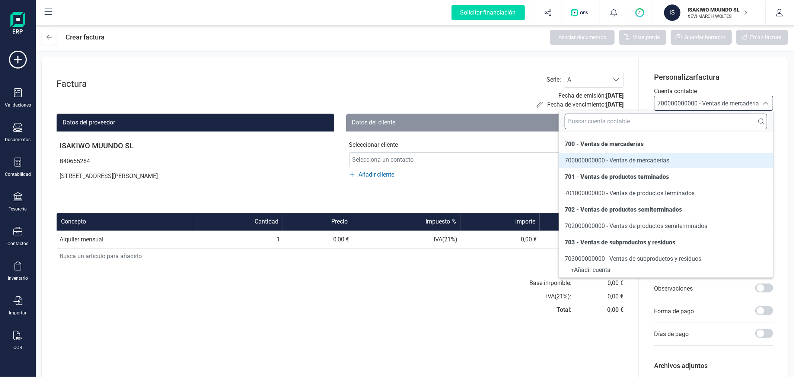
click at [681, 121] on input "text" at bounding box center [666, 122] width 203 height 16
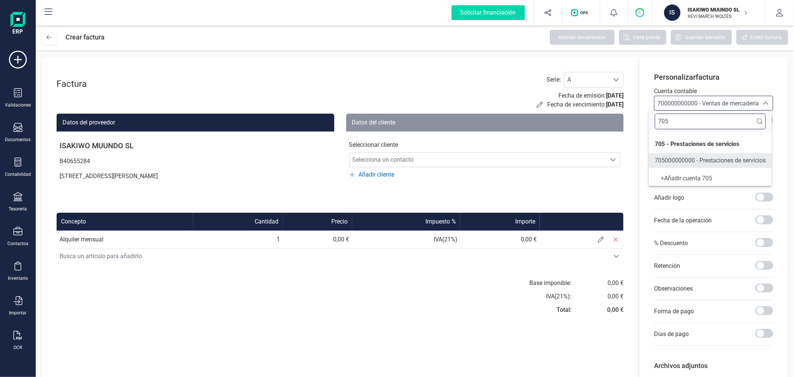
type input "705"
click at [699, 159] on span "705000000000 - Prestaciones de servicios" at bounding box center [710, 160] width 111 height 7
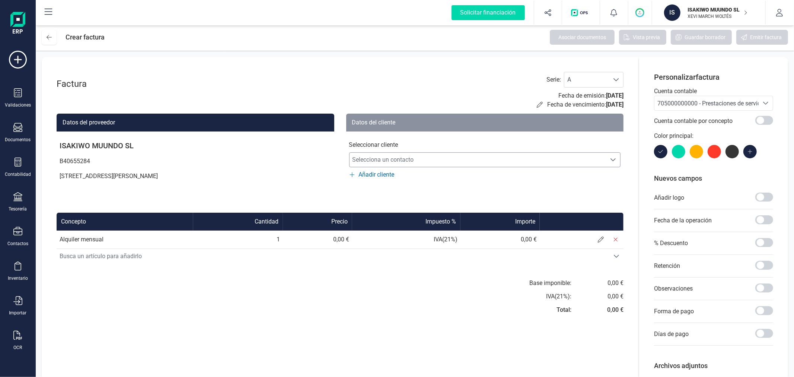
click at [419, 156] on span "Selecciona un contacto" at bounding box center [478, 159] width 257 height 15
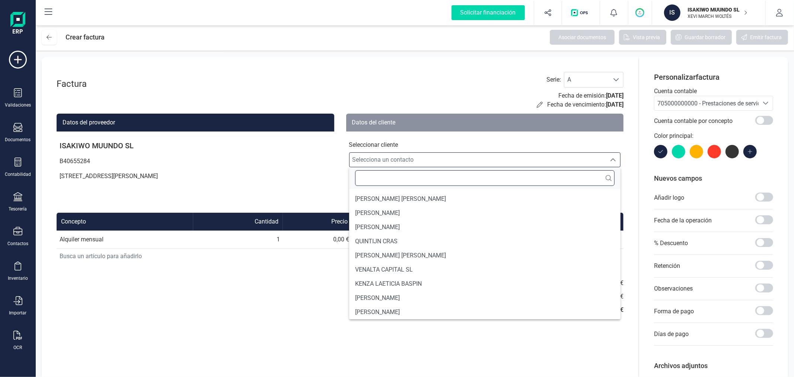
click at [406, 184] on input "text" at bounding box center [485, 178] width 260 height 16
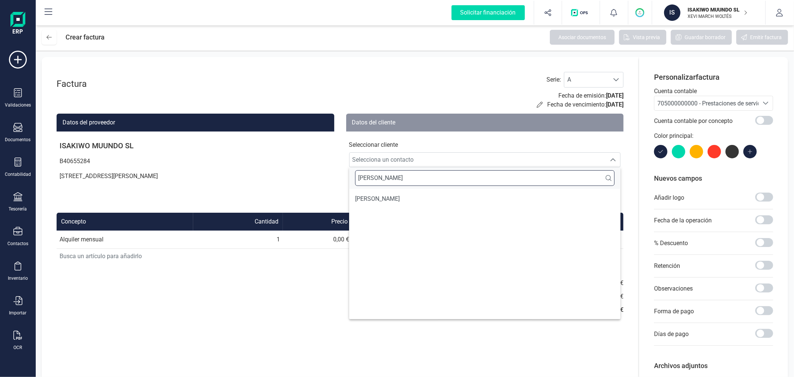
type input "FRANCESCA"
click at [395, 202] on span "FRANCESCA FABRIS" at bounding box center [377, 198] width 45 height 9
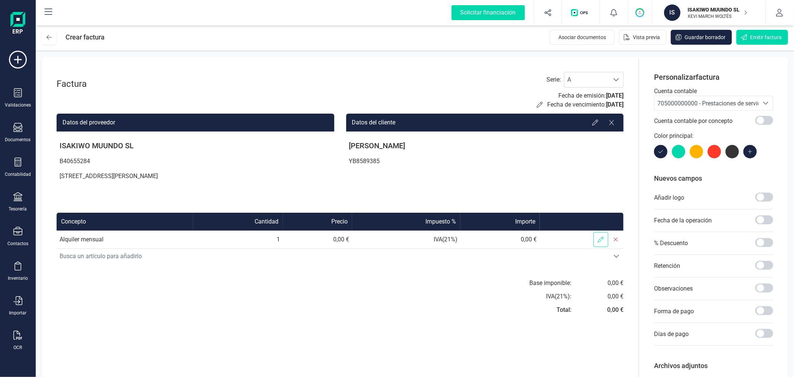
click at [601, 240] on icon at bounding box center [601, 239] width 6 height 6
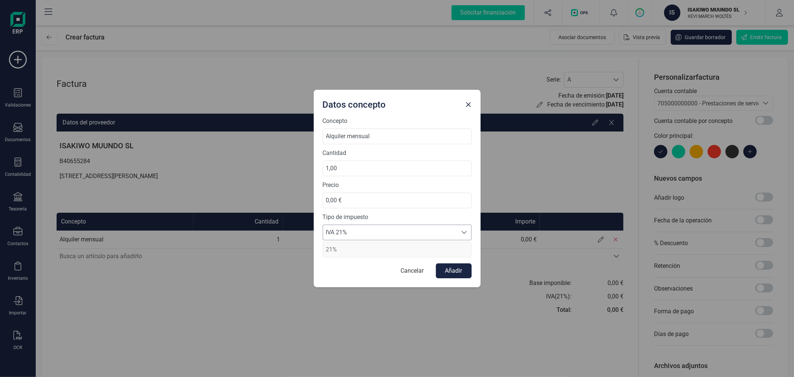
click at [369, 233] on span "IVA 21%" at bounding box center [390, 232] width 134 height 15
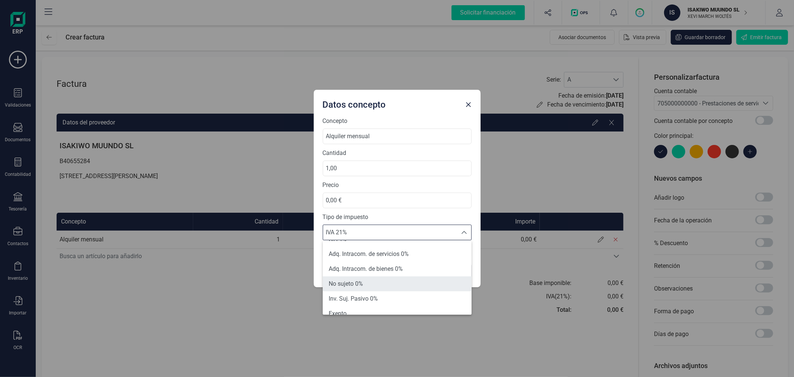
scroll to position [83, 0]
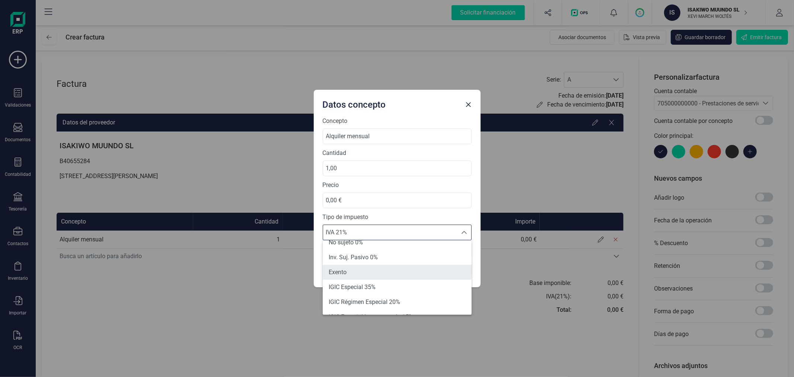
click at [362, 267] on li "Exento" at bounding box center [397, 272] width 149 height 15
type input "0%"
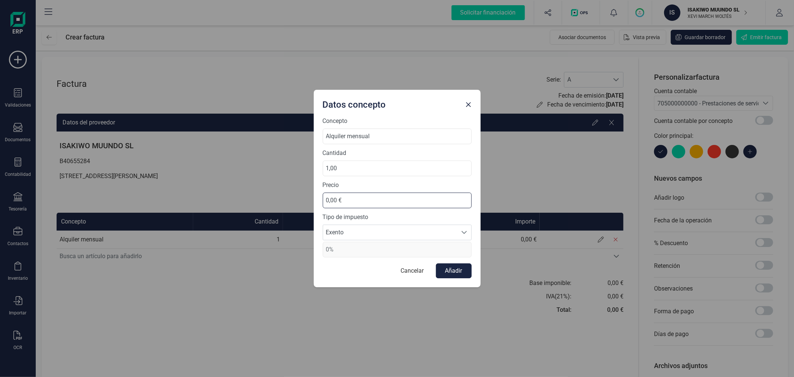
drag, startPoint x: 347, startPoint y: 202, endPoint x: 321, endPoint y: 205, distance: 26.2
click at [321, 205] on div "Concepto Alquiler mensual Cantidad 1,00 Precio 0,00 € Tipo de impuesto Exento E…" at bounding box center [397, 202] width 167 height 171
type input "585,00 €"
click at [463, 267] on button "Añadir" at bounding box center [454, 270] width 36 height 15
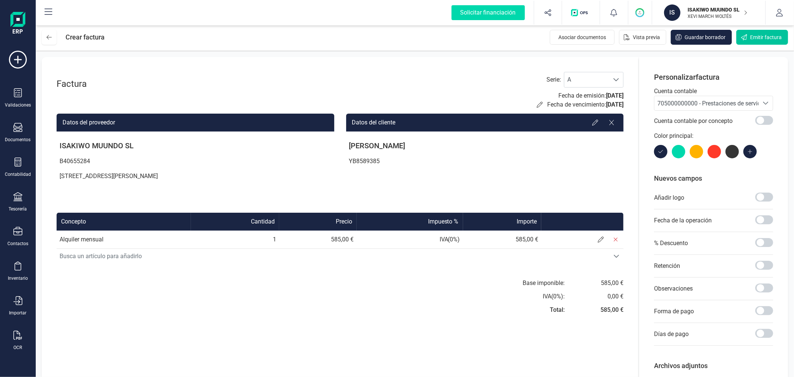
click at [760, 38] on span "Emitir factura" at bounding box center [766, 37] width 32 height 7
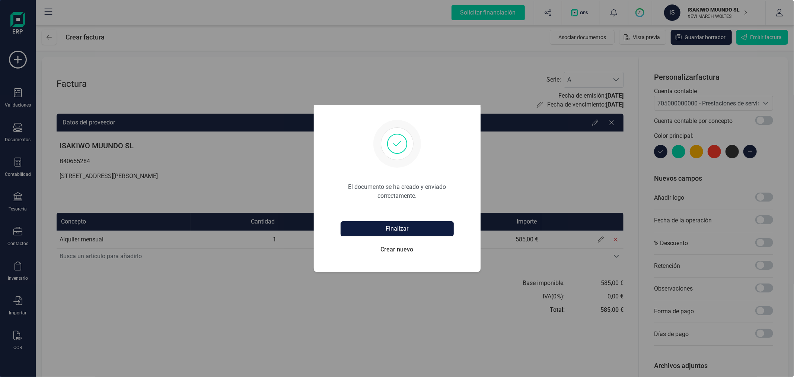
click at [421, 230] on button "Finalizar" at bounding box center [397, 228] width 113 height 15
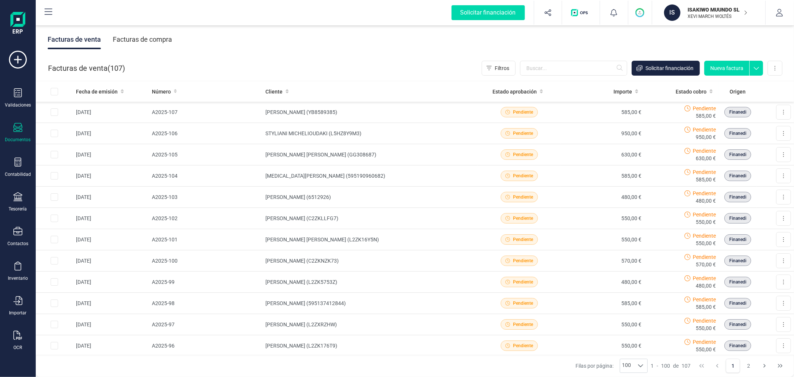
click at [698, 18] on p "XEVI MARCH WOLTÉS" at bounding box center [718, 16] width 60 height 6
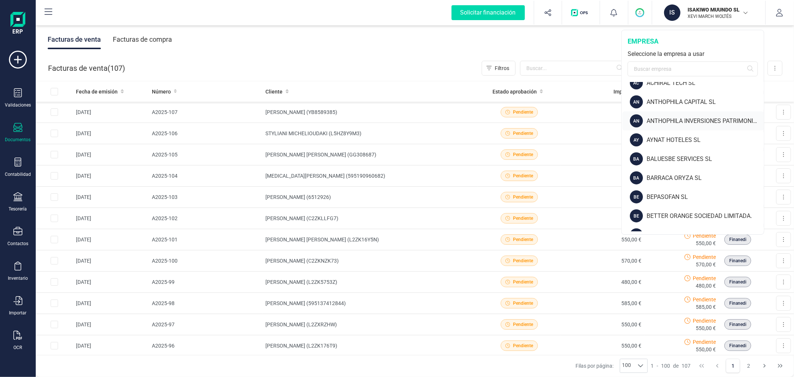
scroll to position [124, 0]
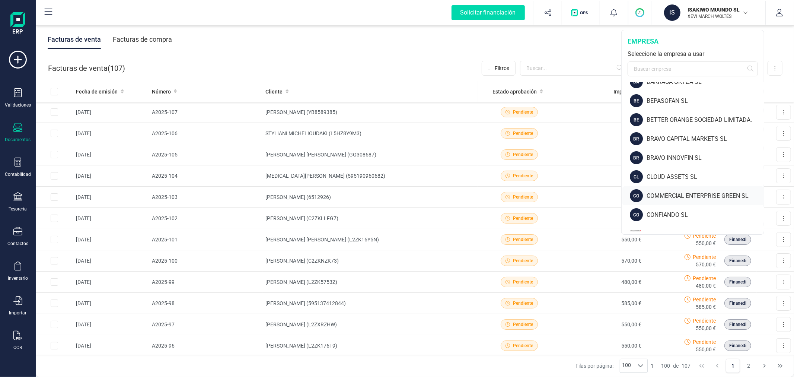
click at [674, 195] on div "COMMERCIAL ENTERPRISE GREEN SL" at bounding box center [705, 195] width 117 height 9
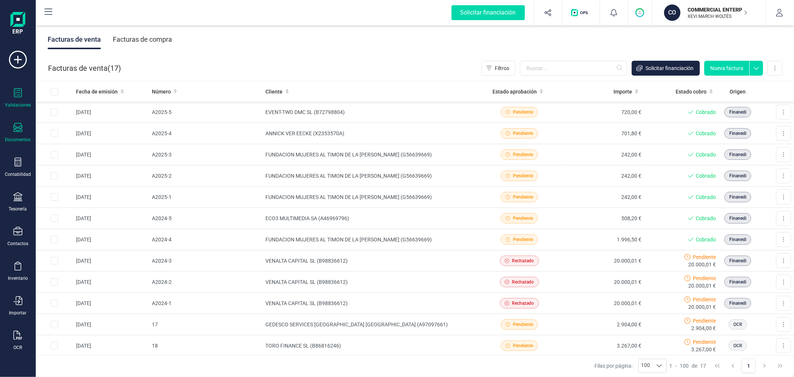
click at [18, 101] on div "Validaciones" at bounding box center [18, 98] width 30 height 20
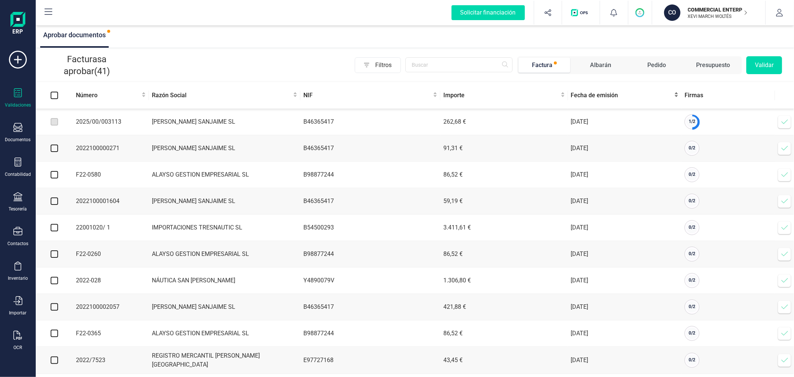
click at [590, 96] on span "Fecha de emisión" at bounding box center [622, 95] width 102 height 9
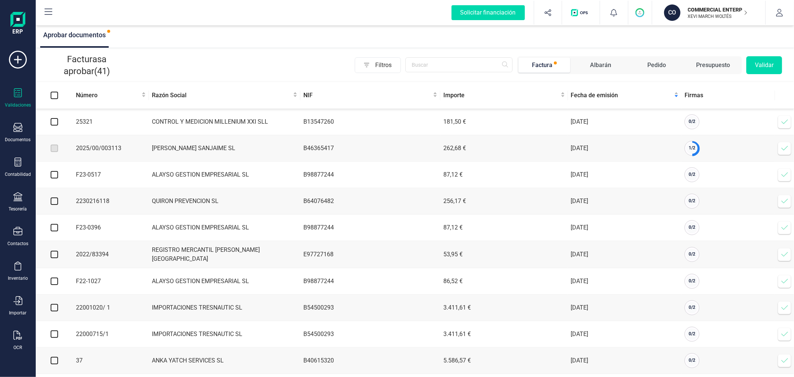
click at [790, 117] on span at bounding box center [785, 121] width 15 height 15
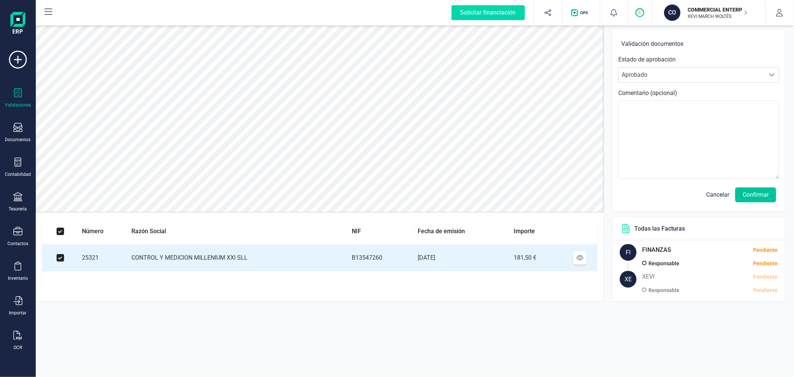
click at [757, 190] on button "Confirmar" at bounding box center [755, 194] width 41 height 15
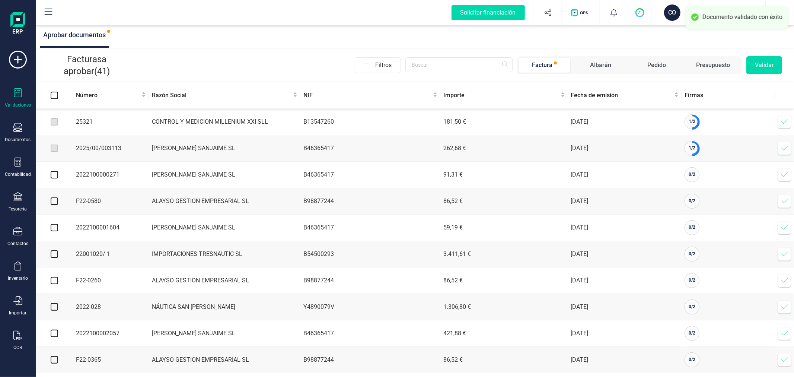
click at [784, 123] on icon at bounding box center [784, 121] width 7 height 7
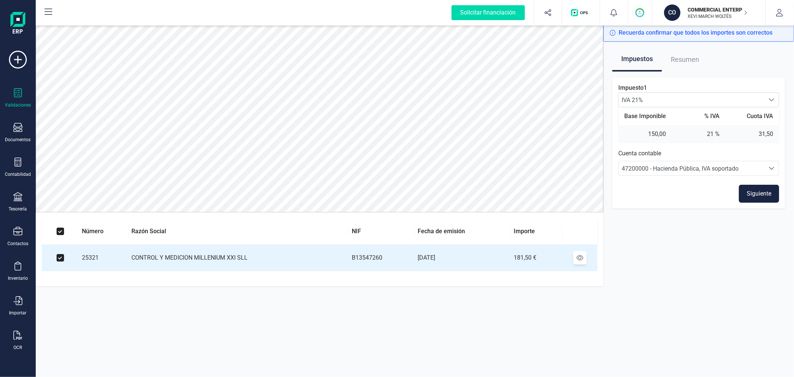
click at [762, 191] on button "Siguiente" at bounding box center [759, 194] width 40 height 18
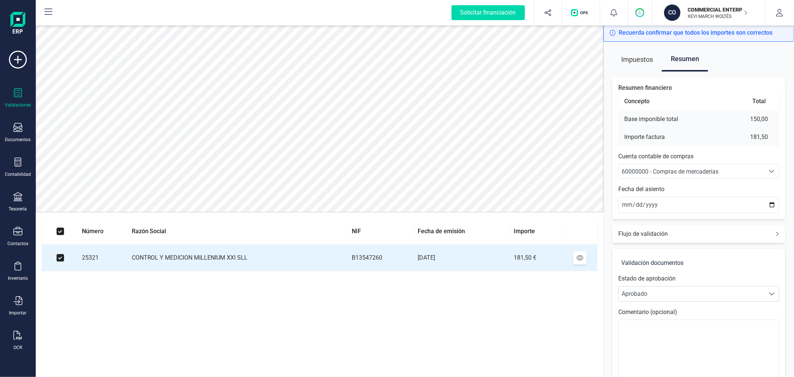
click at [675, 171] on span "60000000 - Compras de mercaderías" at bounding box center [670, 171] width 97 height 7
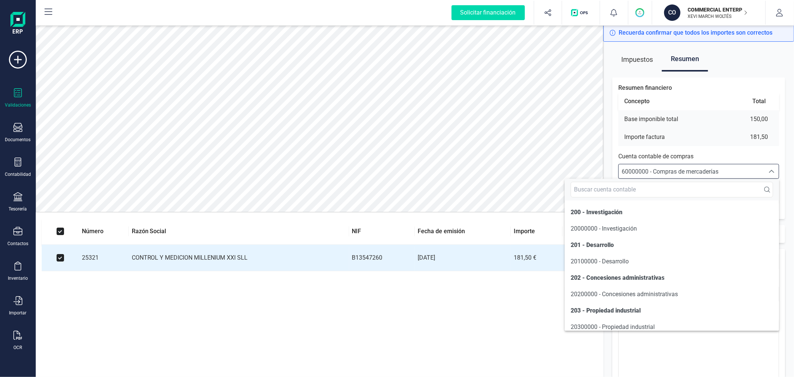
scroll to position [3679, 0]
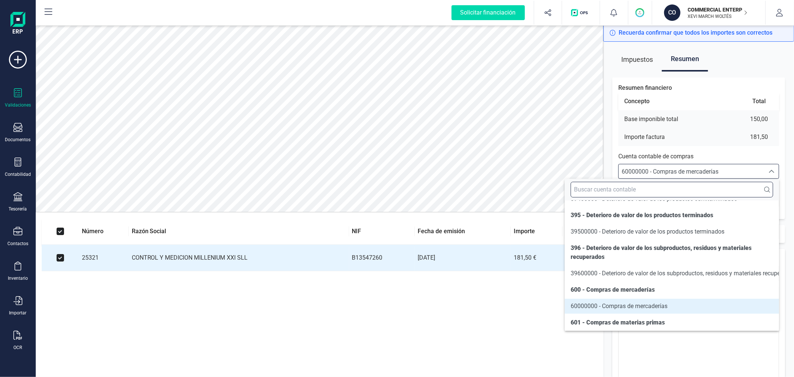
click at [673, 187] on input "text" at bounding box center [672, 190] width 203 height 16
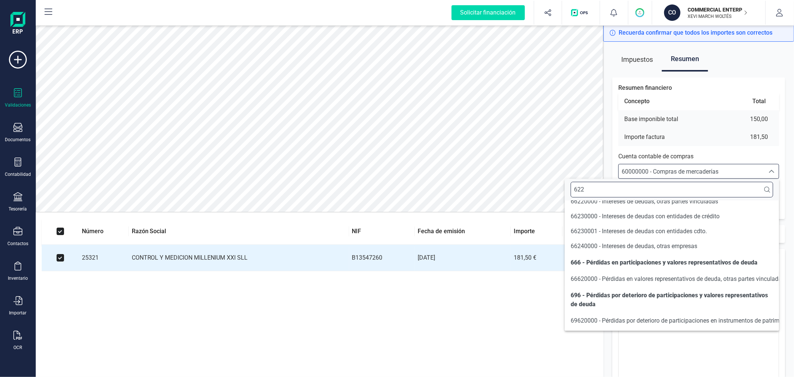
scroll to position [0, 0]
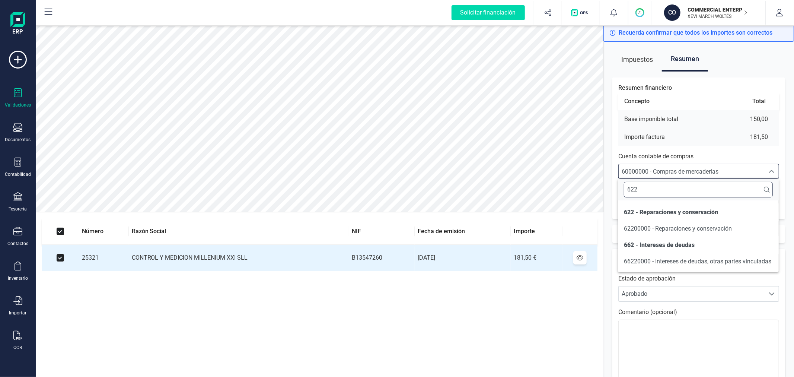
type input "622"
click at [665, 231] on span "62200000 - Reparaciones y conservación" at bounding box center [678, 228] width 108 height 7
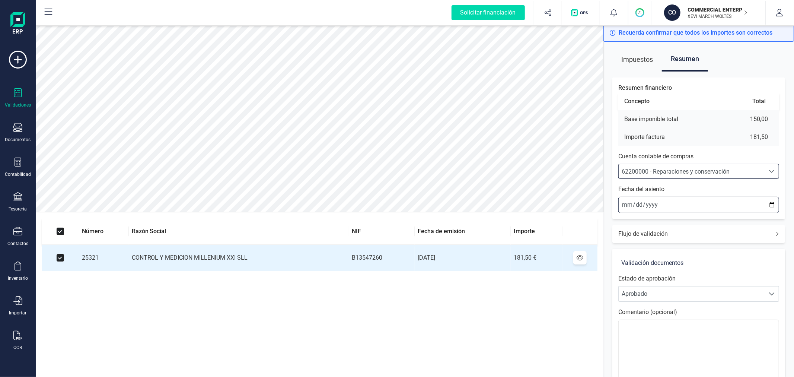
click at [774, 203] on input "2025-09-12" at bounding box center [699, 205] width 161 height 16
type input "2025-09-11"
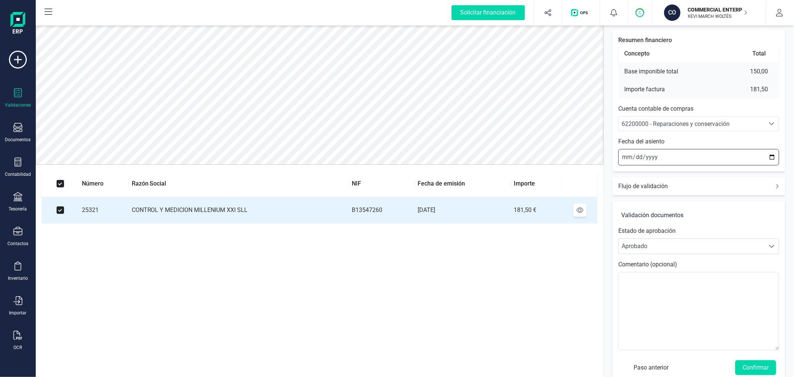
scroll to position [62, 0]
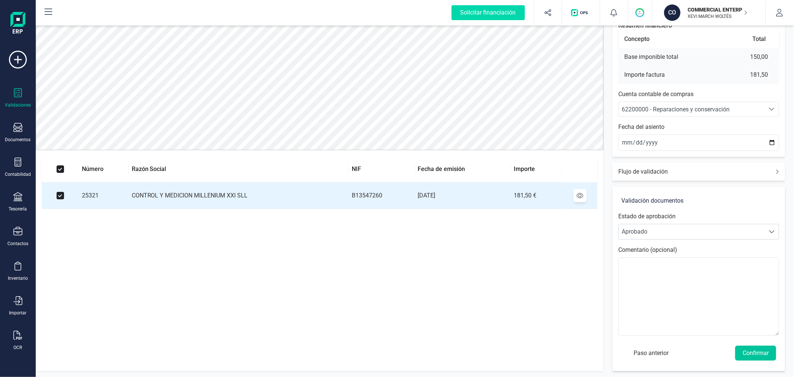
click at [752, 354] on button "Confirmar" at bounding box center [755, 353] width 41 height 15
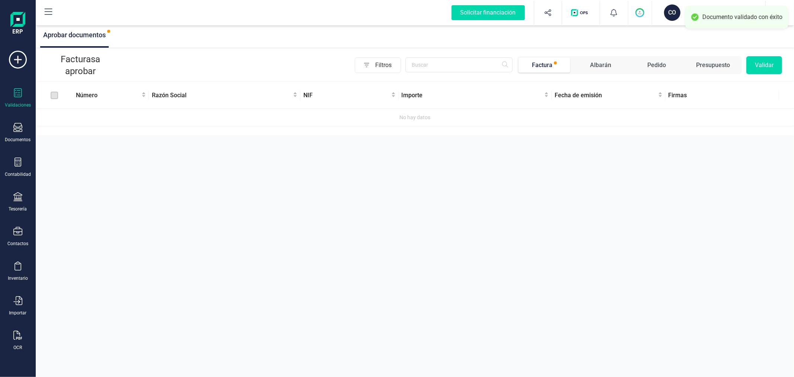
click at [752, 354] on div "Aprobar documentos Facturas a aprobar Filtros Factura Albarán Pedido Presupuest…" at bounding box center [415, 188] width 759 height 377
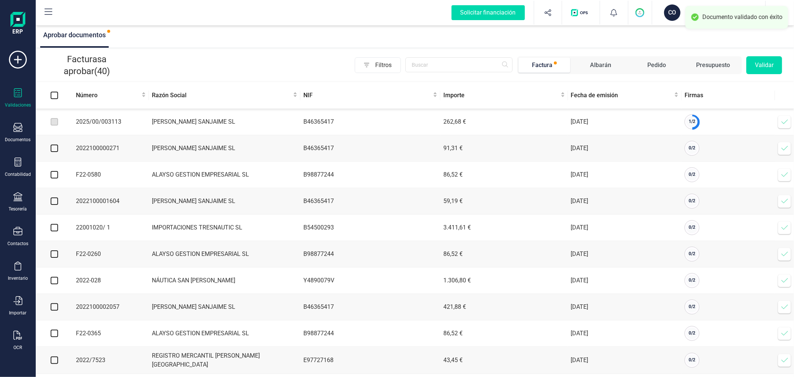
click at [786, 121] on icon at bounding box center [784, 121] width 7 height 7
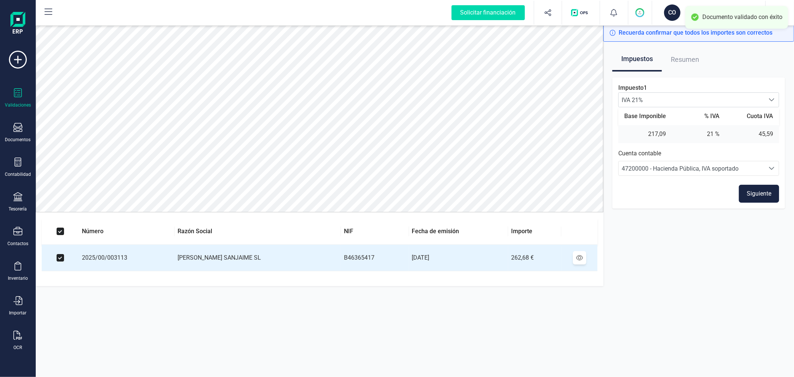
click at [761, 186] on button "Siguiente" at bounding box center [759, 194] width 40 height 18
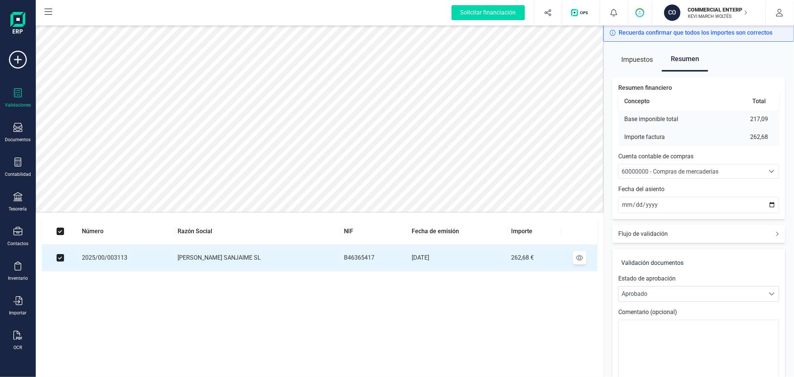
click at [717, 169] on span "60000000 - Compras de mercaderías" at bounding box center [670, 171] width 97 height 7
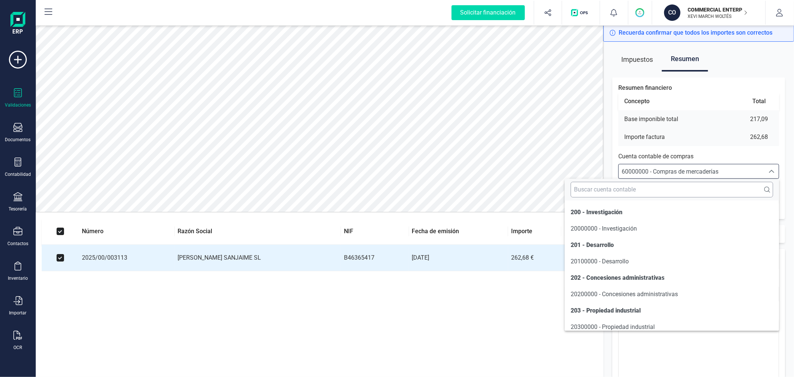
scroll to position [3679, 0]
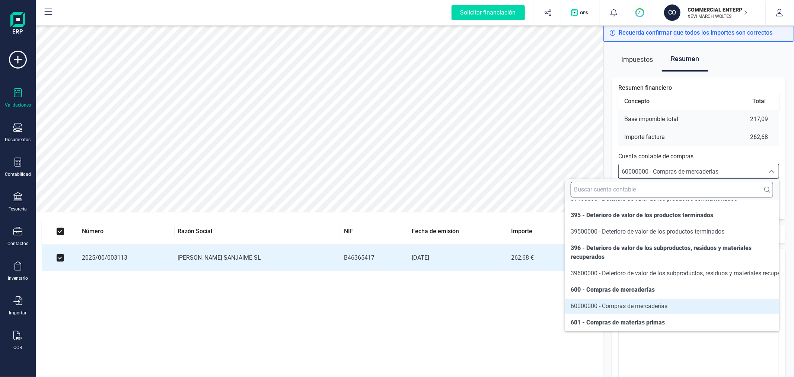
click at [707, 188] on input "text" at bounding box center [672, 190] width 203 height 16
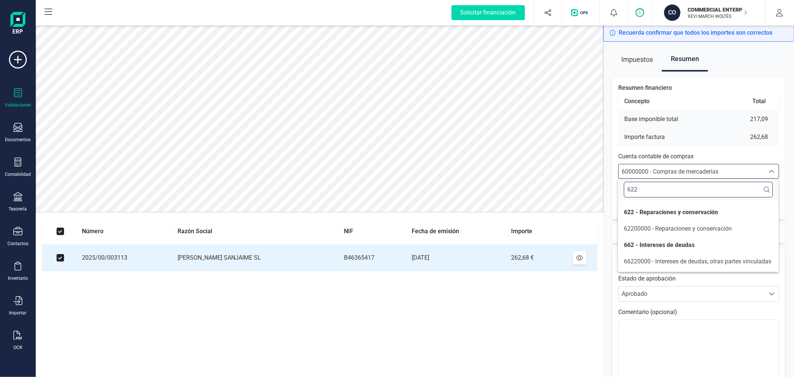
scroll to position [0, 0]
type input "622"
click at [705, 231] on span "62200000 - Reparaciones y conservación" at bounding box center [678, 228] width 108 height 7
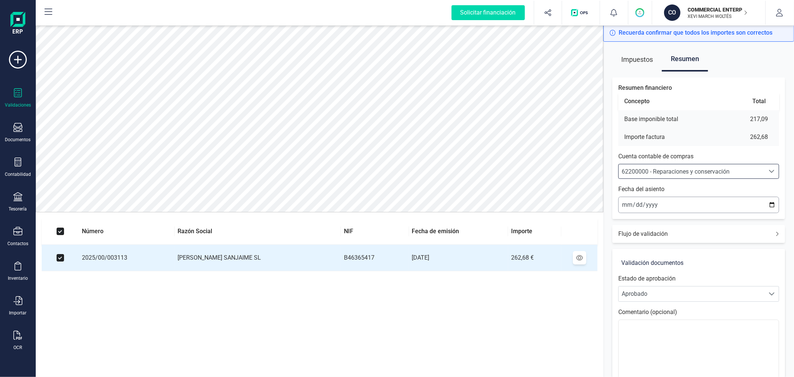
click at [770, 205] on input "2025-09-12" at bounding box center [699, 205] width 161 height 16
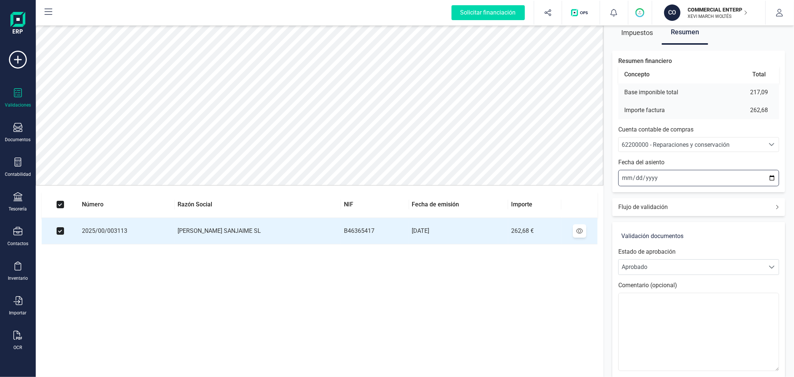
scroll to position [41, 0]
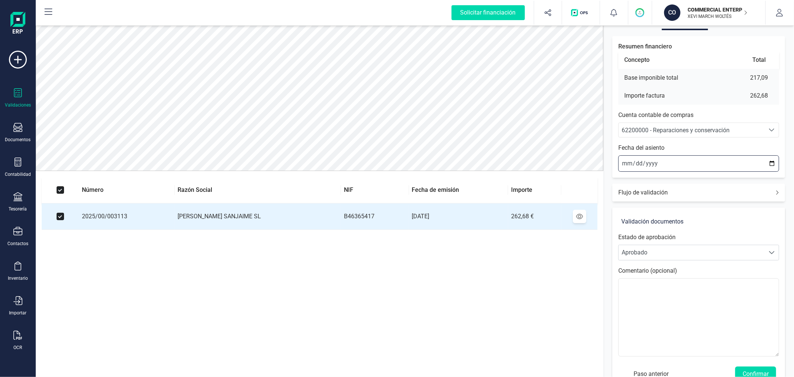
click at [773, 158] on input "2025-08-12" at bounding box center [699, 163] width 161 height 16
click at [773, 162] on input "2025-08-12" at bounding box center [699, 163] width 161 height 16
type input "2025-08-29"
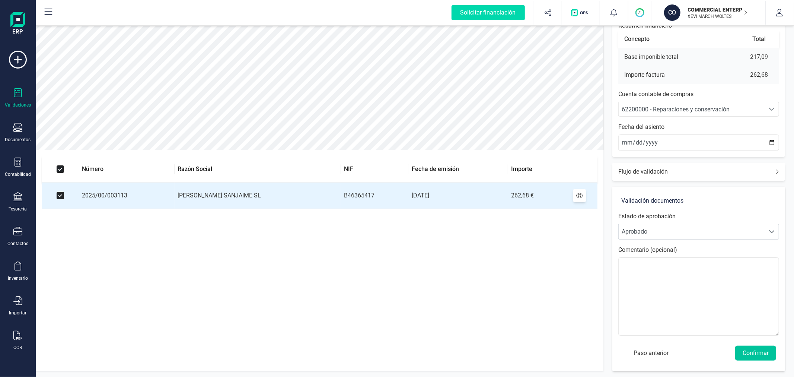
click at [745, 354] on button "Confirmar" at bounding box center [755, 353] width 41 height 15
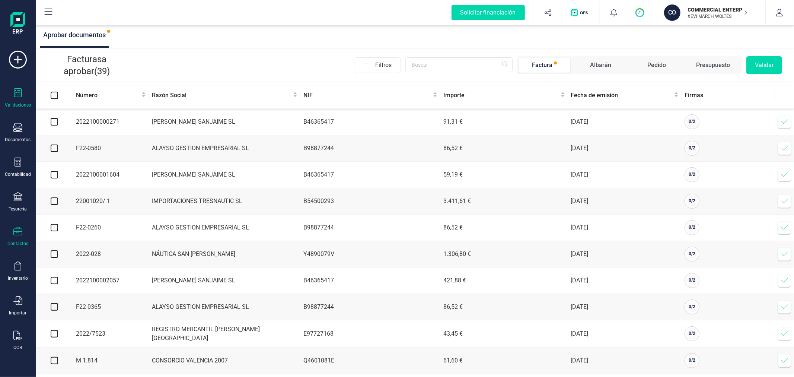
click at [17, 237] on div at bounding box center [17, 232] width 9 height 11
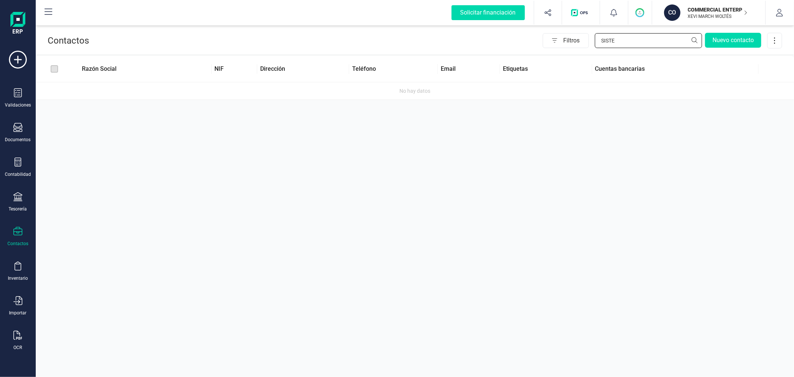
click at [617, 42] on input "SISTE" at bounding box center [648, 40] width 107 height 15
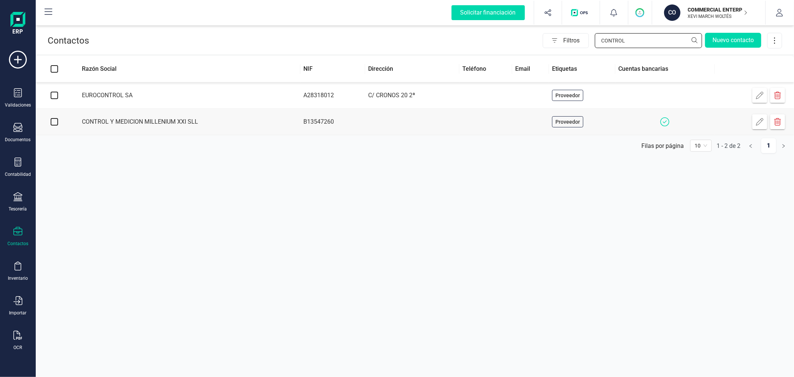
type input "CONTROL"
click at [457, 125] on td at bounding box center [412, 122] width 94 height 26
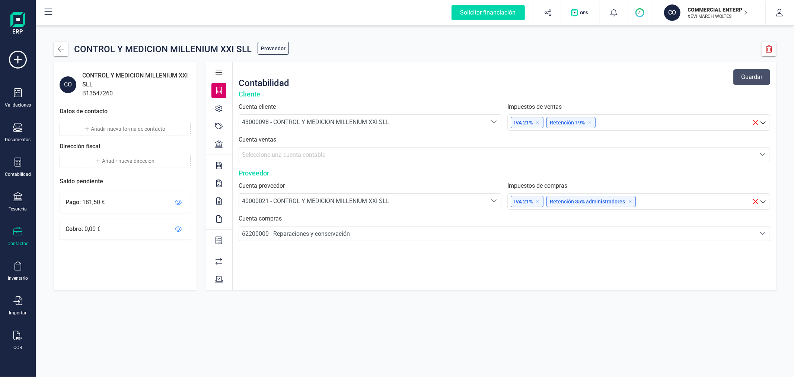
click at [221, 141] on icon at bounding box center [218, 143] width 7 height 7
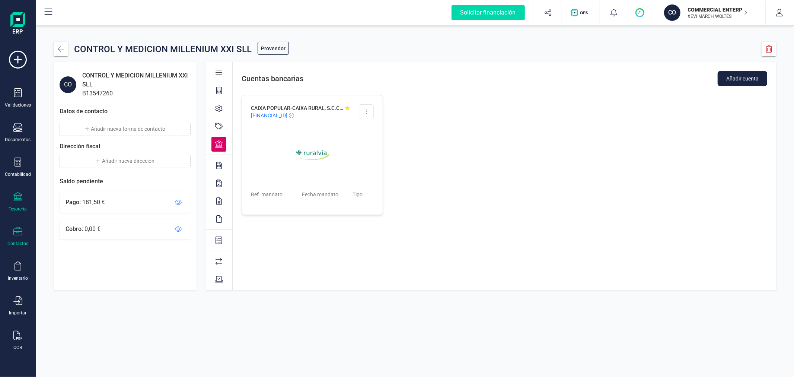
click at [20, 204] on div "Tesorería" at bounding box center [18, 202] width 30 height 20
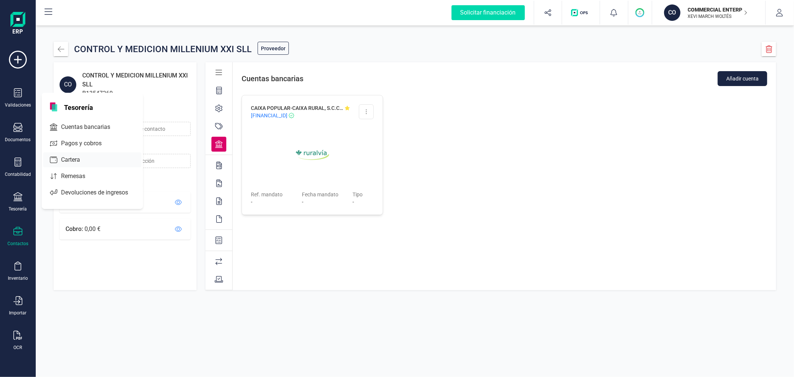
click at [104, 158] on div "Cartera" at bounding box center [92, 159] width 98 height 15
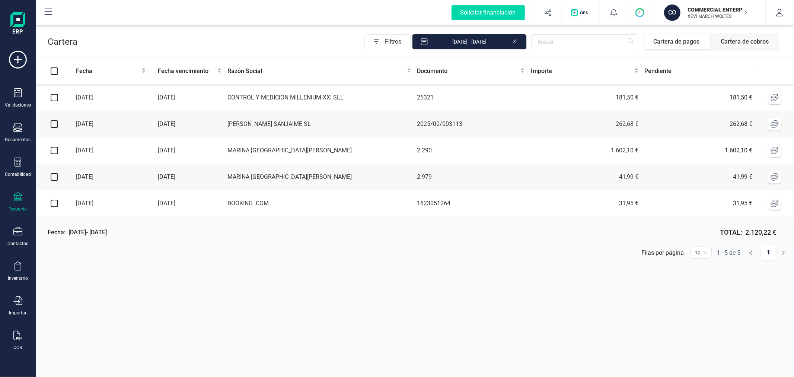
click at [53, 97] on input "checkbox" at bounding box center [54, 97] width 7 height 7
checkbox input "true"
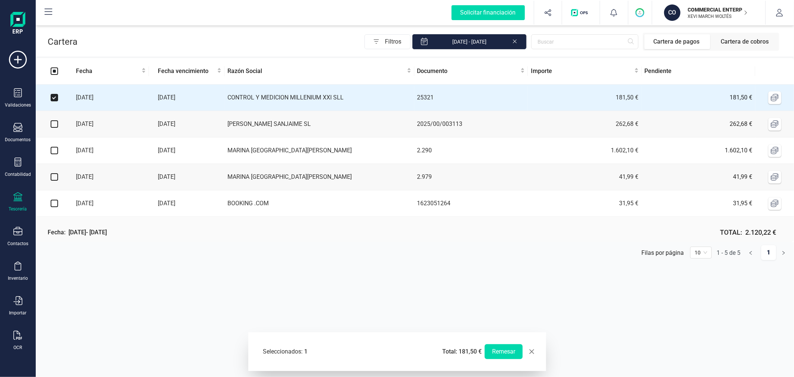
click at [53, 125] on input "checkbox" at bounding box center [54, 123] width 7 height 7
checkbox input "true"
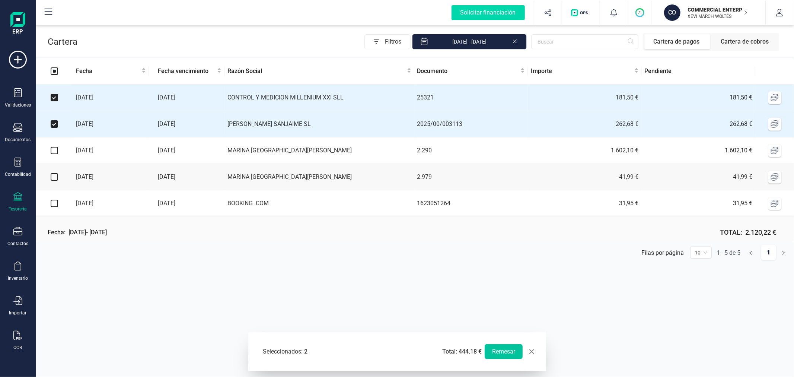
click at [503, 348] on button "Remesar" at bounding box center [504, 351] width 38 height 15
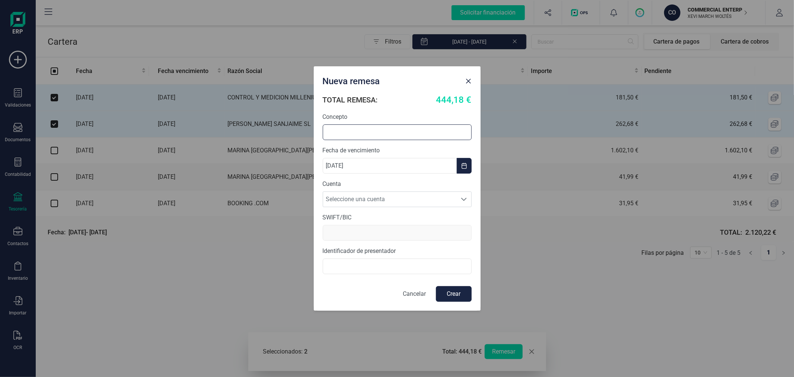
click at [343, 133] on input "text" at bounding box center [397, 132] width 149 height 16
type input "REMESA PAGO"
click at [343, 201] on span "Seleccione una cuenta" at bounding box center [390, 199] width 134 height 15
click at [347, 218] on li "ES3321006098921300209830" at bounding box center [397, 217] width 149 height 15
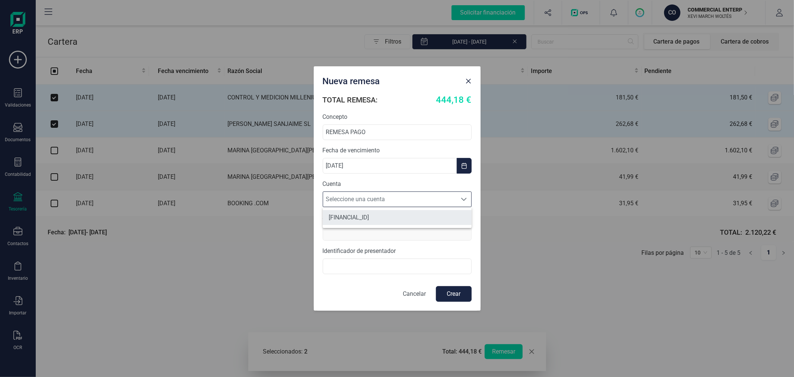
type input "CAIXESBBXXX"
type input "B34263137"
click at [451, 289] on button "Crear" at bounding box center [454, 294] width 36 height 16
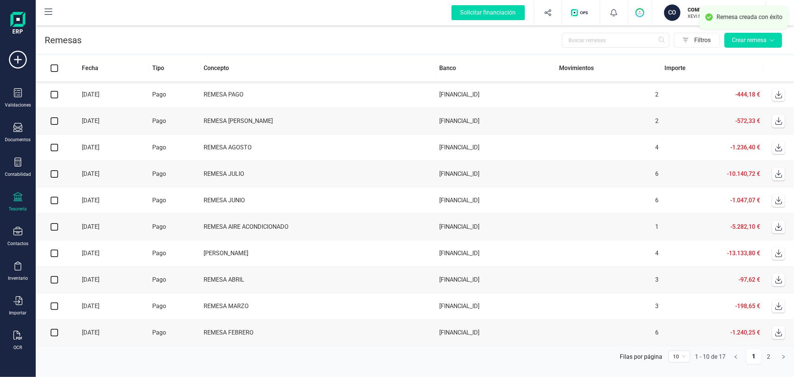
click at [781, 95] on icon at bounding box center [778, 94] width 7 height 7
click at [713, 1] on button "CO COMMERCIAL ENTERPRISE GREEN SL XEVI MARCH WOLTÉS" at bounding box center [708, 13] width 95 height 24
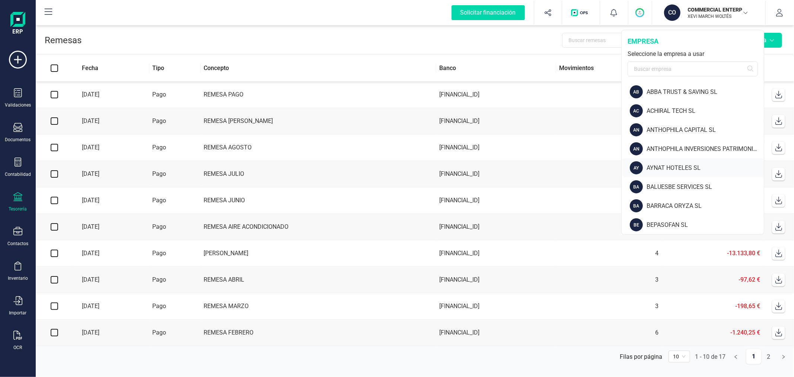
click at [665, 163] on div "AYNAT HOTELES SL" at bounding box center [705, 167] width 117 height 9
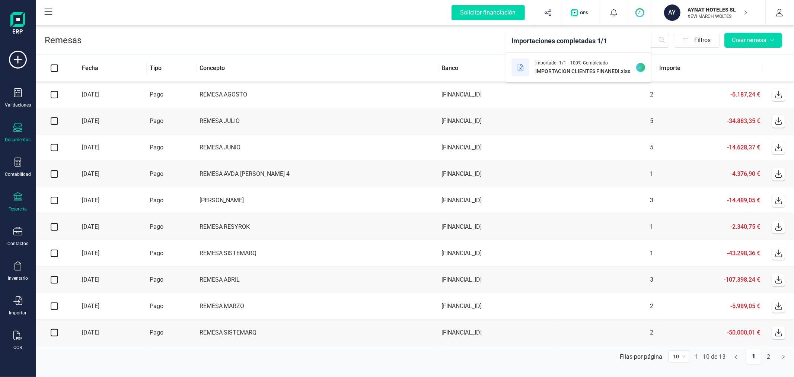
click at [20, 130] on icon at bounding box center [17, 127] width 9 height 9
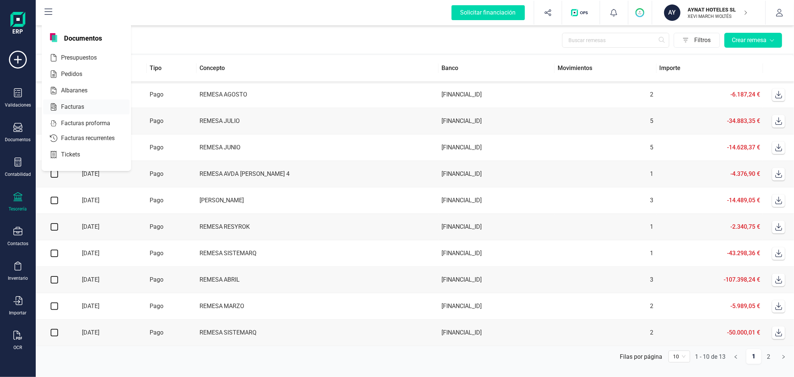
click at [80, 107] on span "Facturas" at bounding box center [77, 106] width 39 height 9
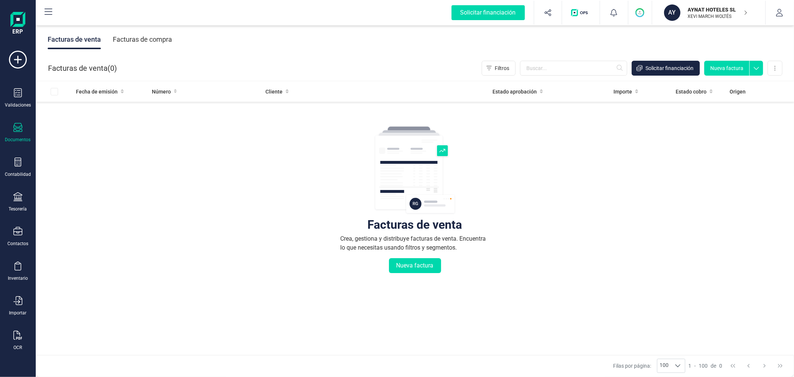
click at [147, 42] on div "Facturas de compra" at bounding box center [142, 39] width 59 height 19
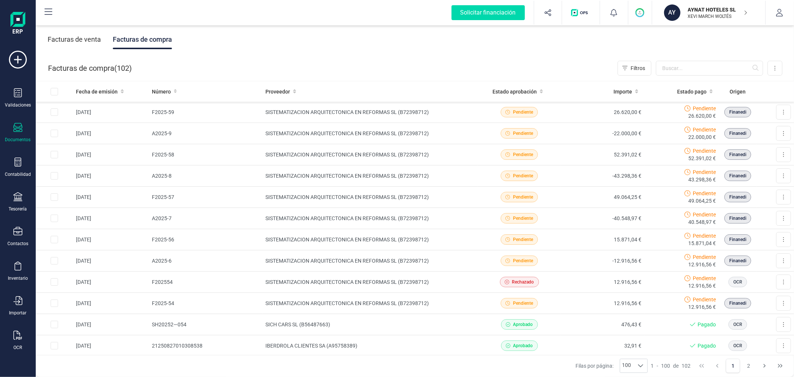
click at [700, 6] on p "AYNAT HOTELES SL" at bounding box center [718, 9] width 60 height 7
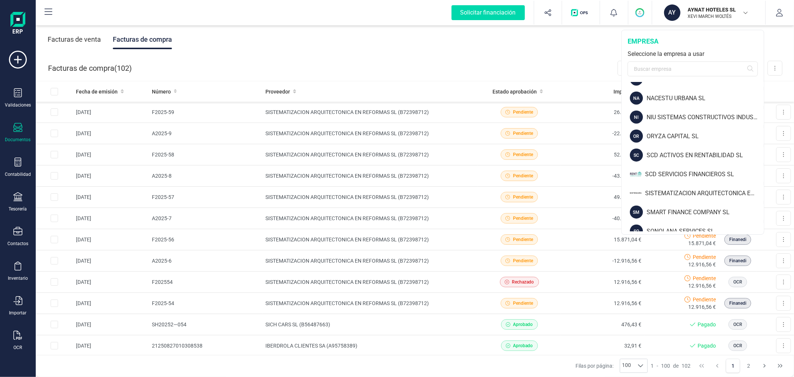
scroll to position [579, 0]
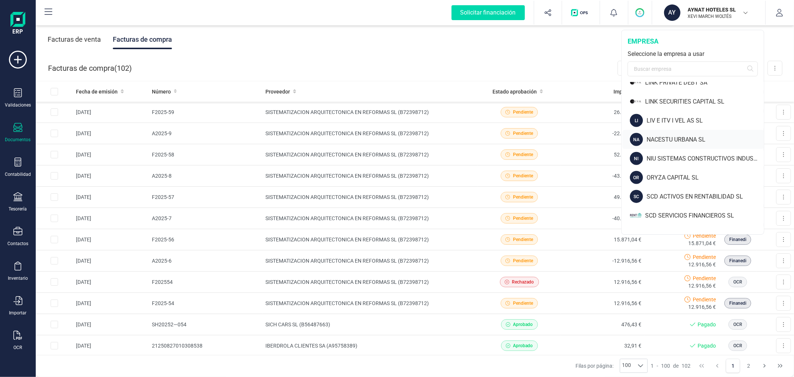
click at [653, 131] on div "NA NACESTU URBANA SL" at bounding box center [694, 139] width 142 height 19
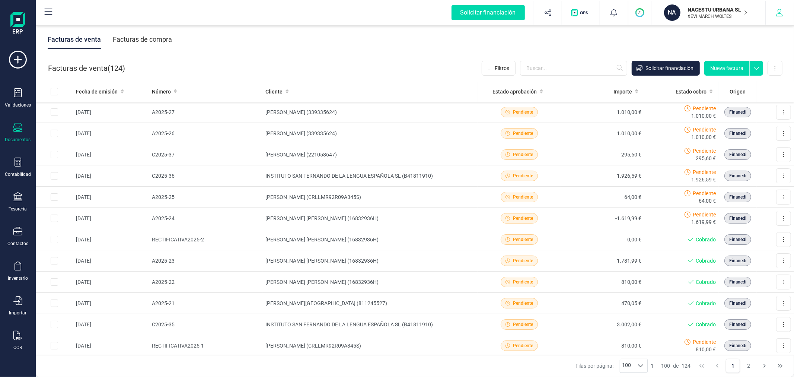
click at [788, 6] on button "button" at bounding box center [780, 13] width 28 height 24
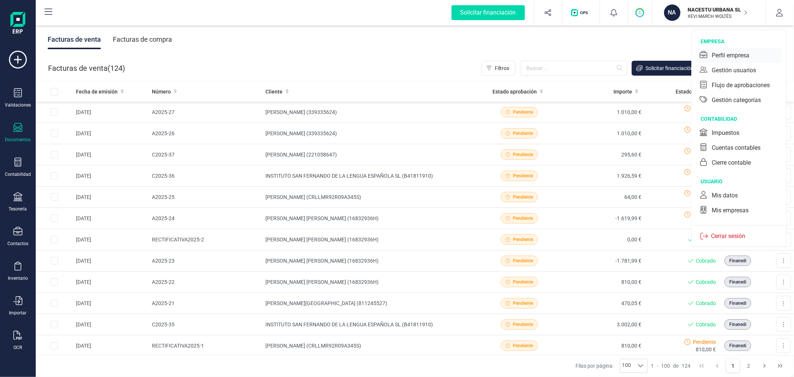
click at [731, 50] on div "Perfil empresa" at bounding box center [739, 55] width 86 height 15
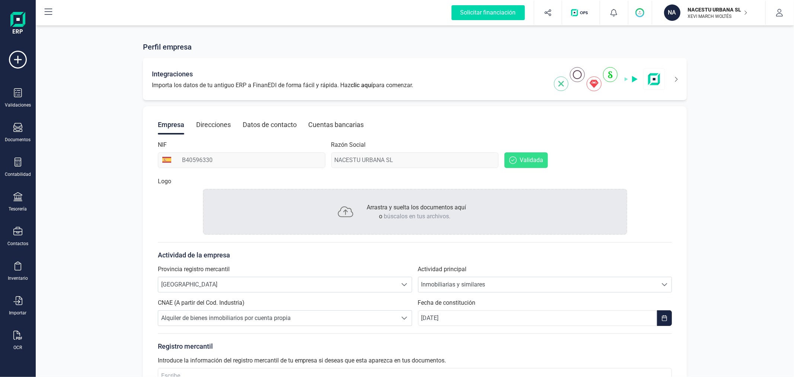
click at [676, 75] on icon at bounding box center [671, 79] width 13 height 12
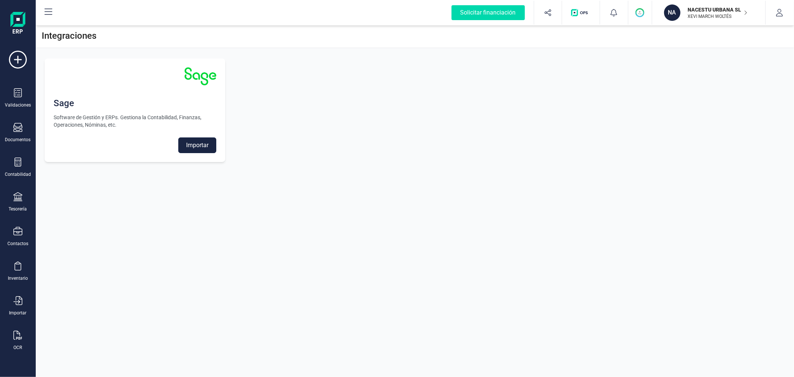
click at [205, 142] on button "Importar" at bounding box center [197, 145] width 38 height 16
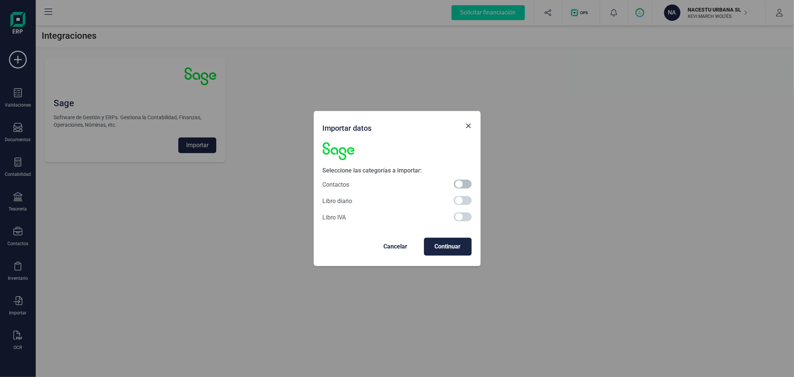
click at [462, 183] on span at bounding box center [463, 183] width 18 height 9
click at [458, 239] on button "Continuar" at bounding box center [448, 247] width 48 height 18
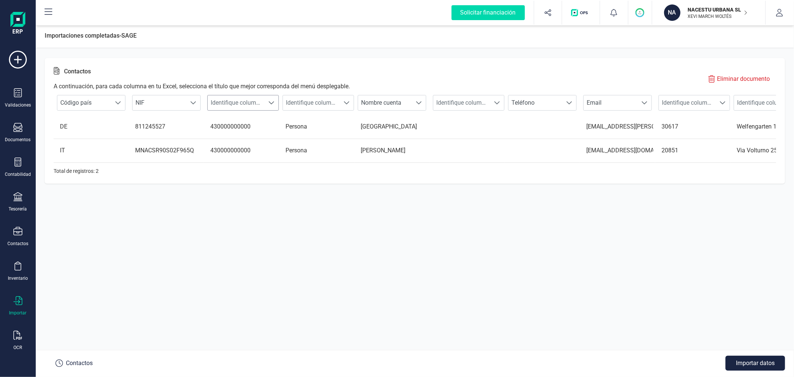
click at [245, 104] on span "Identifique columna" at bounding box center [236, 102] width 57 height 15
click at [280, 172] on li "Cuenta contable cliente" at bounding box center [248, 175] width 82 height 15
click at [324, 105] on span "Identifique columna" at bounding box center [311, 102] width 57 height 15
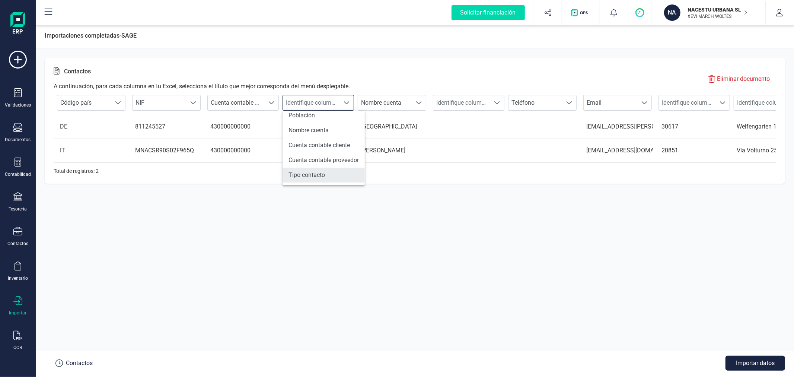
click at [329, 173] on li "Tipo contacto" at bounding box center [324, 175] width 82 height 15
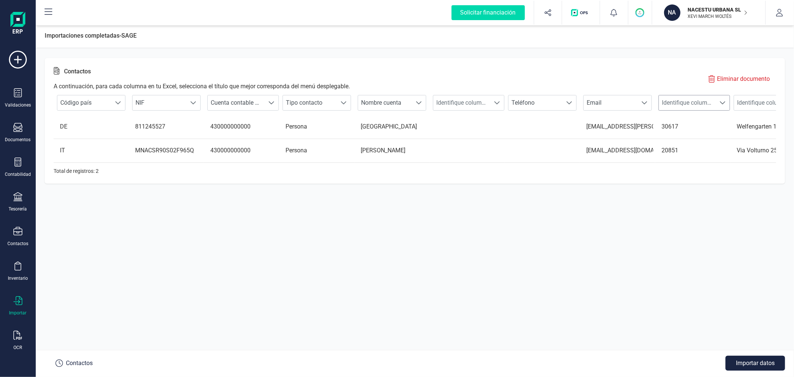
click at [697, 99] on span "Identifique columna" at bounding box center [687, 102] width 57 height 15
click at [680, 124] on li "Código postal" at bounding box center [682, 127] width 82 height 15
click at [750, 102] on span "Identifique columna" at bounding box center [762, 102] width 57 height 15
click at [740, 141] on li "Dirección" at bounding box center [757, 142] width 82 height 15
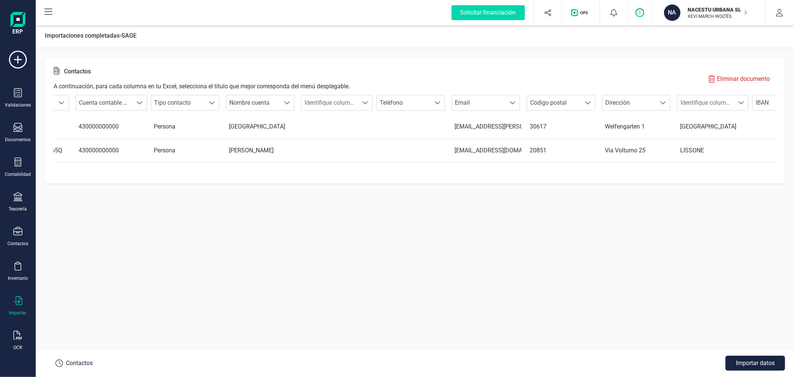
scroll to position [0, 132]
click at [707, 101] on span "Identifique columna" at bounding box center [705, 102] width 57 height 15
click at [704, 156] on li "Población" at bounding box center [700, 156] width 82 height 15
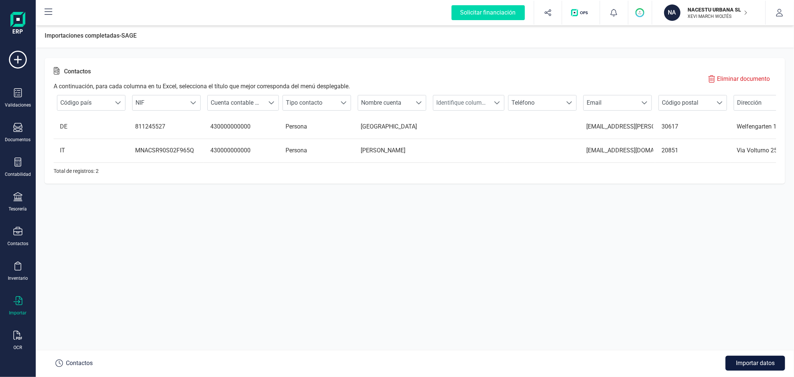
click at [760, 360] on button "Importar datos" at bounding box center [756, 363] width 60 height 15
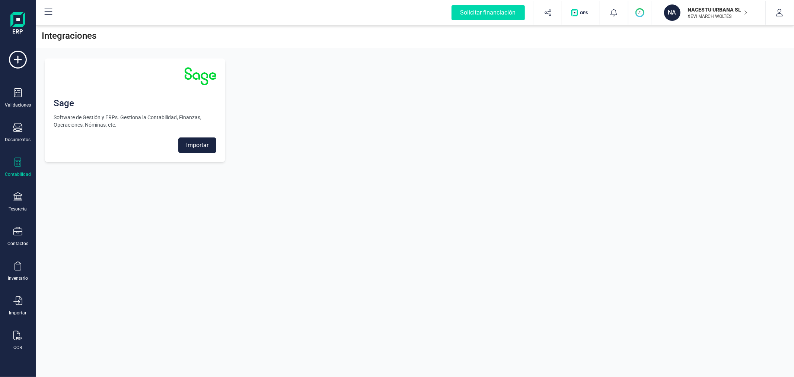
click at [22, 168] on div at bounding box center [17, 163] width 9 height 11
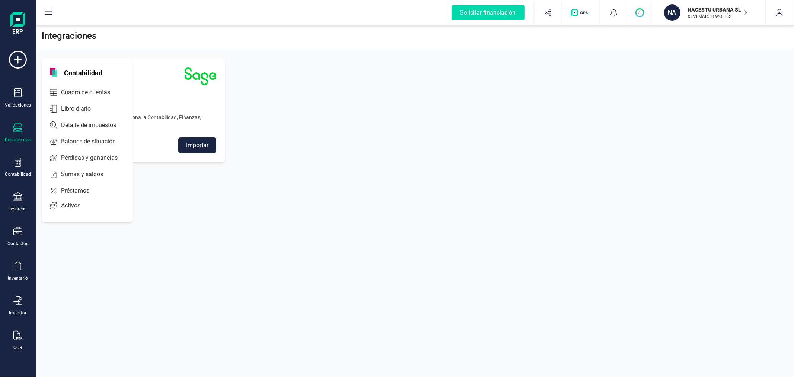
click at [13, 129] on icon at bounding box center [17, 127] width 9 height 9
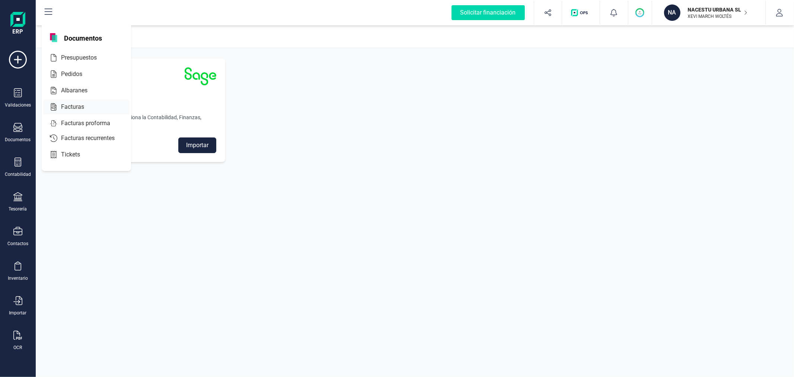
click at [73, 105] on span "Facturas" at bounding box center [77, 106] width 39 height 9
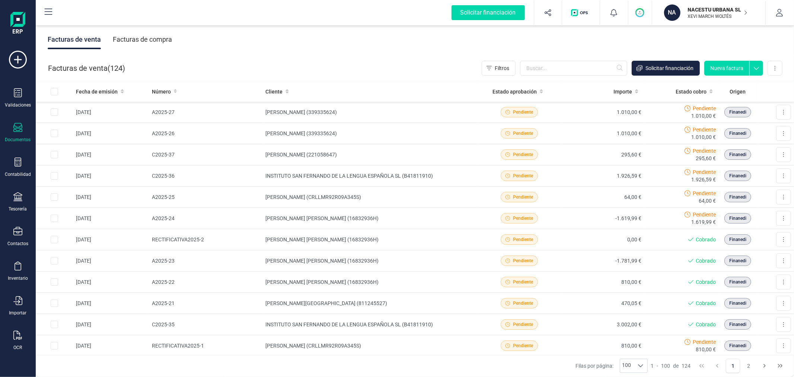
click at [730, 66] on button "Nueva factura" at bounding box center [727, 68] width 45 height 15
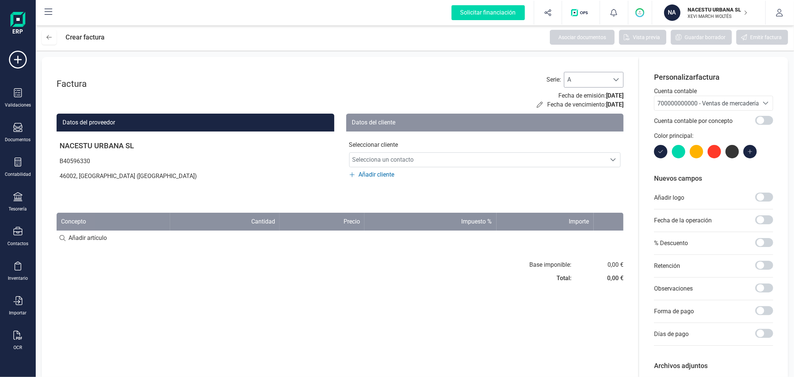
click at [590, 74] on span "A" at bounding box center [587, 79] width 45 height 15
click at [579, 124] on li "C" at bounding box center [594, 127] width 60 height 15
click at [673, 96] on span "700000000000 - Ventas de mercaderías" at bounding box center [707, 103] width 104 height 14
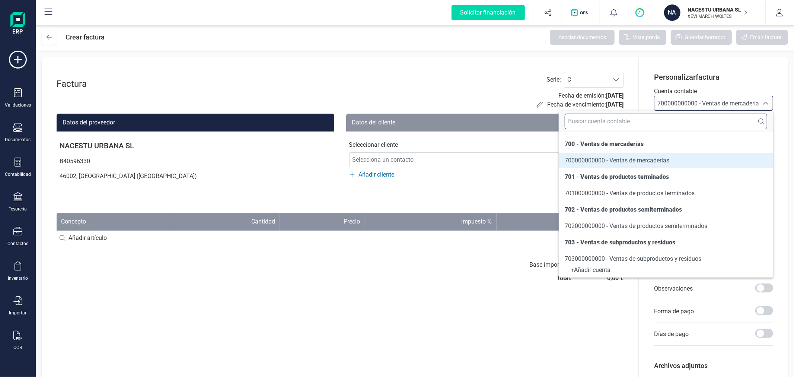
drag, startPoint x: 664, startPoint y: 121, endPoint x: 662, endPoint y: 127, distance: 7.0
click at [664, 122] on input "text" at bounding box center [666, 122] width 203 height 16
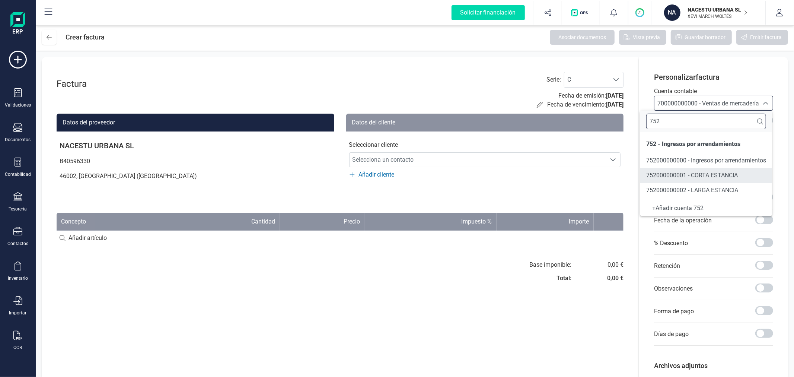
type input "752"
click at [687, 174] on span "752000000001 - CORTA ESTANCIA" at bounding box center [692, 175] width 92 height 7
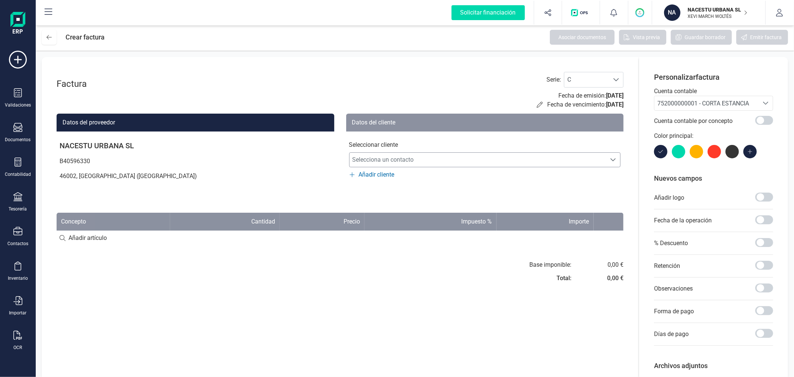
click at [507, 164] on span "Selecciona un contacto" at bounding box center [478, 159] width 257 height 15
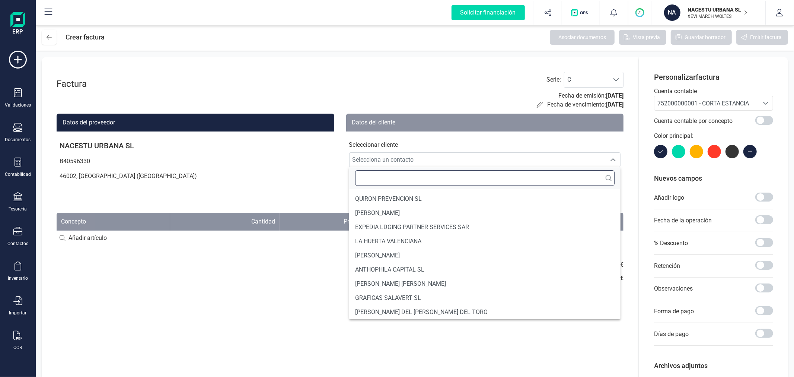
click at [395, 179] on input "text" at bounding box center [485, 178] width 260 height 16
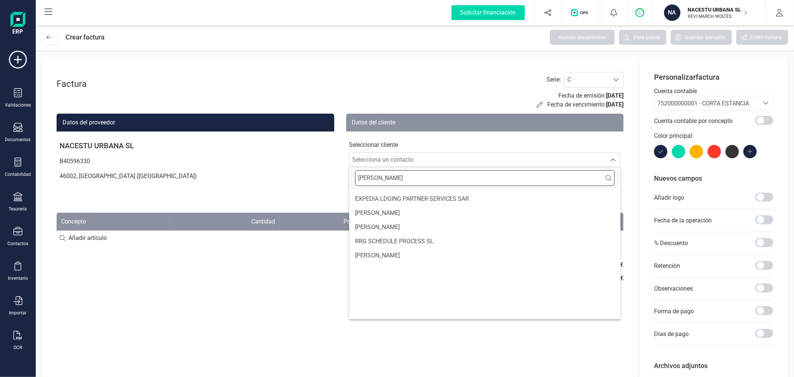
scroll to position [0, 0]
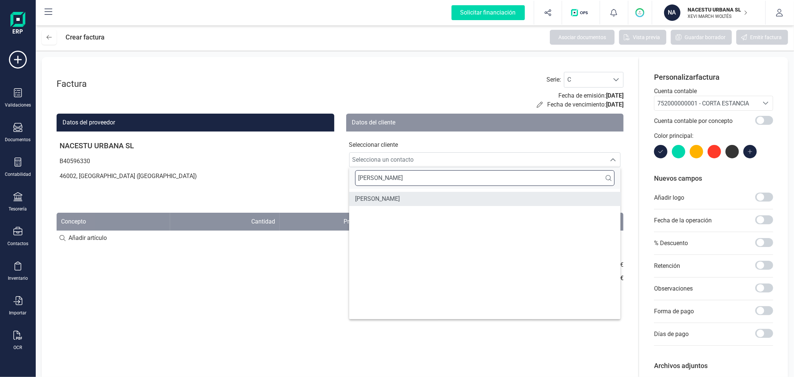
type input "CESARE"
click at [385, 199] on span "CESARE MAINO" at bounding box center [377, 198] width 45 height 9
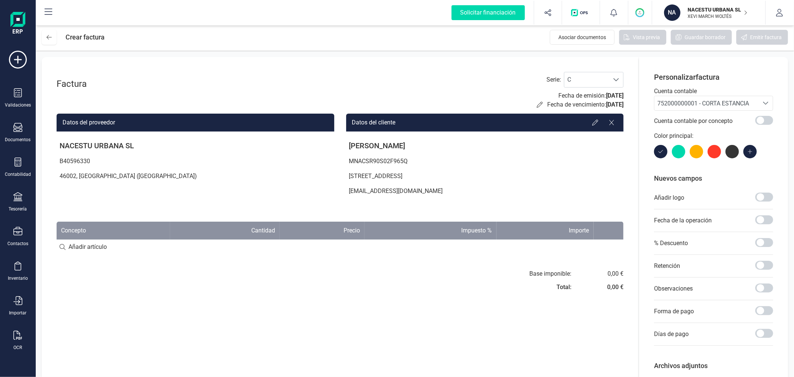
click at [87, 250] on input at bounding box center [340, 246] width 567 height 15
paste input "Individual Estándar (21/09/2025 - 24/09/2025)"
type input "Individual Estándar (21/09/2025 - 24/09/2025)"
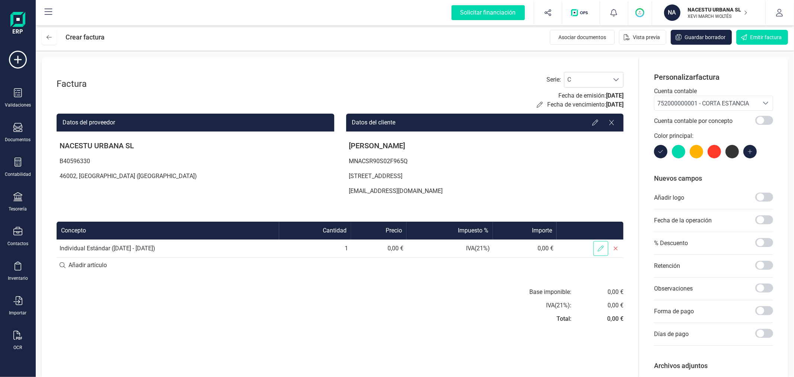
click at [607, 250] on span at bounding box center [601, 248] width 15 height 15
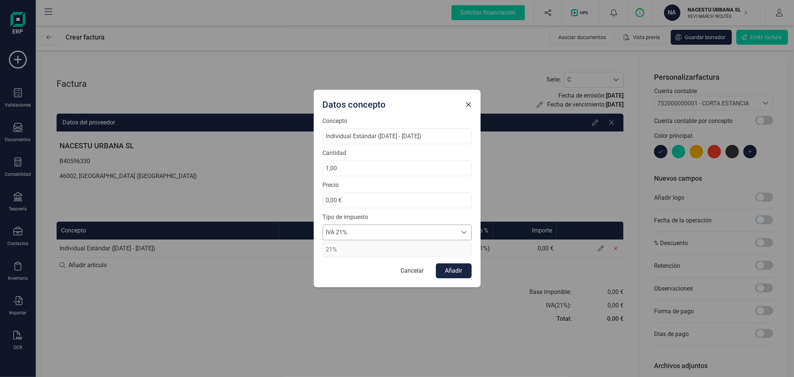
click at [378, 226] on span "IVA 21%" at bounding box center [390, 232] width 134 height 15
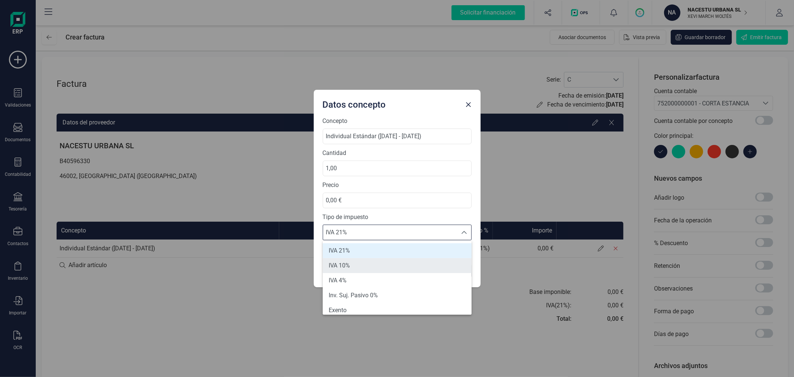
click at [375, 264] on li "IVA 10%" at bounding box center [397, 265] width 149 height 15
type input "10%"
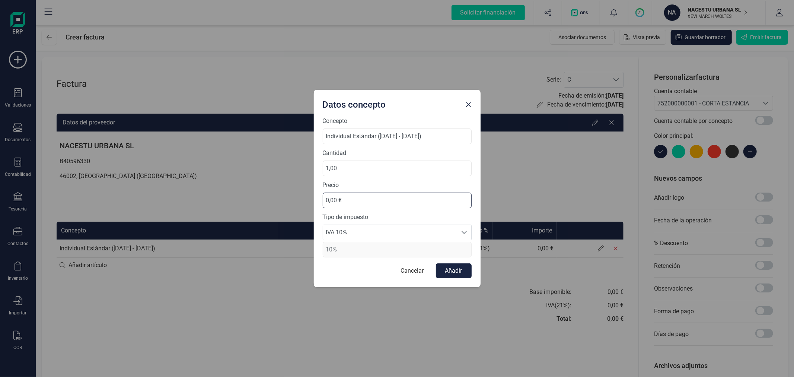
drag, startPoint x: 356, startPoint y: 202, endPoint x: 307, endPoint y: 198, distance: 49.3
click at [307, 198] on div "Datos concepto Concepto Individual Estándar (21/09/2025 - 24/09/2025) Cantidad …" at bounding box center [397, 188] width 794 height 377
type input "204,46 €"
click at [456, 274] on button "Añadir" at bounding box center [454, 270] width 36 height 15
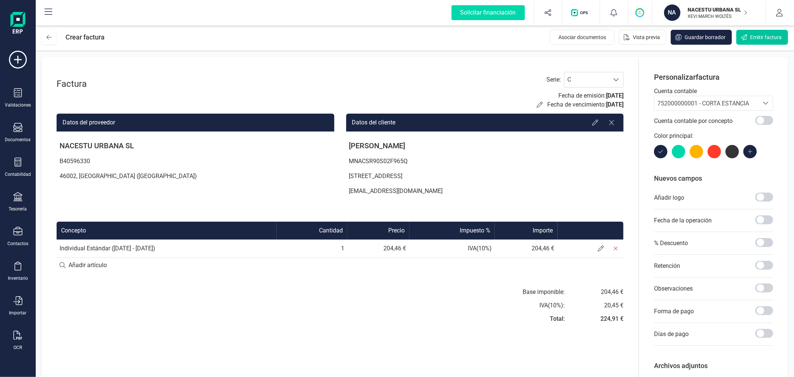
click at [757, 35] on span "Emitir factura" at bounding box center [766, 37] width 32 height 7
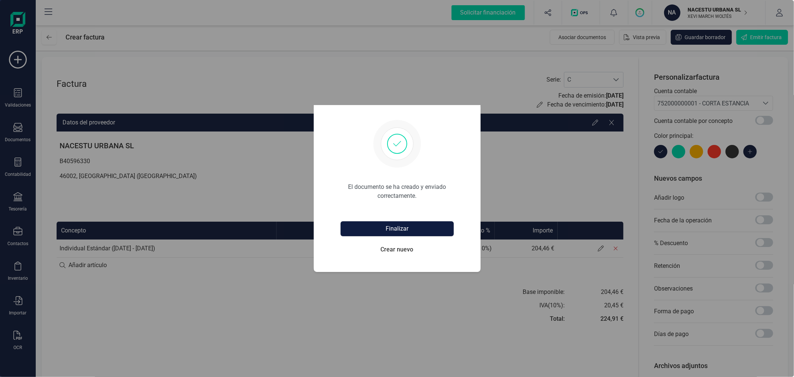
click at [380, 221] on button "Finalizar" at bounding box center [397, 228] width 113 height 15
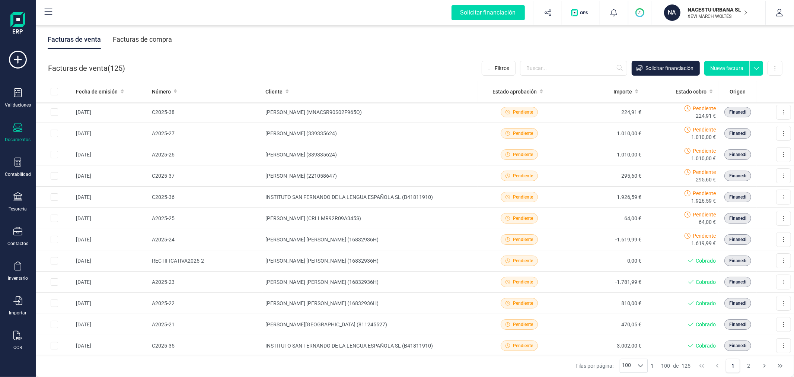
click at [724, 65] on button "Nueva factura" at bounding box center [727, 68] width 45 height 15
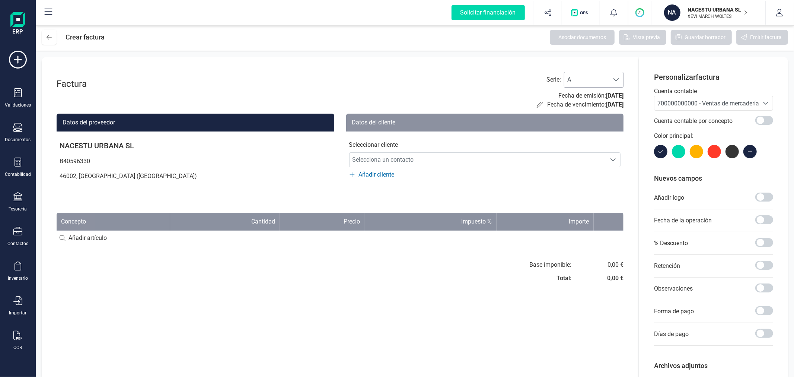
click at [578, 87] on span "A" at bounding box center [587, 79] width 45 height 15
click at [575, 127] on li "C" at bounding box center [594, 127] width 60 height 15
click at [686, 97] on span "700000000000 - Ventas de mercaderías" at bounding box center [707, 103] width 104 height 14
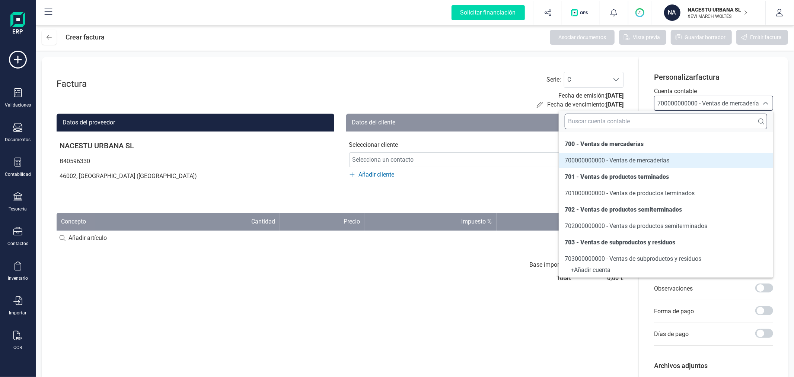
click at [673, 120] on input "text" at bounding box center [666, 122] width 203 height 16
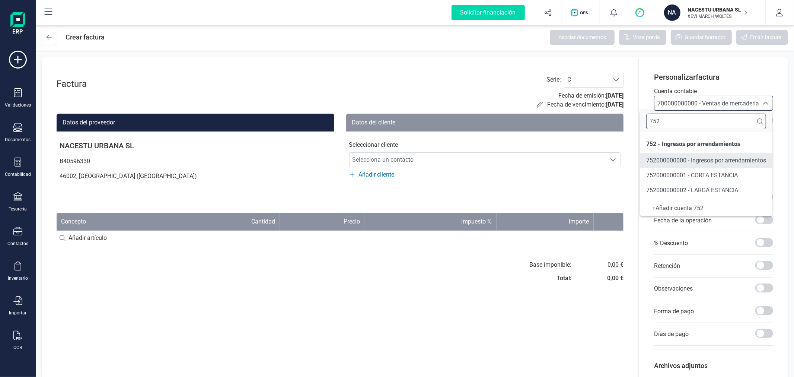
type input "752"
click at [661, 172] on span "752000000001 - CORTA ESTANCIA" at bounding box center [692, 175] width 92 height 7
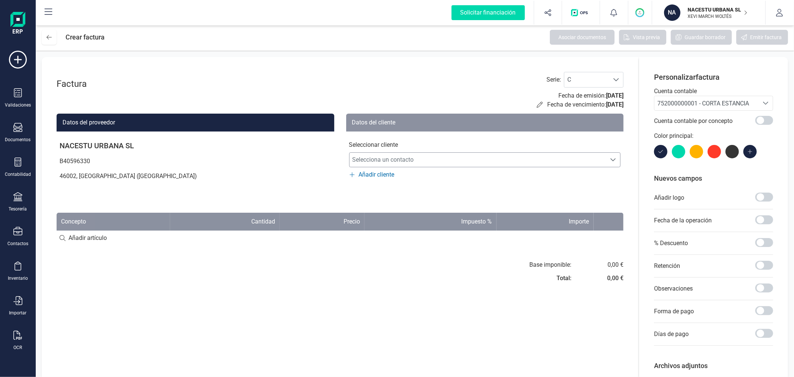
click at [485, 163] on span "Selecciona un contacto" at bounding box center [478, 159] width 257 height 15
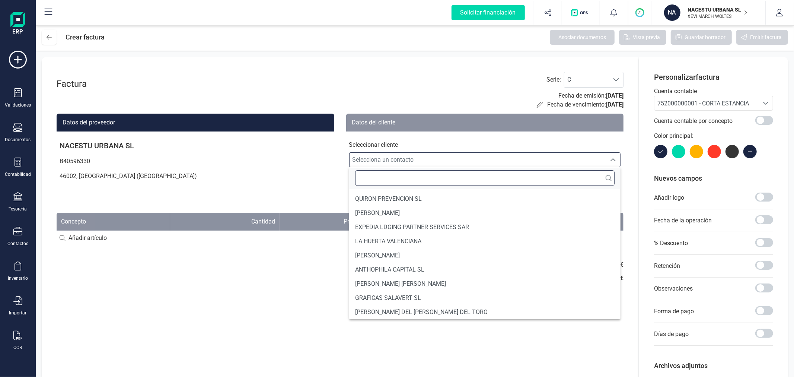
click at [403, 182] on input "text" at bounding box center [485, 178] width 260 height 16
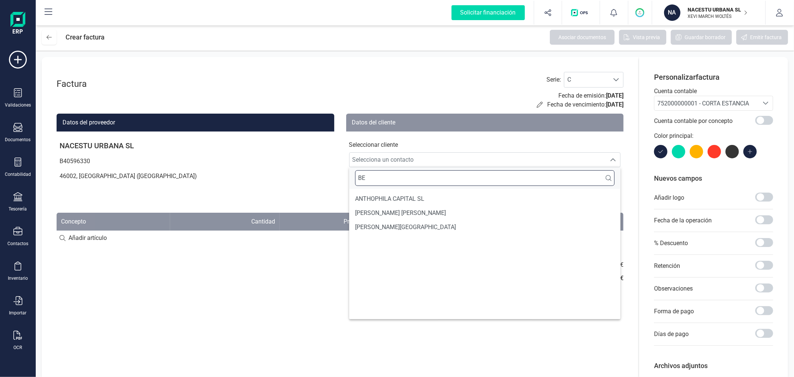
type input "B"
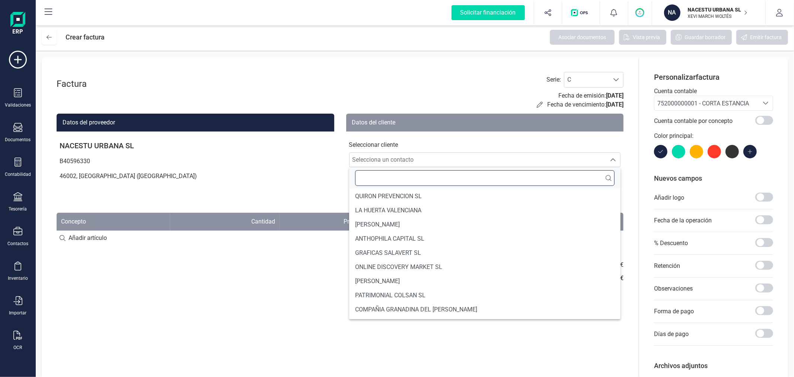
click at [410, 179] on input "text" at bounding box center [485, 178] width 260 height 16
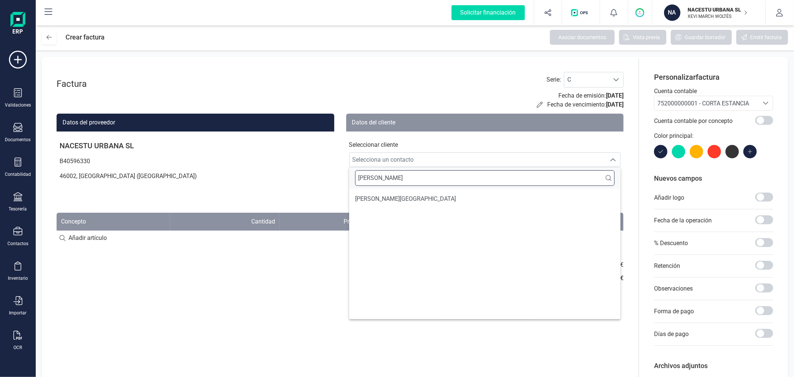
scroll to position [0, 0]
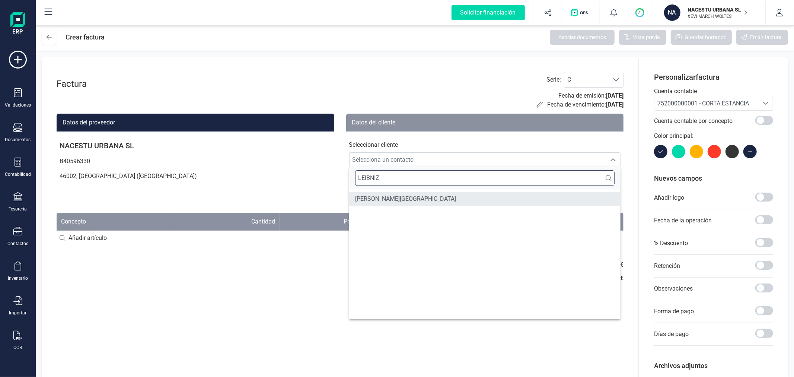
type input "LEIBNIZ"
click at [456, 199] on span "GOTTFRIED WILHELM LEIBNIZ UNIVERSITÄT HANNOVER" at bounding box center [405, 198] width 101 height 9
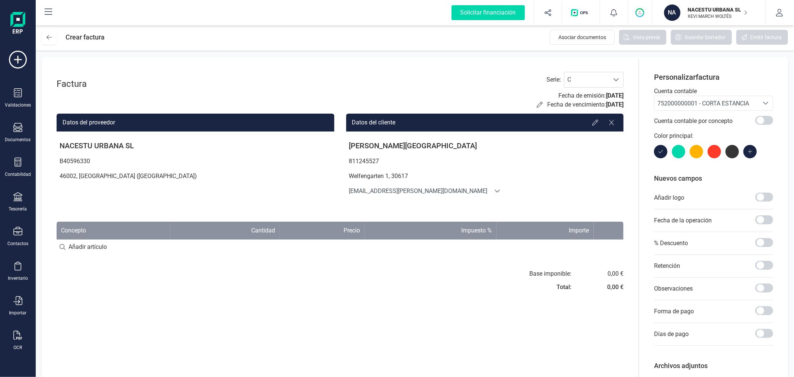
click at [89, 245] on input at bounding box center [340, 246] width 567 height 15
click at [76, 245] on input at bounding box center [340, 246] width 567 height 15
paste input "Individual Estándar (31/08/2025 - 06/09/2025)"
type input "Individual Estándar (31/08/2025 - 06/09/2025)"
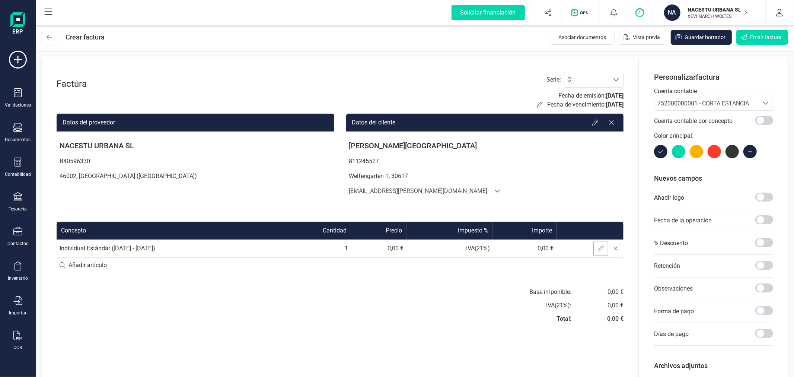
click at [598, 251] on icon at bounding box center [601, 248] width 6 height 6
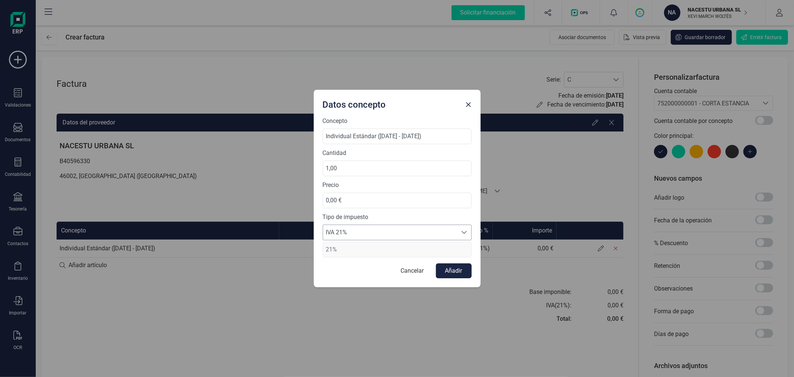
click at [359, 229] on span "IVA 21%" at bounding box center [390, 232] width 134 height 15
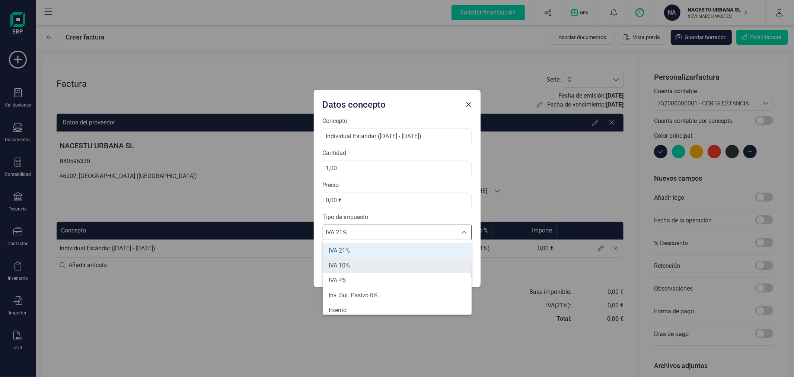
click at [356, 263] on li "IVA 10%" at bounding box center [397, 265] width 149 height 15
type input "10%"
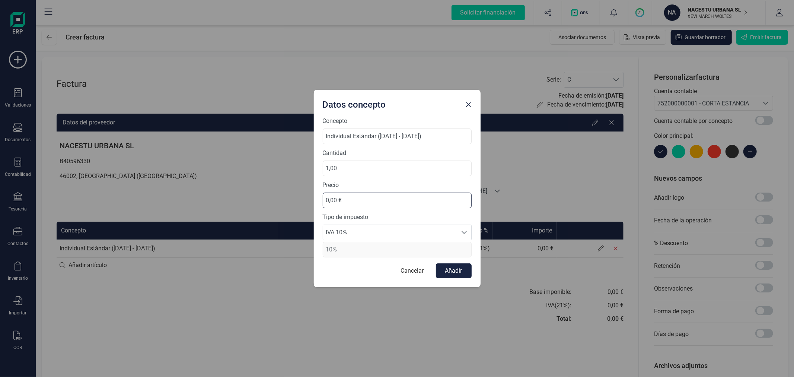
drag, startPoint x: 365, startPoint y: 207, endPoint x: 314, endPoint y: 201, distance: 51.3
click at [314, 201] on div "Concepto Individual Estándar (31/08/2025 - 06/09/2025) Cantidad 1,00 Precio 0,0…" at bounding box center [397, 202] width 167 height 171
type input "452,74 €"
click at [455, 274] on button "Añadir" at bounding box center [454, 270] width 36 height 15
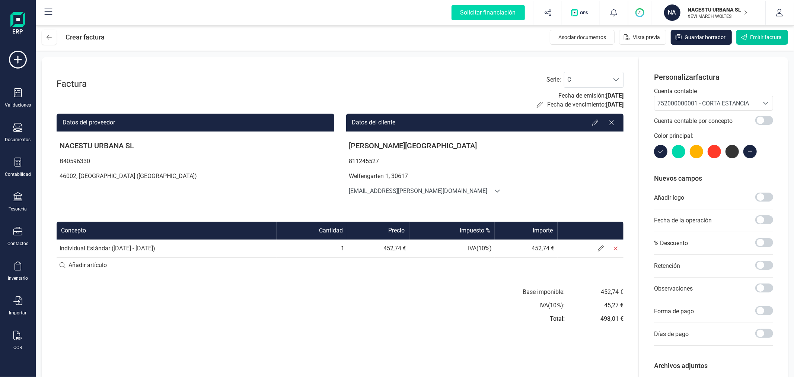
click at [753, 42] on button "Emitir factura" at bounding box center [763, 37] width 52 height 15
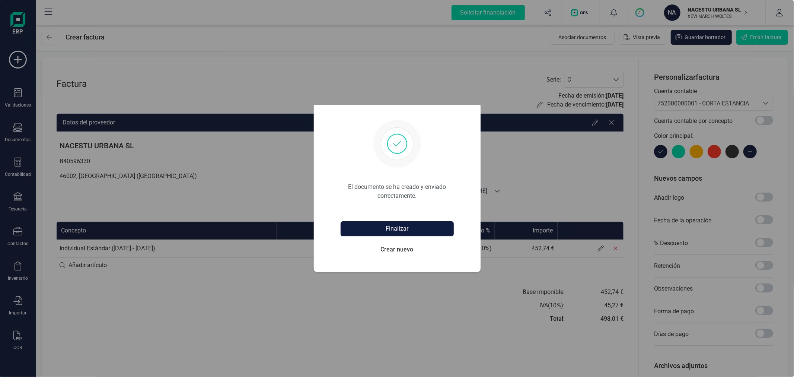
click at [363, 225] on button "Finalizar" at bounding box center [397, 228] width 113 height 15
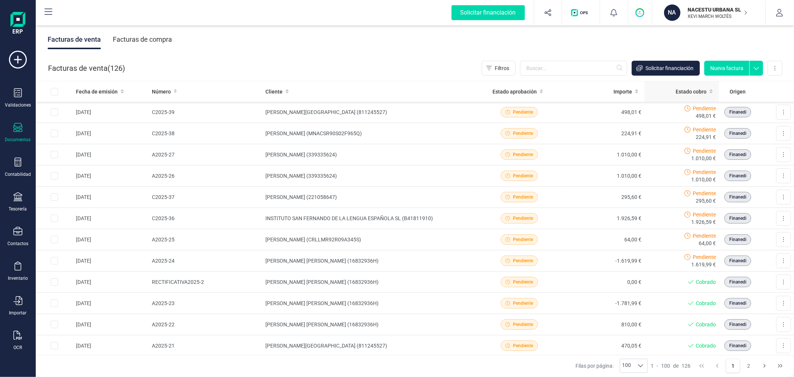
click at [686, 93] on span "Estado cobro" at bounding box center [691, 91] width 31 height 7
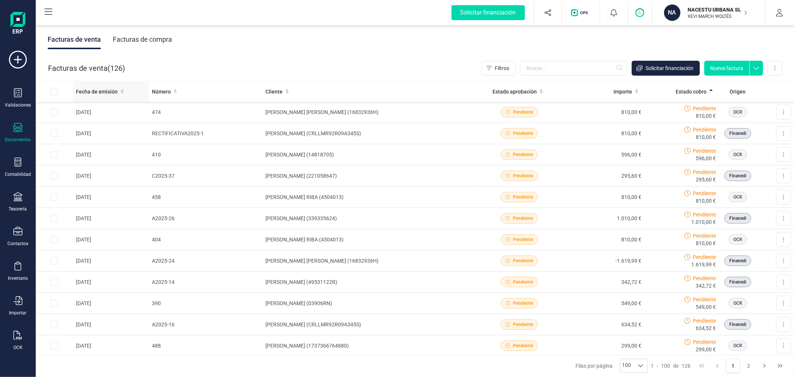
click at [105, 94] on span "Fecha de emisión" at bounding box center [97, 91] width 42 height 7
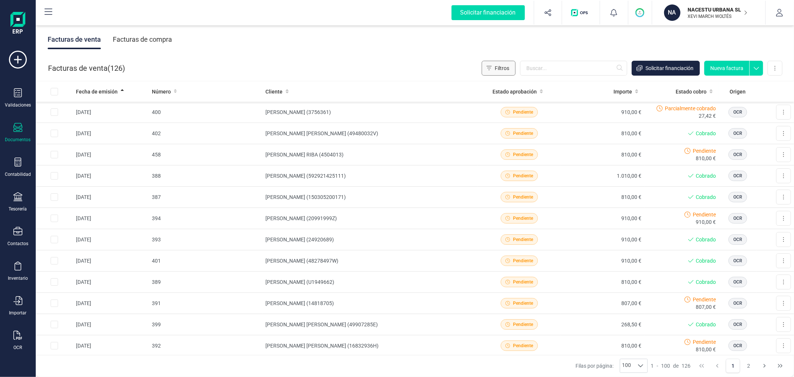
click at [500, 65] on span "Filtros" at bounding box center [502, 67] width 15 height 7
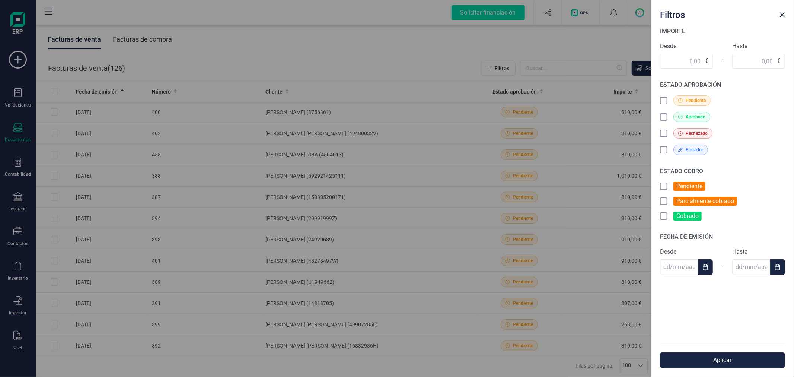
click at [664, 100] on icon at bounding box center [664, 101] width 7 height 7
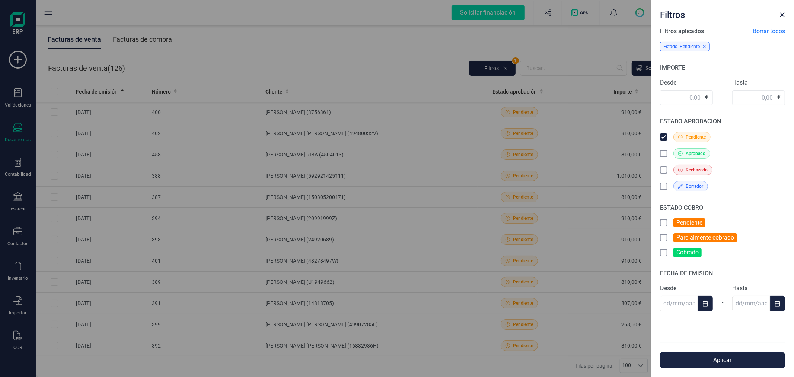
click at [746, 358] on button "Aplicar" at bounding box center [722, 360] width 125 height 16
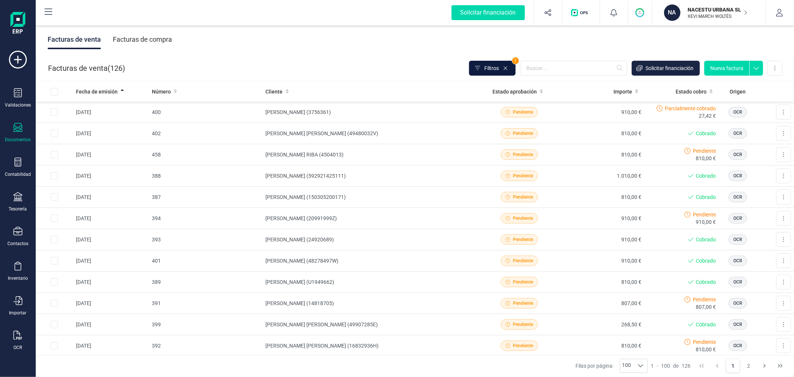
click at [488, 70] on span "Filtros" at bounding box center [491, 67] width 15 height 7
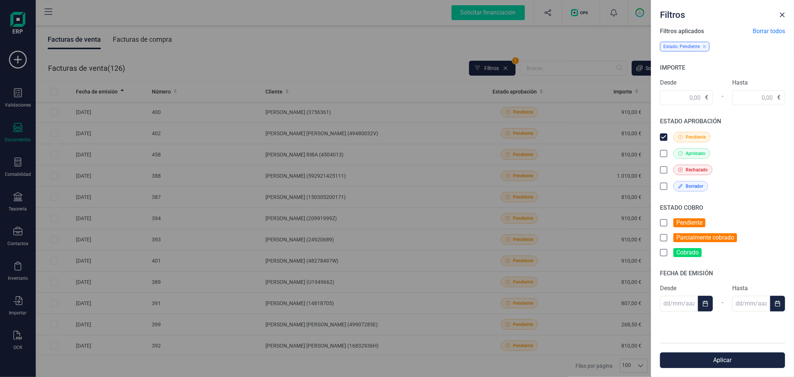
click at [664, 136] on icon at bounding box center [664, 137] width 4 height 3
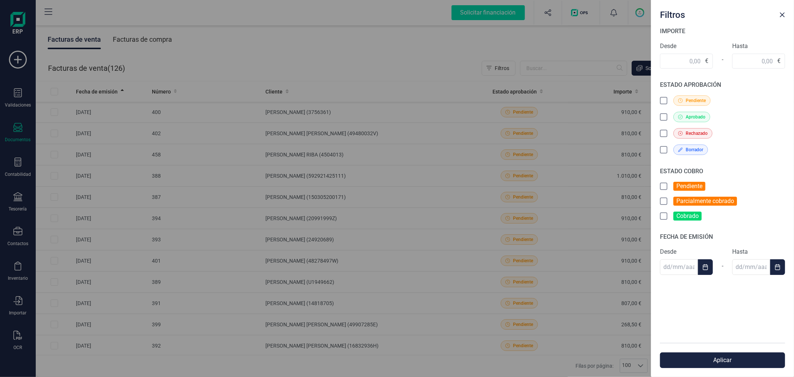
click at [665, 188] on icon at bounding box center [664, 186] width 7 height 7
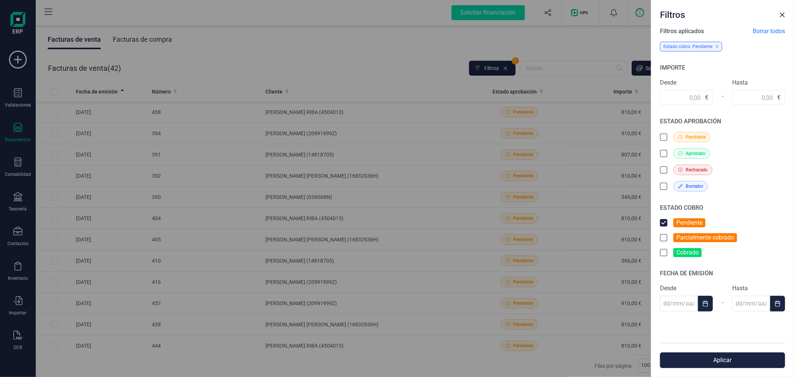
click at [666, 237] on icon at bounding box center [664, 238] width 7 height 7
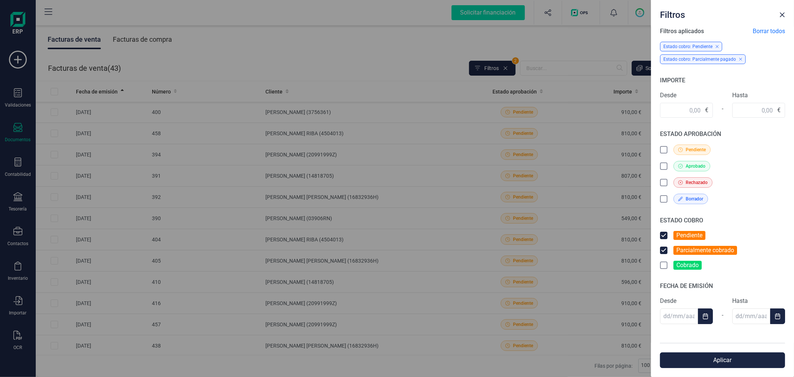
click at [742, 363] on button "Aplicar" at bounding box center [722, 360] width 125 height 16
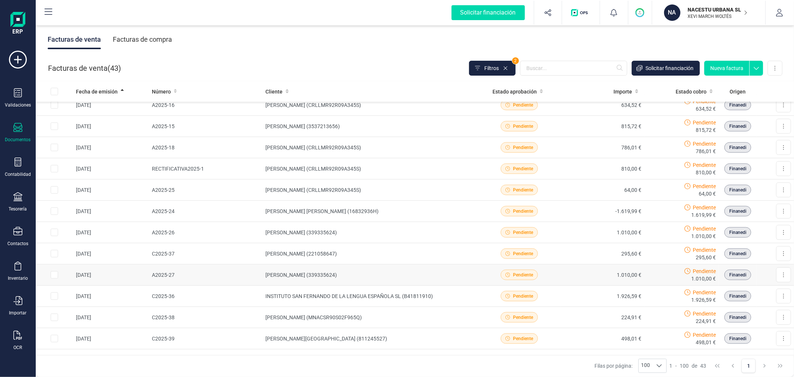
scroll to position [665, 0]
click at [783, 210] on icon at bounding box center [783, 212] width 1 height 6
click at [753, 258] on span "Marcar como cobrada" at bounding box center [751, 260] width 51 height 7
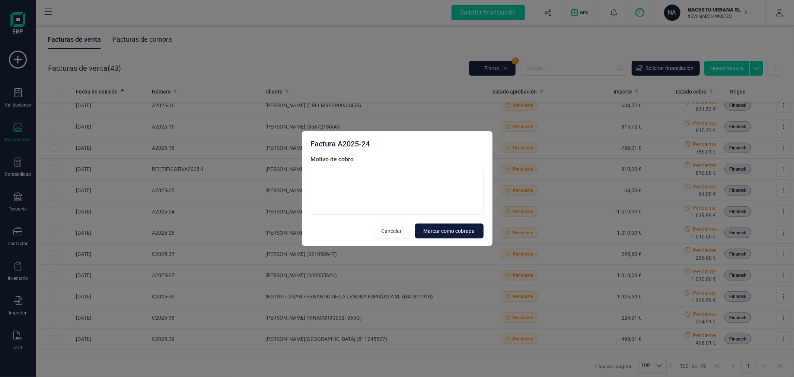
click at [444, 235] on button "Marcar como cobrada" at bounding box center [449, 230] width 69 height 15
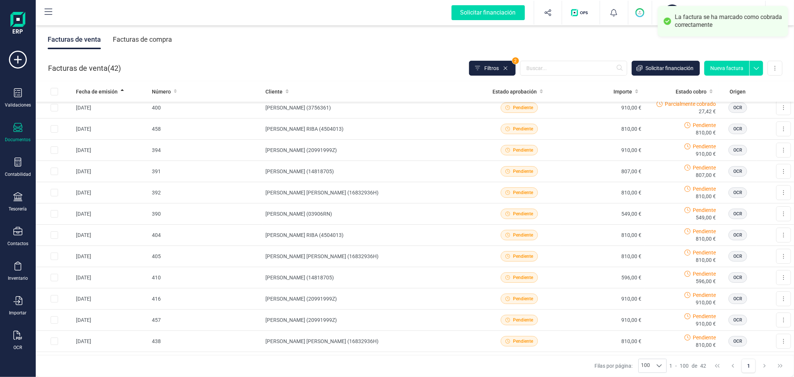
scroll to position [0, 0]
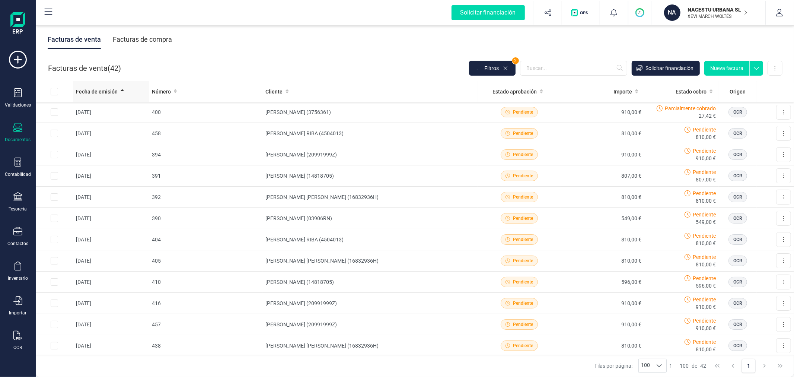
click at [102, 92] on span "Fecha de emisión" at bounding box center [97, 91] width 42 height 7
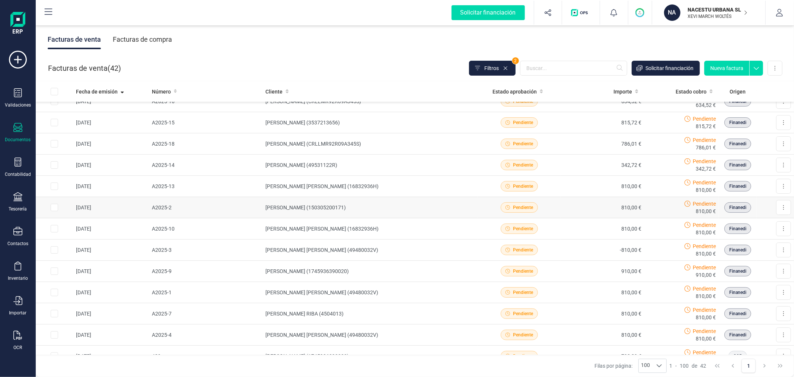
scroll to position [207, 0]
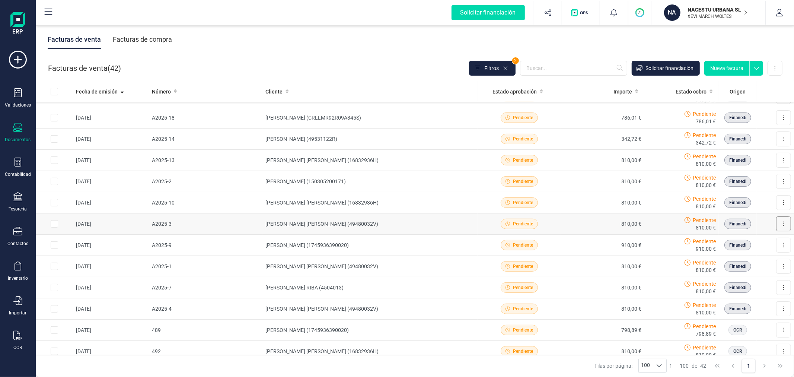
click at [783, 222] on icon at bounding box center [783, 224] width 1 height 6
click at [749, 274] on span "Marcar como cobrada" at bounding box center [751, 272] width 51 height 7
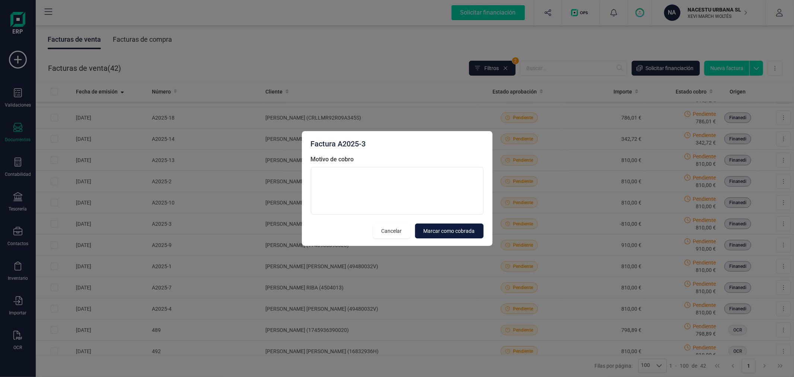
click at [452, 229] on span "Marcar como cobrada" at bounding box center [449, 230] width 51 height 7
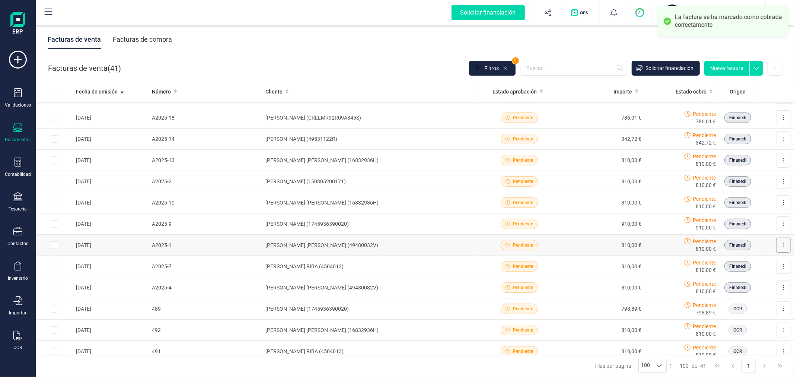
click at [783, 244] on icon at bounding box center [783, 245] width 1 height 6
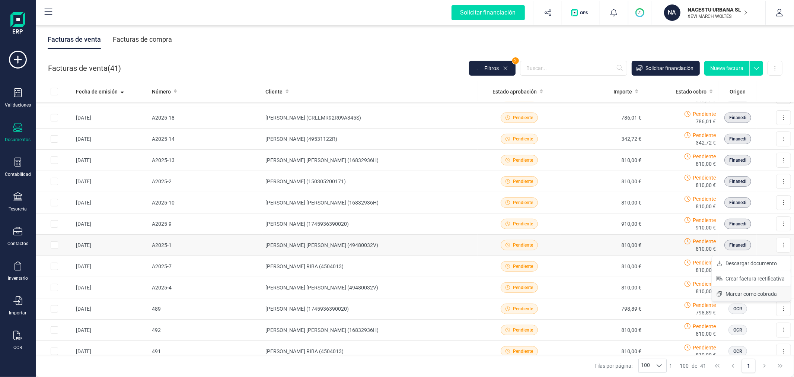
click at [746, 293] on span "Marcar como cobrada" at bounding box center [751, 293] width 51 height 7
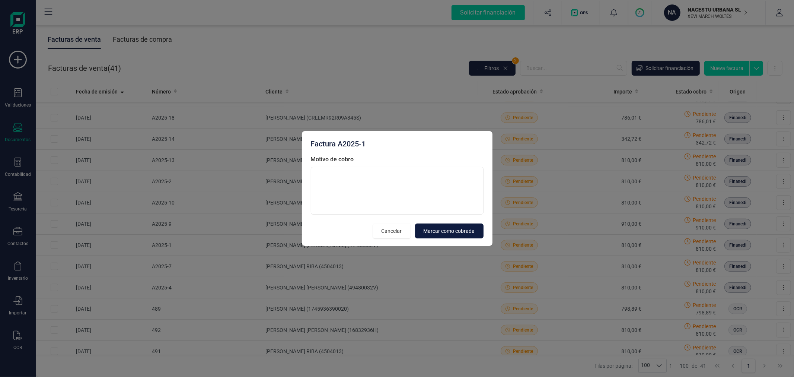
click at [434, 230] on span "Marcar como cobrada" at bounding box center [449, 230] width 51 height 7
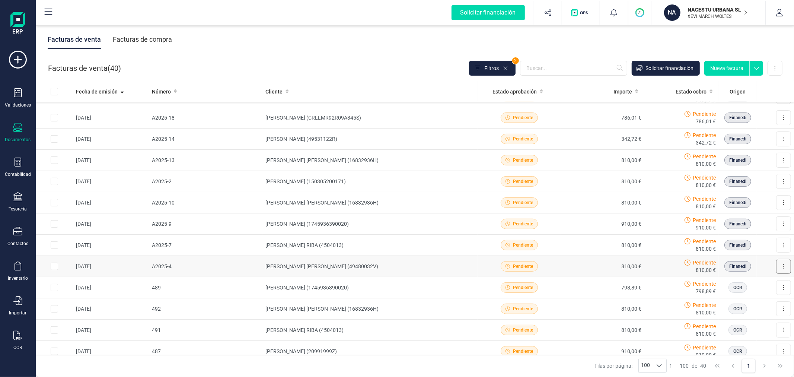
click at [783, 264] on icon at bounding box center [783, 266] width 1 height 6
click at [735, 313] on span "Marcar como cobrada" at bounding box center [751, 314] width 51 height 7
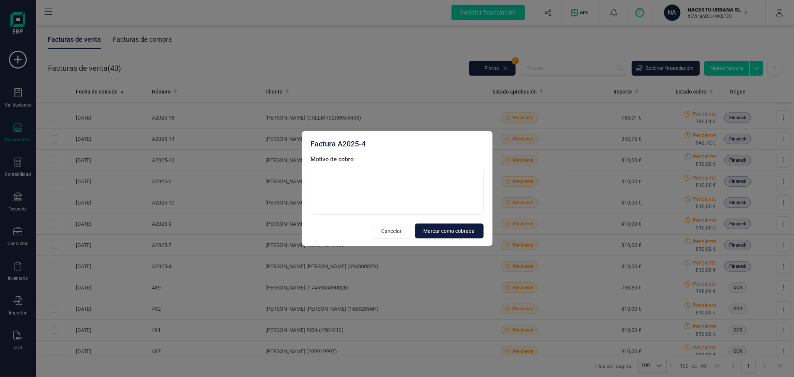
click at [448, 232] on span "Marcar como cobrada" at bounding box center [449, 230] width 51 height 7
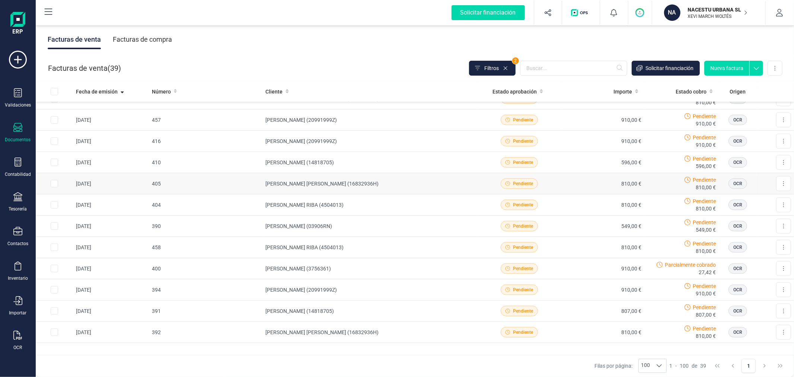
scroll to position [621, 0]
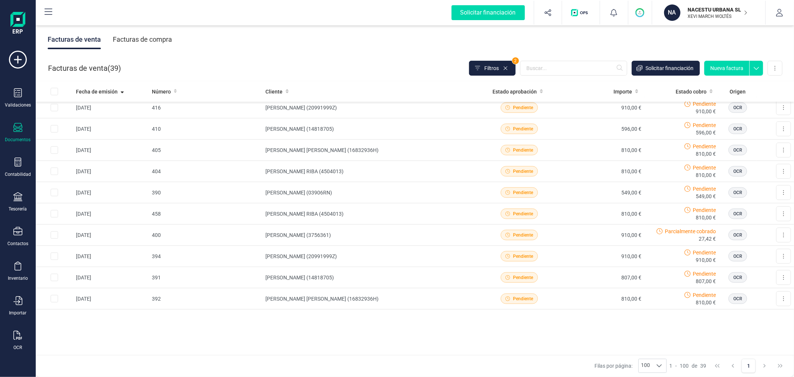
click at [347, 330] on div "Fecha de emisión Número Cliente Estado aprobación Importe Estado cobro Origen 1…" at bounding box center [415, 218] width 759 height 274
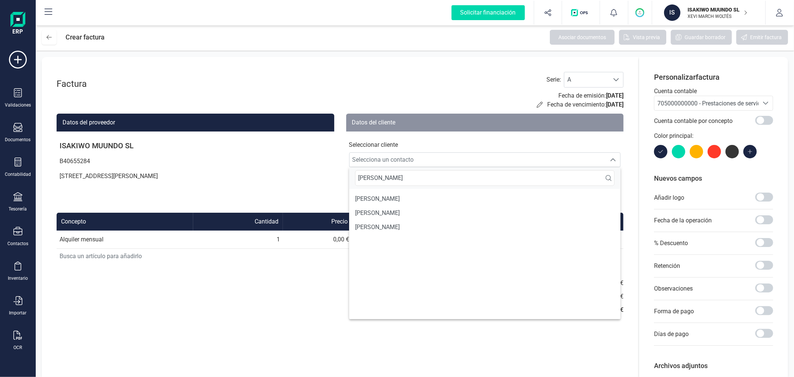
click at [400, 210] on span "[PERSON_NAME]" at bounding box center [377, 213] width 45 height 9
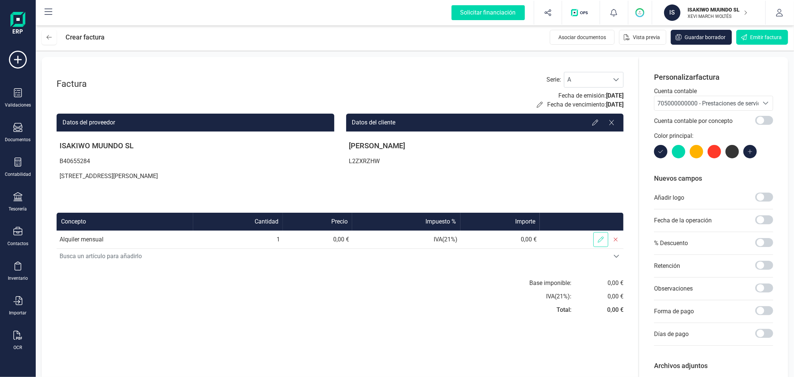
click at [603, 239] on icon at bounding box center [601, 239] width 6 height 6
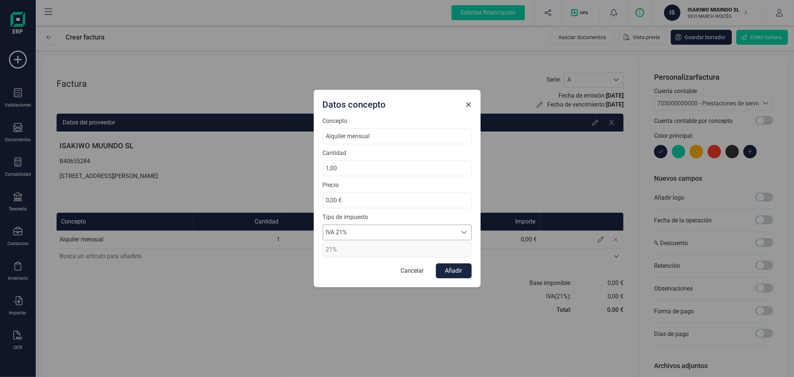
click at [359, 233] on span "IVA 21%" at bounding box center [390, 232] width 134 height 15
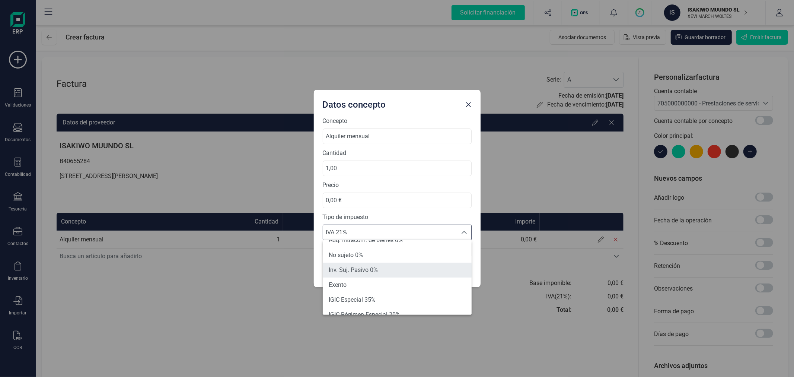
scroll to position [83, 0]
click at [361, 270] on li "Exento" at bounding box center [397, 272] width 149 height 15
type input "0%"
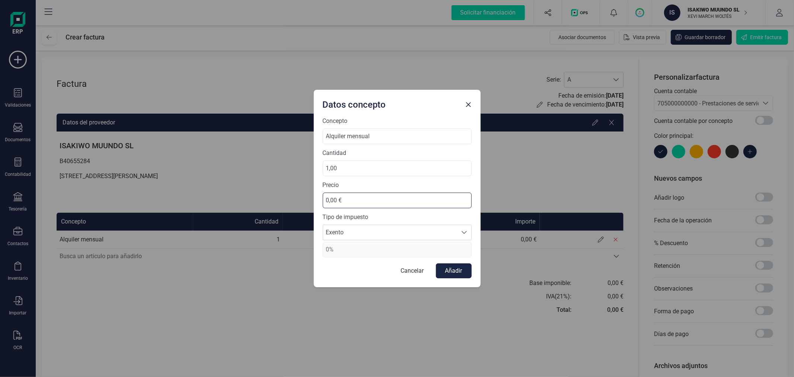
drag, startPoint x: 360, startPoint y: 203, endPoint x: 322, endPoint y: 209, distance: 38.4
click at [322, 209] on div "Concepto Alquiler mensual Cantidad 1,00 Precio 0,00 € Tipo de impuesto Exento E…" at bounding box center [397, 202] width 167 height 171
type input "550,00 €"
click at [461, 269] on button "Añadir" at bounding box center [454, 270] width 36 height 15
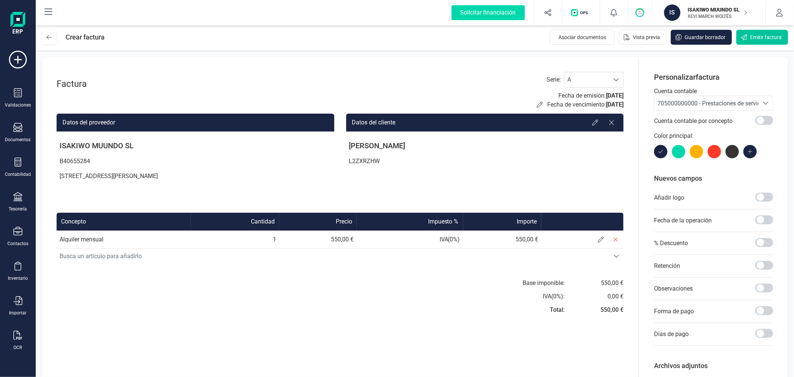
click at [756, 34] on span "Emitir factura" at bounding box center [766, 37] width 32 height 7
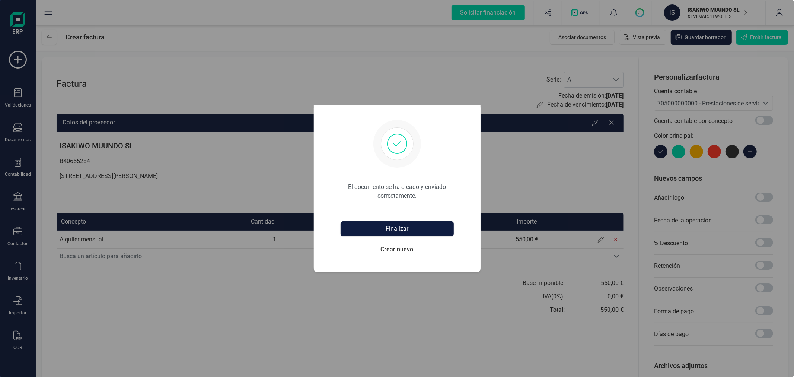
click at [414, 225] on button "Finalizar" at bounding box center [397, 228] width 113 height 15
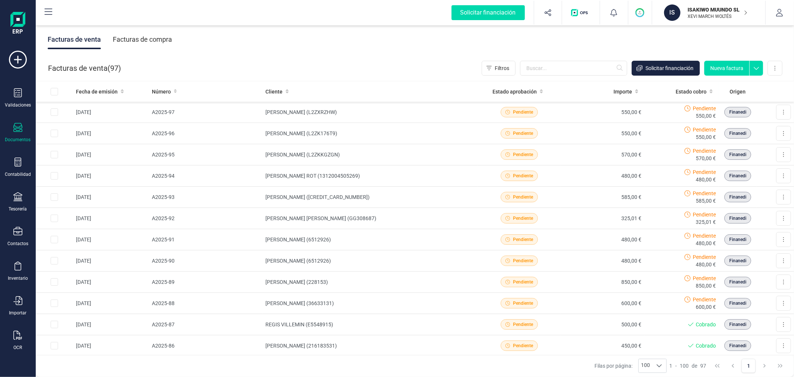
click at [733, 64] on button "Nueva factura" at bounding box center [727, 68] width 45 height 15
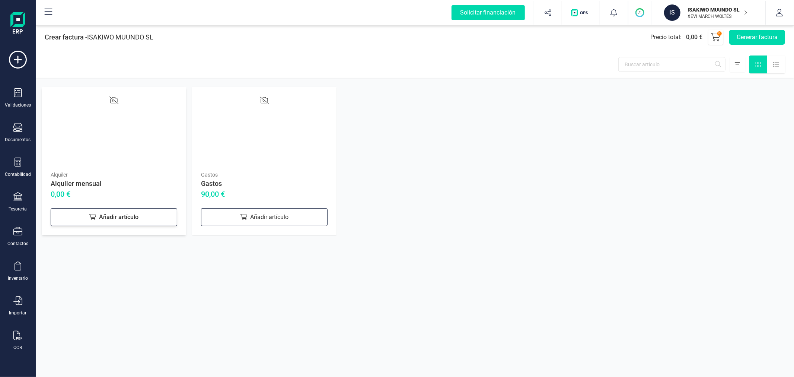
click at [105, 222] on div "Añadir artículo" at bounding box center [114, 217] width 127 height 18
click at [737, 38] on button "Generar factura" at bounding box center [758, 37] width 56 height 15
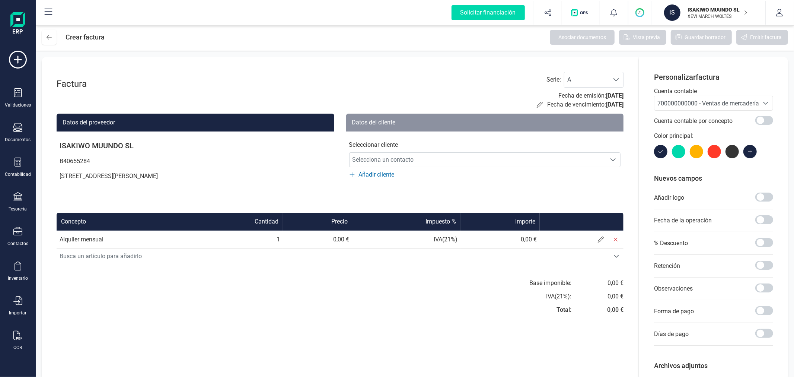
click at [675, 99] on div "700000000000 - Ventas de mercaderías" at bounding box center [707, 103] width 98 height 9
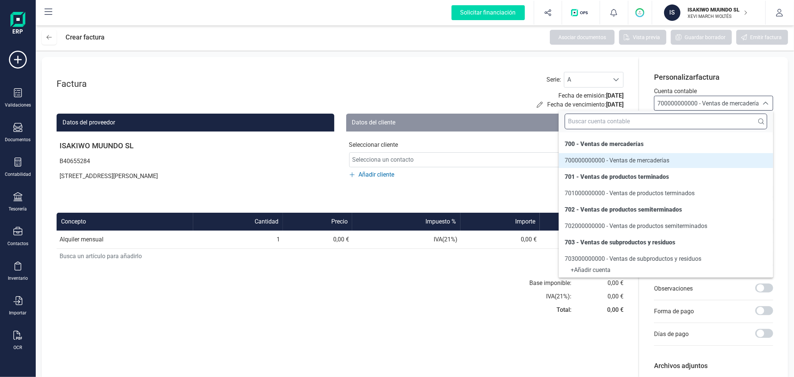
click at [669, 125] on input "text" at bounding box center [666, 122] width 203 height 16
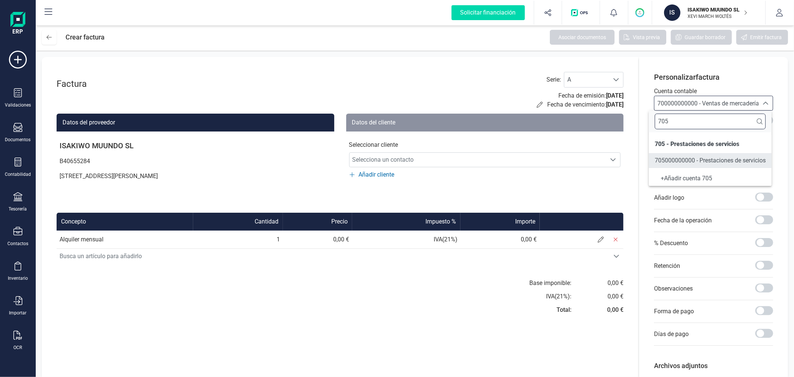
type input "705"
click at [676, 161] on span "705000000000 - Prestaciones de servicios" at bounding box center [710, 160] width 111 height 7
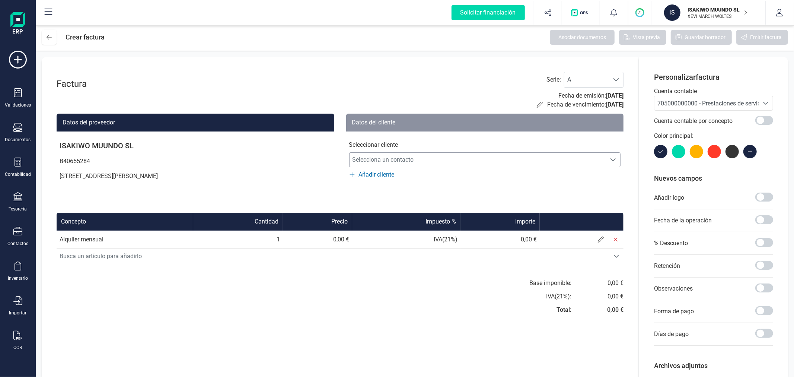
click at [433, 162] on span "Selecciona un contacto" at bounding box center [478, 159] width 257 height 15
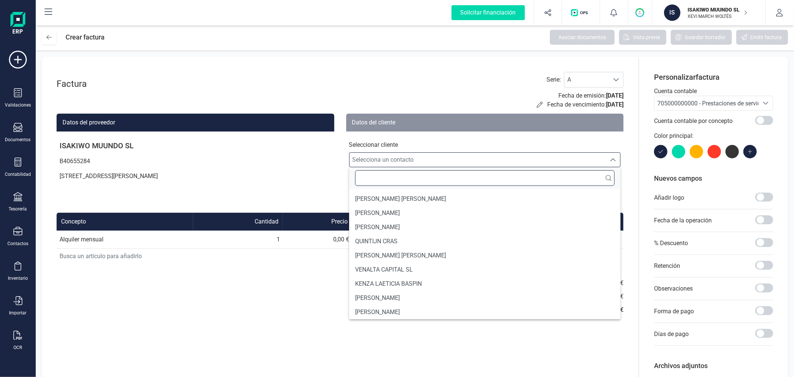
click at [399, 176] on input "text" at bounding box center [485, 178] width 260 height 16
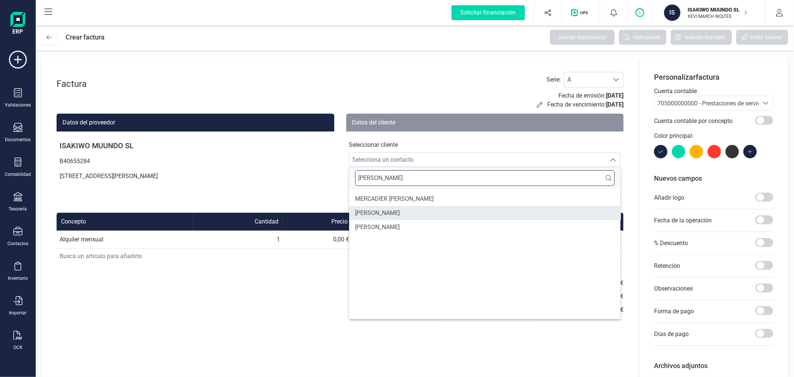
type input "[PERSON_NAME]"
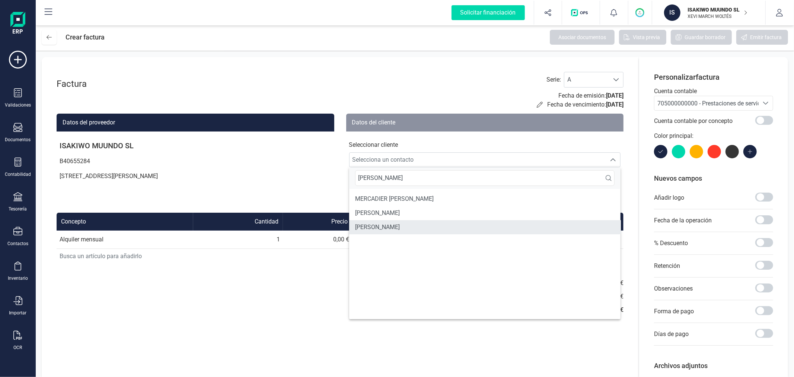
click at [382, 223] on span "[PERSON_NAME]" at bounding box center [377, 227] width 45 height 9
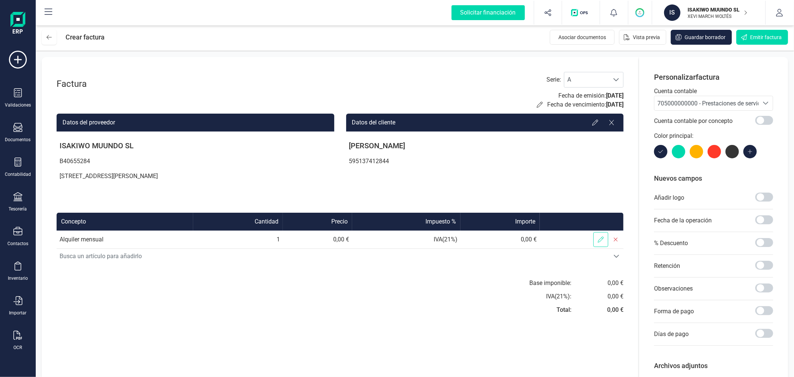
click at [599, 235] on span at bounding box center [601, 239] width 15 height 15
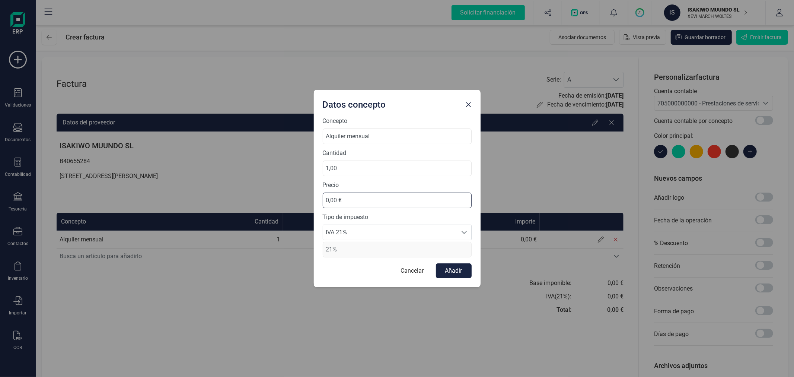
drag, startPoint x: 352, startPoint y: 198, endPoint x: 296, endPoint y: 196, distance: 56.6
click at [296, 196] on div "Datos concepto Concepto Alquiler mensual Cantidad 1,00 Precio 0,00 € Tipo de im…" at bounding box center [397, 188] width 794 height 377
type input "585,00 €"
click at [361, 230] on span "IVA 21%" at bounding box center [390, 232] width 134 height 15
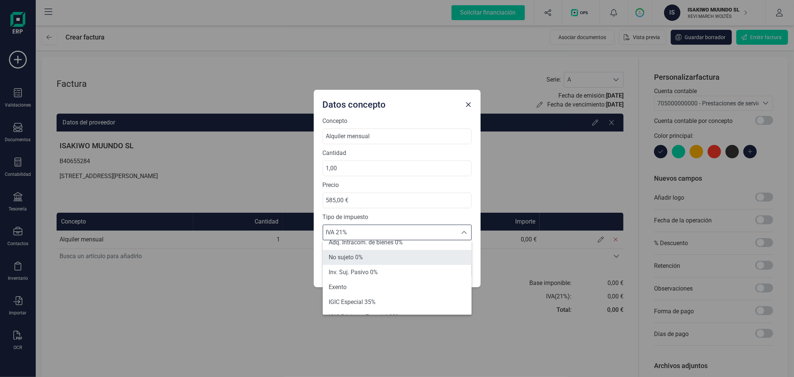
scroll to position [83, 0]
click at [363, 269] on li "Exento" at bounding box center [397, 272] width 149 height 15
type input "0%"
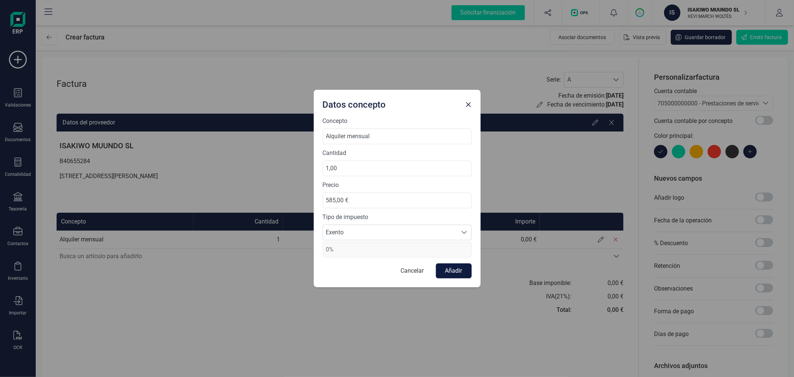
click at [464, 267] on button "Añadir" at bounding box center [454, 270] width 36 height 15
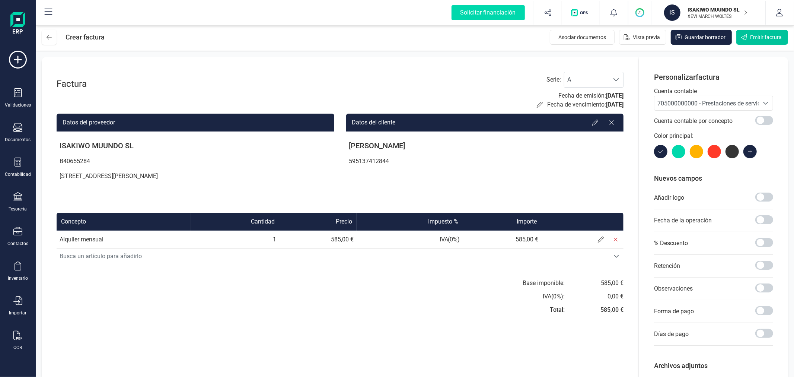
click at [762, 35] on span "Emitir factura" at bounding box center [766, 37] width 32 height 7
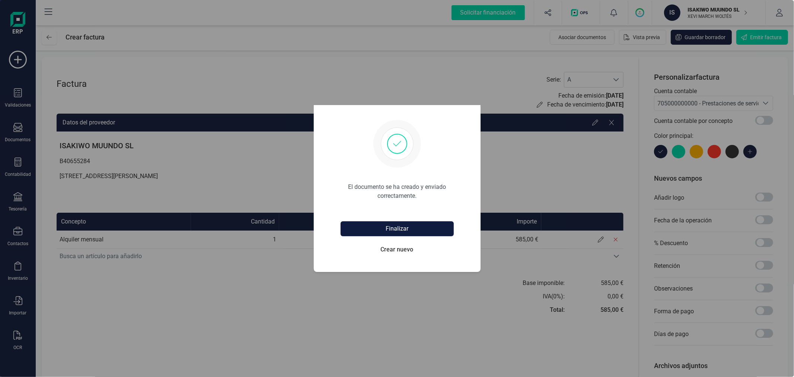
click at [378, 230] on button "Finalizar" at bounding box center [397, 228] width 113 height 15
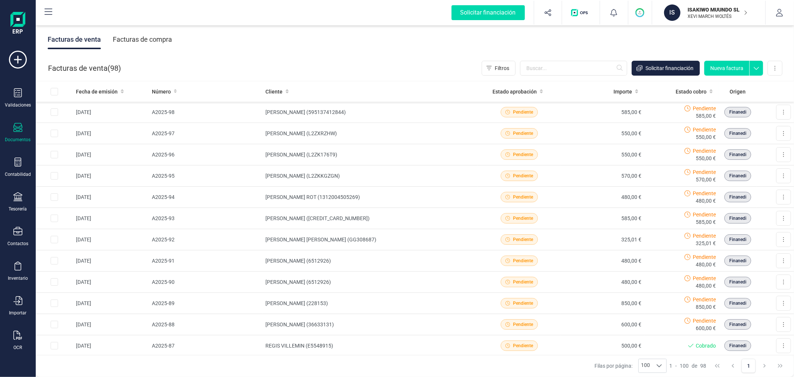
click at [729, 67] on button "Nueva factura" at bounding box center [727, 68] width 45 height 15
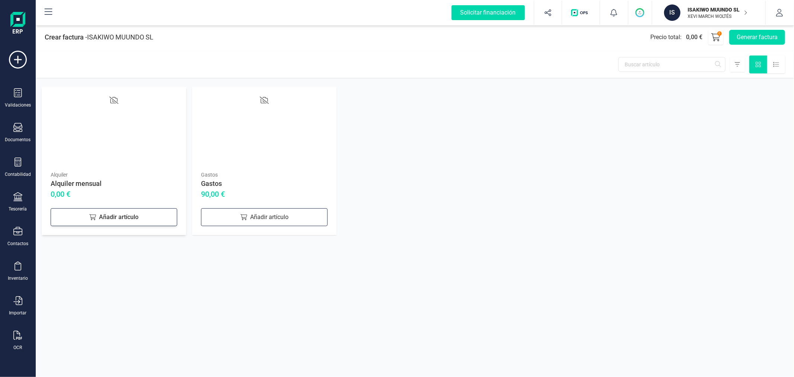
click at [102, 223] on div "Añadir artículo" at bounding box center [114, 217] width 127 height 18
click at [755, 35] on button "Generar factura" at bounding box center [758, 37] width 56 height 15
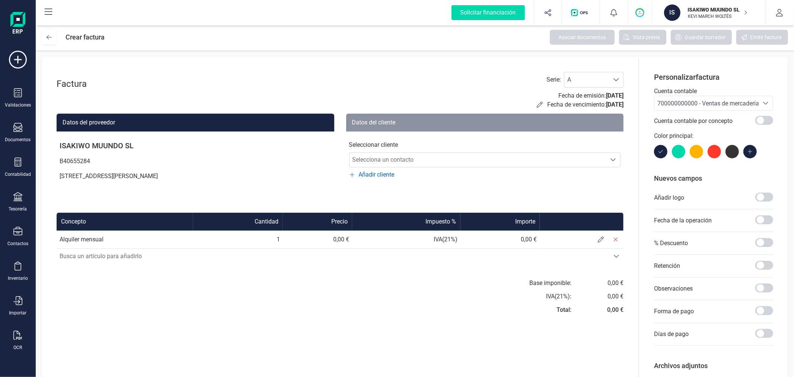
click at [696, 100] on span "700000000000 - Ventas de mercaderías" at bounding box center [710, 103] width 105 height 7
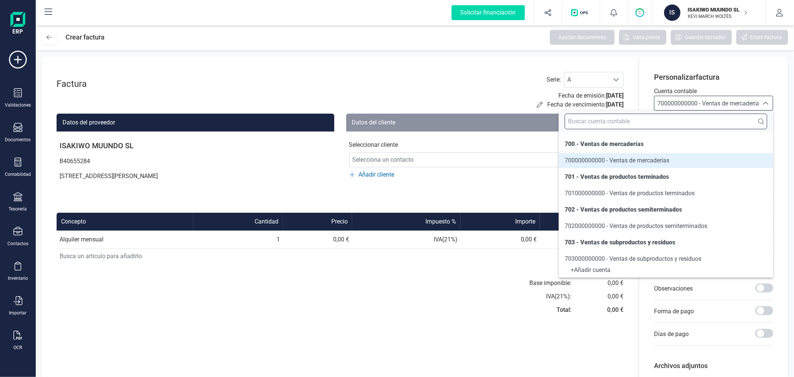
click at [667, 121] on input "text" at bounding box center [666, 122] width 203 height 16
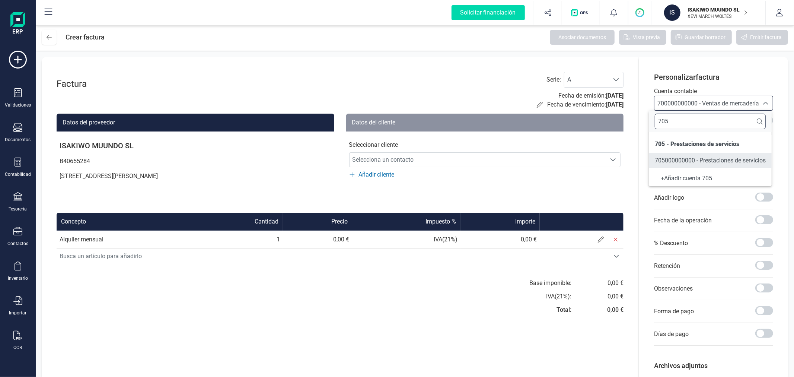
type input "705"
click at [662, 164] on span "705000000000 - Prestaciones de servicios" at bounding box center [710, 160] width 111 height 7
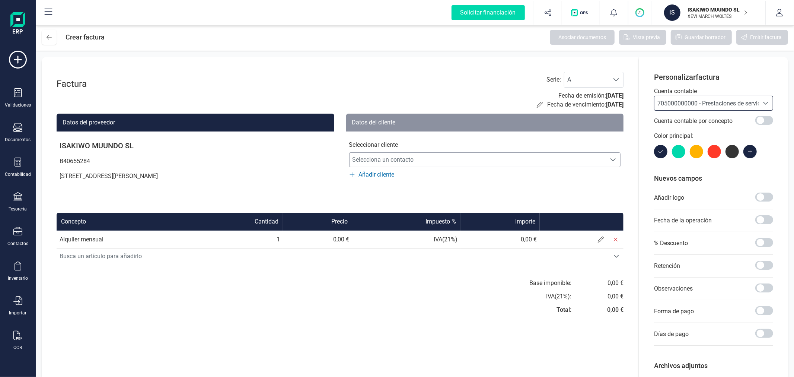
click at [467, 159] on span "Selecciona un contacto" at bounding box center [478, 159] width 257 height 15
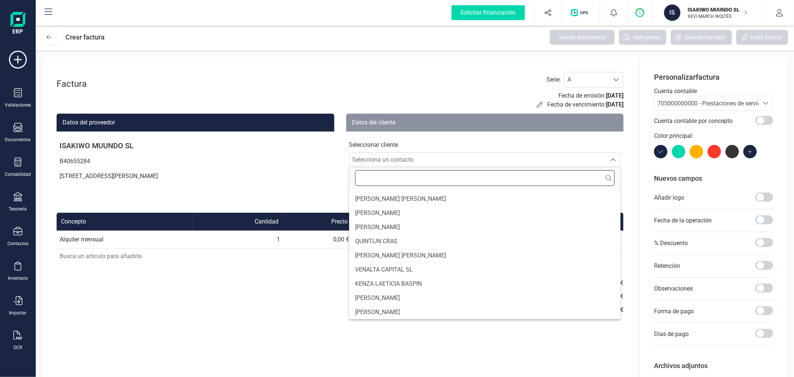
click at [445, 176] on input "text" at bounding box center [485, 178] width 260 height 16
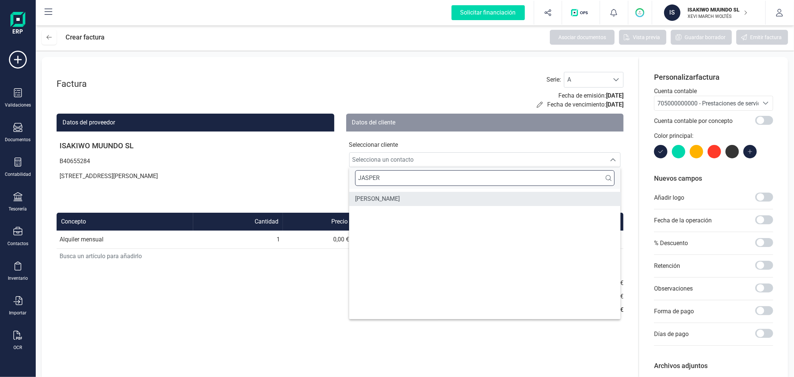
type input "JASPER"
click at [400, 200] on span "[PERSON_NAME]" at bounding box center [377, 198] width 45 height 9
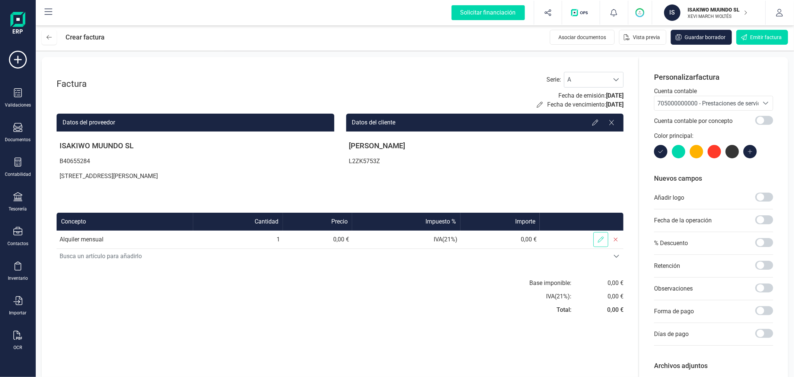
click at [604, 237] on span at bounding box center [601, 239] width 15 height 15
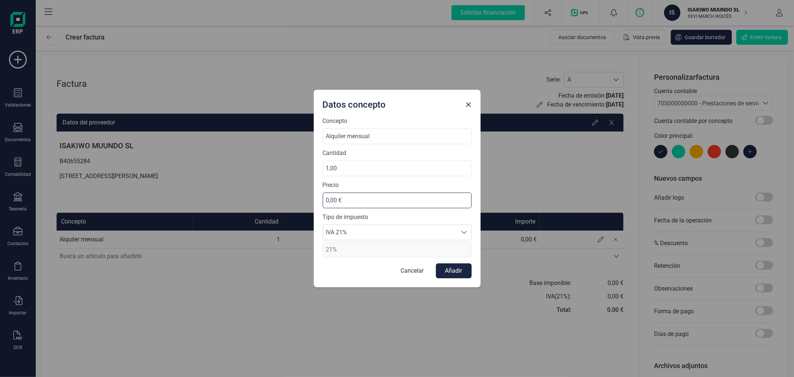
drag, startPoint x: 362, startPoint y: 203, endPoint x: 311, endPoint y: 203, distance: 51.8
click at [311, 203] on div "Datos concepto Concepto Alquiler mensual Cantidad 1,00 Precio 0,00 € Tipo de im…" at bounding box center [397, 188] width 794 height 377
type input "480,00 €"
click at [355, 236] on span "IVA 21%" at bounding box center [390, 232] width 134 height 15
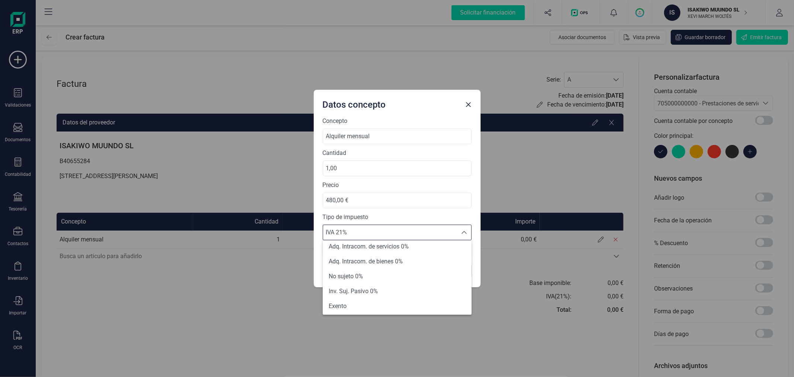
scroll to position [83, 0]
click at [353, 271] on li "Exento" at bounding box center [397, 272] width 149 height 15
type input "0%"
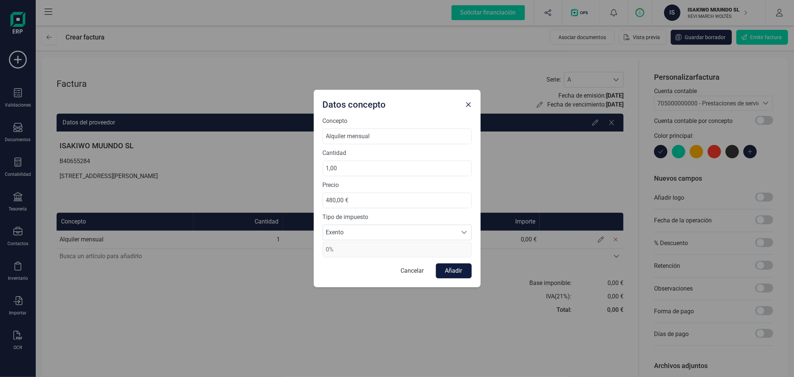
click at [452, 273] on button "Añadir" at bounding box center [454, 270] width 36 height 15
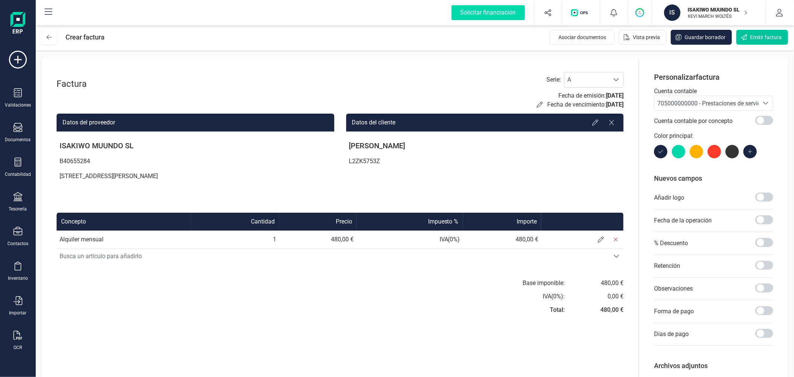
click at [757, 38] on span "Emitir factura" at bounding box center [766, 37] width 32 height 7
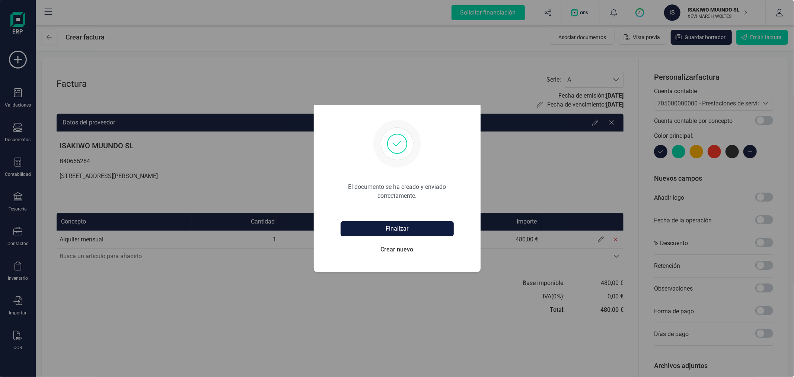
click at [400, 225] on button "Finalizar" at bounding box center [397, 228] width 113 height 15
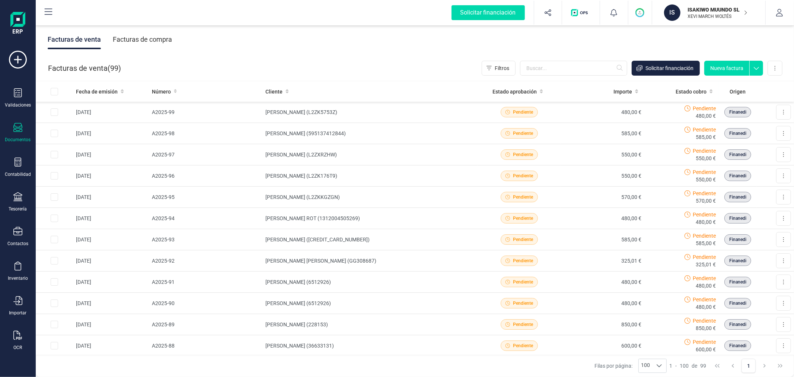
click at [714, 64] on button "Nueva factura" at bounding box center [727, 68] width 45 height 15
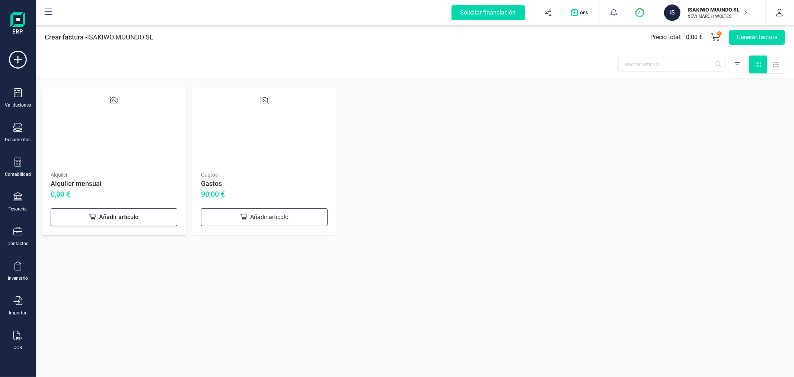
click at [91, 223] on div "Añadir artículo" at bounding box center [114, 217] width 127 height 18
click at [739, 37] on button "Generar factura" at bounding box center [758, 37] width 56 height 15
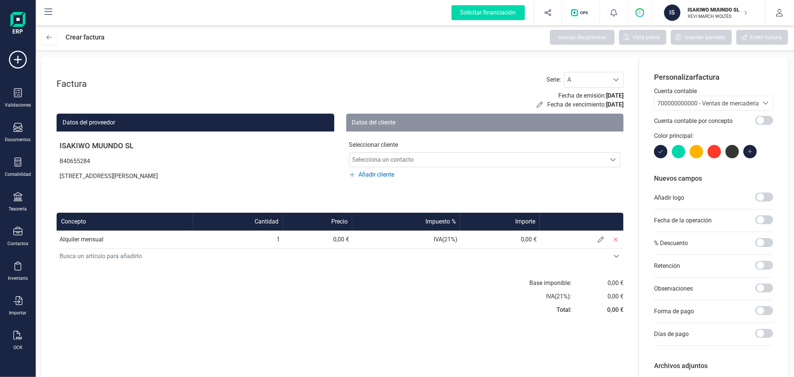
click at [684, 106] on span "700000000000 - Ventas de mercaderías" at bounding box center [710, 103] width 105 height 7
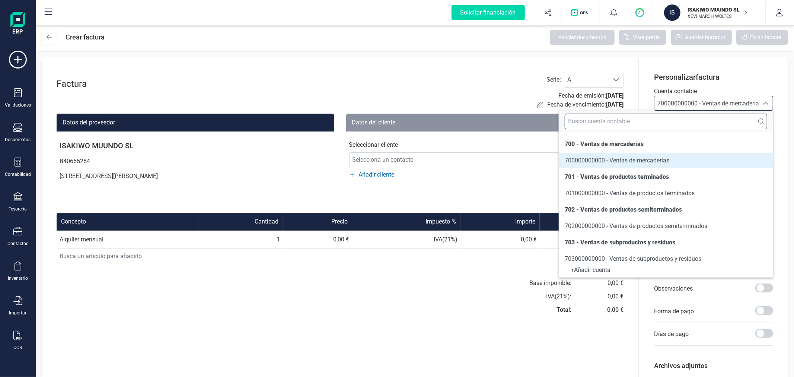
click at [678, 118] on input "text" at bounding box center [666, 122] width 203 height 16
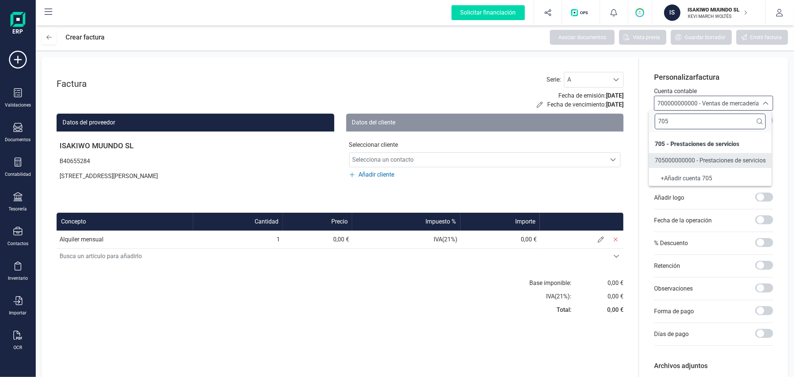
type input "705"
click at [684, 161] on span "705000000000 - Prestaciones de servicios" at bounding box center [710, 160] width 111 height 7
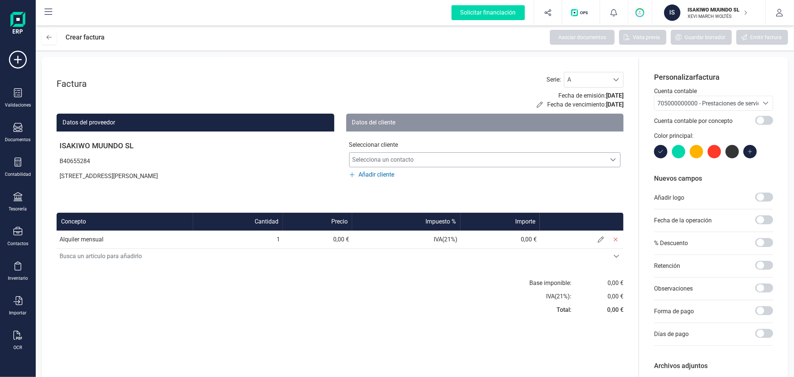
click at [436, 158] on span "Selecciona un contacto" at bounding box center [478, 159] width 257 height 15
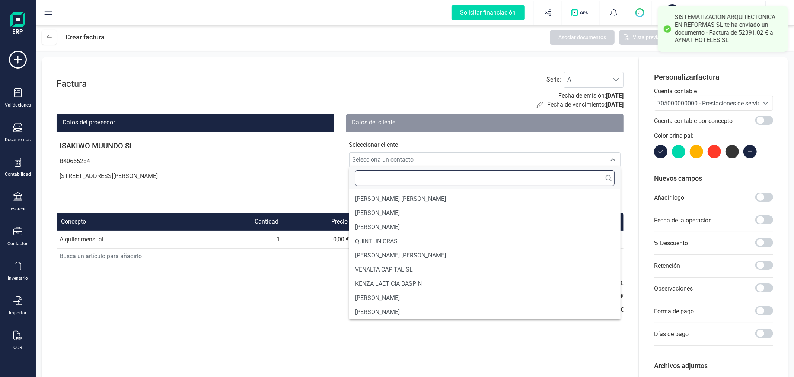
click at [410, 179] on input "text" at bounding box center [485, 178] width 260 height 16
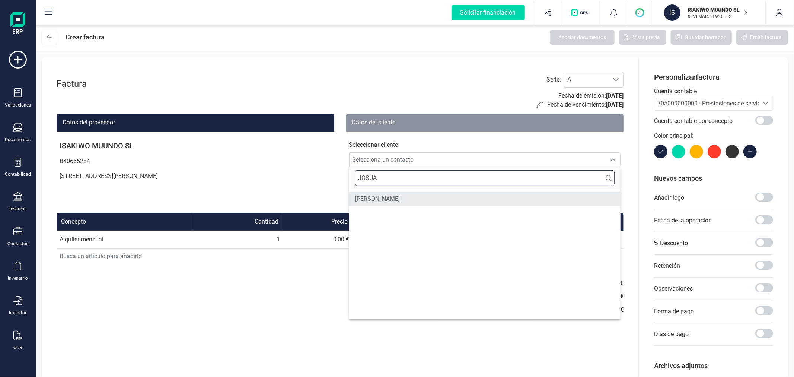
type input "JOSUA"
click at [403, 197] on li "[PERSON_NAME]" at bounding box center [485, 199] width 272 height 14
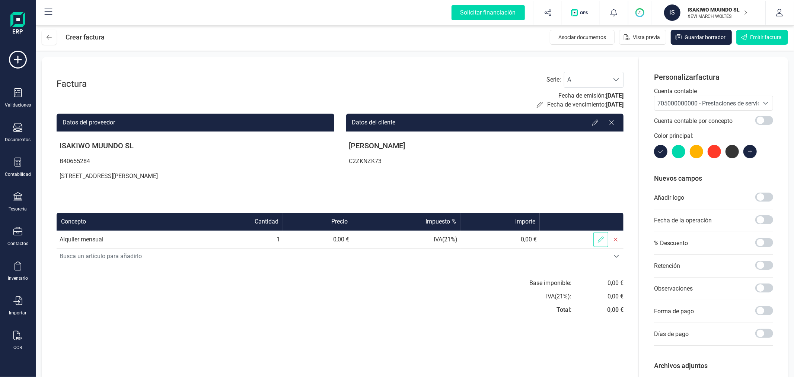
click at [598, 234] on span at bounding box center [601, 239] width 15 height 15
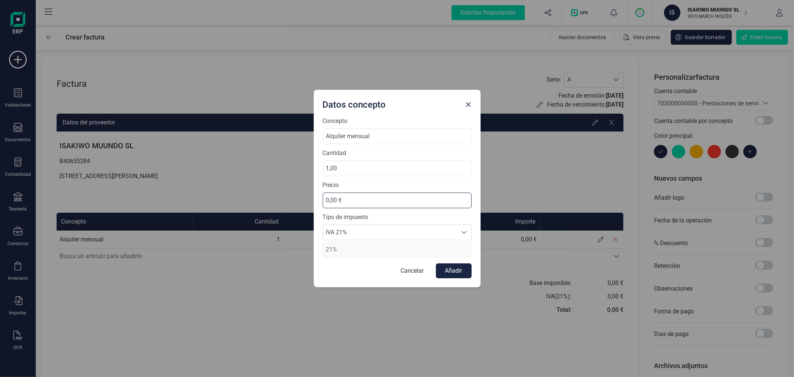
drag, startPoint x: 374, startPoint y: 199, endPoint x: 262, endPoint y: 185, distance: 112.6
click at [262, 185] on div "Datos concepto Concepto Alquiler mensual Cantidad 1,00 Precio 0,00 € Tipo de im…" at bounding box center [397, 188] width 794 height 377
type input "570,00 €"
click at [442, 228] on span "IVA 21%" at bounding box center [390, 232] width 134 height 15
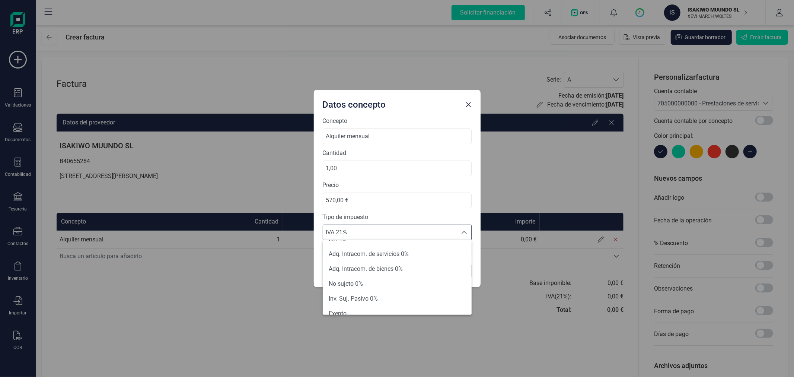
scroll to position [47, 0]
click at [370, 303] on li "Exento" at bounding box center [397, 307] width 149 height 15
type input "0%"
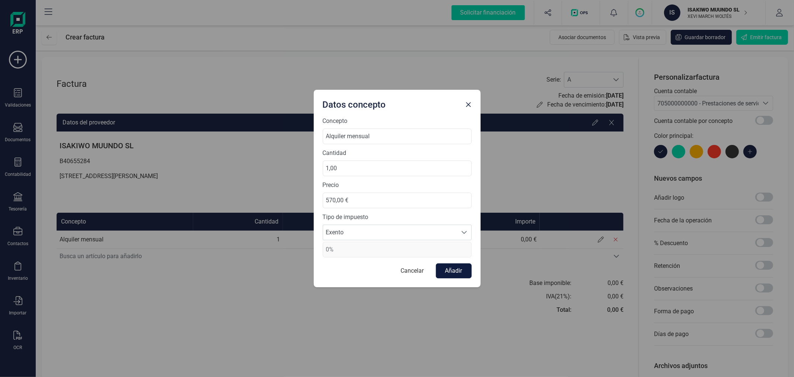
click at [461, 266] on button "Añadir" at bounding box center [454, 270] width 36 height 15
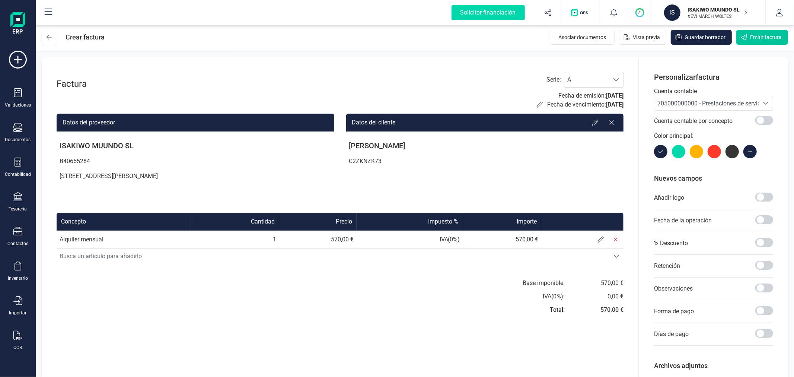
click at [766, 36] on span "Emitir factura" at bounding box center [766, 37] width 32 height 7
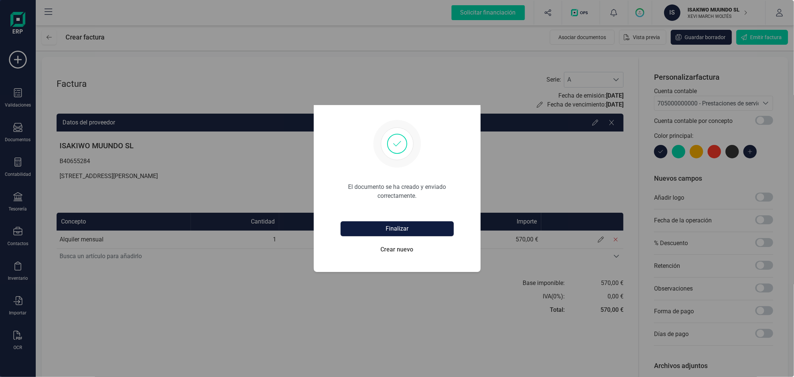
click at [385, 229] on button "Finalizar" at bounding box center [397, 228] width 113 height 15
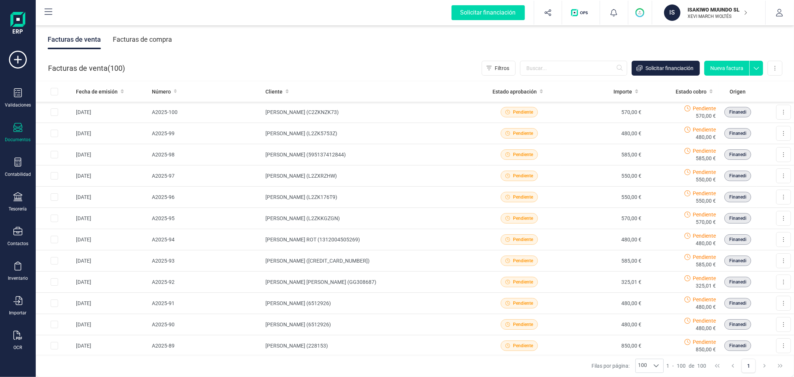
click at [724, 71] on button "Nueva factura" at bounding box center [727, 68] width 45 height 15
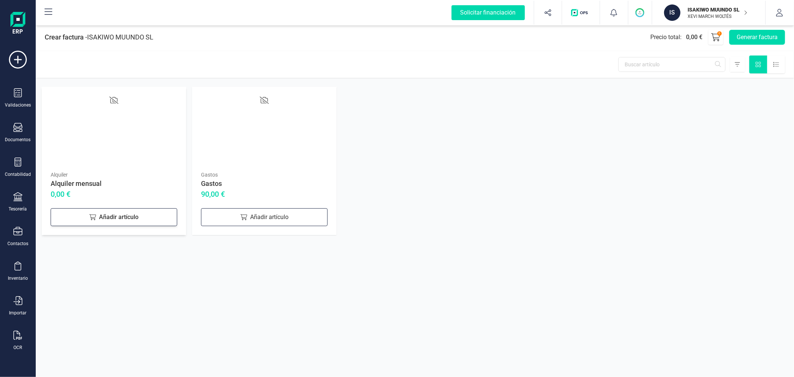
click at [153, 212] on div "Añadir artículo" at bounding box center [114, 217] width 127 height 18
click at [761, 33] on button "Generar factura" at bounding box center [758, 37] width 56 height 15
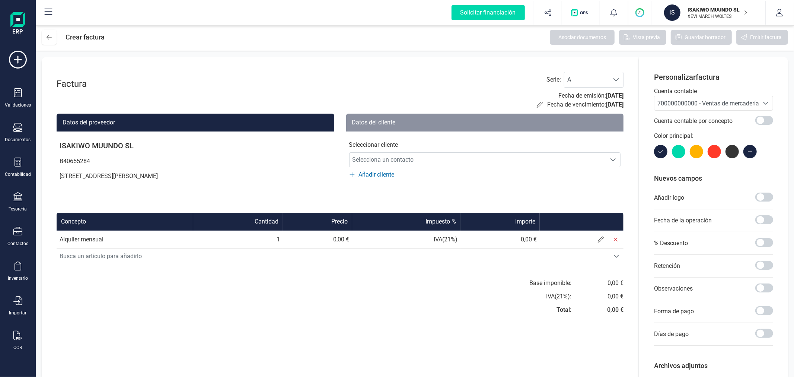
click at [706, 103] on span "700000000000 - Ventas de mercaderías" at bounding box center [710, 103] width 105 height 7
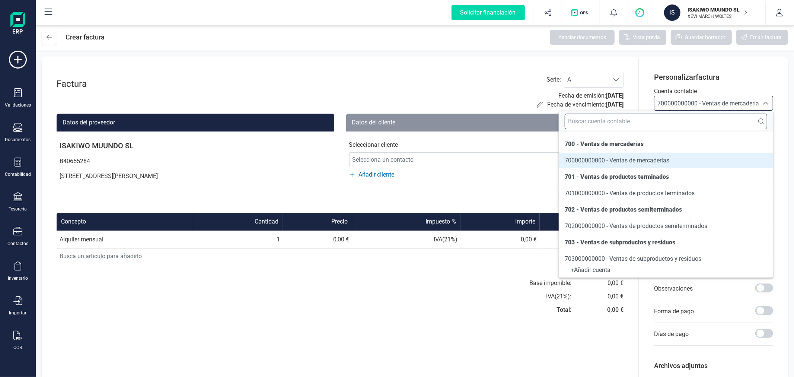
click at [691, 121] on input "text" at bounding box center [666, 122] width 203 height 16
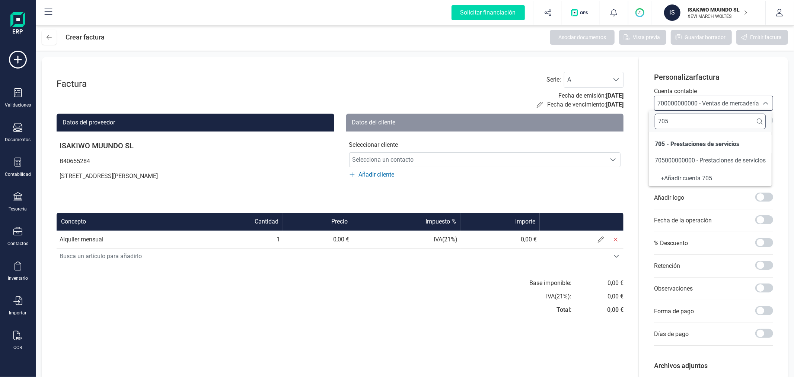
type input "705"
click at [733, 153] on li "705 - Prestaciones de servicios" at bounding box center [710, 144] width 123 height 18
click at [727, 163] on span "705000000000 - Prestaciones de servicios" at bounding box center [710, 160] width 111 height 7
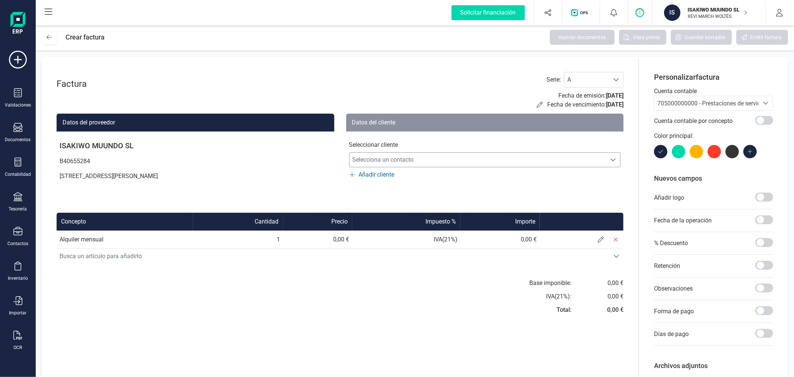
click at [488, 162] on span "Selecciona un contacto" at bounding box center [478, 159] width 257 height 15
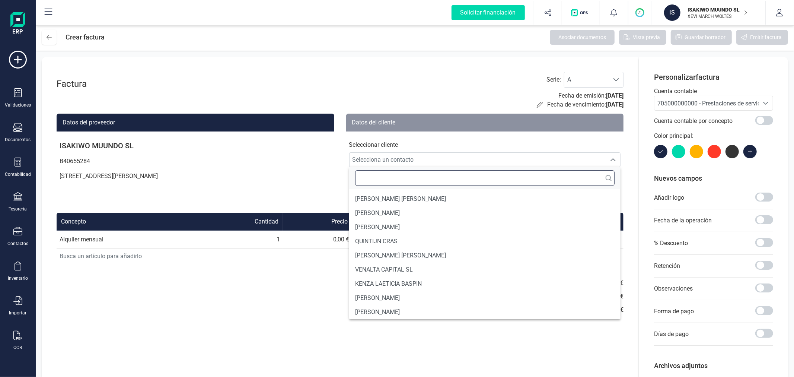
click at [455, 183] on input "text" at bounding box center [485, 178] width 260 height 16
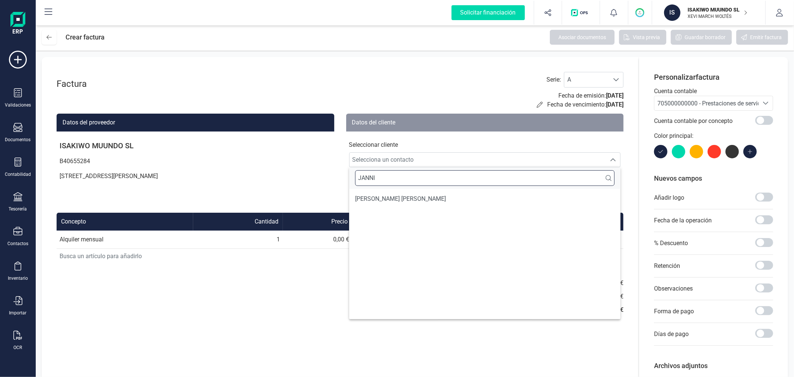
type input "JANNI"
click at [415, 201] on span "[PERSON_NAME] [PERSON_NAME]" at bounding box center [400, 198] width 91 height 9
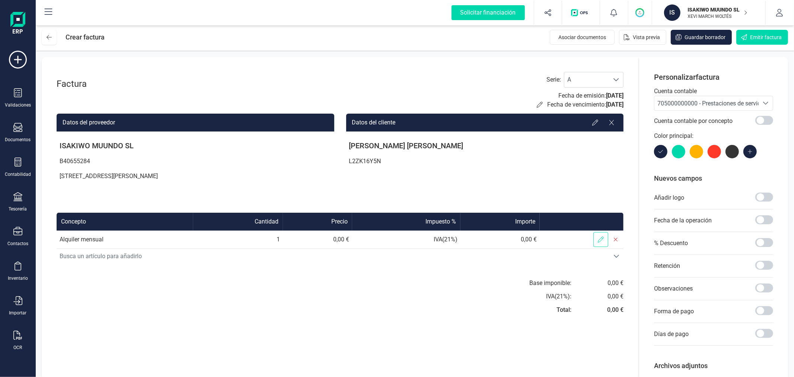
click at [598, 238] on icon at bounding box center [601, 239] width 6 height 6
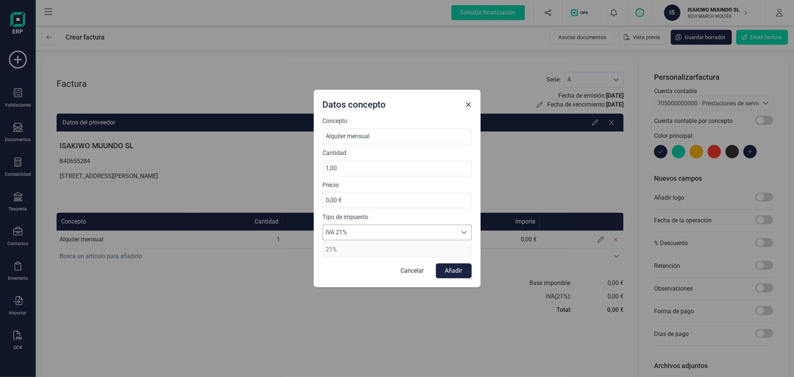
click at [425, 229] on span "IVA 21%" at bounding box center [390, 232] width 134 height 15
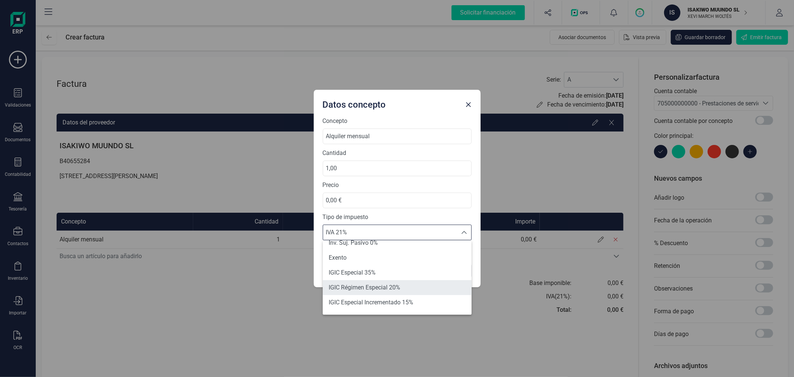
scroll to position [83, 0]
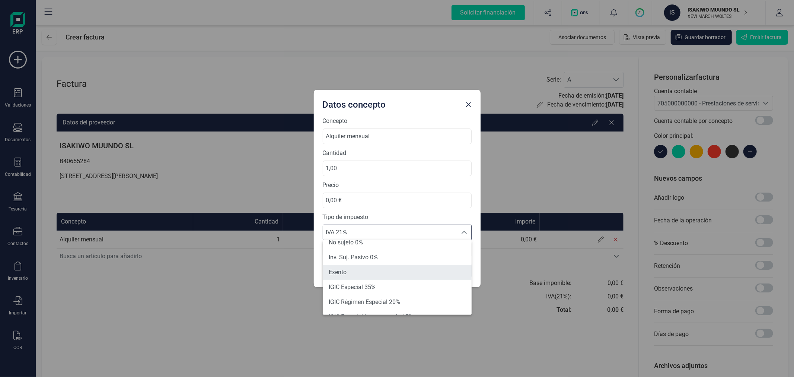
click at [371, 272] on li "Exento" at bounding box center [397, 272] width 149 height 15
type input "0%"
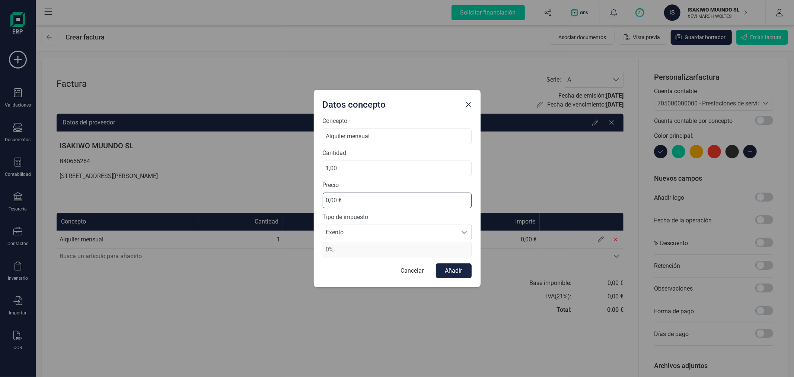
drag, startPoint x: 333, startPoint y: 192, endPoint x: 317, endPoint y: 193, distance: 16.0
click at [317, 193] on div "Concepto Alquiler mensual Cantidad 1,00 Precio 0,00 € Tipo de impuesto Exento E…" at bounding box center [397, 202] width 167 height 171
type input "550,00 €"
click at [455, 273] on button "Añadir" at bounding box center [454, 270] width 36 height 15
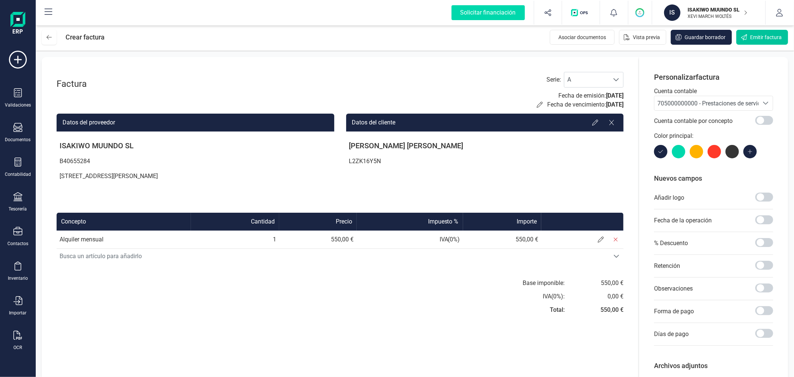
click at [755, 37] on span "Emitir factura" at bounding box center [766, 37] width 32 height 7
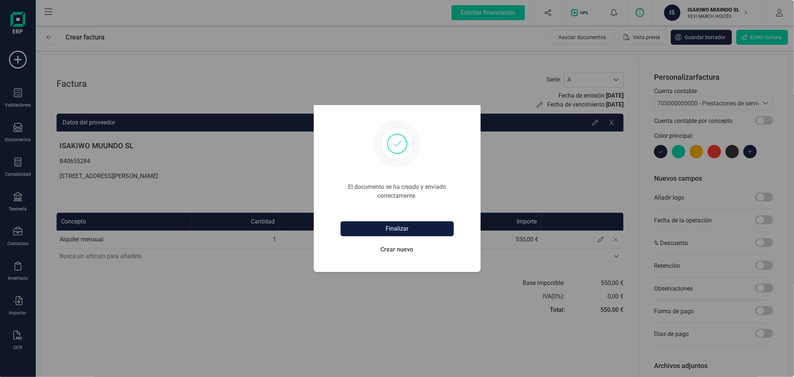
click at [393, 228] on button "Finalizar" at bounding box center [397, 228] width 113 height 15
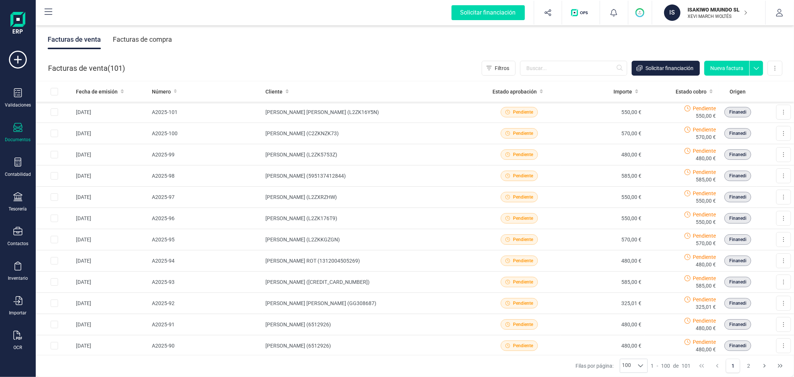
click at [729, 64] on button "Nueva factura" at bounding box center [727, 68] width 45 height 15
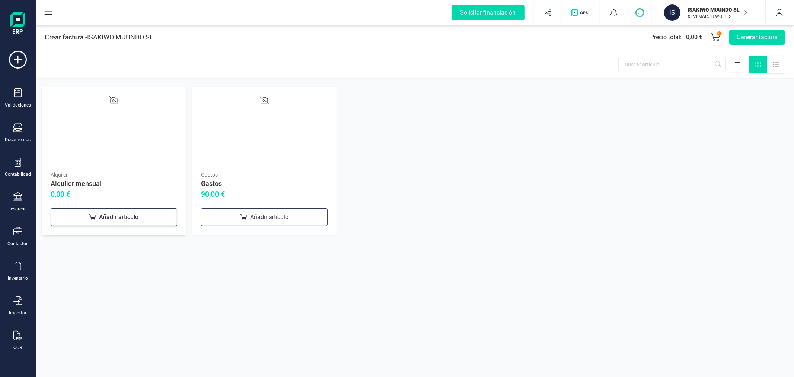
click at [93, 217] on icon at bounding box center [92, 217] width 7 height 6
click at [754, 39] on button "Generar factura" at bounding box center [758, 37] width 56 height 15
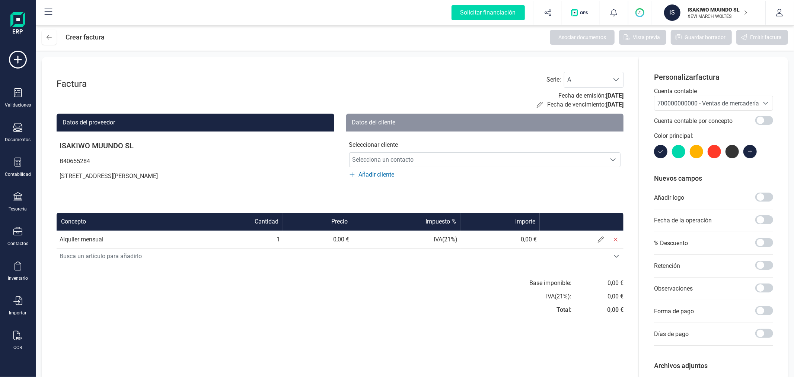
click at [698, 100] on span "700000000000 - Ventas de mercaderías" at bounding box center [710, 103] width 105 height 7
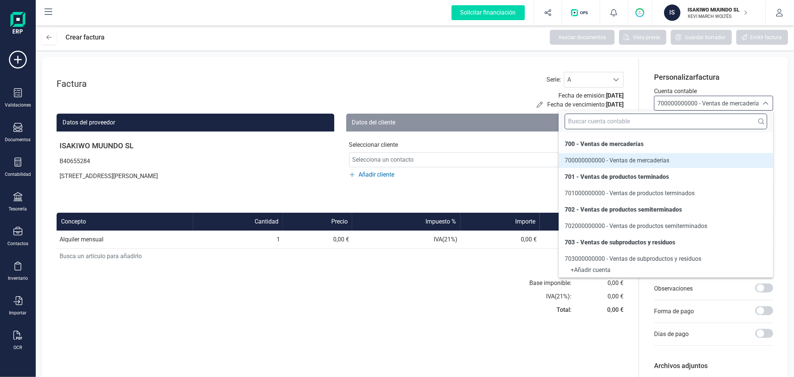
click at [684, 122] on input "text" at bounding box center [666, 122] width 203 height 16
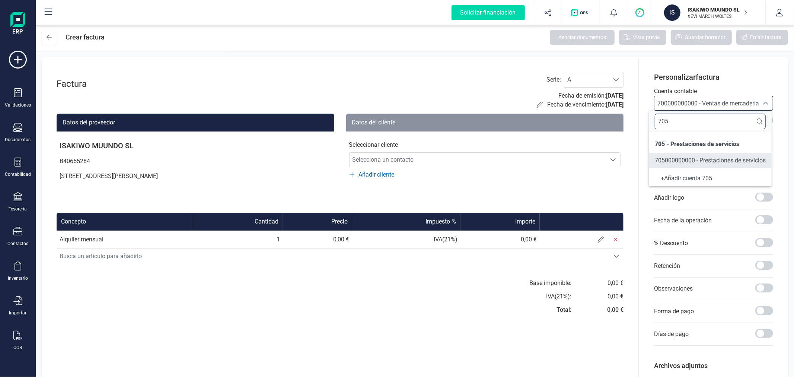
type input "705"
click at [692, 157] on span "705000000000 - Prestaciones de servicios" at bounding box center [710, 160] width 111 height 7
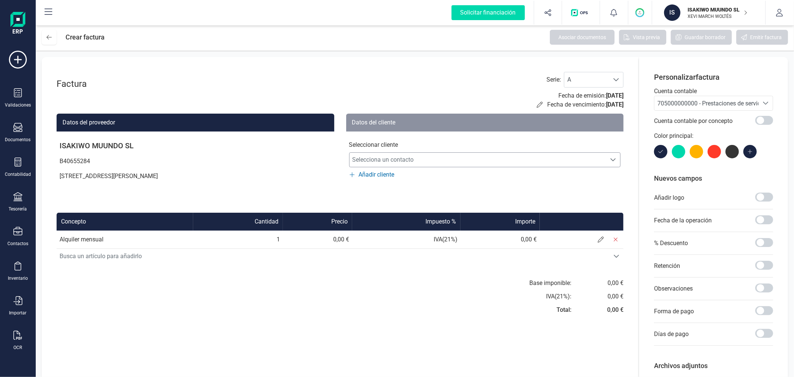
click at [522, 159] on span "Selecciona un contacto" at bounding box center [478, 159] width 257 height 15
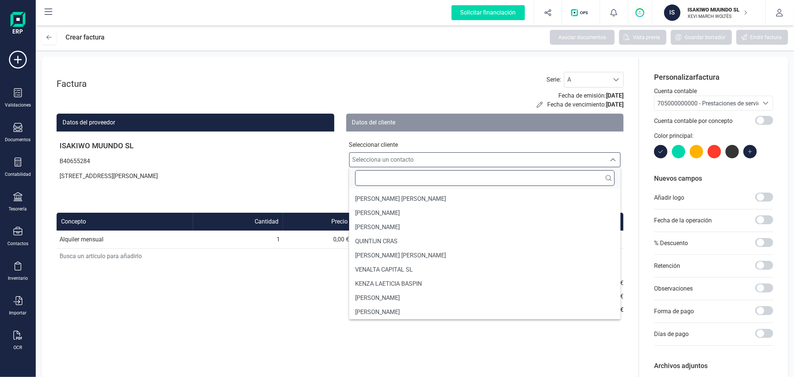
click at [448, 179] on input "text" at bounding box center [485, 178] width 260 height 16
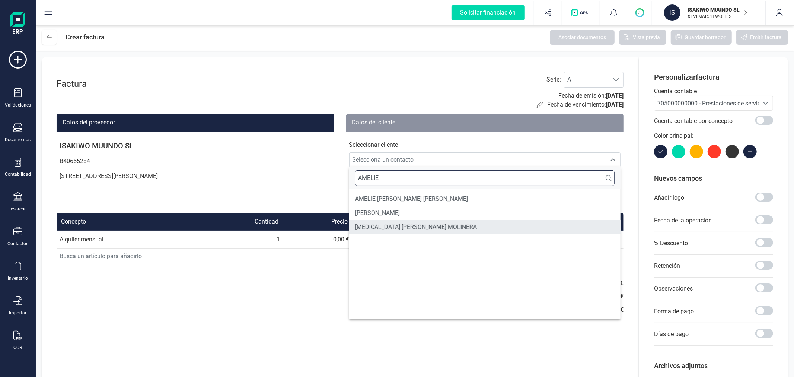
type input "AMELIE"
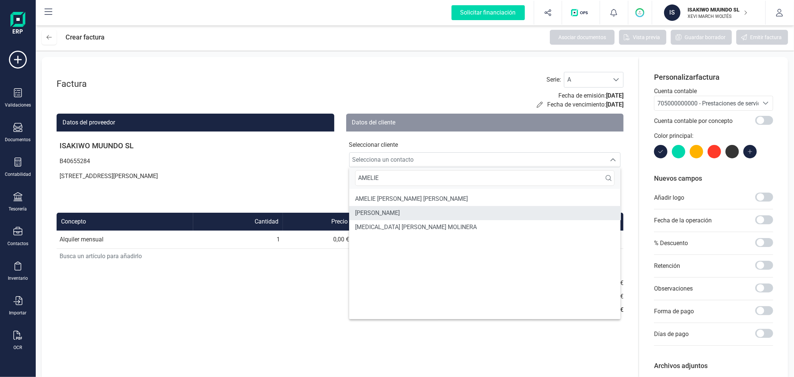
click at [415, 212] on li "[PERSON_NAME]" at bounding box center [485, 213] width 272 height 14
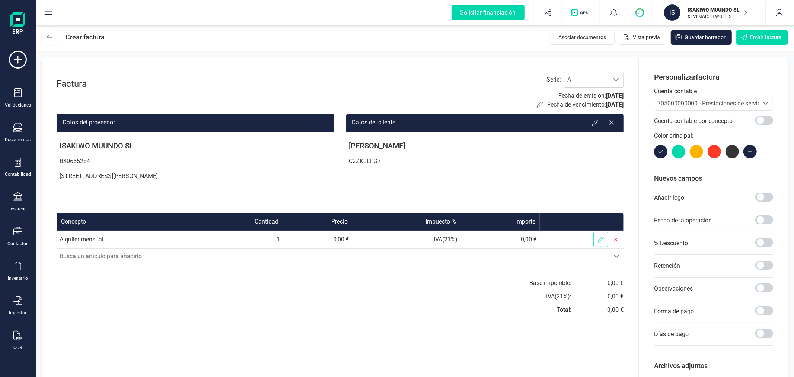
click at [597, 238] on span at bounding box center [601, 239] width 15 height 15
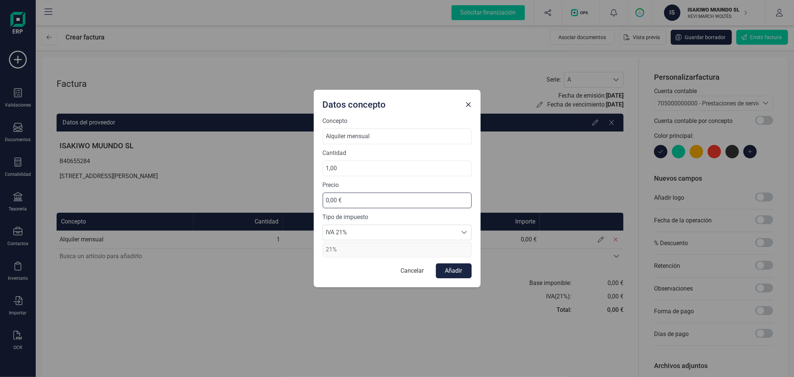
drag, startPoint x: 356, startPoint y: 195, endPoint x: 299, endPoint y: 199, distance: 57.2
click at [299, 199] on div "Datos concepto Concepto Alquiler mensual Cantidad 1,00 Precio 0,00 € Tipo de im…" at bounding box center [397, 188] width 794 height 377
type input "550,00 €"
click at [384, 234] on span "IVA 21%" at bounding box center [390, 232] width 134 height 15
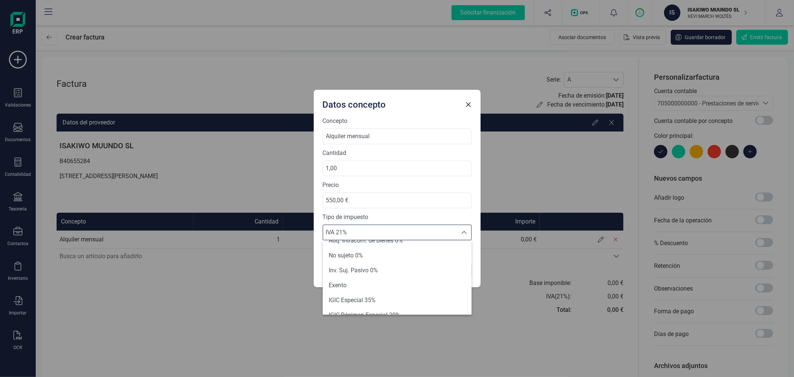
scroll to position [83, 0]
click at [372, 276] on li "Exento" at bounding box center [397, 272] width 149 height 15
type input "0%"
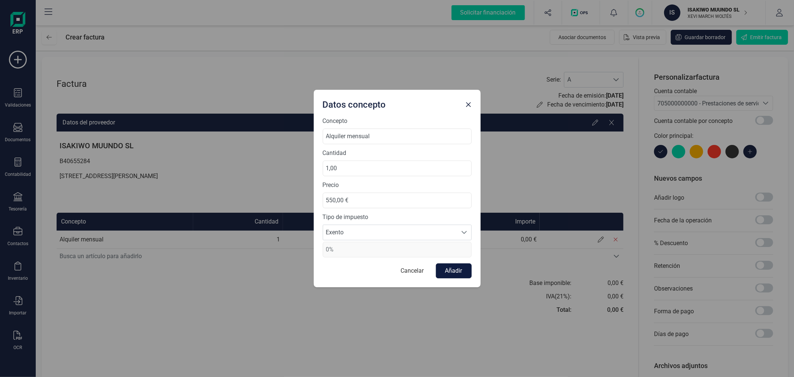
click at [452, 265] on button "Añadir" at bounding box center [454, 270] width 36 height 15
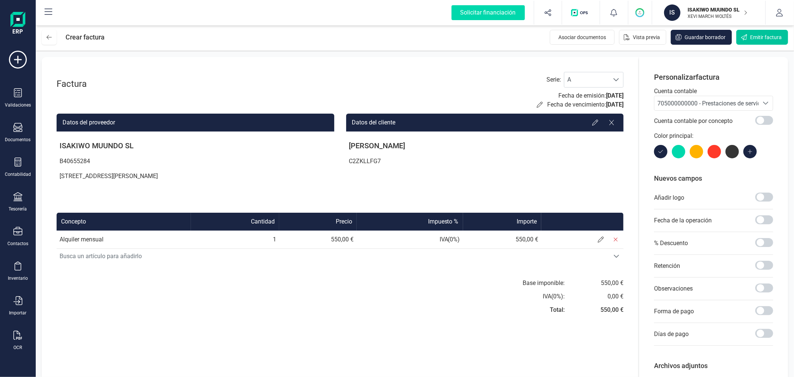
click at [754, 36] on span "Emitir factura" at bounding box center [766, 37] width 32 height 7
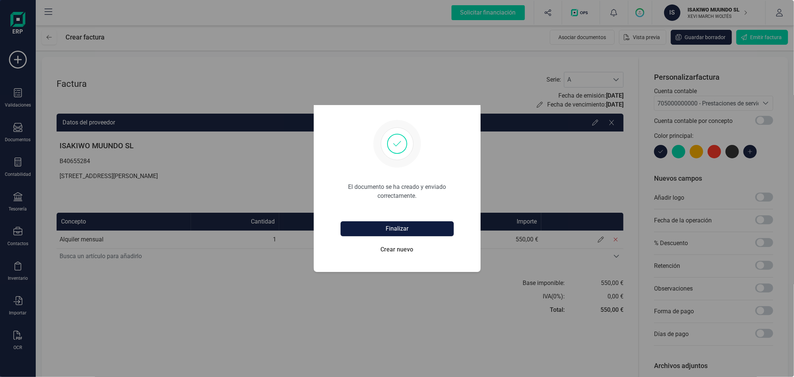
click at [423, 223] on button "Finalizar" at bounding box center [397, 228] width 113 height 15
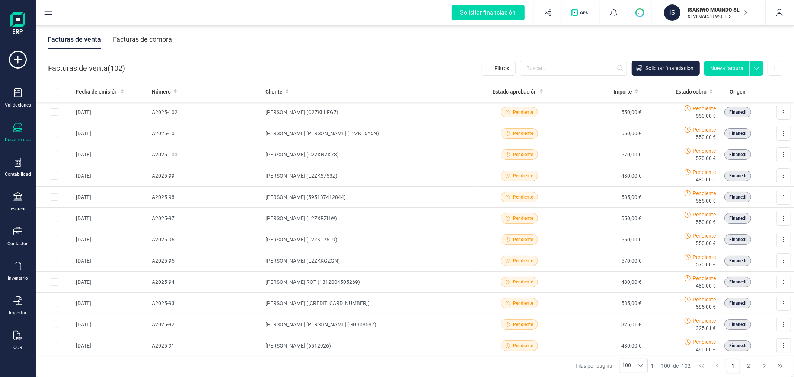
click at [728, 69] on button "Nueva factura" at bounding box center [727, 68] width 45 height 15
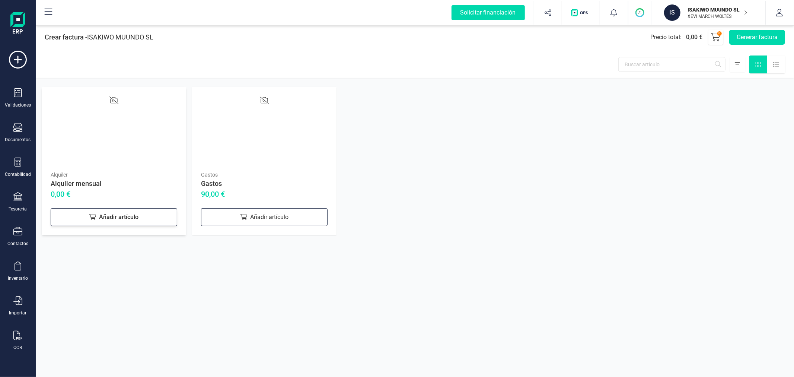
click at [118, 209] on div "Añadir artículo" at bounding box center [114, 217] width 127 height 18
click at [759, 40] on button "Generar factura" at bounding box center [758, 37] width 56 height 15
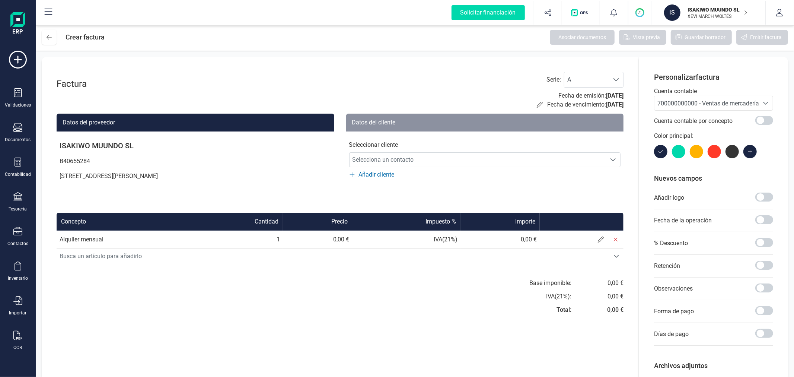
click at [679, 104] on span "700000000000 - Ventas de mercaderías" at bounding box center [710, 103] width 105 height 7
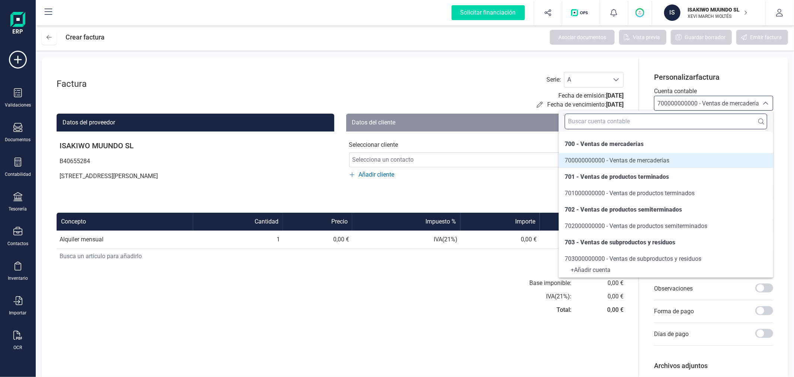
click at [668, 118] on input "text" at bounding box center [666, 122] width 203 height 16
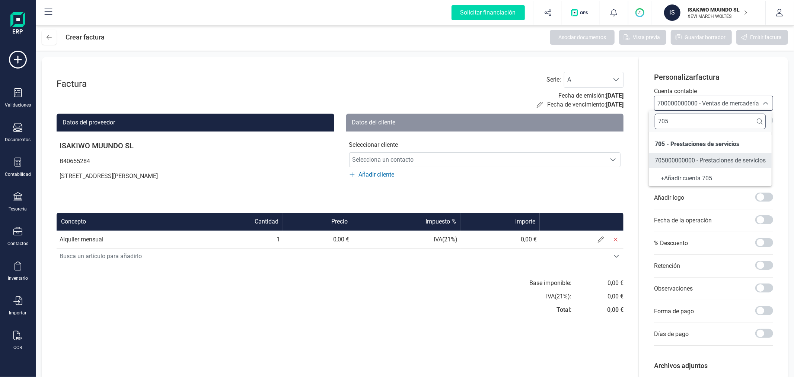
type input "705"
click at [690, 154] on li "705000000000 - Prestaciones de servicios" at bounding box center [710, 160] width 123 height 15
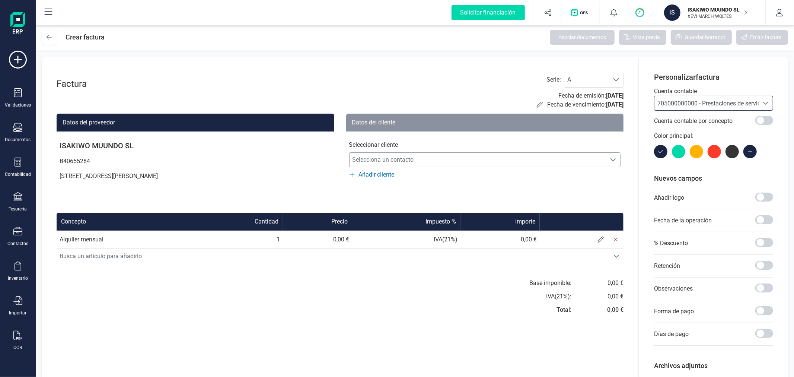
click at [387, 156] on span "Selecciona un contacto" at bounding box center [478, 159] width 257 height 15
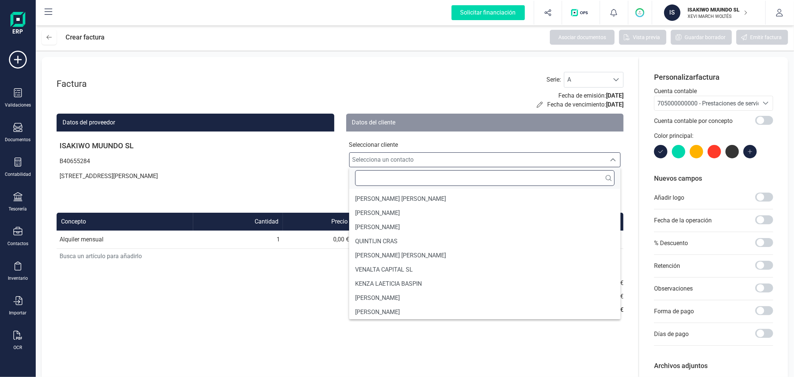
click at [384, 180] on input "text" at bounding box center [485, 178] width 260 height 16
click at [53, 37] on button at bounding box center [49, 37] width 15 height 15
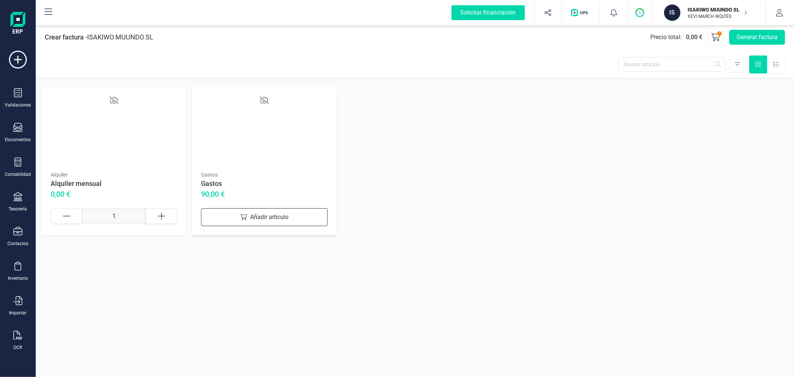
drag, startPoint x: 213, startPoint y: 112, endPoint x: 223, endPoint y: 117, distance: 11.2
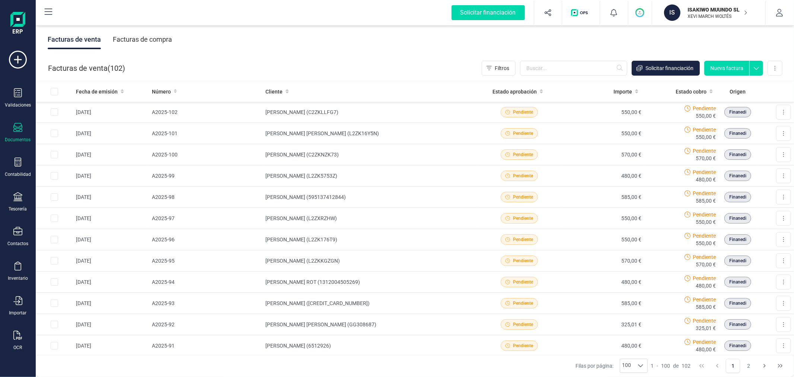
click at [728, 62] on button "Nueva factura" at bounding box center [727, 68] width 45 height 15
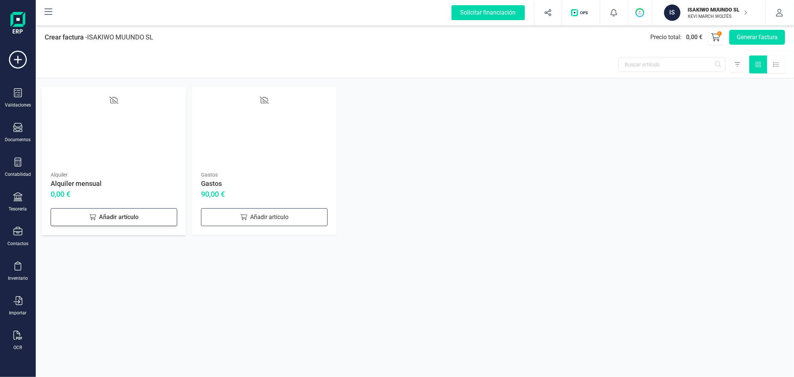
click at [137, 222] on div "Añadir artículo" at bounding box center [114, 217] width 127 height 18
click at [760, 39] on button "Generar factura" at bounding box center [758, 37] width 56 height 15
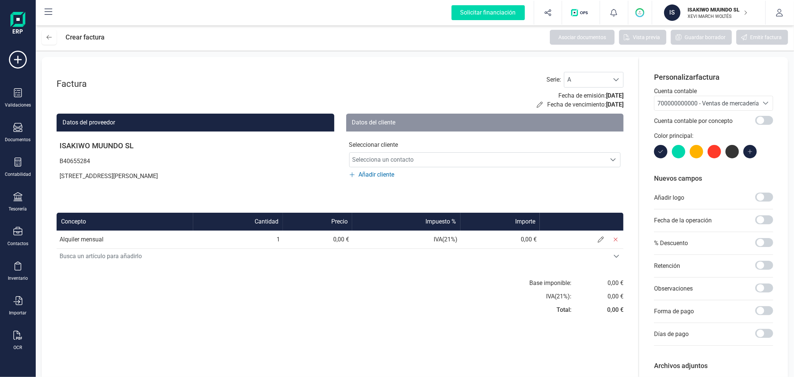
click at [727, 105] on span "700000000000 - Ventas de mercaderías" at bounding box center [710, 103] width 105 height 7
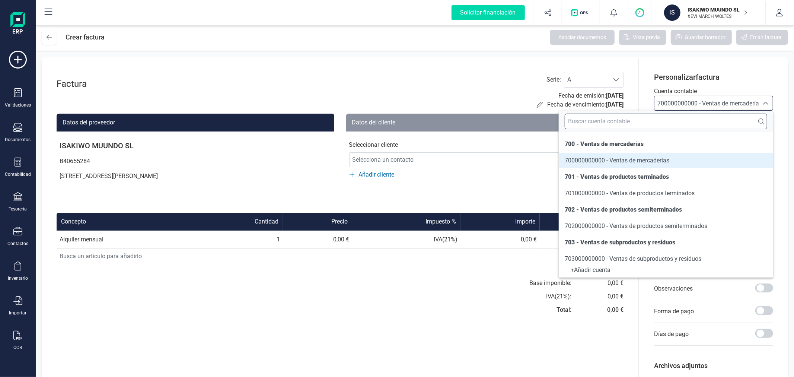
click at [709, 127] on input "text" at bounding box center [666, 122] width 203 height 16
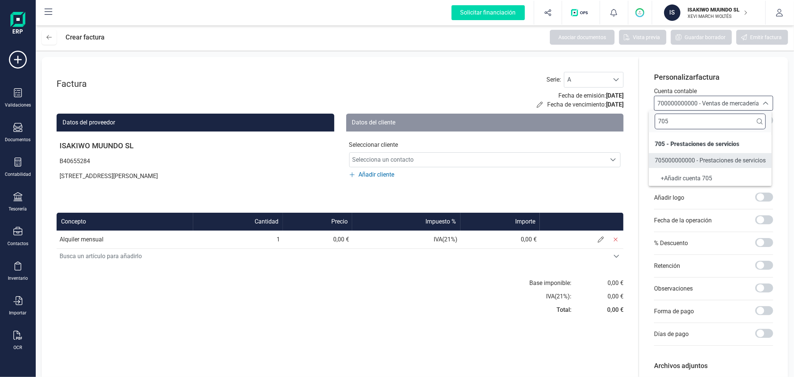
type input "705"
click at [710, 160] on span "705000000000 - Prestaciones de servicios" at bounding box center [710, 160] width 111 height 7
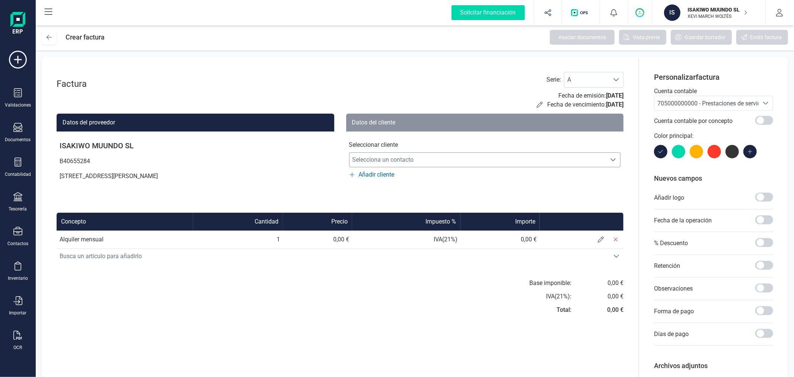
click at [438, 158] on span "Selecciona un contacto" at bounding box center [478, 159] width 257 height 15
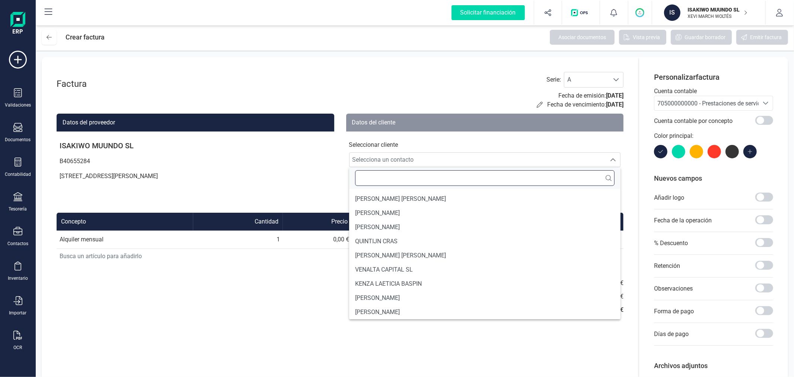
click at [438, 171] on input "text" at bounding box center [485, 178] width 260 height 16
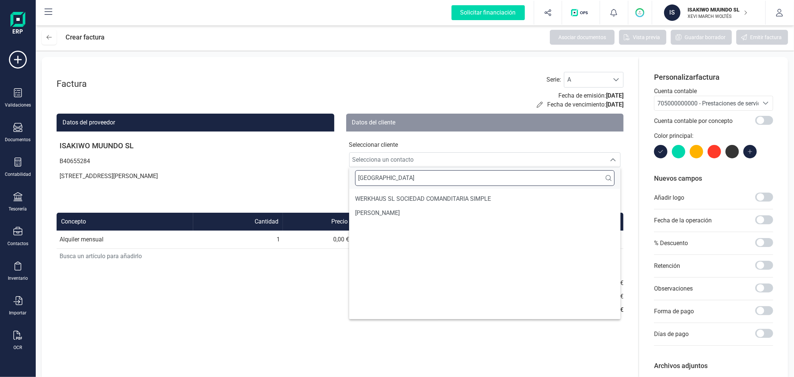
type input "[PERSON_NAME]"
type input "C"
type input "A"
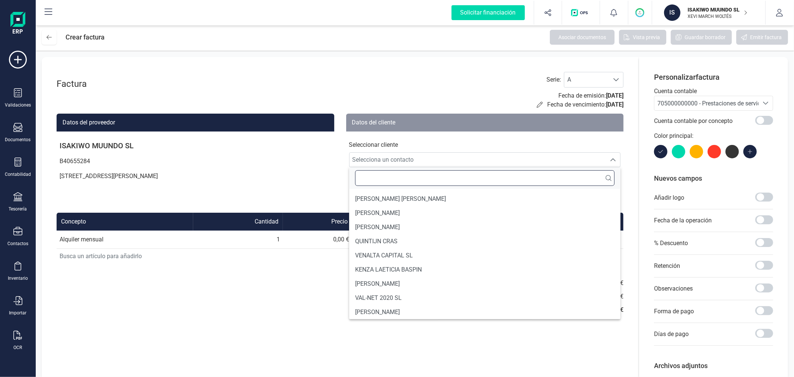
click at [438, 171] on input "text" at bounding box center [485, 178] width 260 height 16
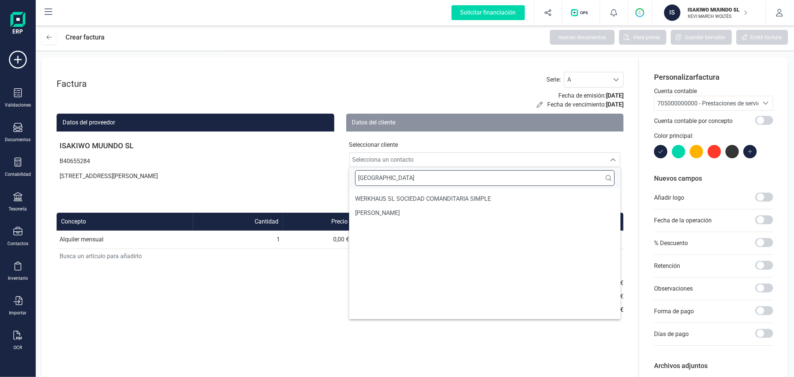
type input "[PERSON_NAME]"
type input "E"
type input "R"
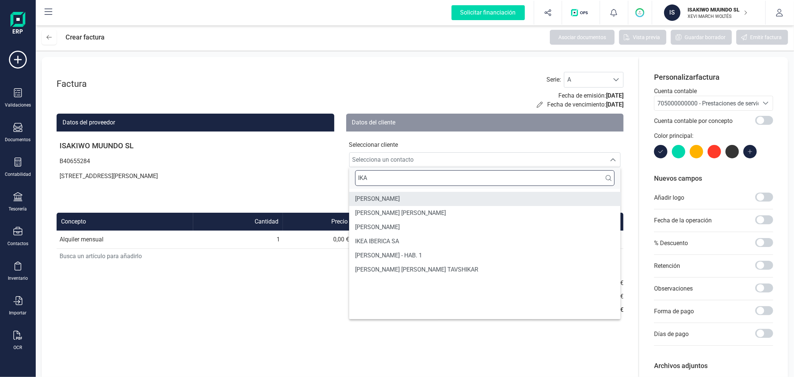
type input "IKA"
click at [380, 192] on li "[PERSON_NAME]" at bounding box center [485, 199] width 272 height 14
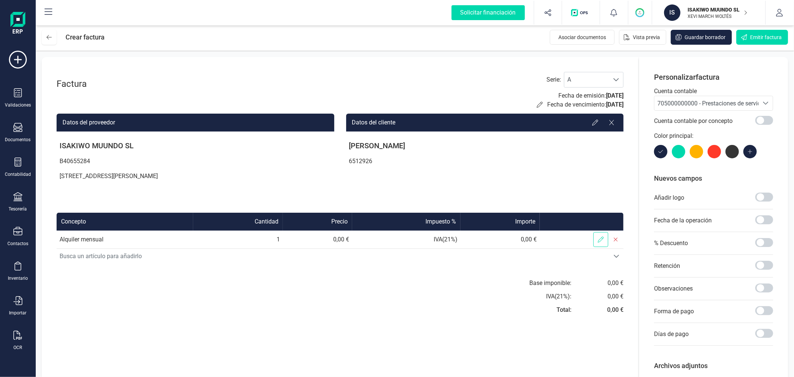
click at [598, 241] on icon at bounding box center [601, 239] width 6 height 6
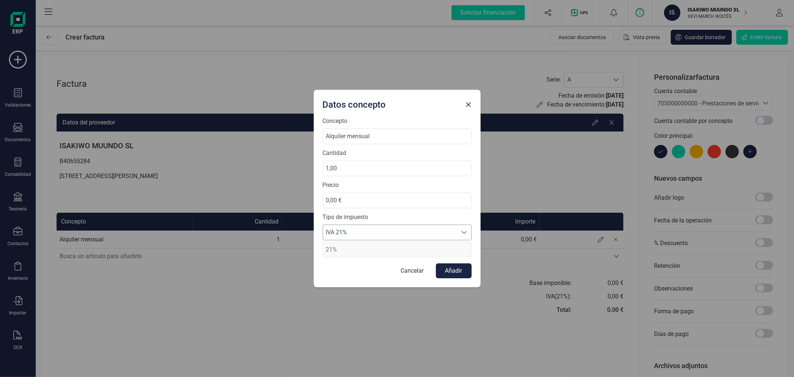
click at [425, 231] on span "IVA 21%" at bounding box center [390, 232] width 134 height 15
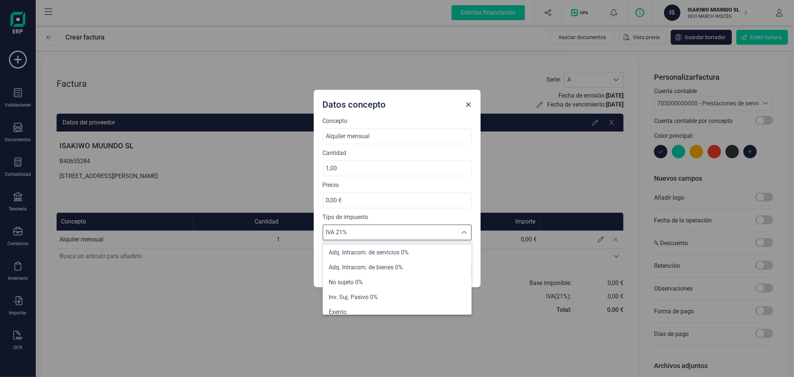
scroll to position [83, 0]
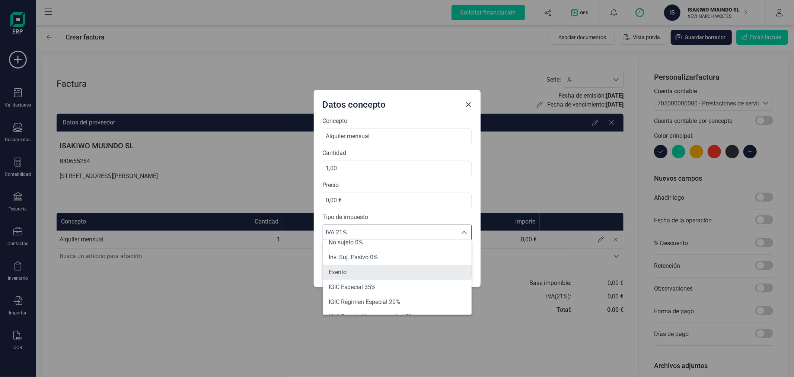
click at [374, 271] on li "Exento" at bounding box center [397, 272] width 149 height 15
type input "0%"
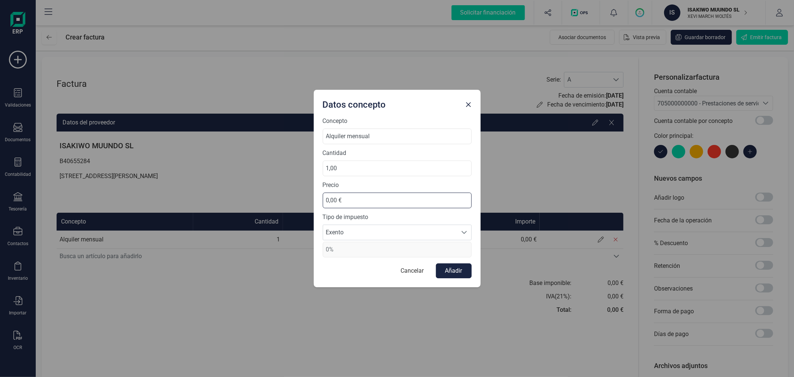
drag, startPoint x: 354, startPoint y: 197, endPoint x: 319, endPoint y: 198, distance: 35.0
click at [319, 198] on div "Concepto Alquiler mensual Cantidad 1,00 Precio 0,00 € Tipo de impuesto Exento E…" at bounding box center [397, 202] width 167 height 171
type input "480,00 €"
click at [456, 266] on button "Añadir" at bounding box center [454, 270] width 36 height 15
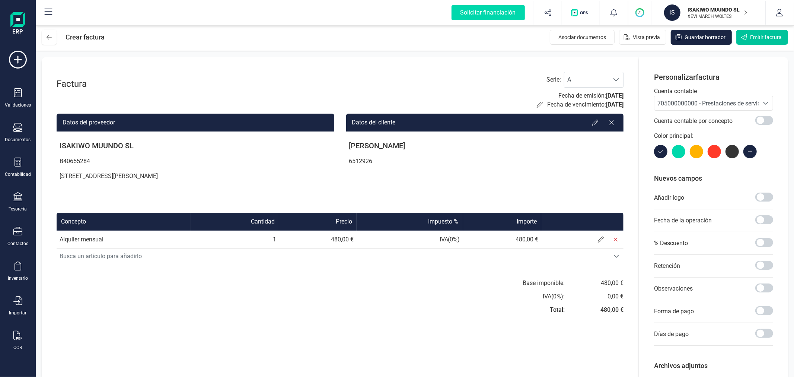
click at [757, 38] on span "Emitir factura" at bounding box center [766, 37] width 32 height 7
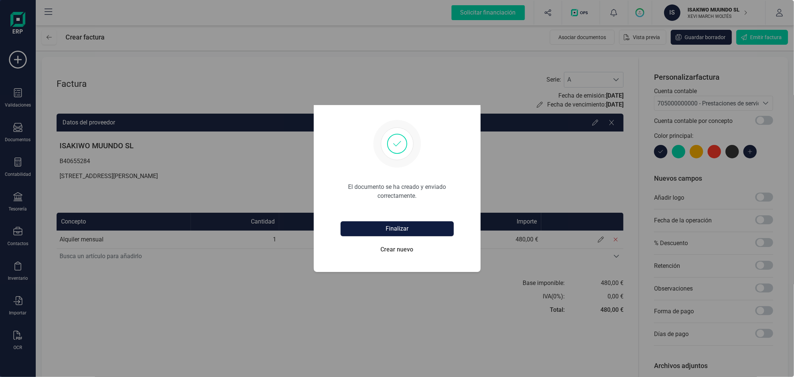
click at [397, 221] on button "Finalizar" at bounding box center [397, 228] width 113 height 15
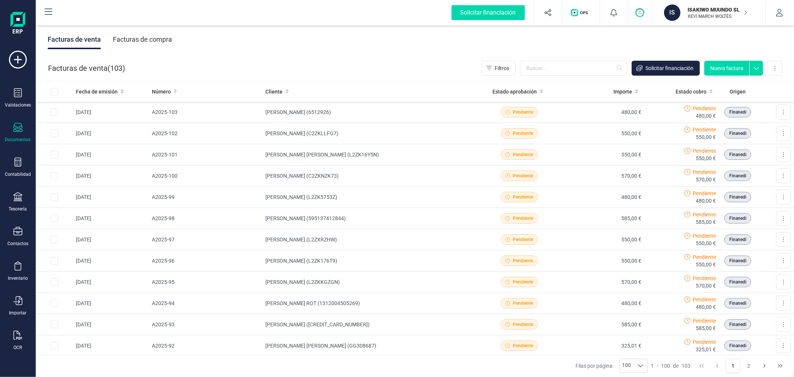
click at [721, 64] on button "Nueva factura" at bounding box center [727, 68] width 45 height 15
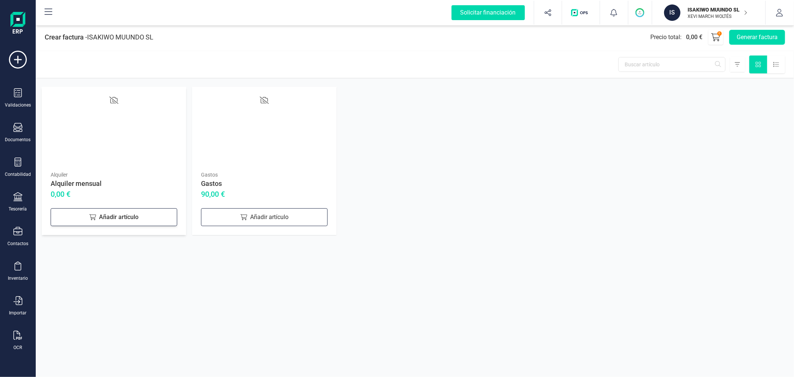
click at [151, 213] on div "Añadir artículo" at bounding box center [114, 217] width 127 height 18
click at [757, 37] on button "Generar factura" at bounding box center [758, 37] width 56 height 15
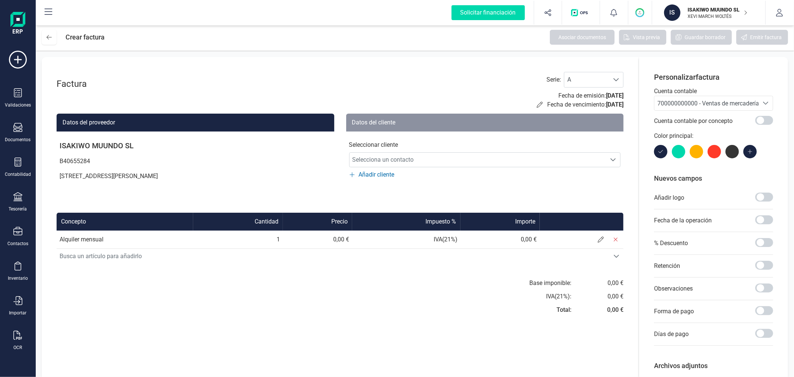
click at [695, 106] on span "700000000000 - Ventas de mercaderías" at bounding box center [710, 103] width 105 height 7
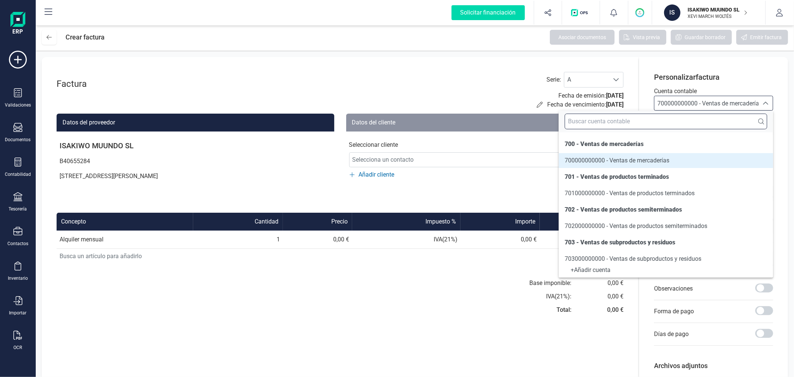
click at [680, 120] on input "text" at bounding box center [666, 122] width 203 height 16
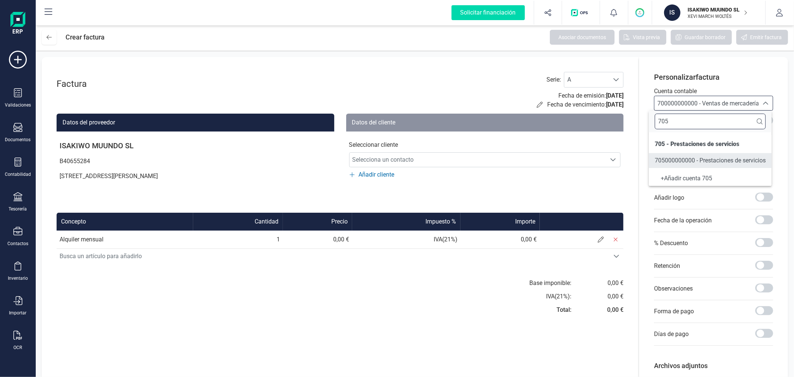
type input "705"
click at [682, 159] on span "705000000000 - Prestaciones de servicios" at bounding box center [710, 160] width 111 height 7
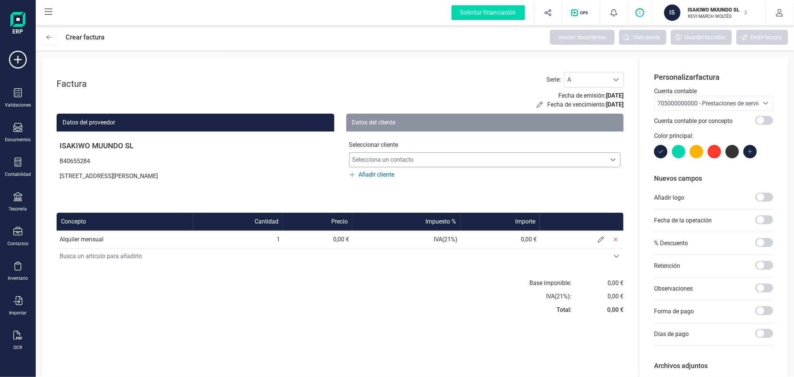
click at [418, 156] on span "Selecciona un contacto" at bounding box center [478, 159] width 257 height 15
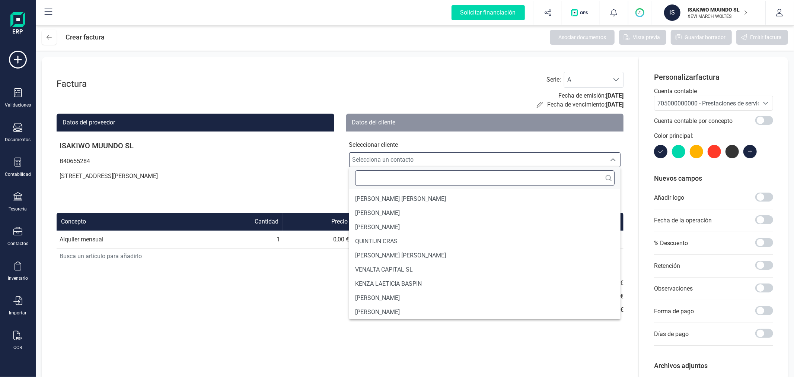
click at [413, 177] on input "text" at bounding box center [485, 178] width 260 height 16
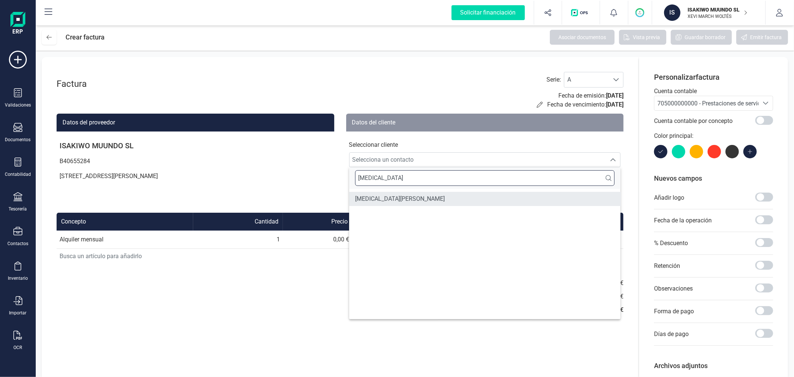
type input "[MEDICAL_DATA]"
click at [403, 193] on li "[MEDICAL_DATA][PERSON_NAME]" at bounding box center [485, 199] width 272 height 14
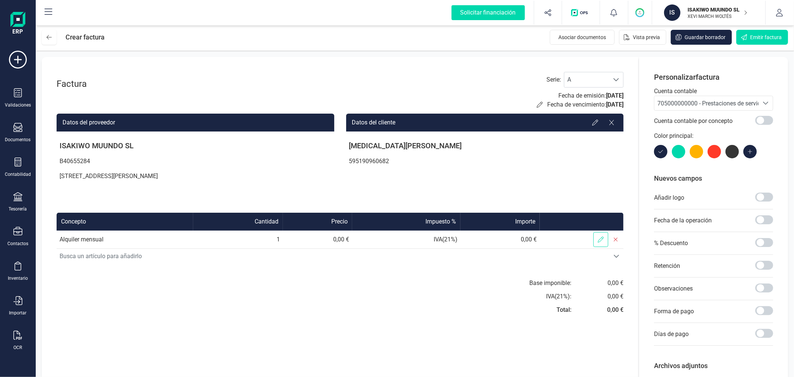
click at [603, 235] on span at bounding box center [601, 239] width 15 height 15
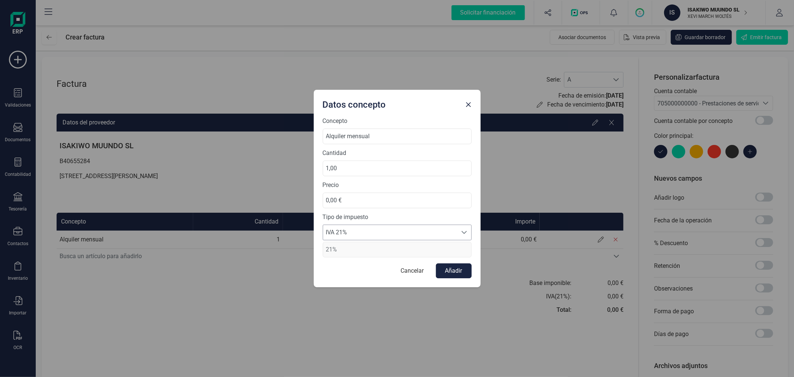
click at [365, 233] on span "IVA 21%" at bounding box center [390, 232] width 134 height 15
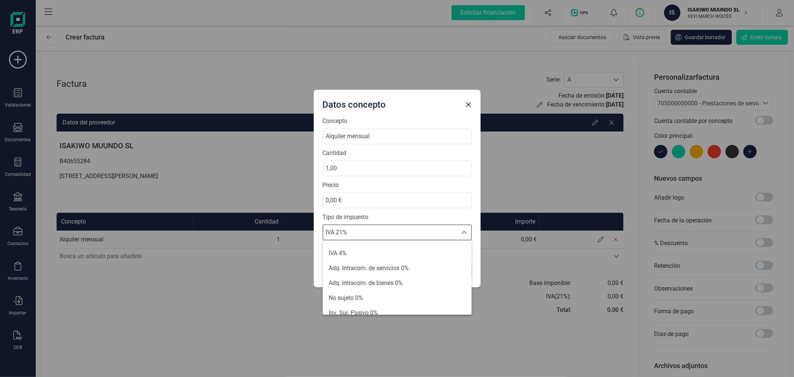
scroll to position [83, 0]
click at [360, 270] on li "Exento" at bounding box center [397, 272] width 149 height 15
type input "0%"
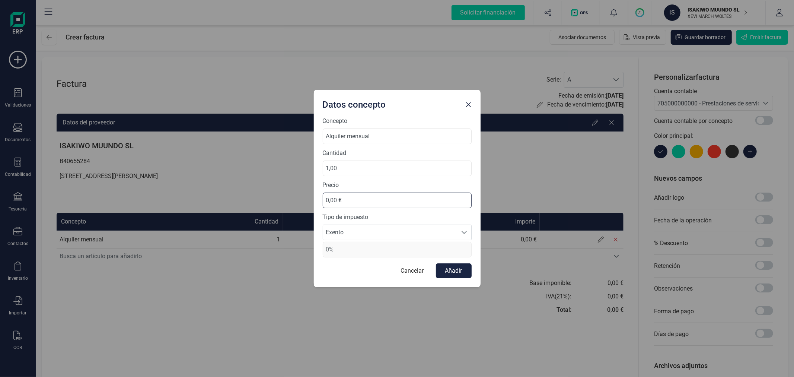
drag, startPoint x: 362, startPoint y: 197, endPoint x: 323, endPoint y: 198, distance: 38.8
click at [323, 198] on input "0,00 €" at bounding box center [397, 201] width 149 height 16
type input "585,00 €"
click at [446, 270] on button "Añadir" at bounding box center [454, 270] width 36 height 15
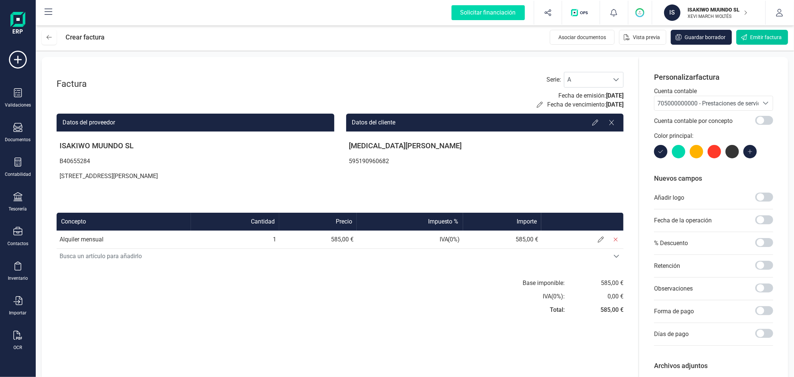
click at [767, 36] on span "Emitir factura" at bounding box center [766, 37] width 32 height 7
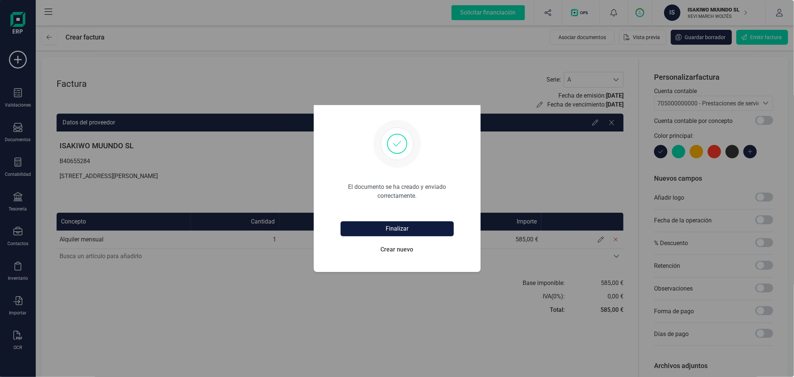
click at [416, 233] on button "Finalizar" at bounding box center [397, 228] width 113 height 15
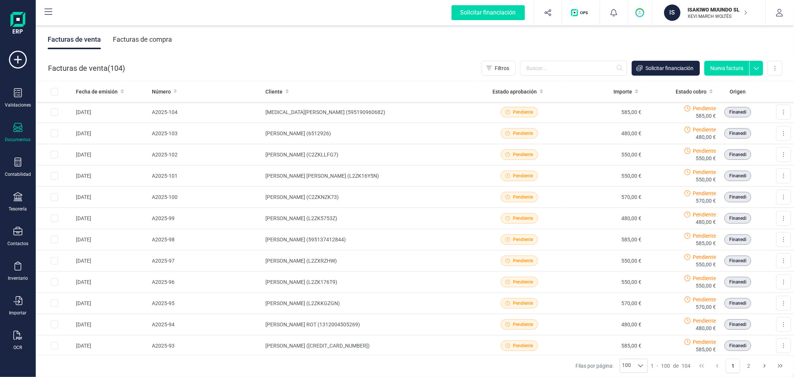
click at [716, 66] on button "Nueva factura" at bounding box center [727, 68] width 45 height 15
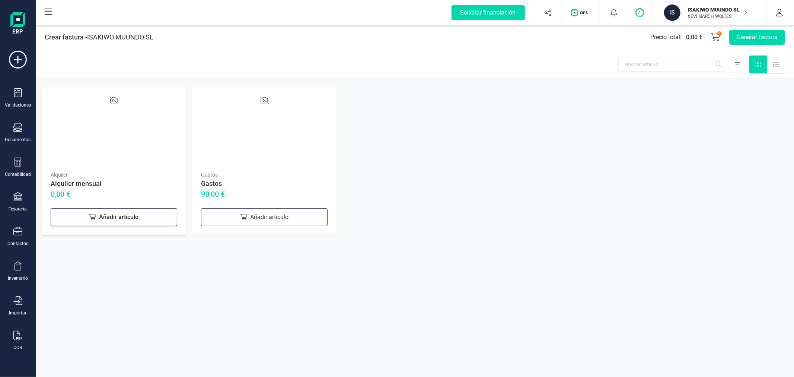
click at [104, 214] on div "Añadir artículo" at bounding box center [114, 217] width 127 height 18
click at [735, 40] on button "Generar factura" at bounding box center [758, 37] width 56 height 15
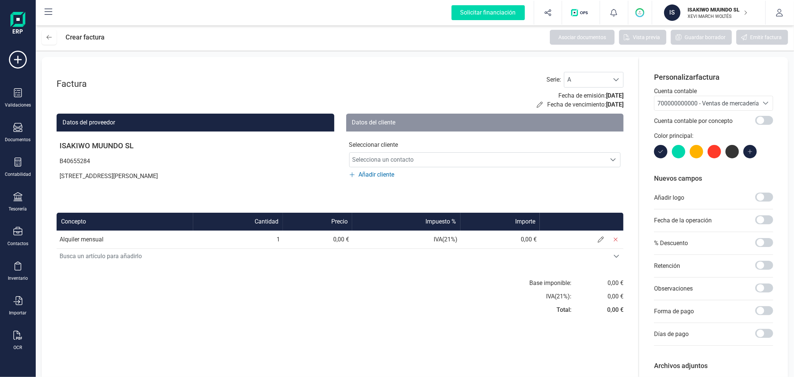
click at [685, 104] on span "700000000000 - Ventas de mercaderías" at bounding box center [710, 103] width 105 height 7
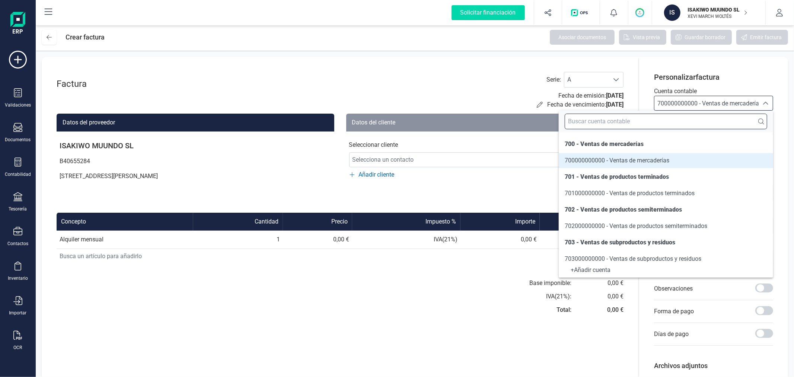
click at [678, 121] on input "text" at bounding box center [666, 122] width 203 height 16
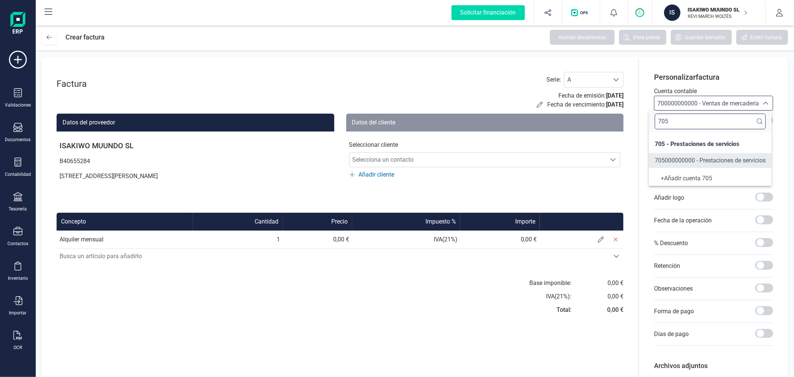
type input "705"
click at [684, 161] on span "705000000000 - Prestaciones de servicios" at bounding box center [710, 160] width 111 height 7
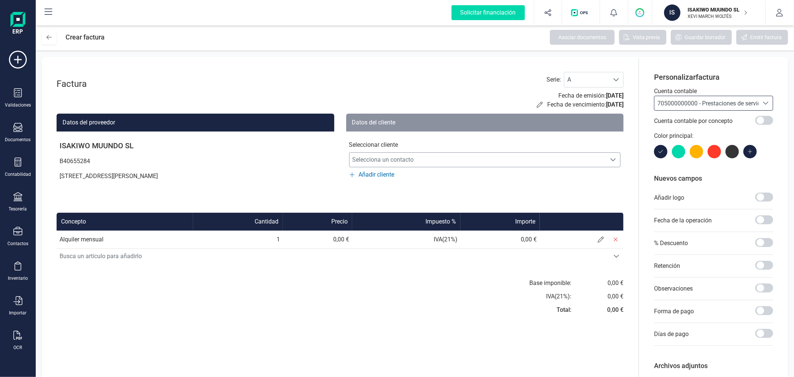
click at [381, 156] on span "Selecciona un contacto" at bounding box center [478, 159] width 257 height 15
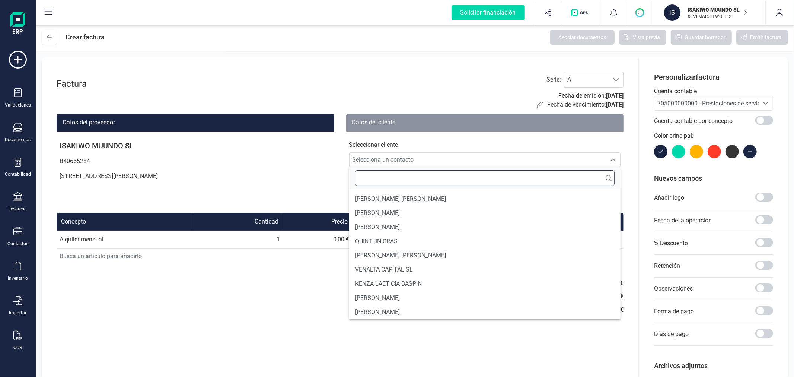
click at [385, 178] on input "text" at bounding box center [485, 178] width 260 height 16
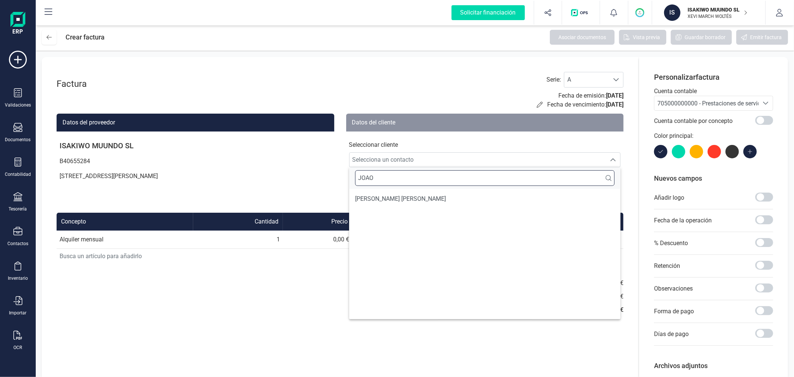
type input "JOAO"
click at [389, 198] on span "[PERSON_NAME] [PERSON_NAME]" at bounding box center [400, 198] width 91 height 9
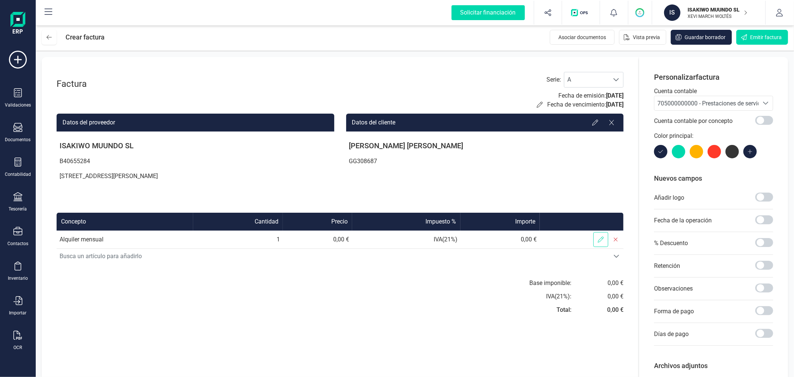
click at [600, 244] on span at bounding box center [601, 239] width 15 height 15
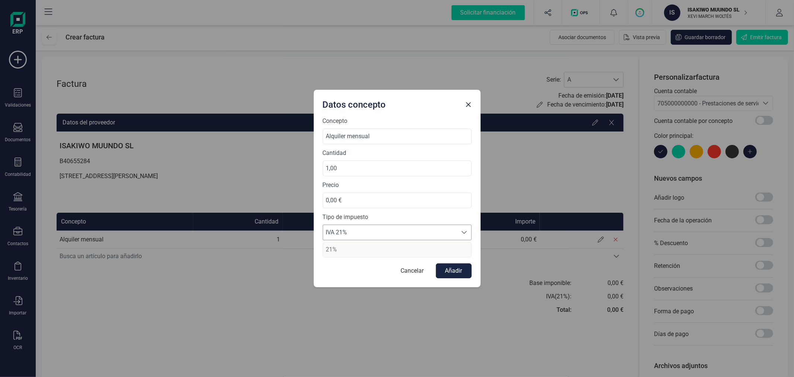
click at [344, 231] on span "IVA 21%" at bounding box center [390, 232] width 134 height 15
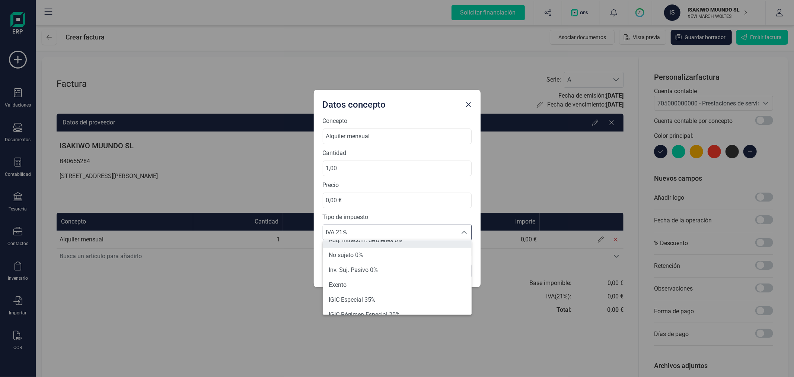
scroll to position [83, 0]
click at [344, 265] on li "Exento" at bounding box center [397, 272] width 149 height 15
type input "0%"
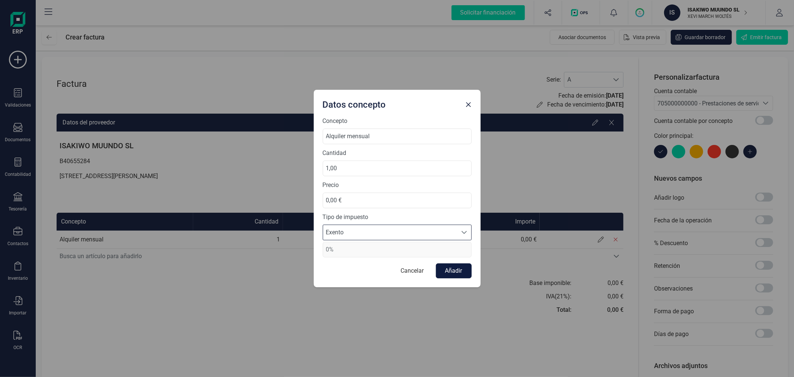
click at [466, 270] on button "Añadir" at bounding box center [454, 270] width 36 height 15
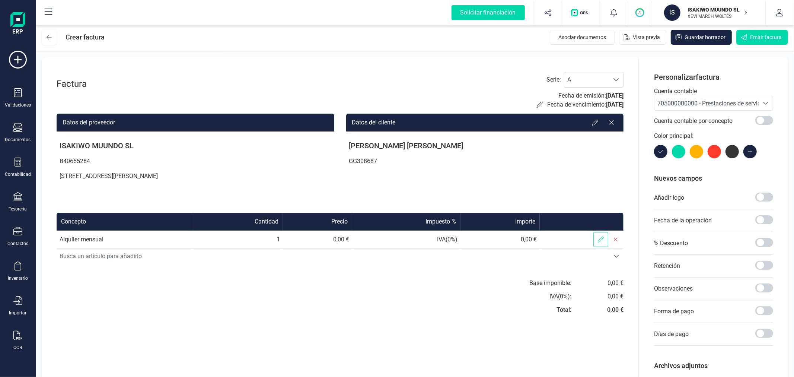
click at [602, 233] on span at bounding box center [601, 239] width 15 height 15
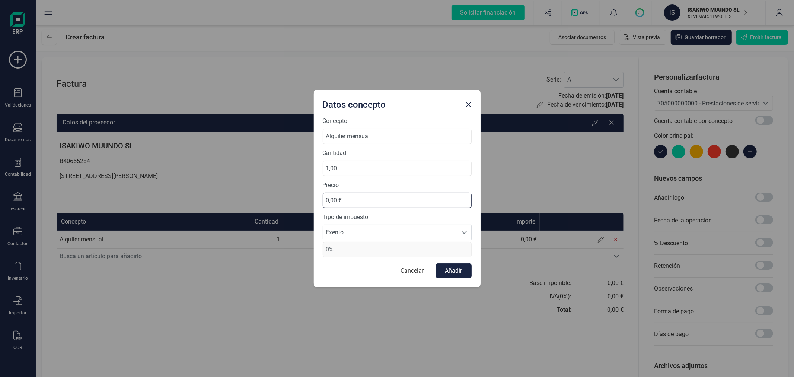
drag, startPoint x: 381, startPoint y: 205, endPoint x: 317, endPoint y: 196, distance: 65.1
click at [317, 196] on div "Concepto Alquiler mensual Cantidad 1,00 Precio 0,00 € Tipo de impuesto Exento E…" at bounding box center [397, 202] width 167 height 171
type input "630,00 €"
click at [445, 272] on button "Añadir" at bounding box center [454, 270] width 36 height 15
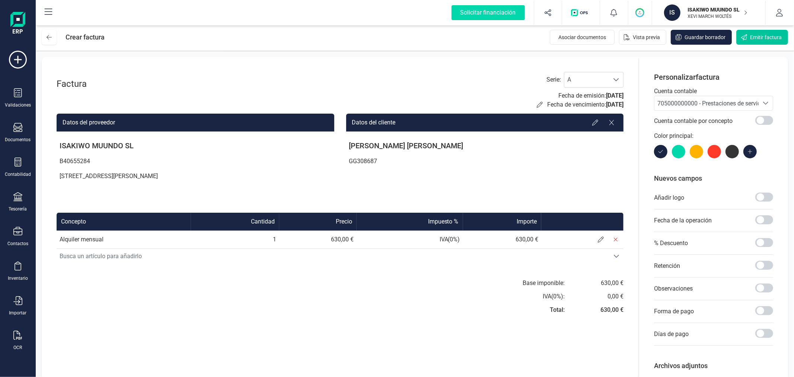
click at [758, 30] on button "Emitir factura" at bounding box center [763, 37] width 52 height 15
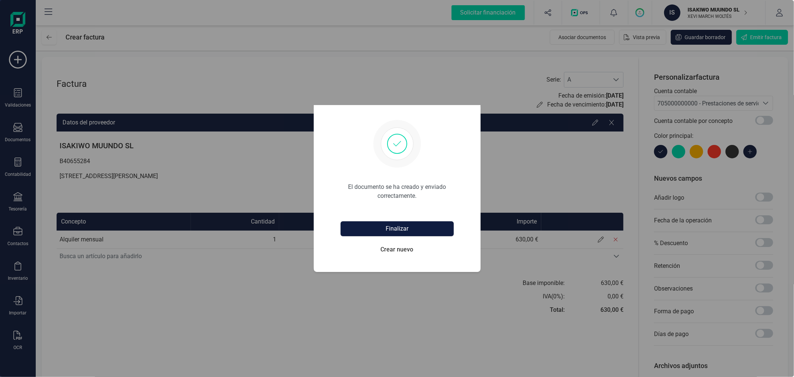
click at [395, 228] on button "Finalizar" at bounding box center [397, 228] width 113 height 15
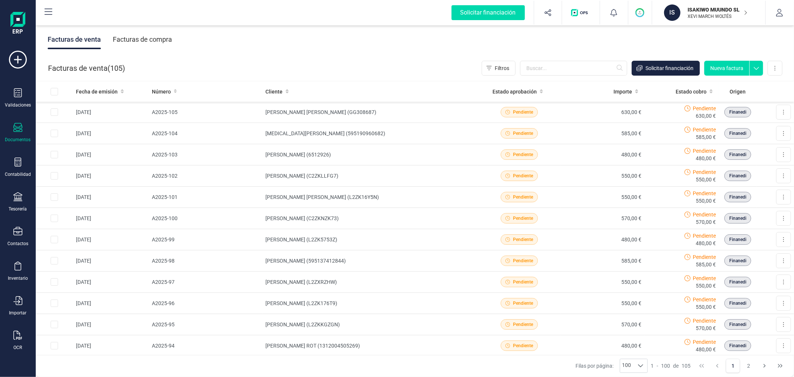
click at [724, 72] on button "Nueva factura" at bounding box center [727, 68] width 45 height 15
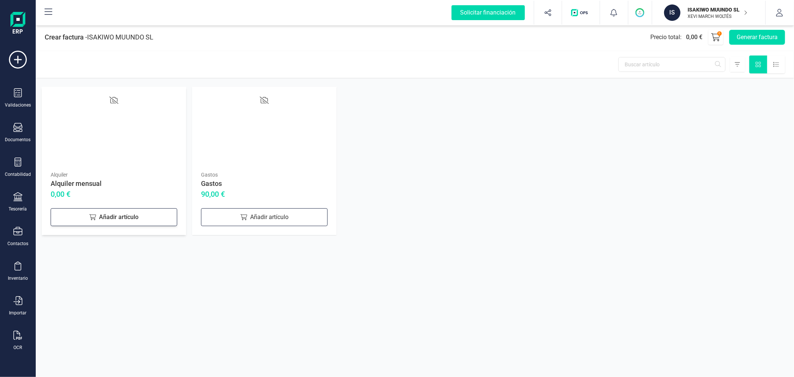
click at [131, 216] on div "Añadir artículo" at bounding box center [114, 217] width 127 height 18
click at [773, 34] on button "Generar factura" at bounding box center [758, 37] width 56 height 15
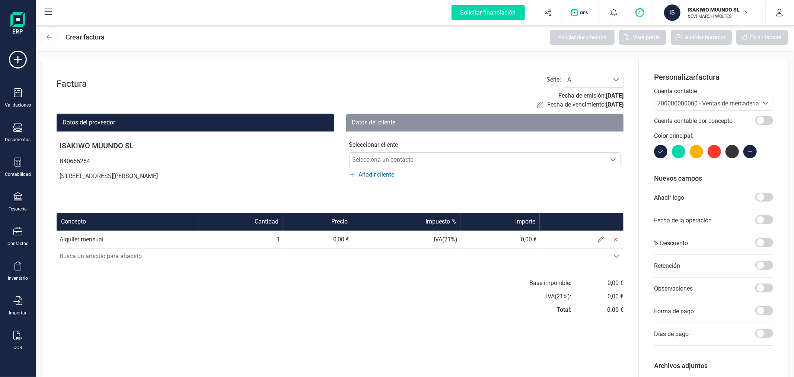
click at [692, 112] on div "Cuenta contable por concepto" at bounding box center [713, 121] width 119 height 21
click at [693, 102] on span "700000000000 - Ventas de mercaderías" at bounding box center [710, 103] width 105 height 7
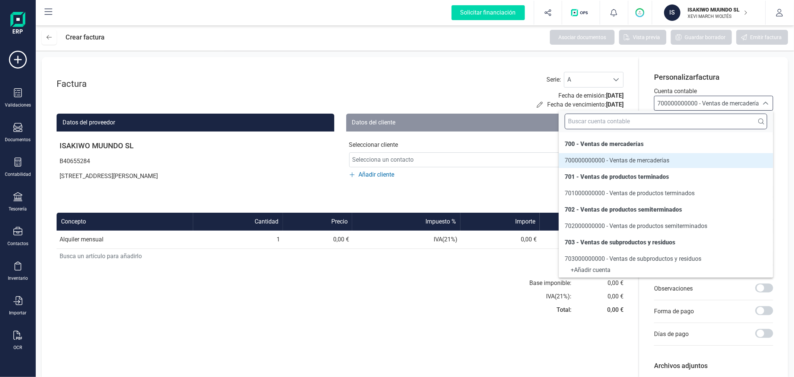
click at [684, 120] on input "text" at bounding box center [666, 122] width 203 height 16
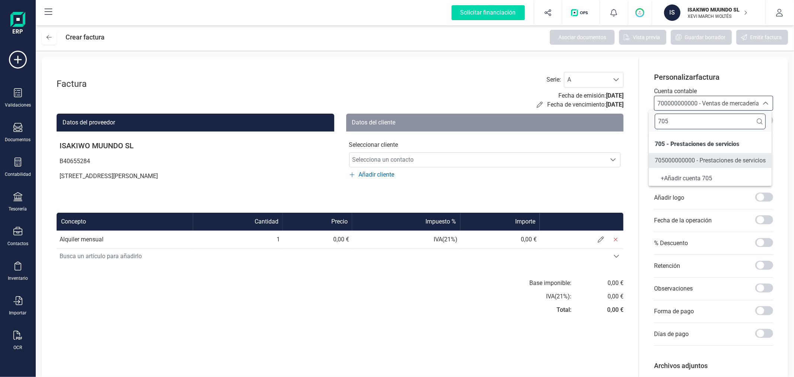
type input "705"
click at [687, 162] on span "705000000000 - Prestaciones de servicios" at bounding box center [710, 160] width 111 height 7
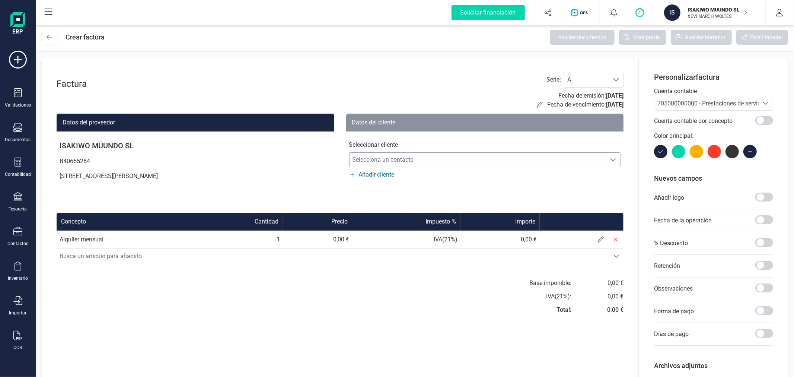
click at [358, 166] on span "Selecciona un contacto" at bounding box center [478, 159] width 257 height 15
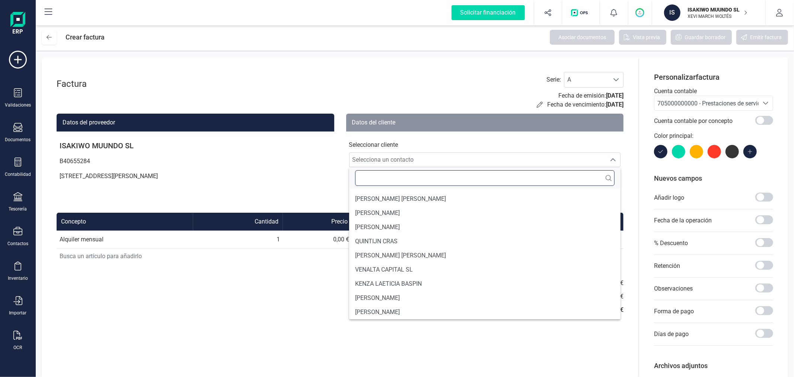
click at [380, 184] on input "text" at bounding box center [485, 178] width 260 height 16
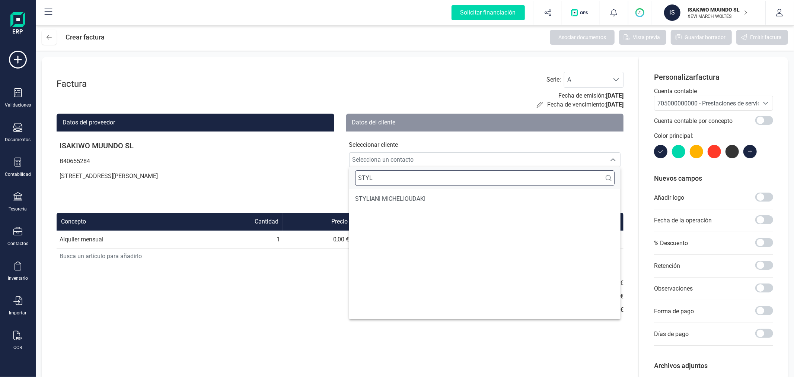
type input "STYL"
click at [388, 194] on li "STYLIANI MICHELIOUDAKI" at bounding box center [485, 199] width 272 height 14
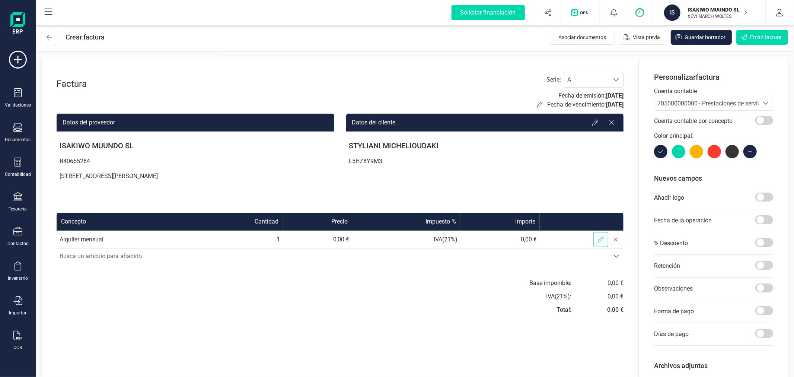
click at [603, 239] on icon at bounding box center [601, 239] width 6 height 6
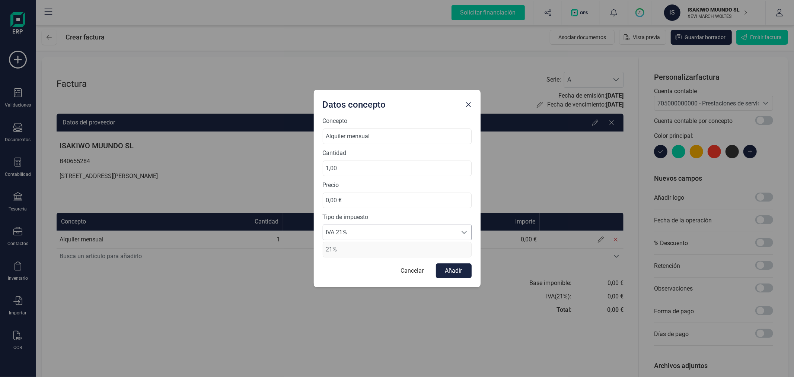
click at [380, 229] on span "IVA 21%" at bounding box center [390, 232] width 134 height 15
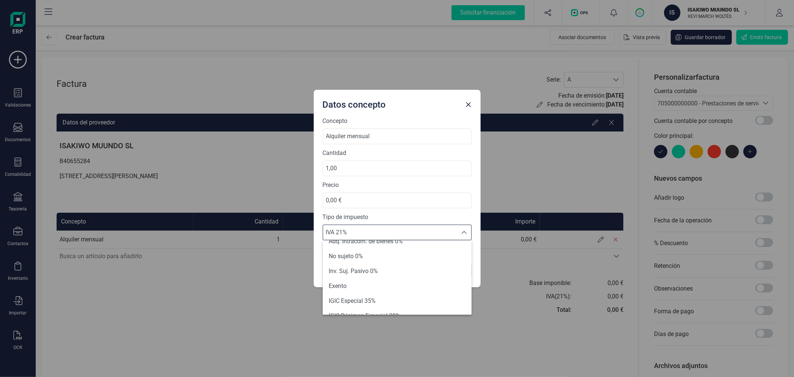
scroll to position [83, 0]
click at [371, 271] on li "Exento" at bounding box center [397, 272] width 149 height 15
type input "0%"
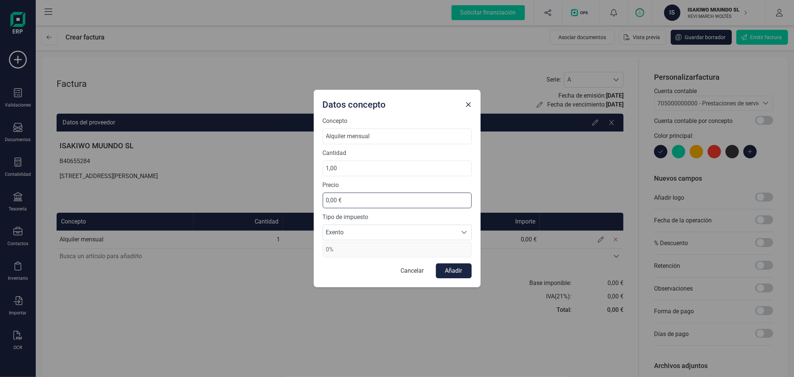
drag, startPoint x: 368, startPoint y: 201, endPoint x: 291, endPoint y: 200, distance: 76.7
click at [291, 200] on div "Datos concepto Concepto Alquiler mensual Cantidad 1,00 Precio 0,00 € Tipo de im…" at bounding box center [397, 188] width 794 height 377
type input "950,00 €"
click at [452, 272] on button "Añadir" at bounding box center [454, 270] width 36 height 15
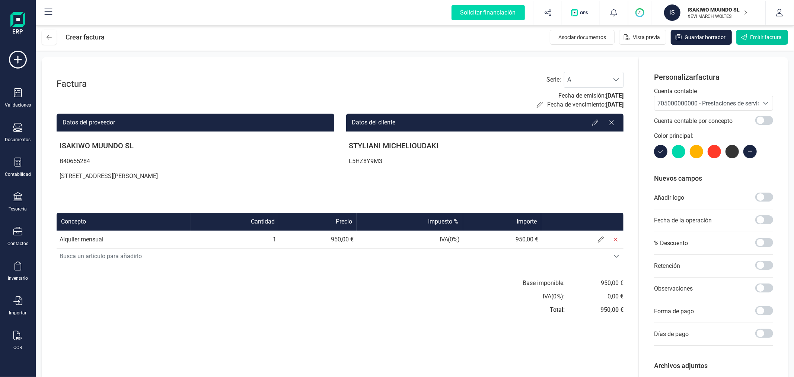
click at [756, 37] on span "Emitir factura" at bounding box center [766, 37] width 32 height 7
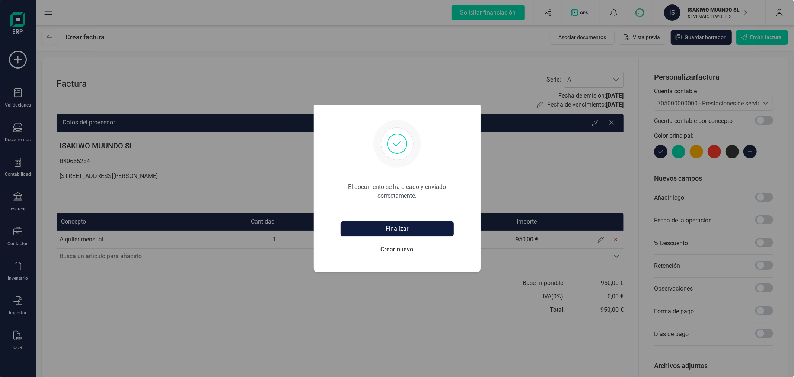
click at [375, 226] on button "Finalizar" at bounding box center [397, 228] width 113 height 15
